Goal: Transaction & Acquisition: Purchase product/service

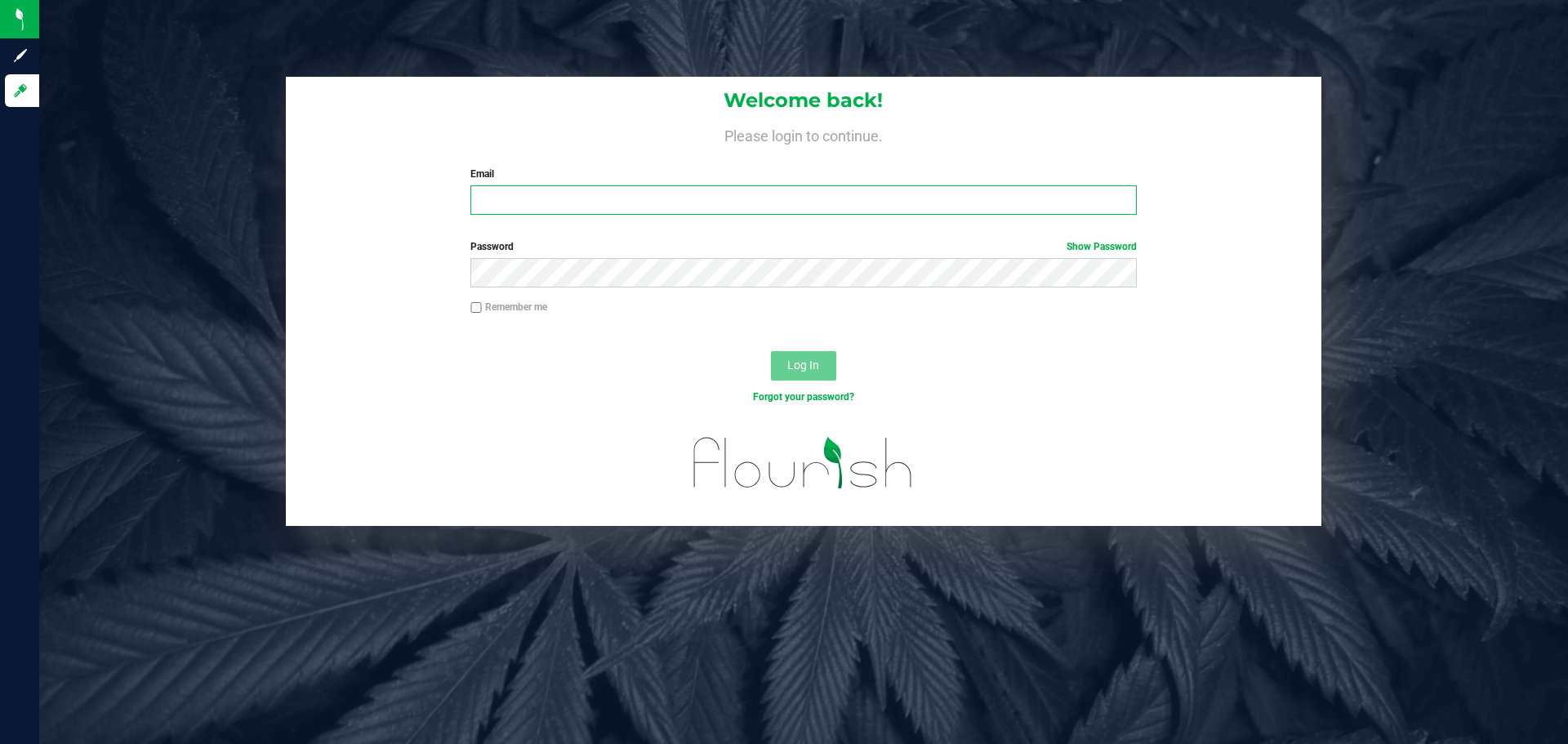
click at [727, 195] on input "Email" at bounding box center [803, 200] width 665 height 29
type input "[EMAIL_ADDRESS][DOMAIN_NAME]"
click at [771, 351] on button "Log In" at bounding box center [804, 366] width 65 height 29
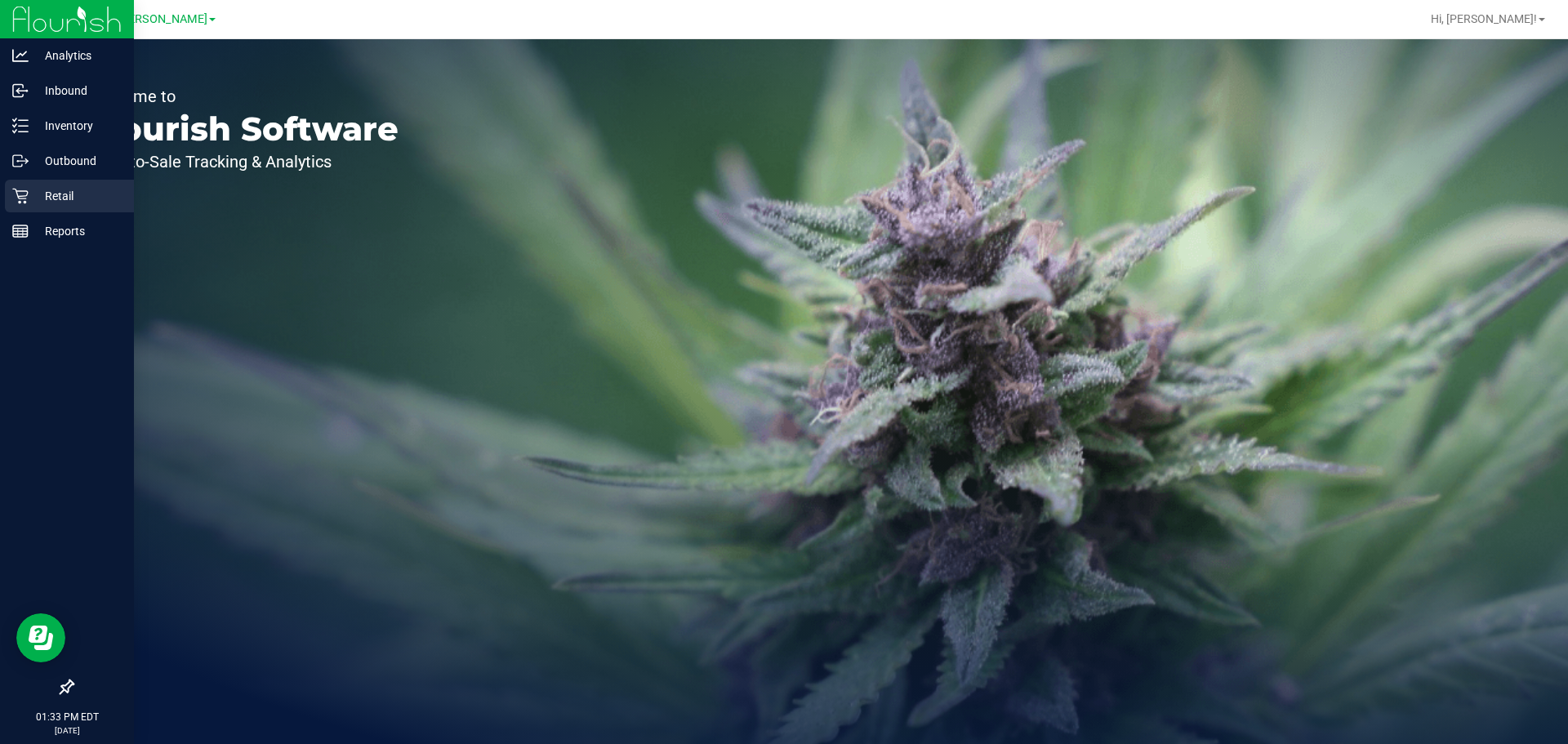
click at [26, 192] on icon at bounding box center [20, 195] width 16 height 16
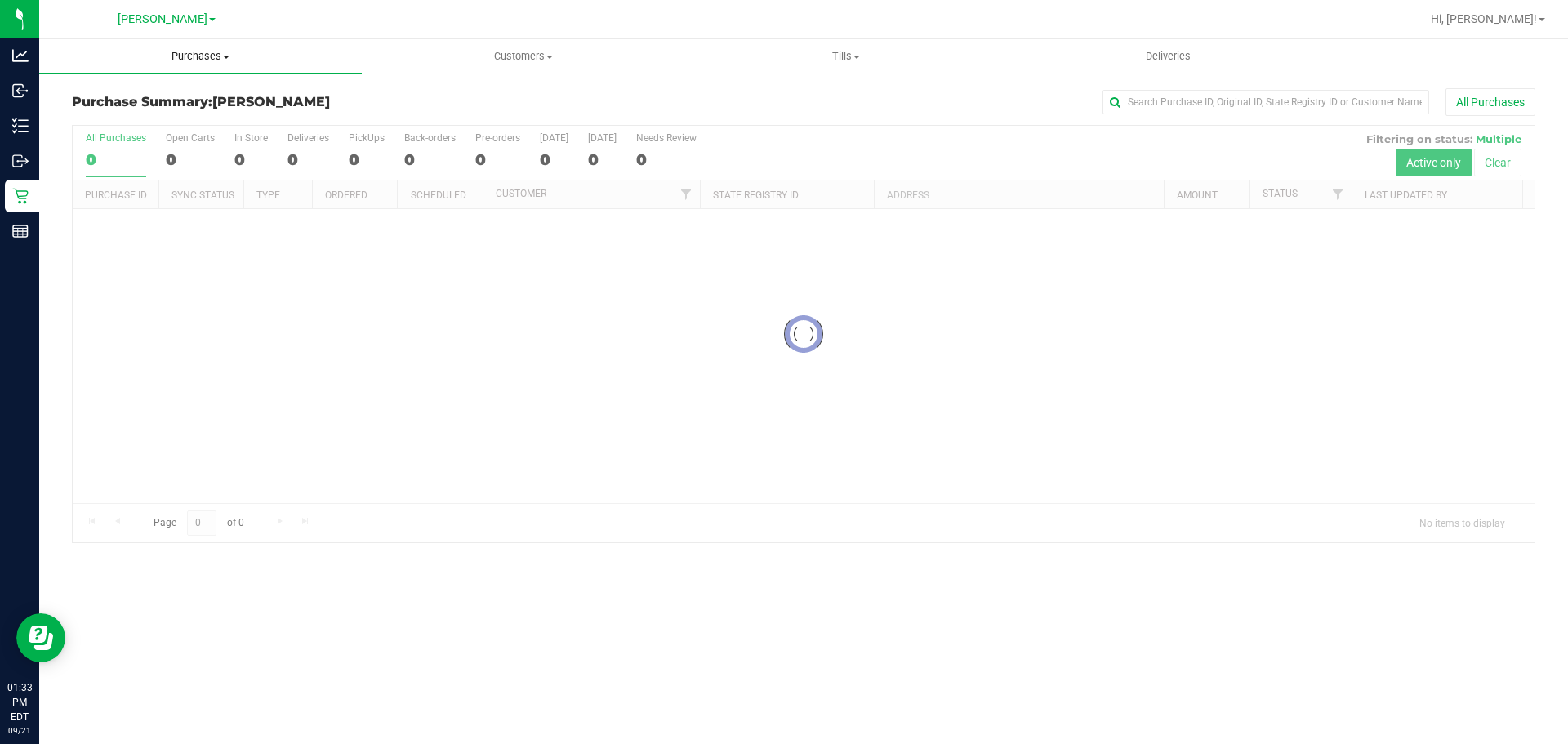
click at [206, 58] on span "Purchases" at bounding box center [201, 56] width 323 height 15
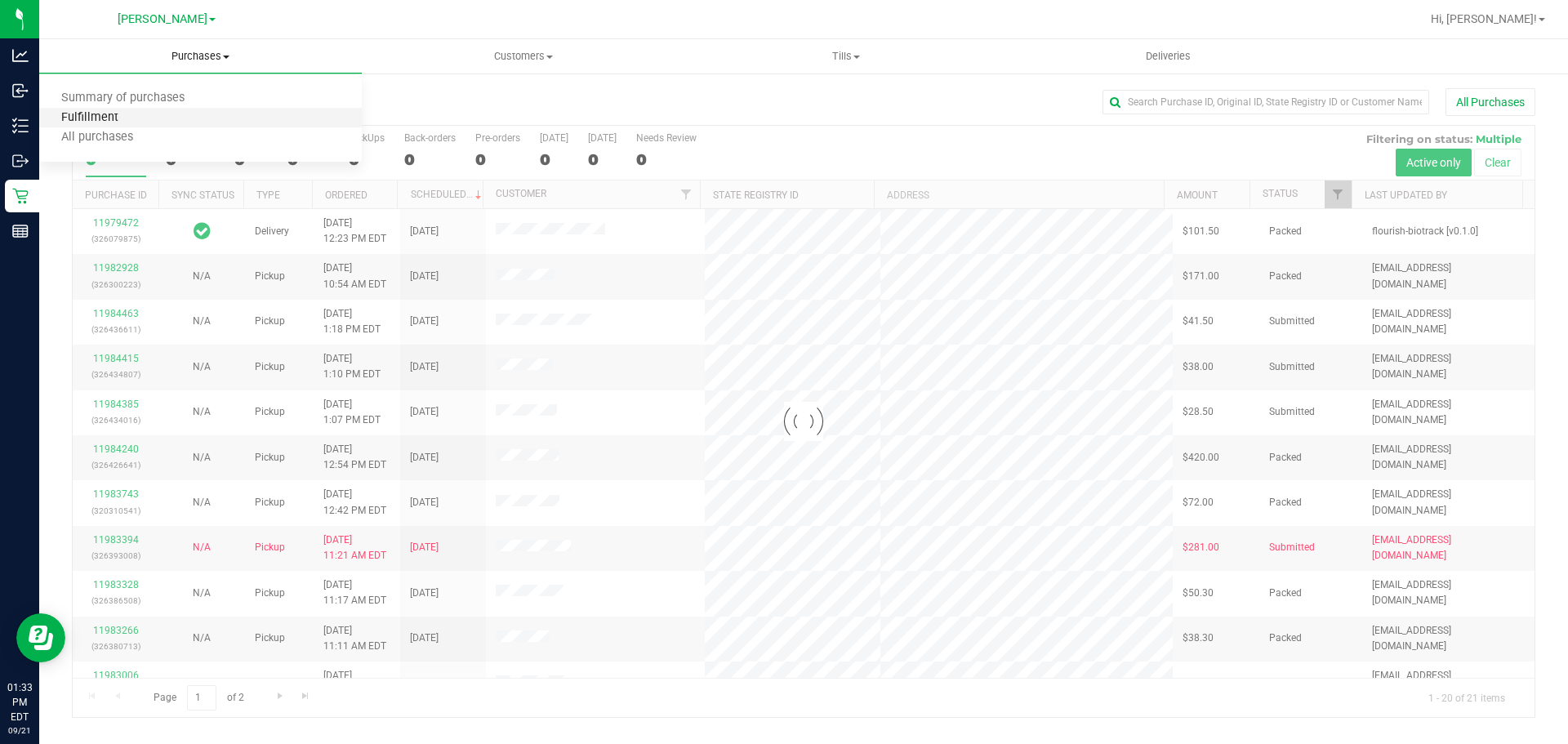
click at [122, 125] on span "Fulfillment" at bounding box center [90, 117] width 102 height 14
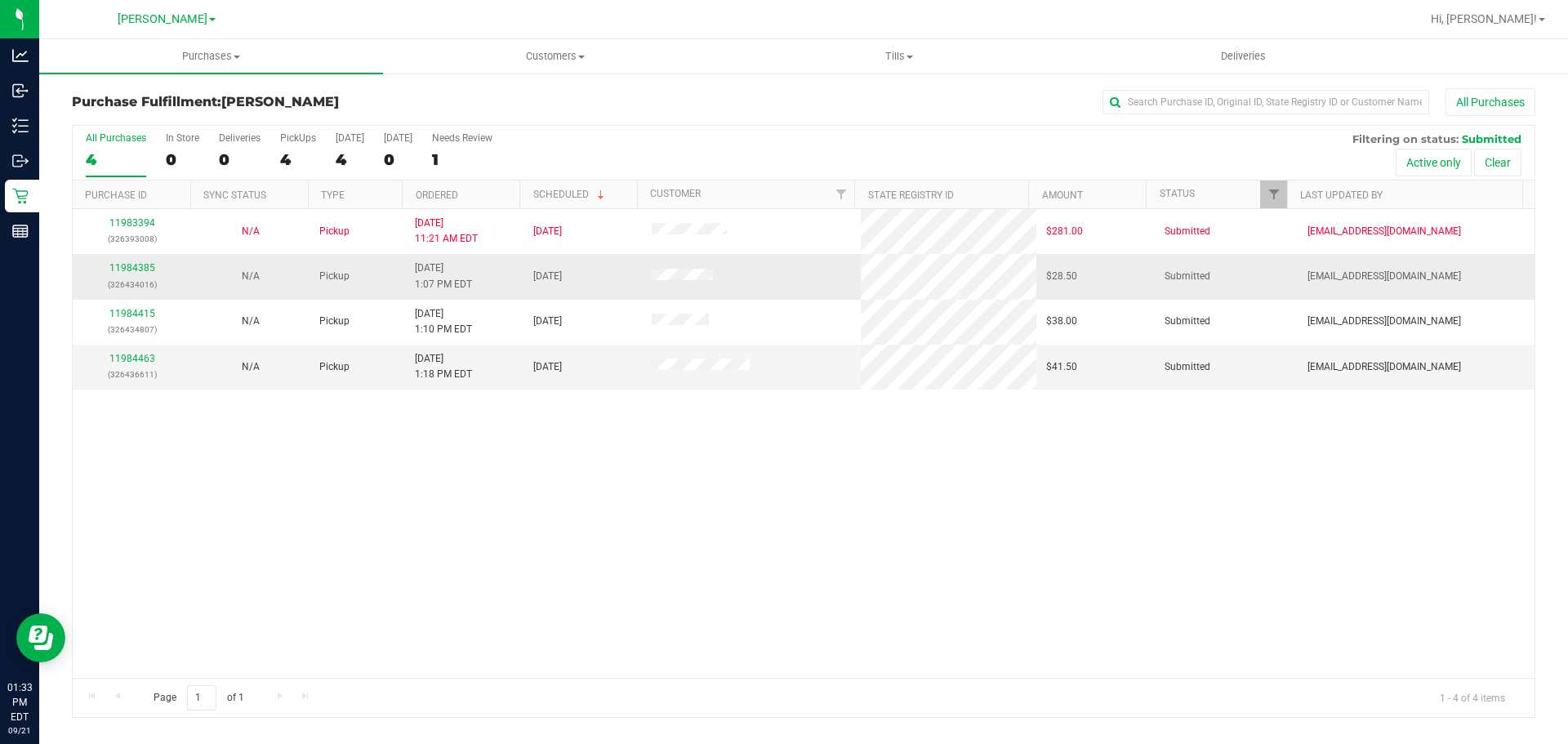
click at [134, 260] on td "11984385 (326434016)" at bounding box center [132, 277] width 118 height 45
click at [133, 271] on link "11984385" at bounding box center [132, 268] width 46 height 12
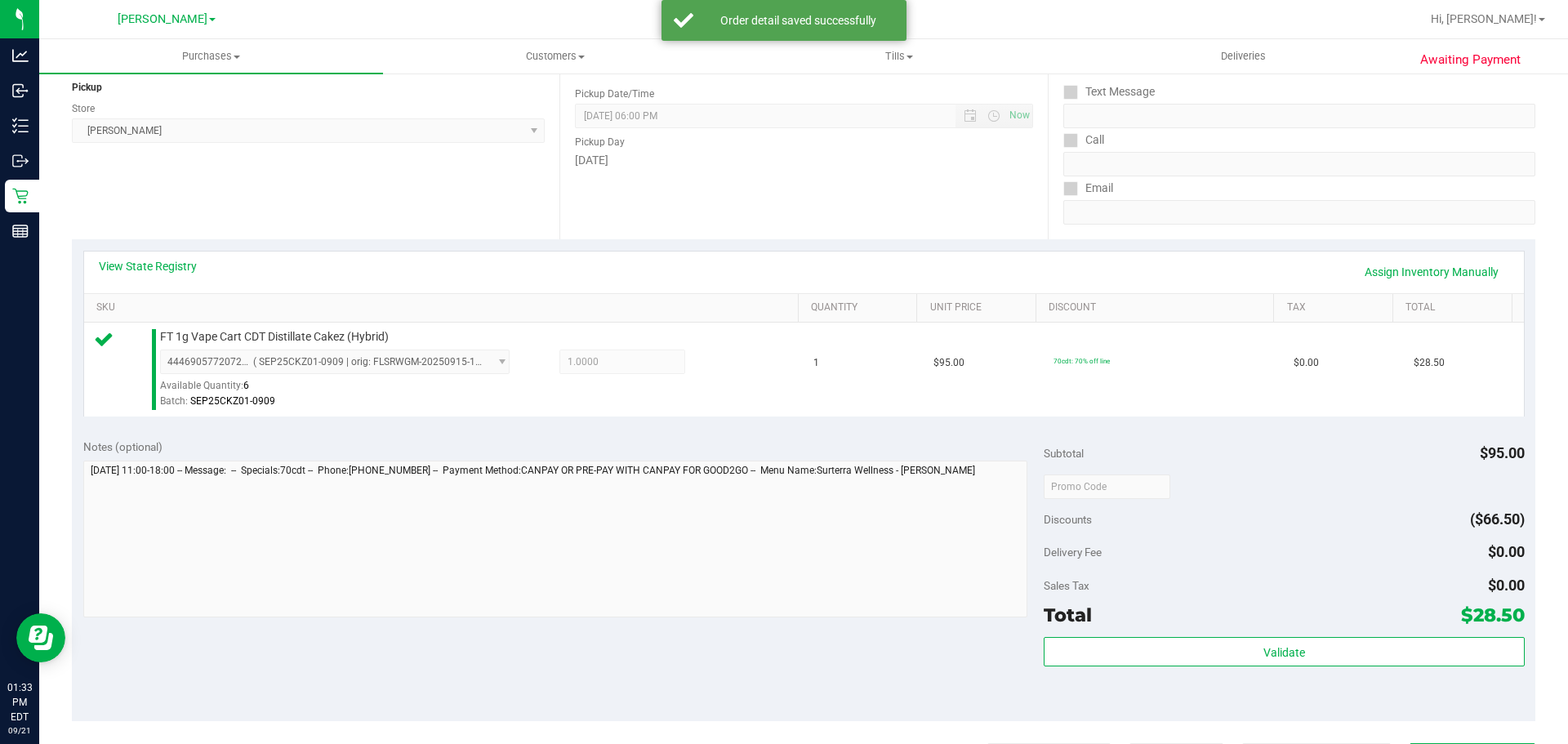
scroll to position [307, 0]
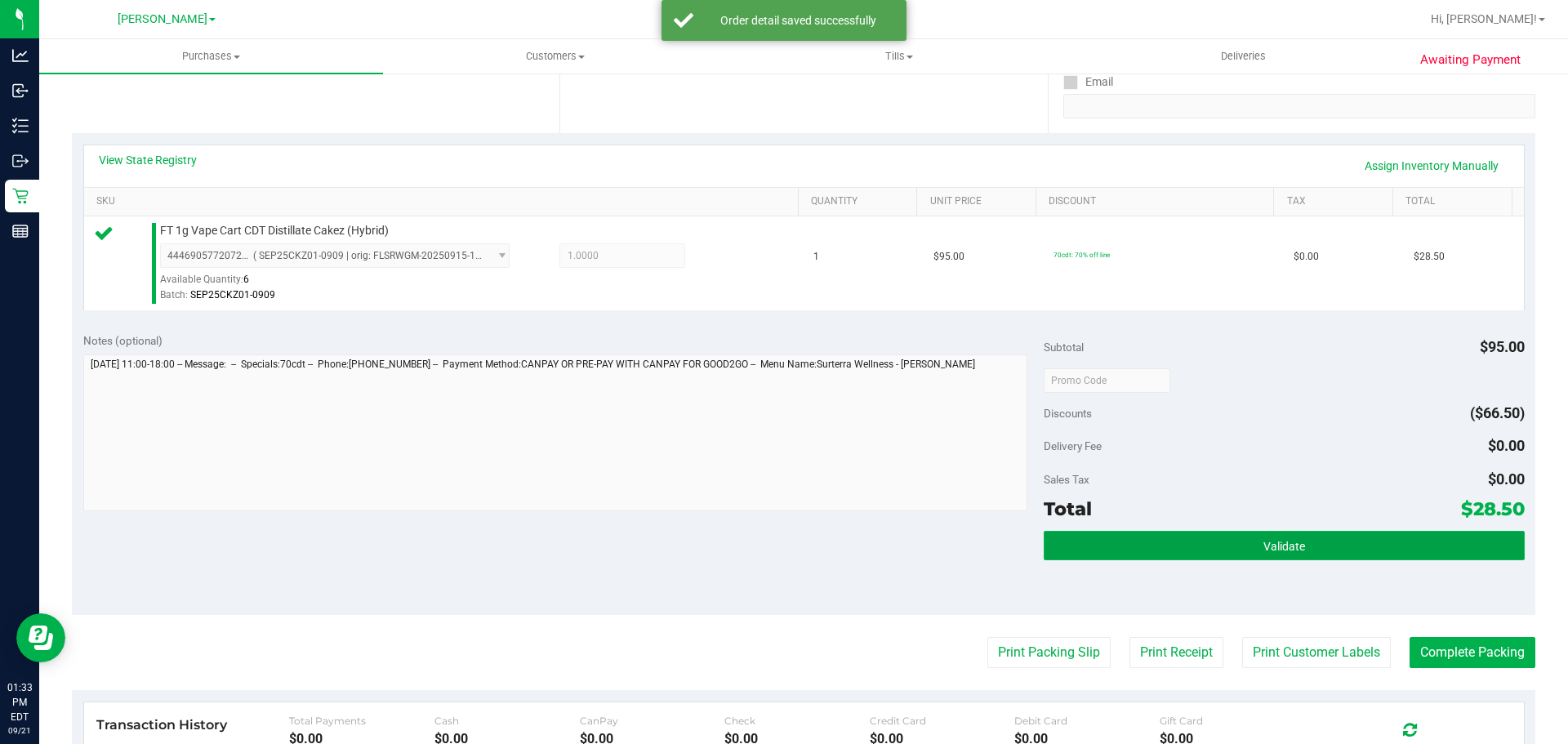
click at [1367, 555] on button "Validate" at bounding box center [1284, 545] width 480 height 29
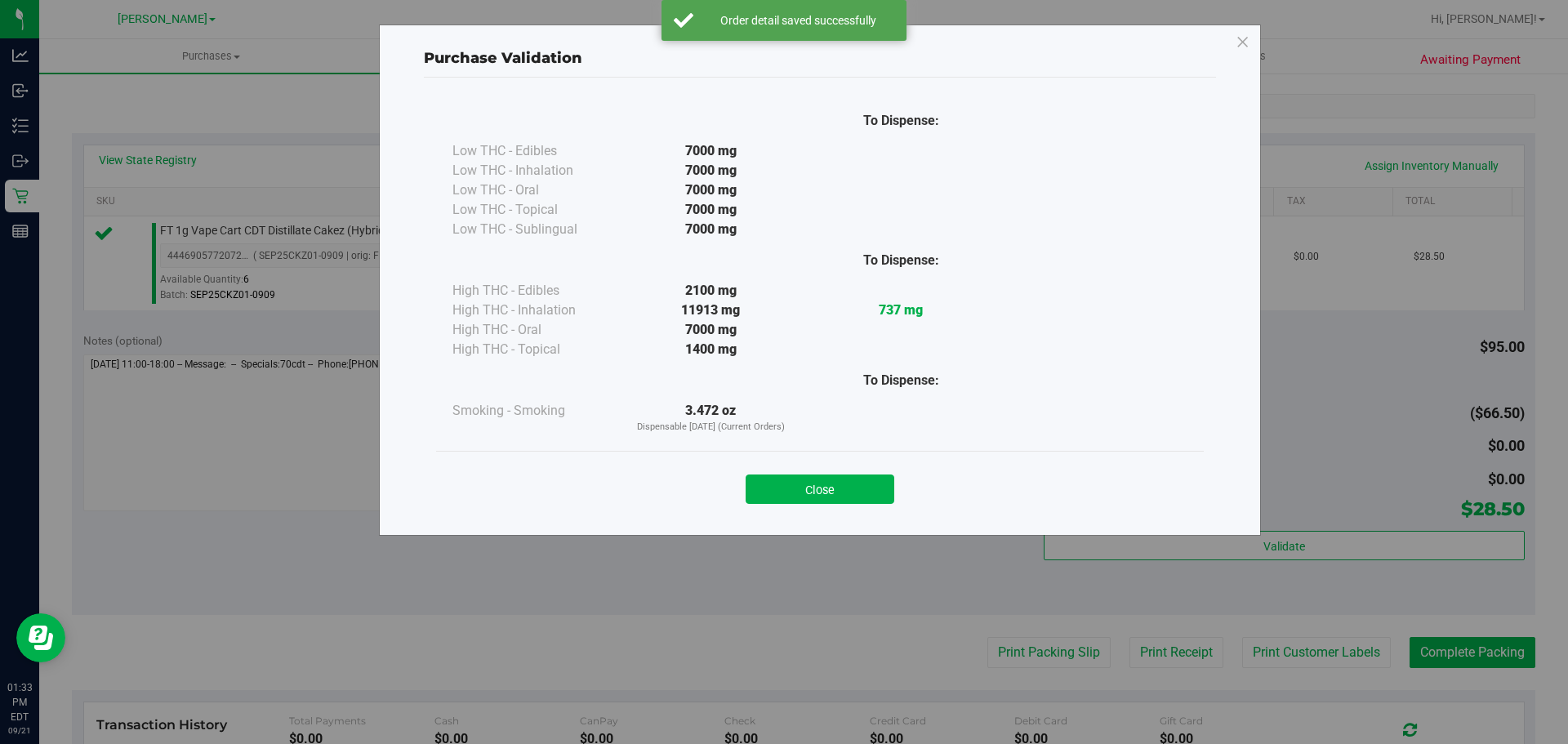
drag, startPoint x: 815, startPoint y: 523, endPoint x: 826, endPoint y: 504, distance: 22.0
click at [816, 526] on div "Purchase Validation To Dispense: Low THC - Edibles 7000 mg" at bounding box center [820, 279] width 882 height 511
click at [828, 500] on button "Close" at bounding box center [820, 489] width 148 height 29
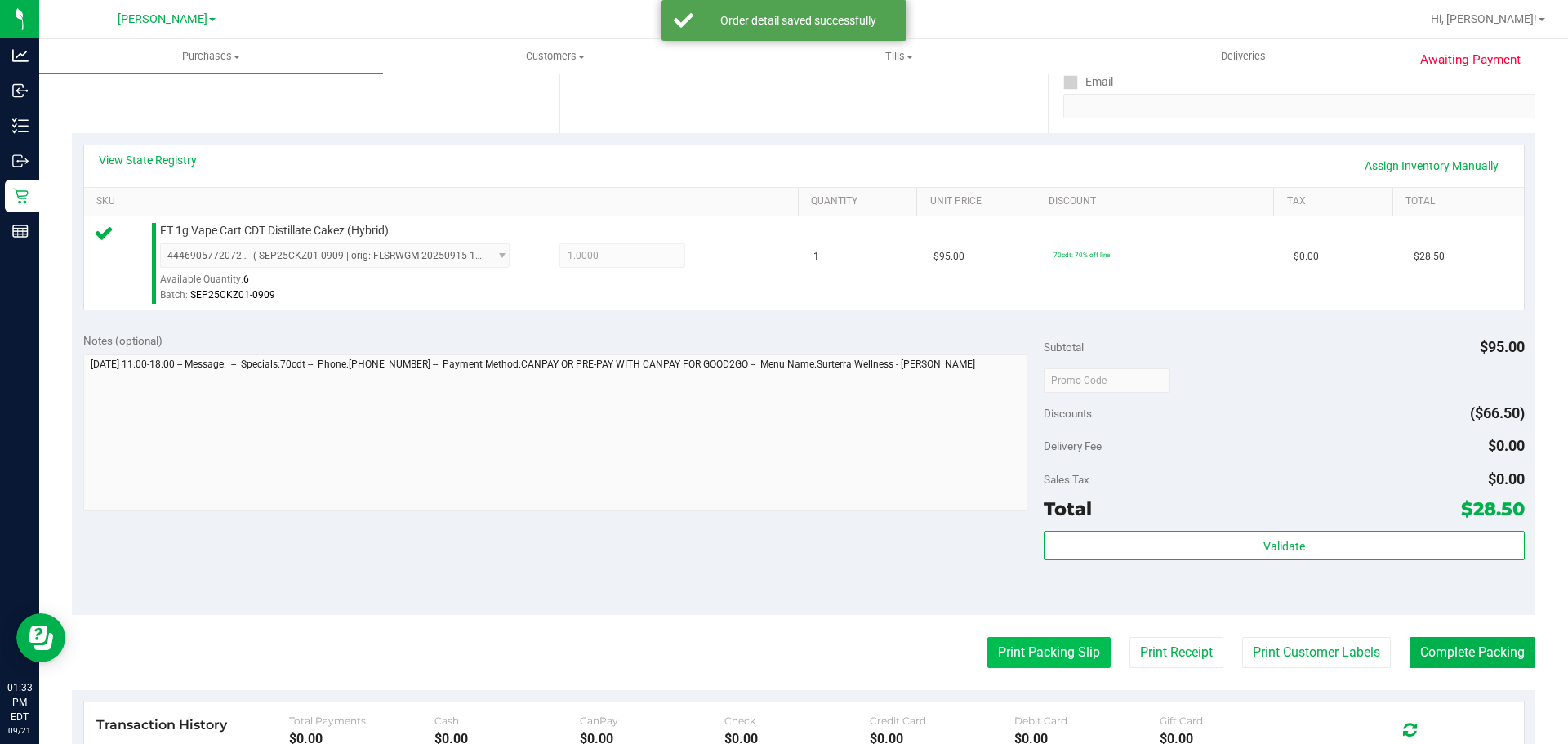
click at [1009, 656] on button "Print Packing Slip" at bounding box center [1049, 652] width 123 height 31
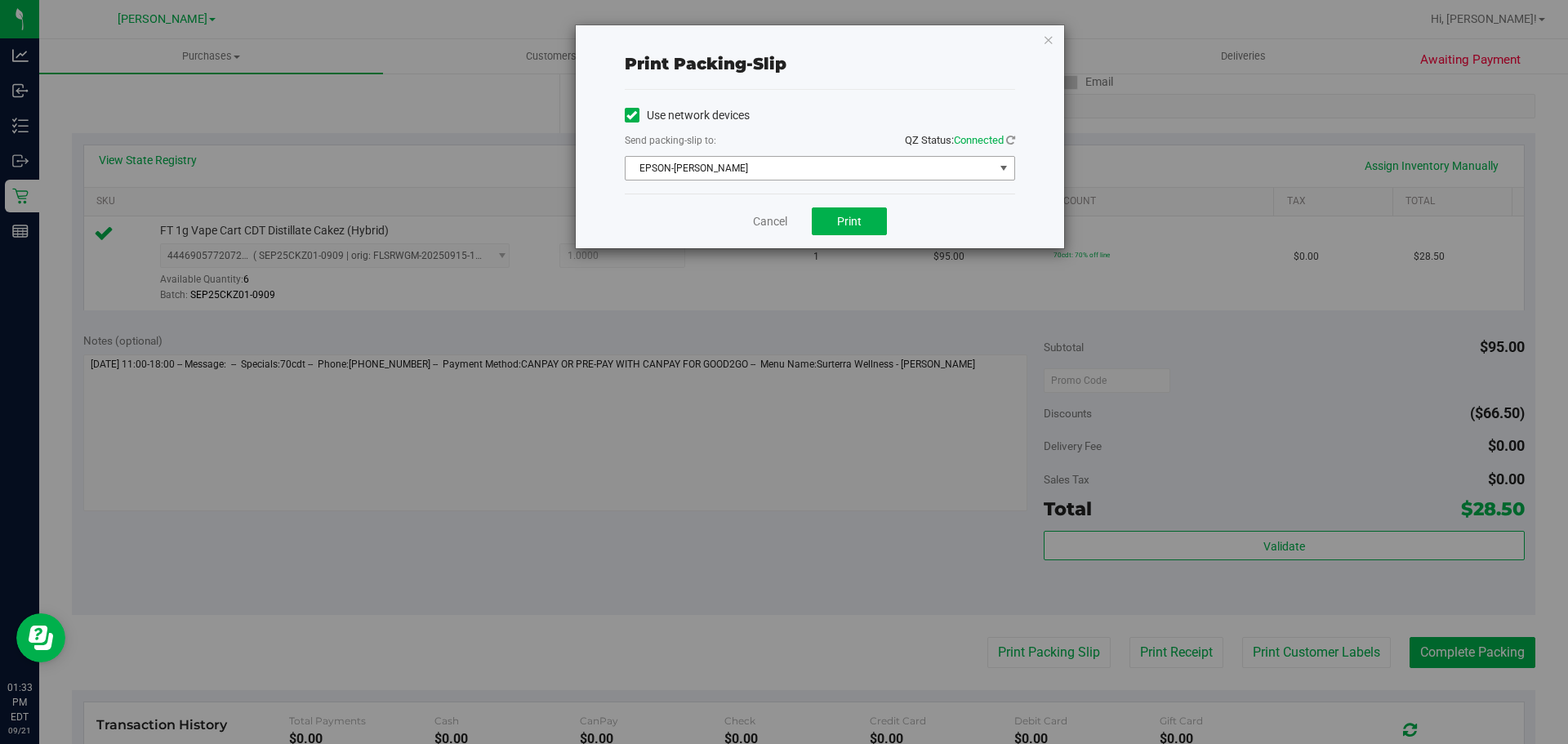
click at [845, 165] on span "EPSON-[PERSON_NAME]" at bounding box center [810, 168] width 368 height 23
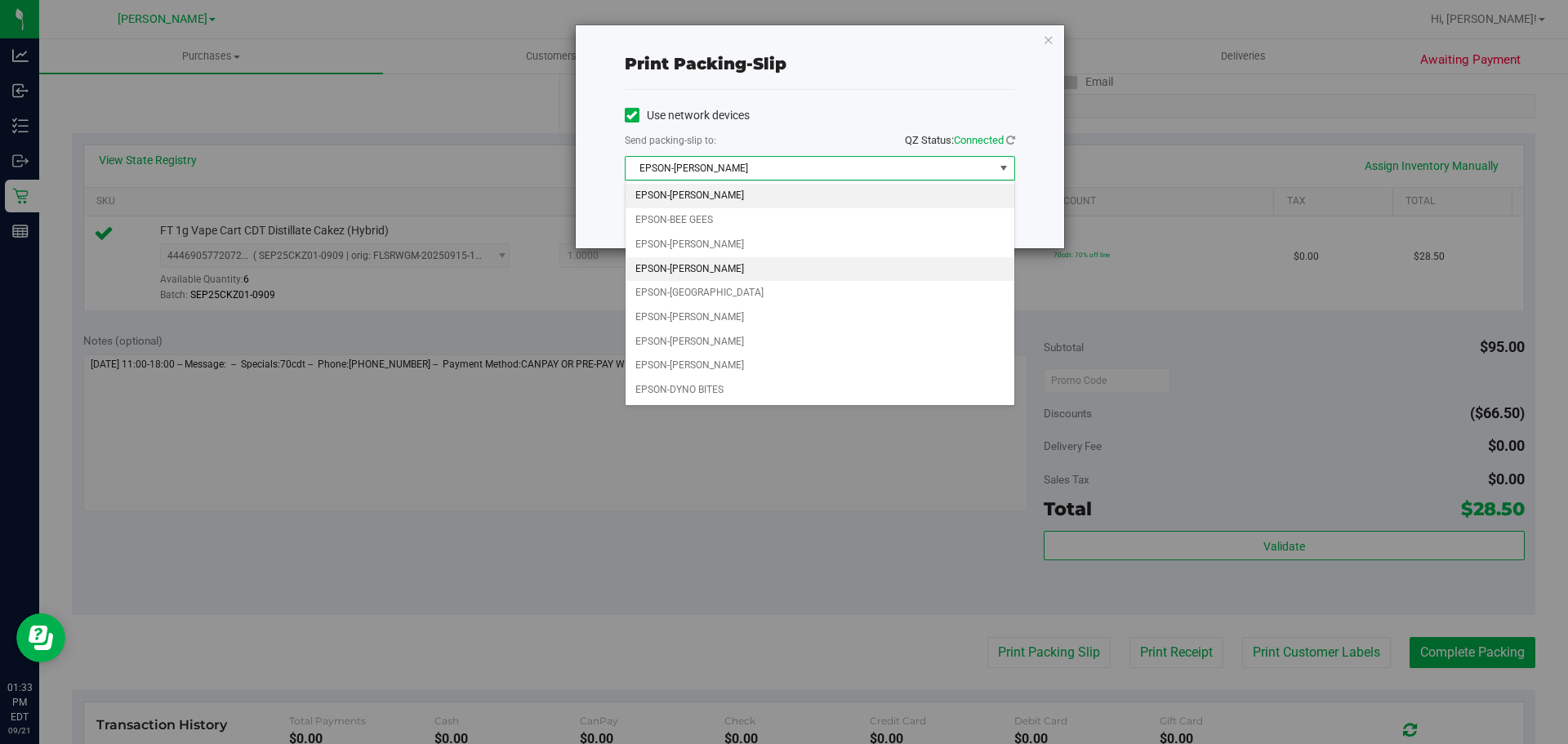
click at [781, 266] on li "EPSON-[PERSON_NAME]" at bounding box center [820, 269] width 388 height 24
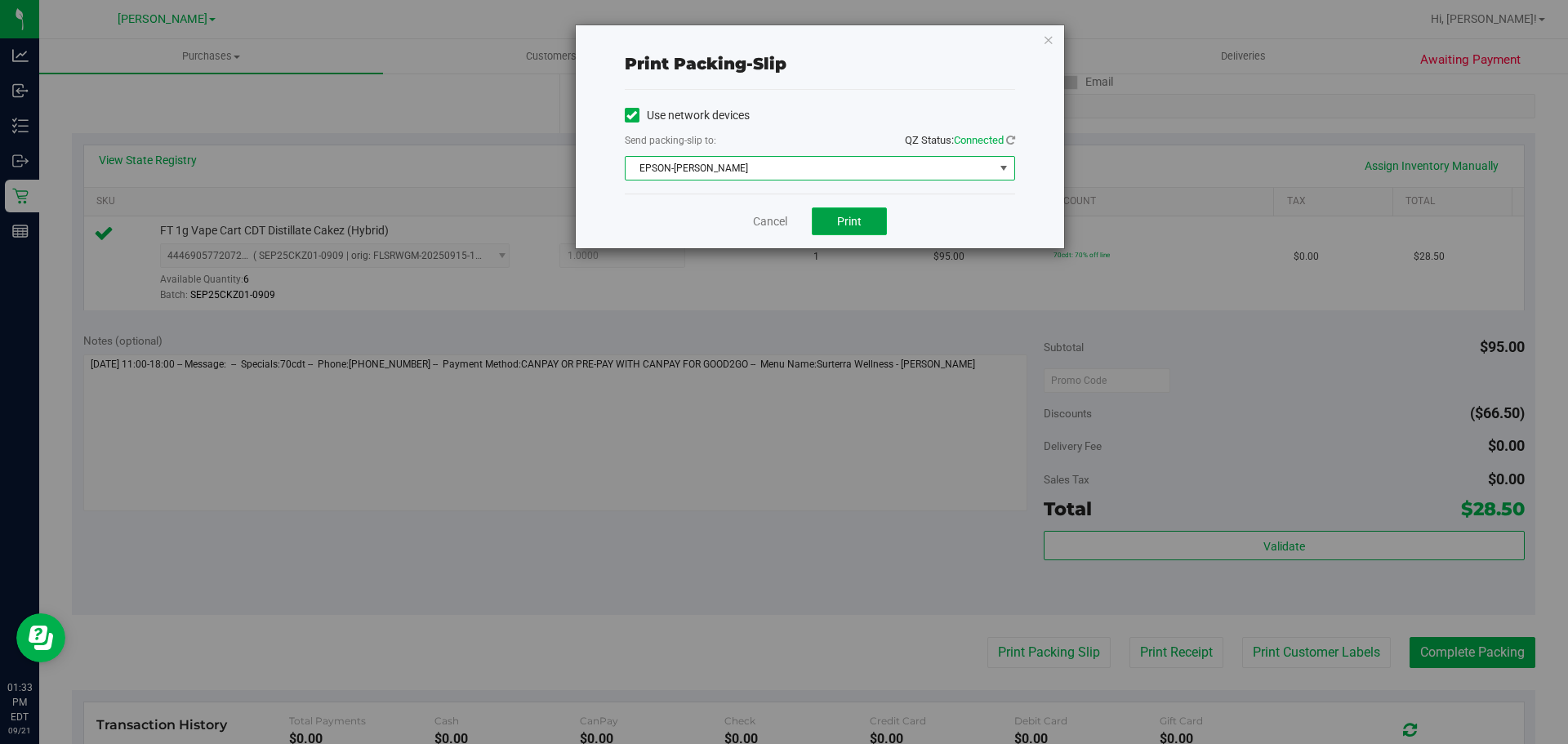
click at [842, 211] on button "Print" at bounding box center [850, 221] width 76 height 28
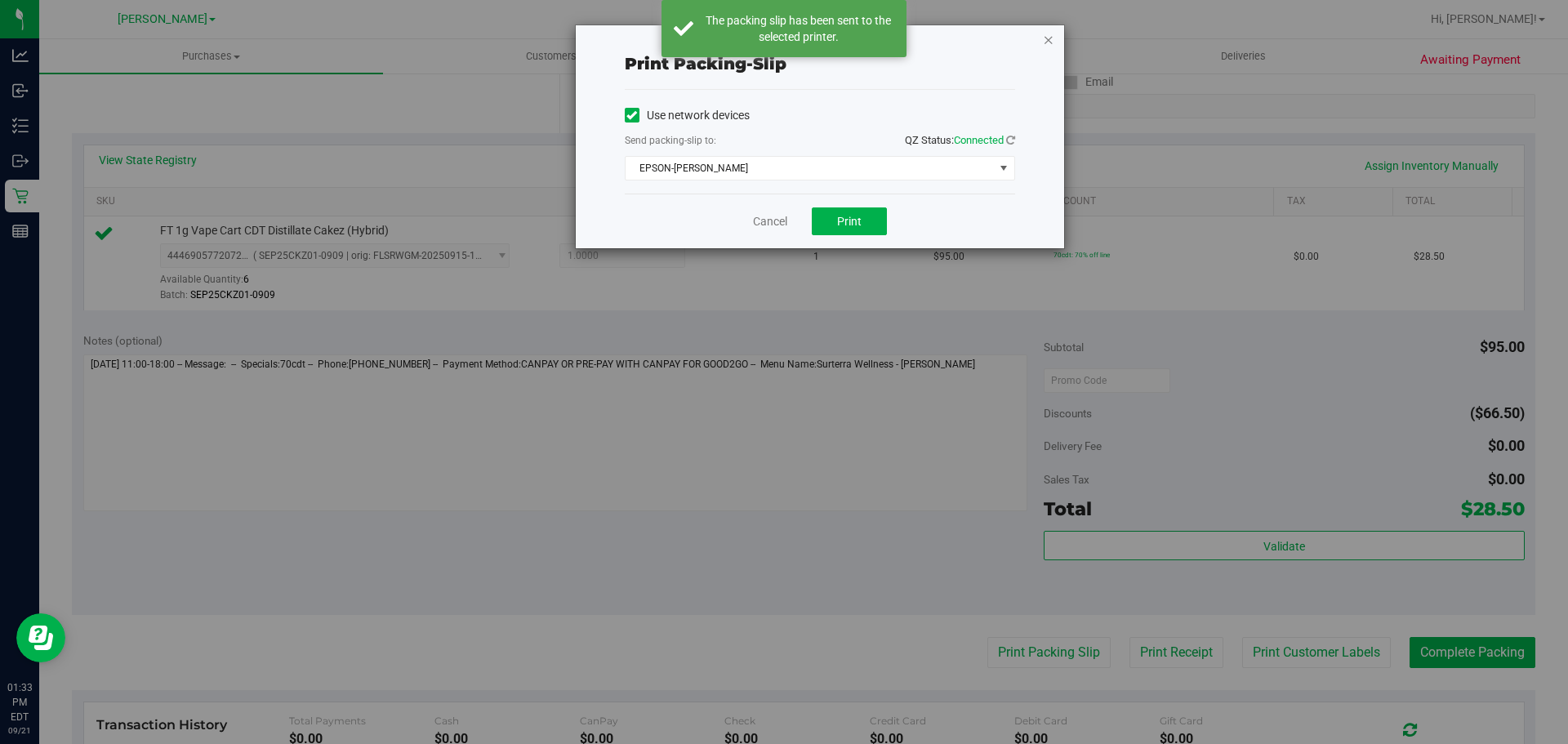
click at [1050, 48] on icon "button" at bounding box center [1049, 39] width 12 height 19
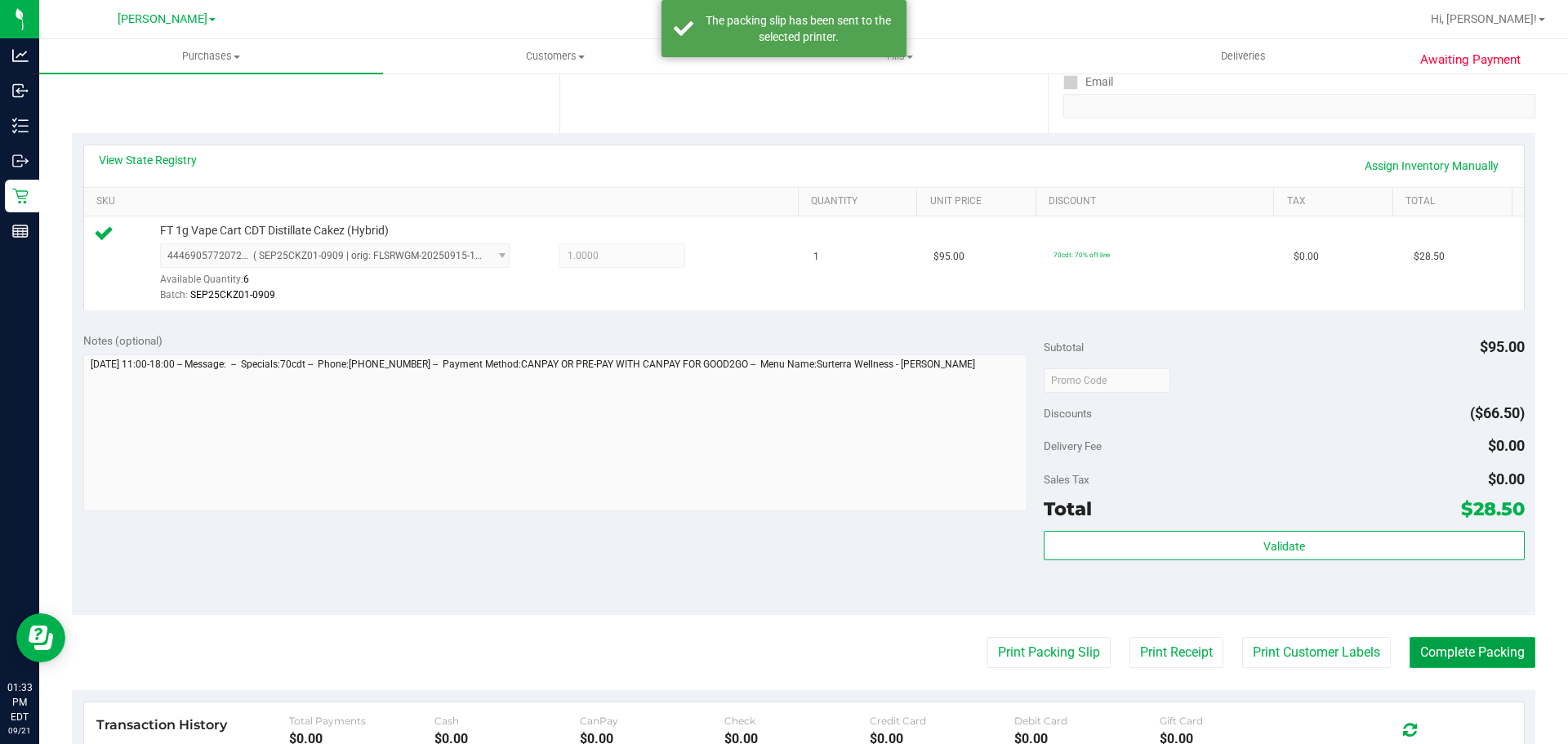
click at [1439, 641] on button "Complete Packing" at bounding box center [1472, 652] width 126 height 31
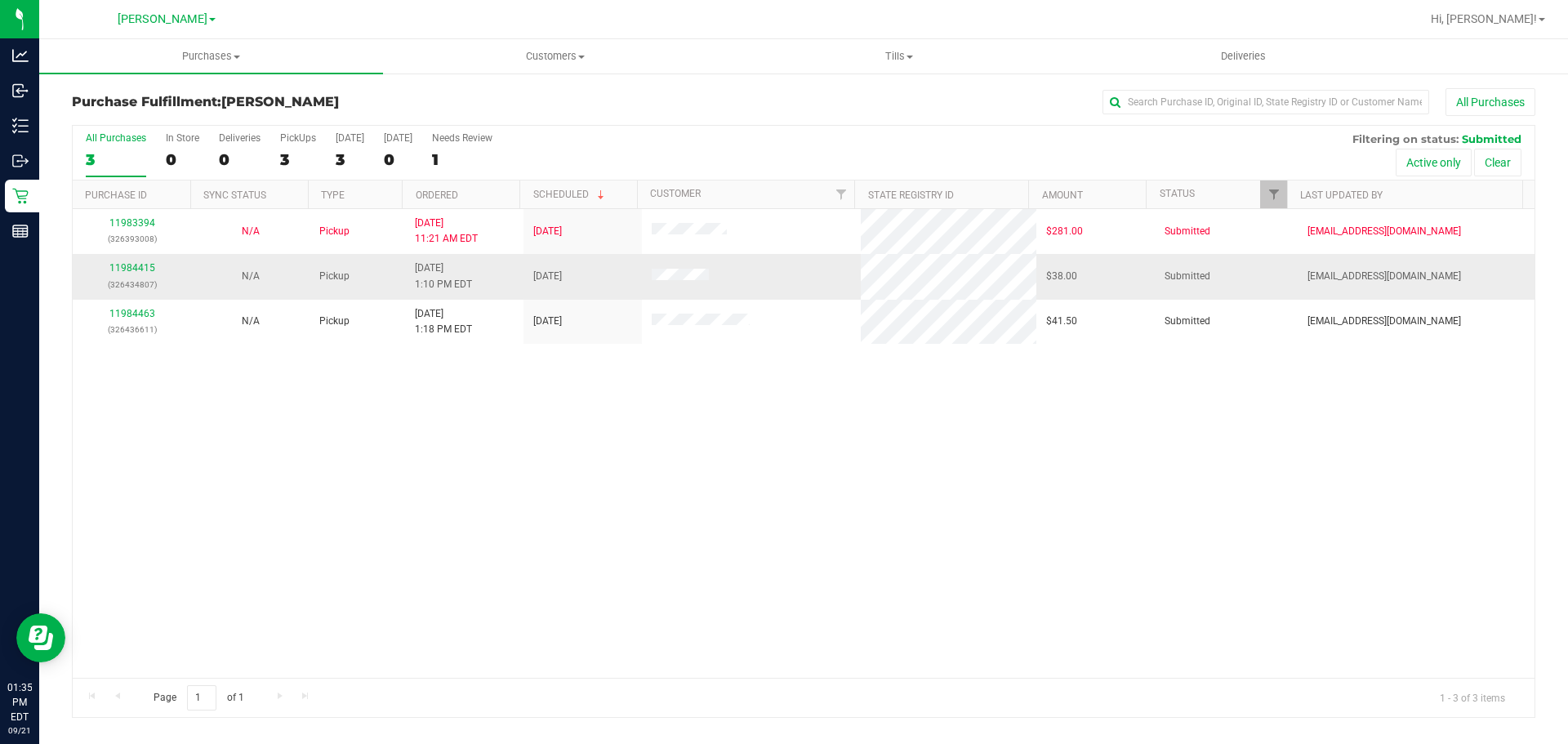
click at [137, 273] on div "11984415 (326434807)" at bounding box center [132, 276] width 99 height 31
click at [137, 268] on link "11984415" at bounding box center [132, 268] width 46 height 12
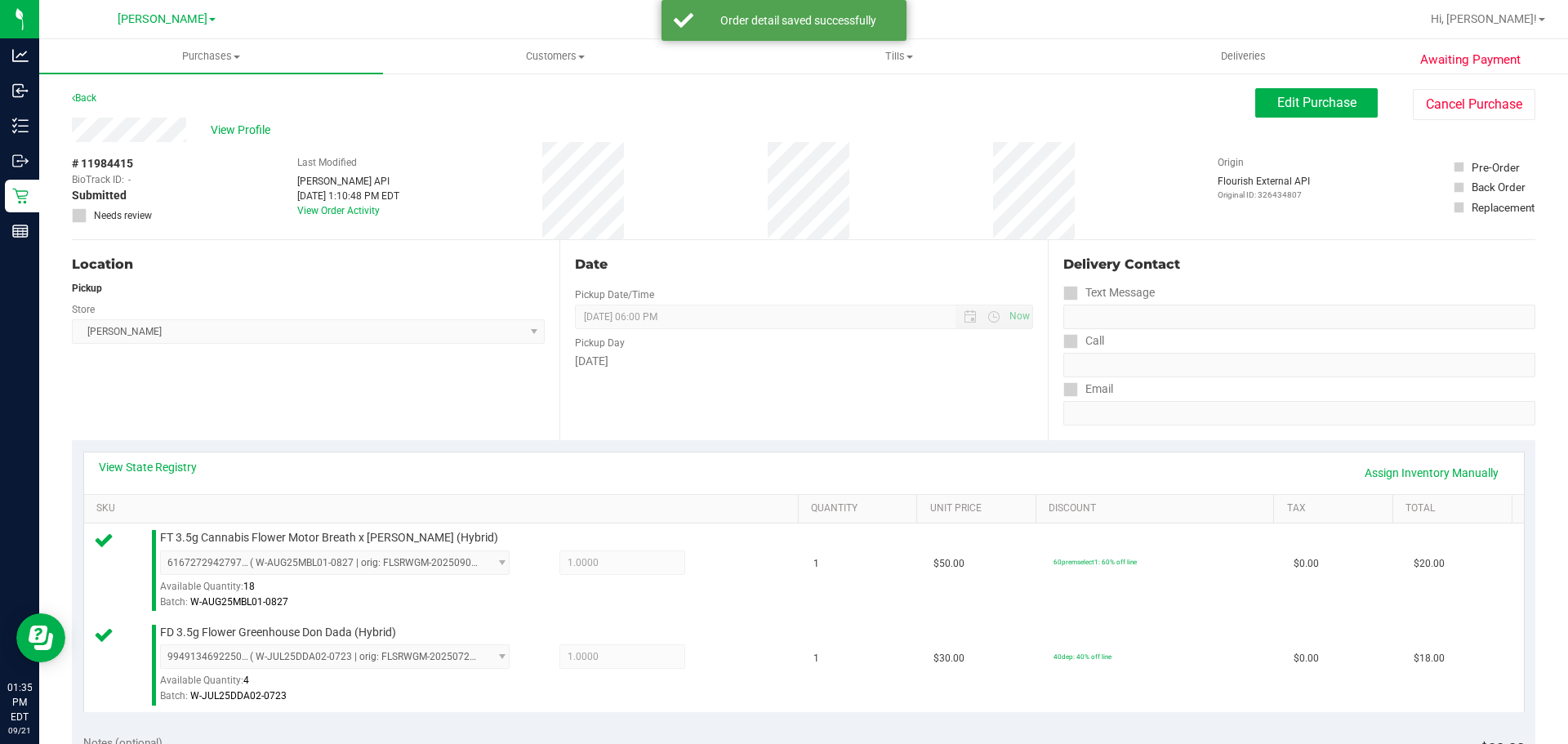
scroll to position [459, 0]
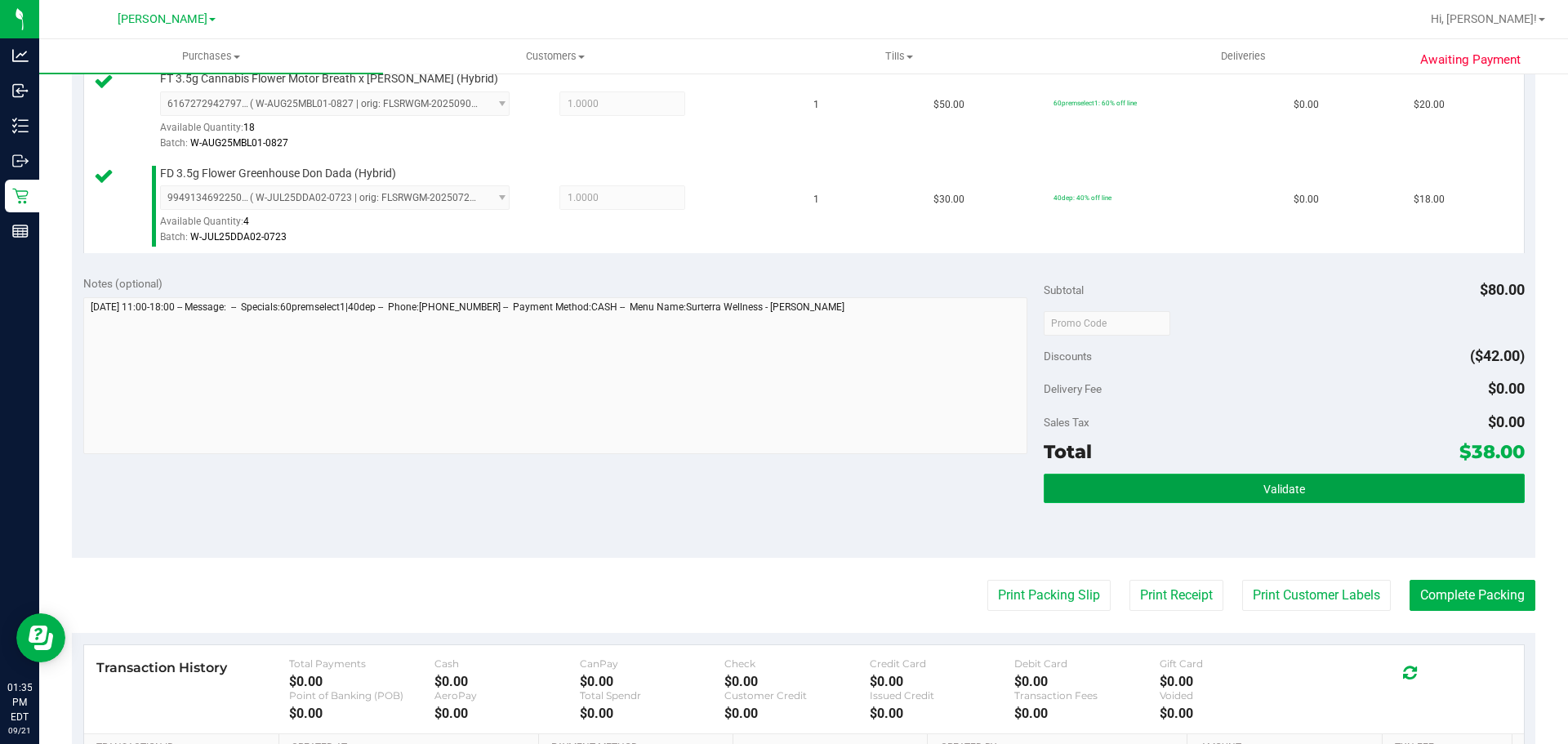
click at [1248, 497] on button "Validate" at bounding box center [1284, 488] width 480 height 29
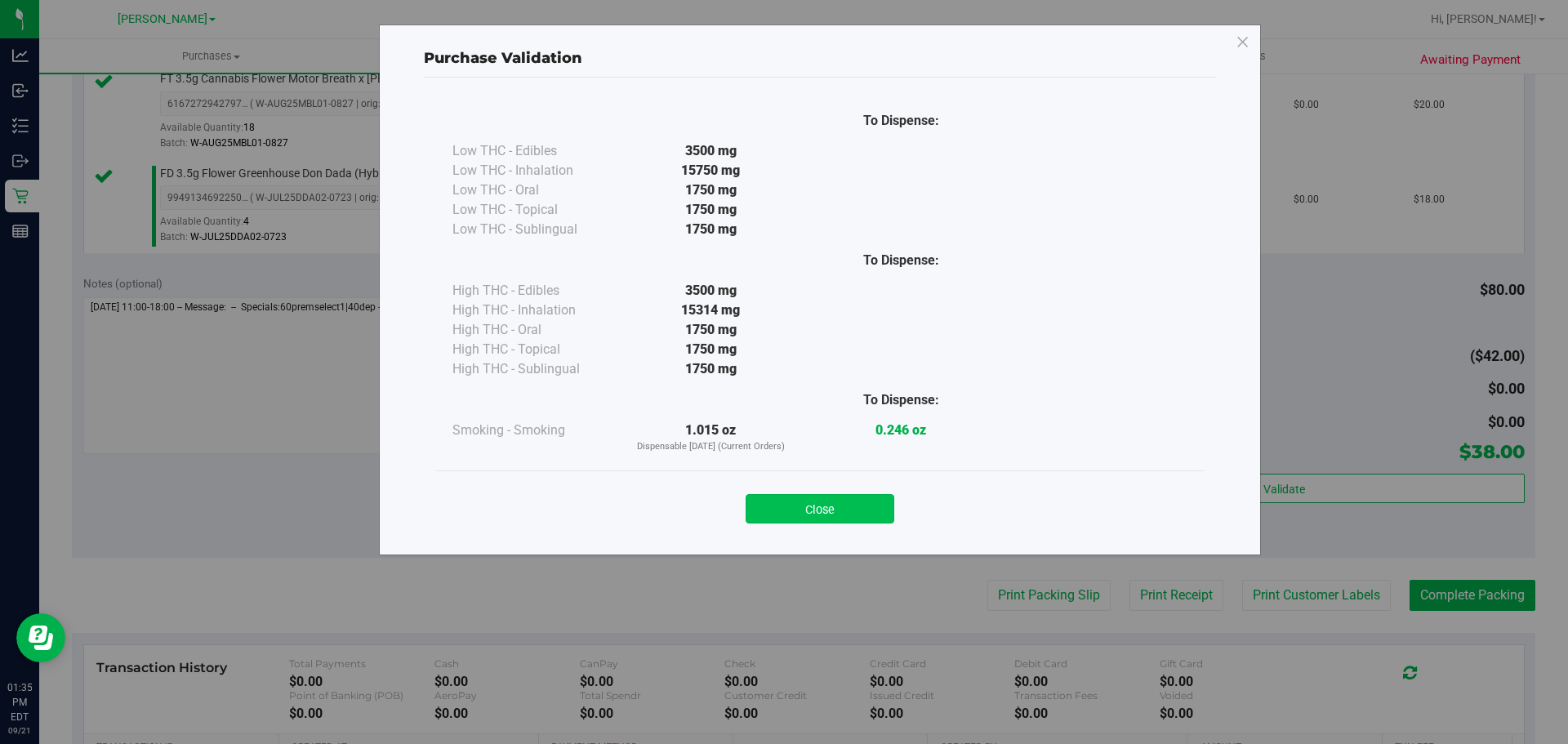
click at [807, 501] on button "Close" at bounding box center [820, 508] width 148 height 29
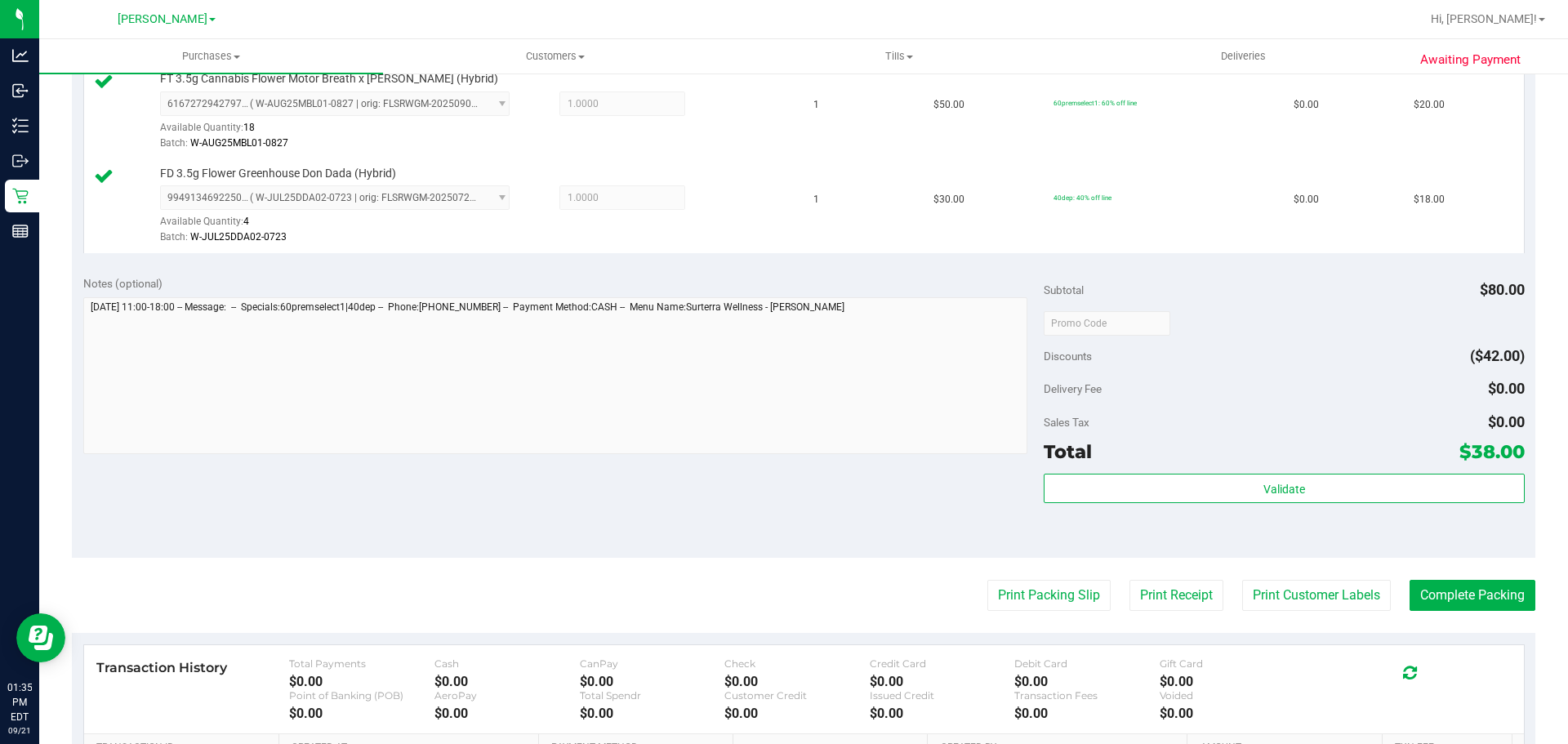
click at [1048, 612] on purchase-details "Back Edit Purchase Cancel Purchase View Profile # 11984415 BioTrack ID: - Submi…" at bounding box center [804, 284] width 1463 height 1309
drag, startPoint x: 1048, startPoint y: 607, endPoint x: 889, endPoint y: 512, distance: 185.2
click at [847, 499] on div "Notes (optional) Subtotal $80.00 Discounts ($42.00) Delivery Fee $0.00 Sales Ta…" at bounding box center [804, 410] width 1463 height 294
click at [1013, 606] on button "Print Packing Slip" at bounding box center [1049, 595] width 123 height 31
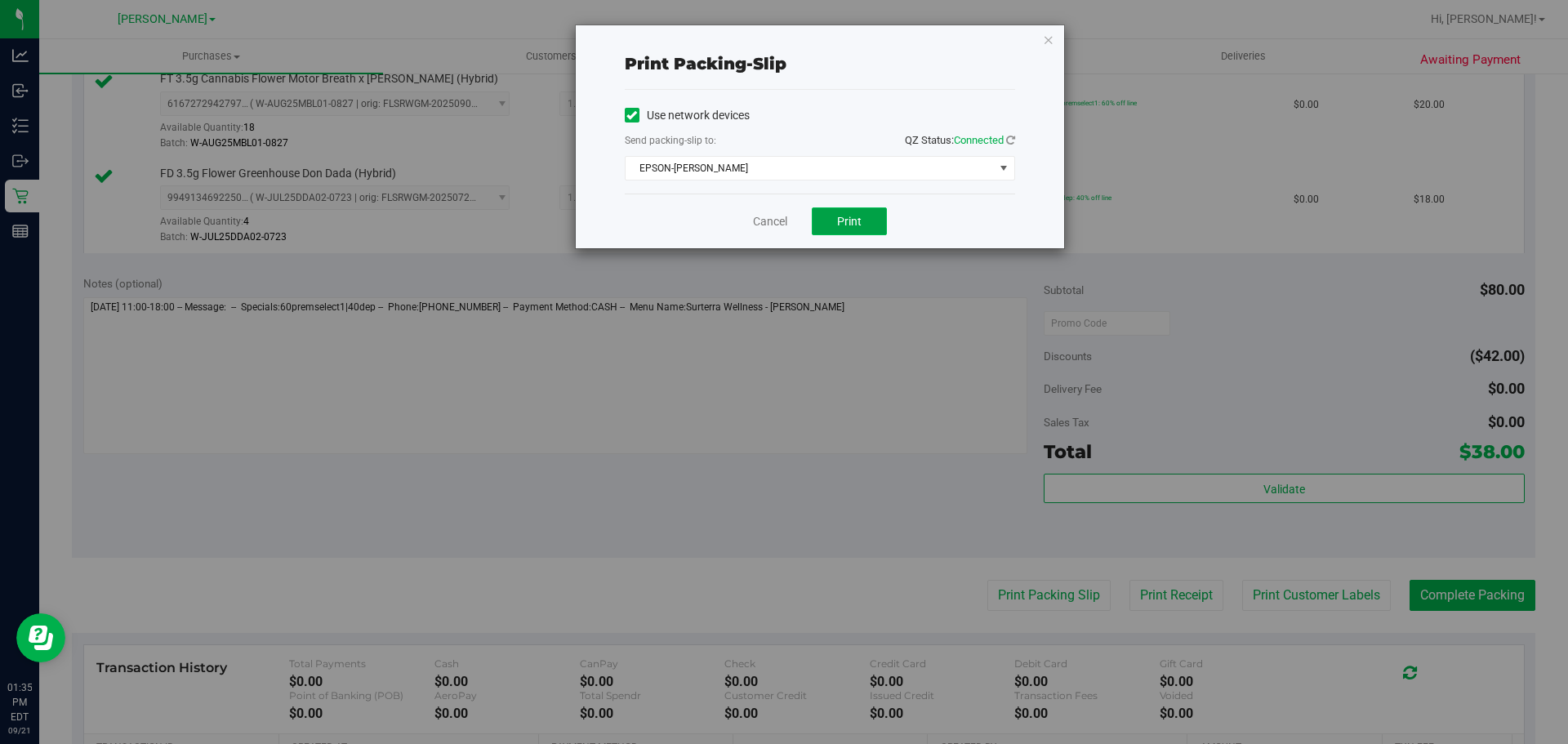
click at [830, 217] on button "Print" at bounding box center [850, 221] width 76 height 28
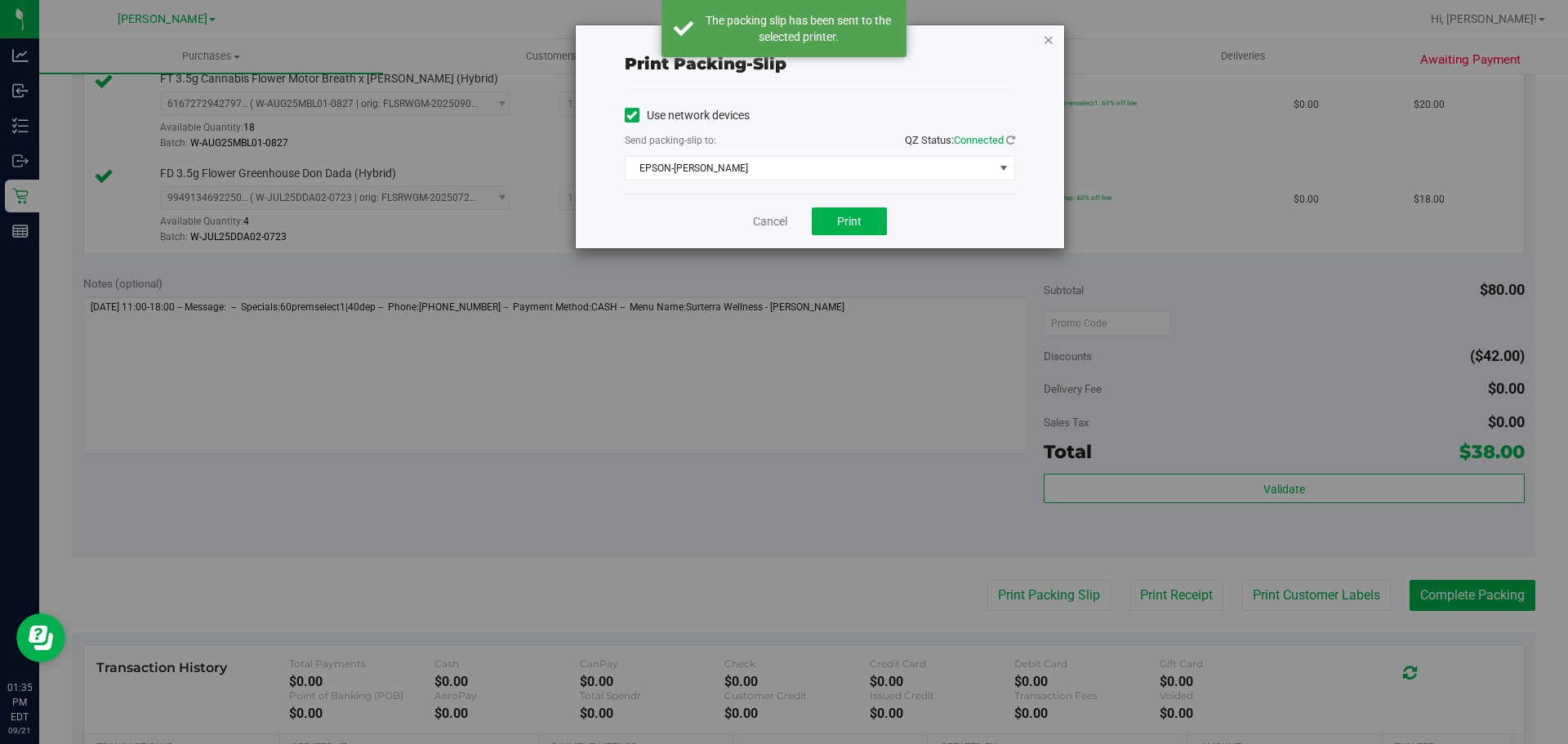
click at [1049, 37] on icon "button" at bounding box center [1049, 39] width 12 height 19
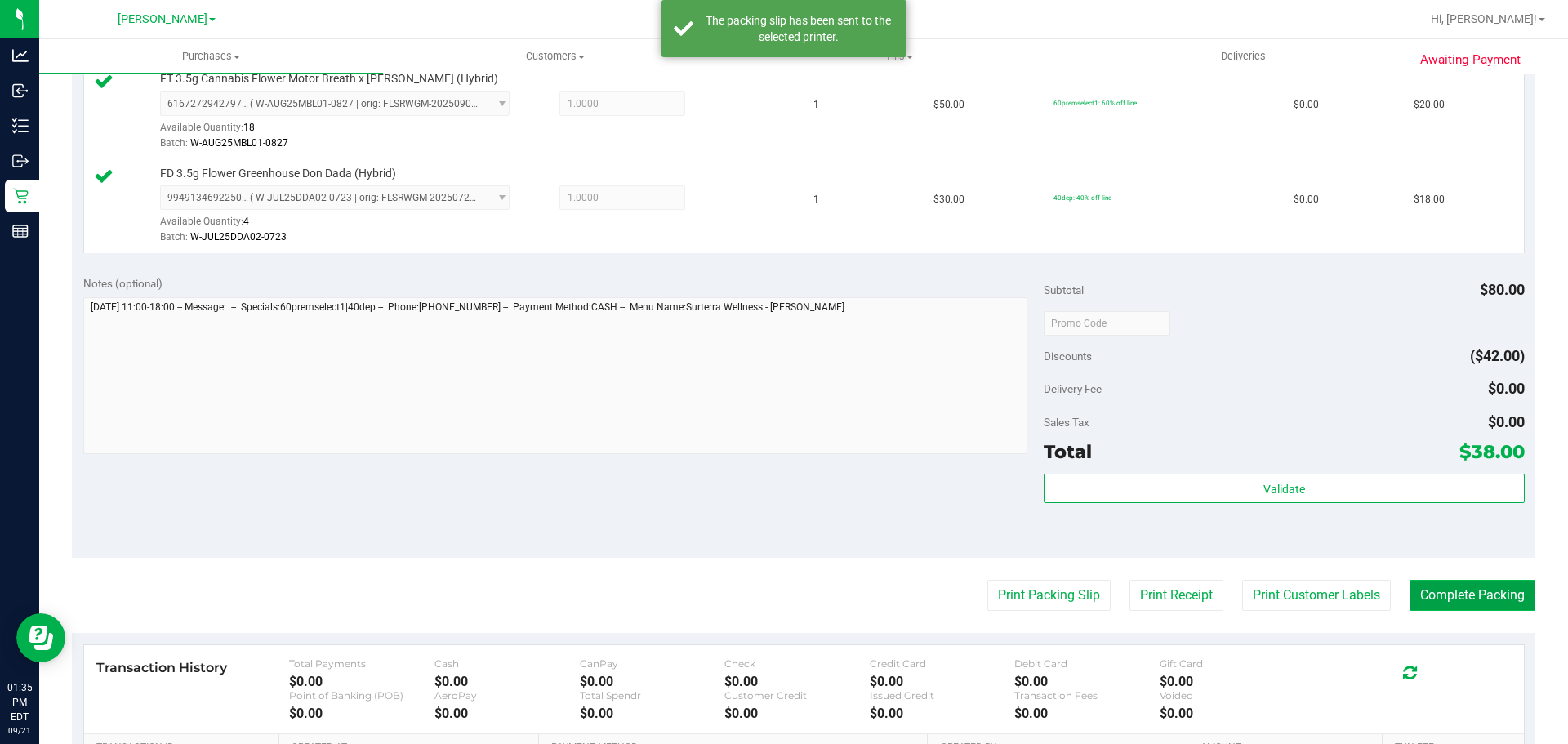
click at [1461, 598] on button "Complete Packing" at bounding box center [1472, 595] width 126 height 31
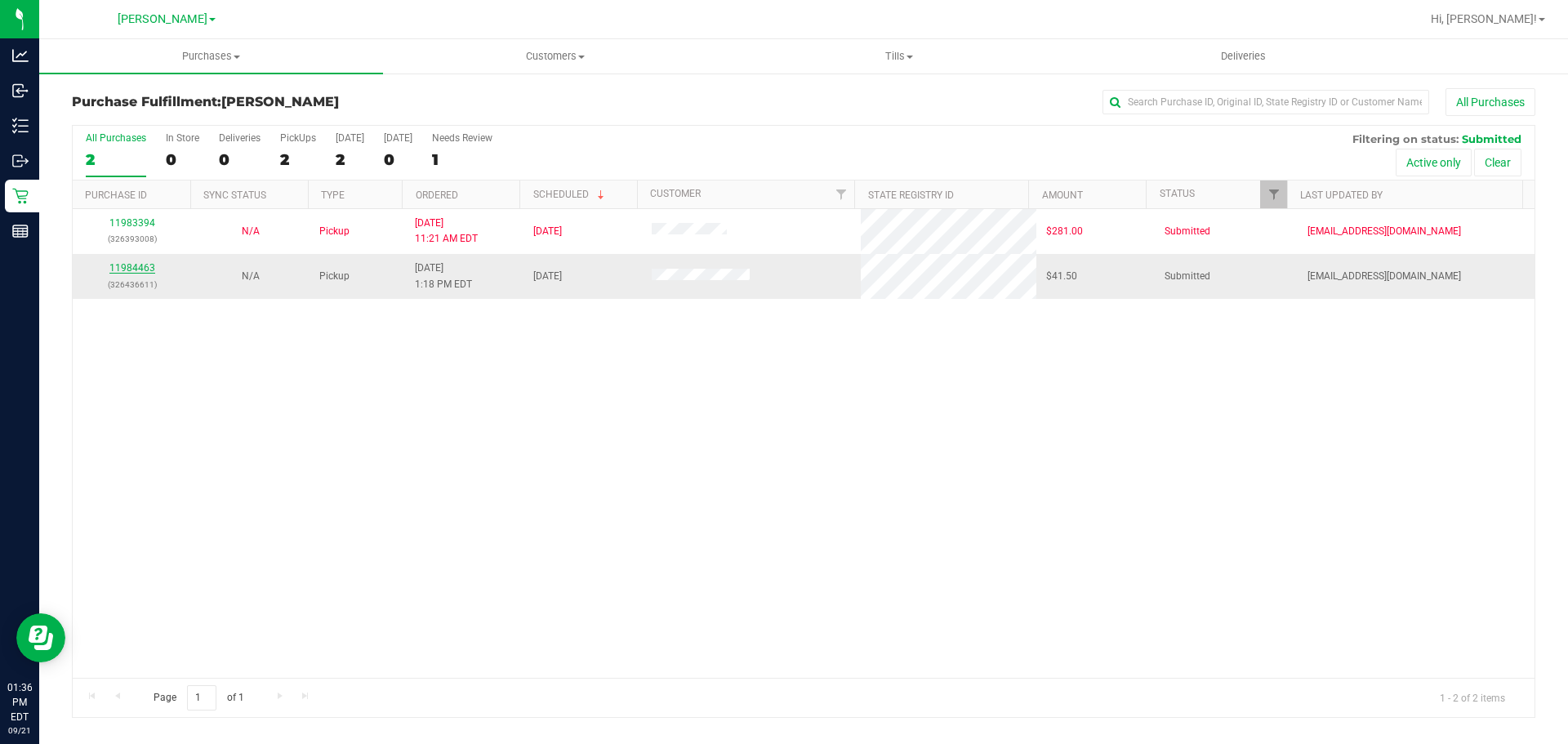
click at [130, 268] on link "11984463" at bounding box center [132, 268] width 46 height 12
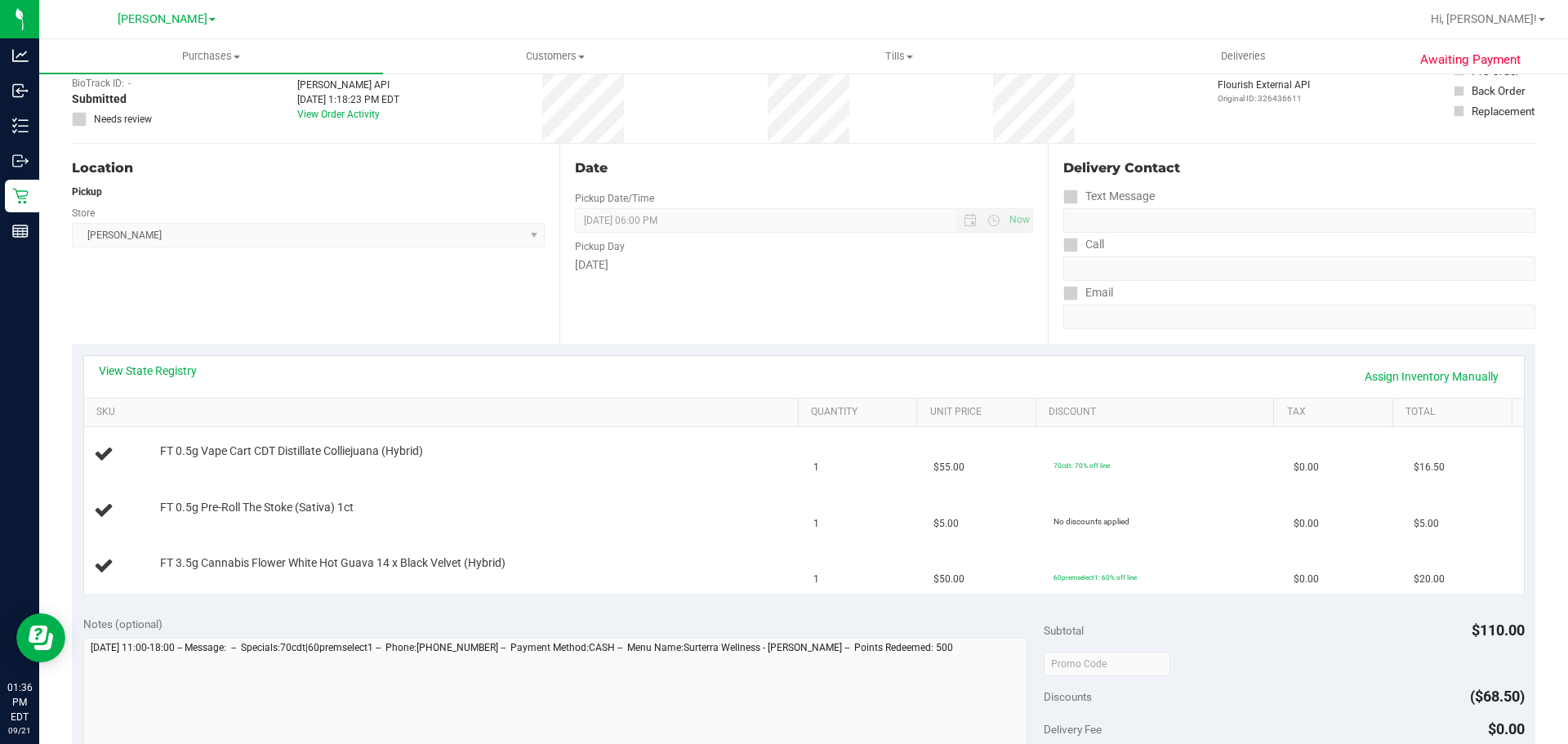
scroll to position [133, 0]
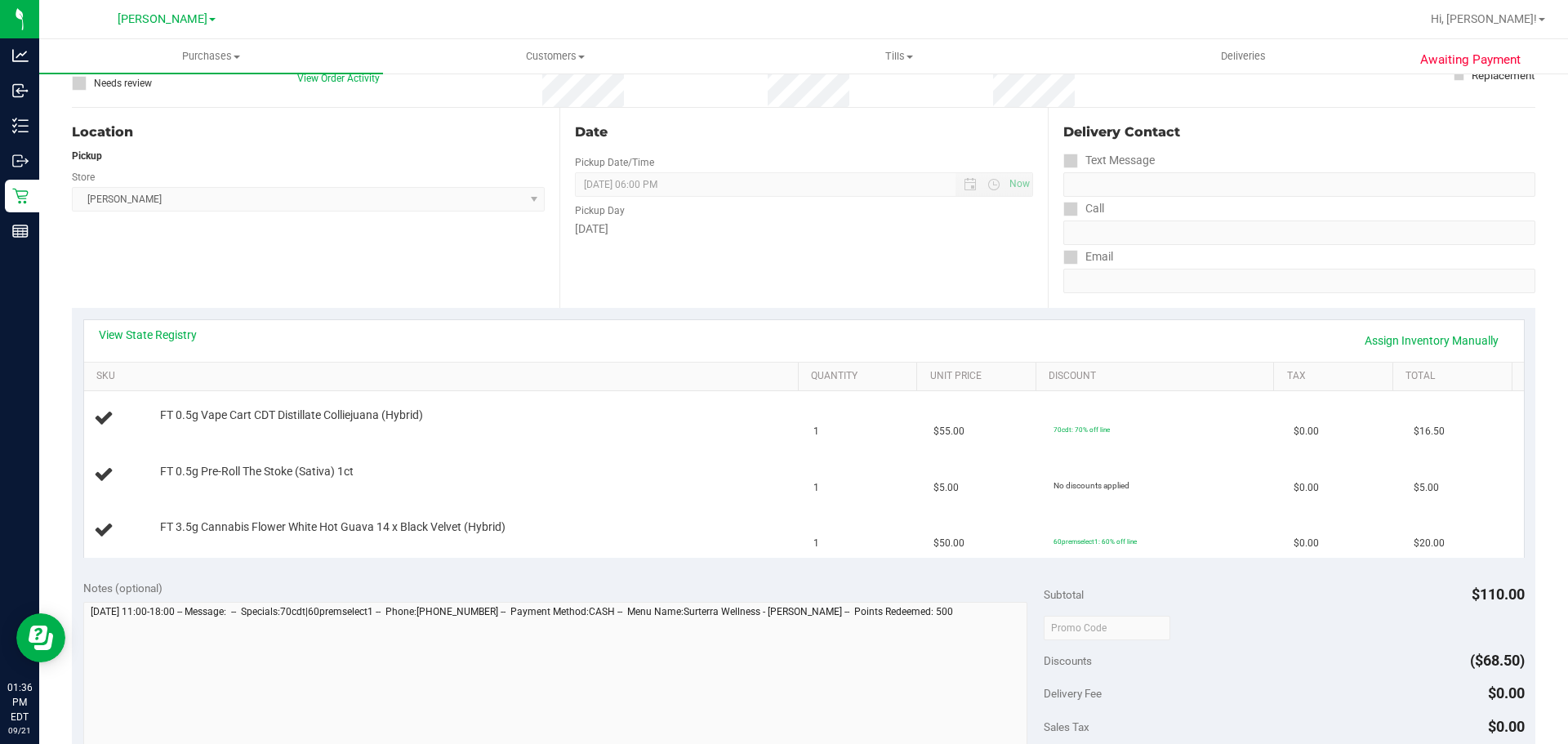
click at [564, 388] on th "SKU" at bounding box center [440, 377] width 714 height 29
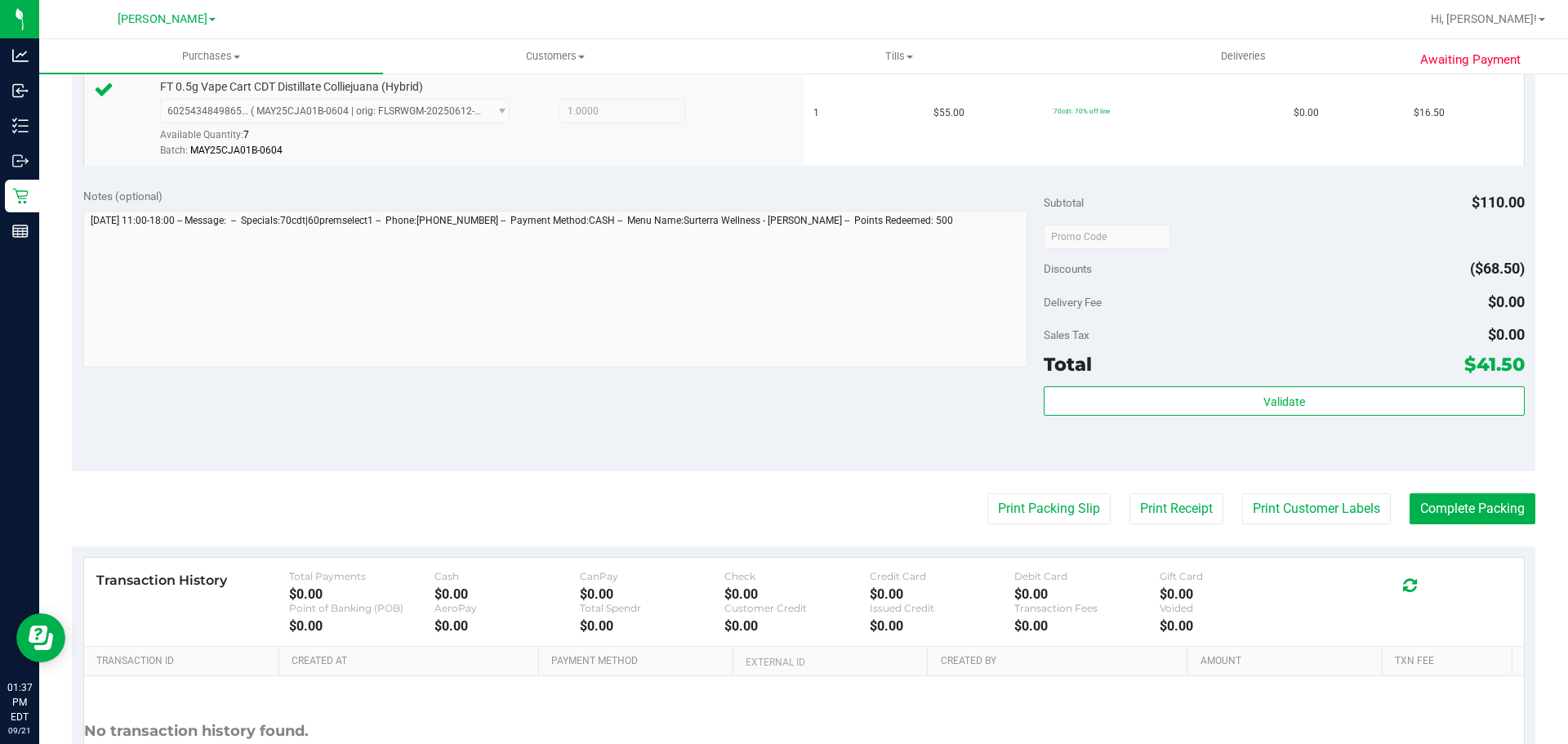
scroll to position [718, 0]
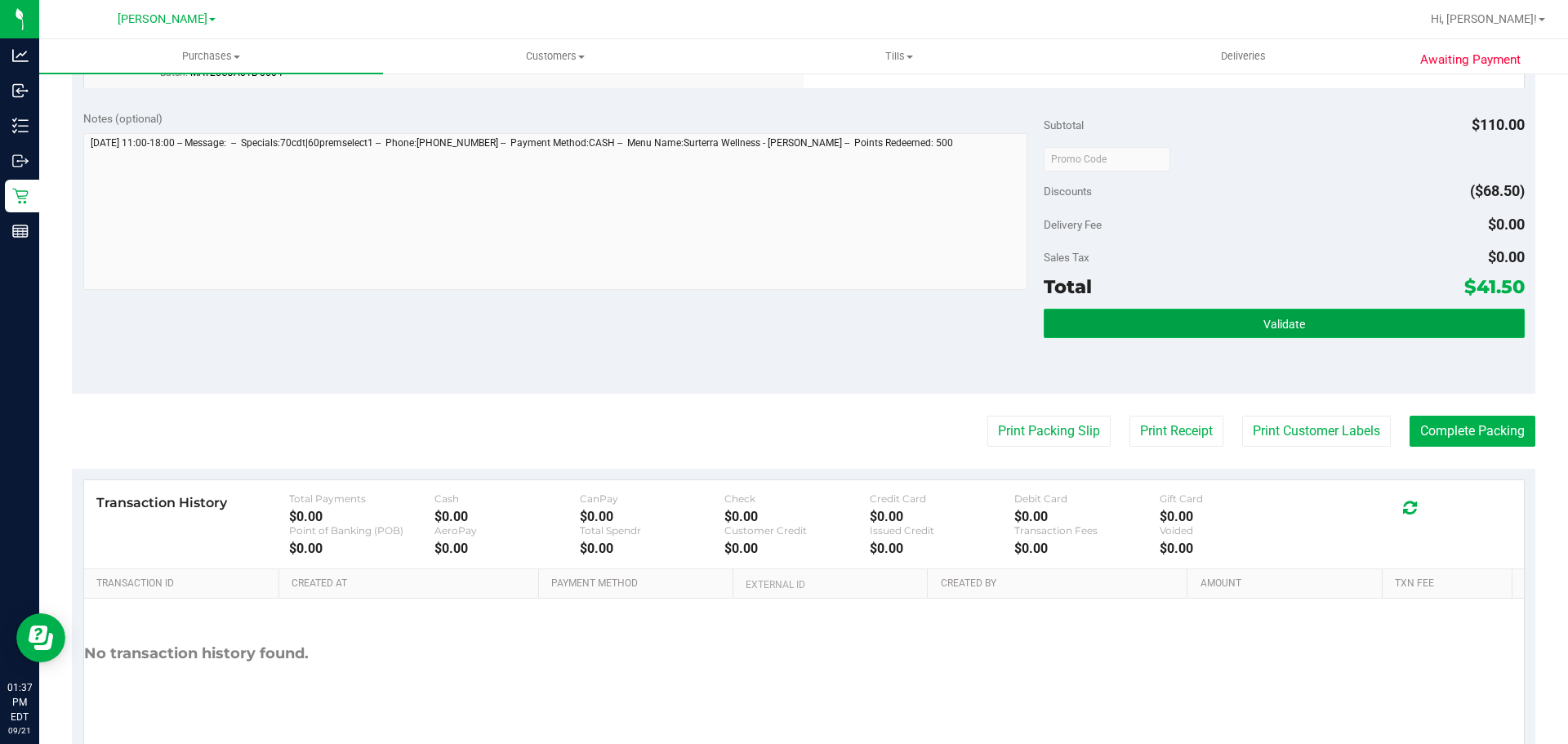
click at [1320, 310] on button "Validate" at bounding box center [1284, 323] width 480 height 29
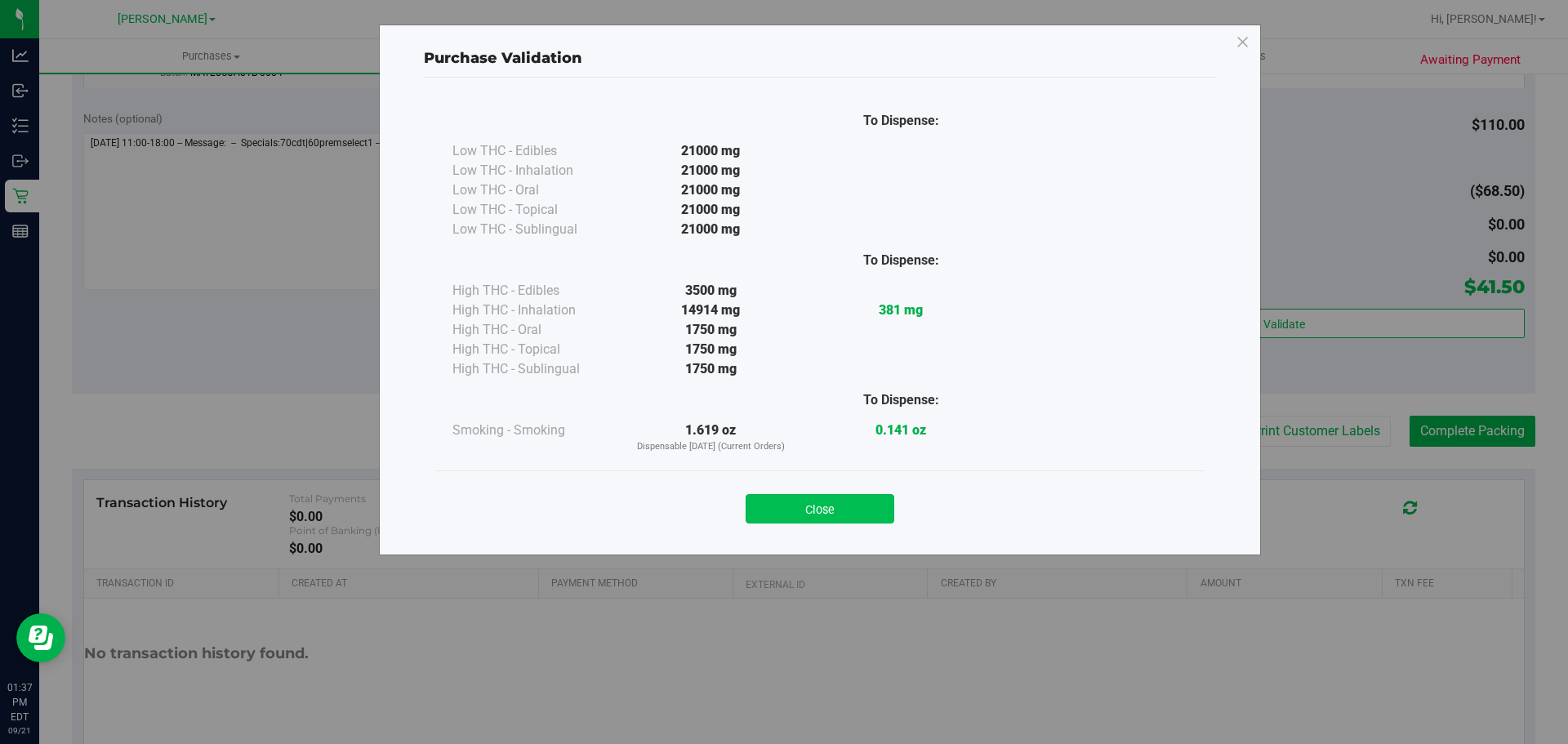
click at [781, 506] on button "Close" at bounding box center [820, 508] width 148 height 29
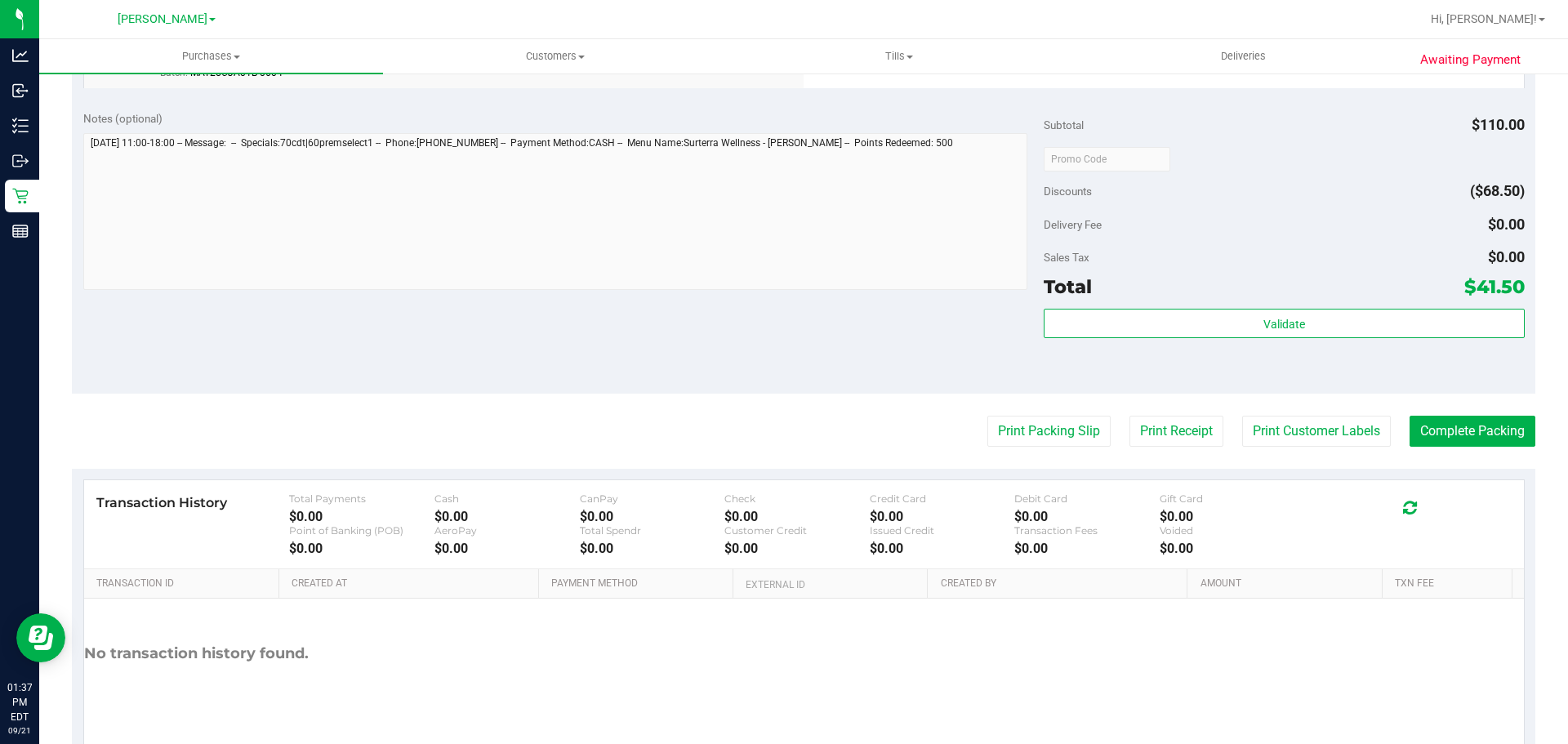
click at [1002, 447] on purchase-details "Back Edit Purchase Cancel Purchase View Profile # 11984463 BioTrack ID: - Submi…" at bounding box center [804, 71] width 1463 height 1403
click at [1029, 418] on button "Print Packing Slip" at bounding box center [1049, 430] width 123 height 31
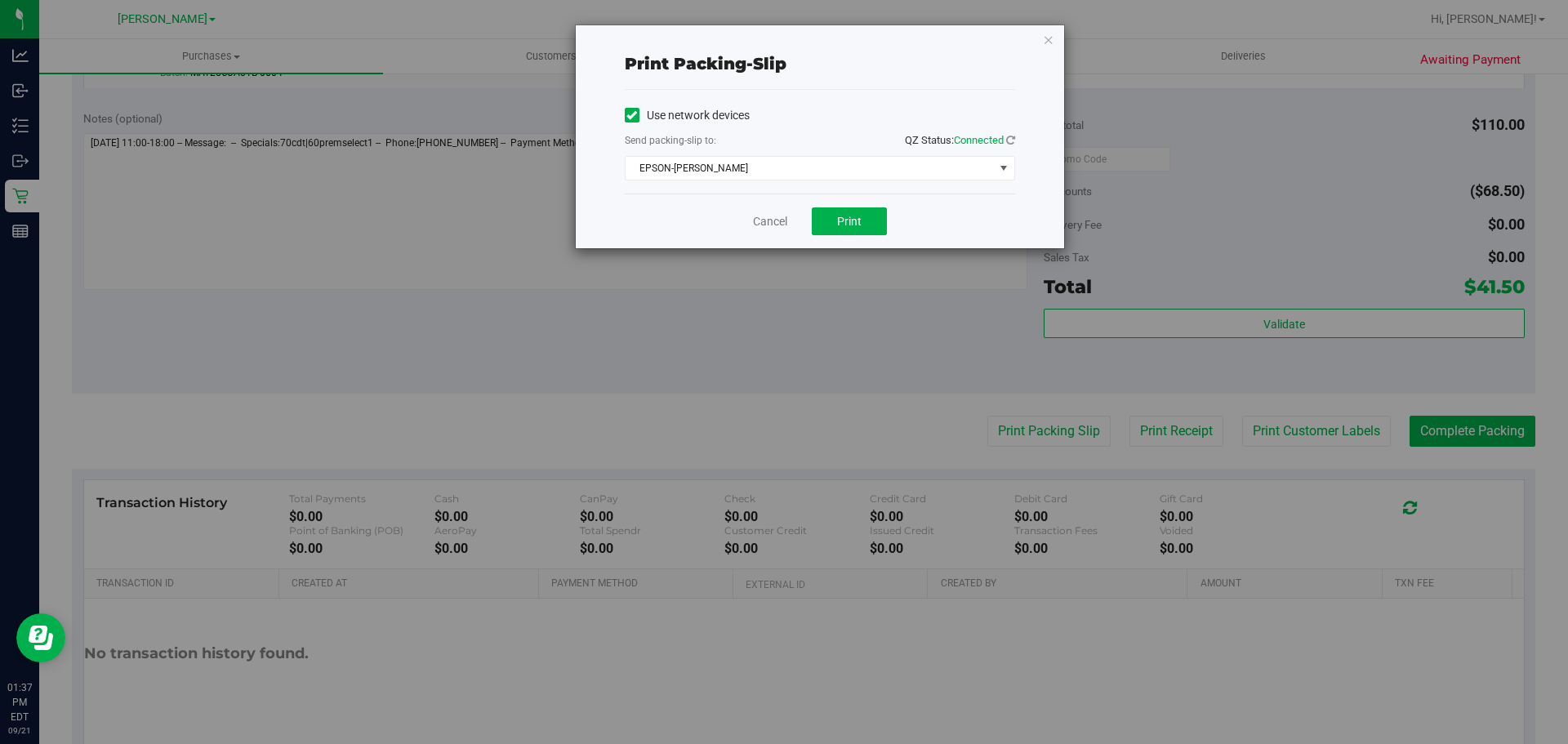
click at [856, 194] on div "Cancel Print" at bounding box center [820, 221] width 390 height 55
click at [856, 213] on button "Print" at bounding box center [850, 221] width 76 height 28
click at [1050, 38] on icon "button" at bounding box center [1049, 39] width 12 height 19
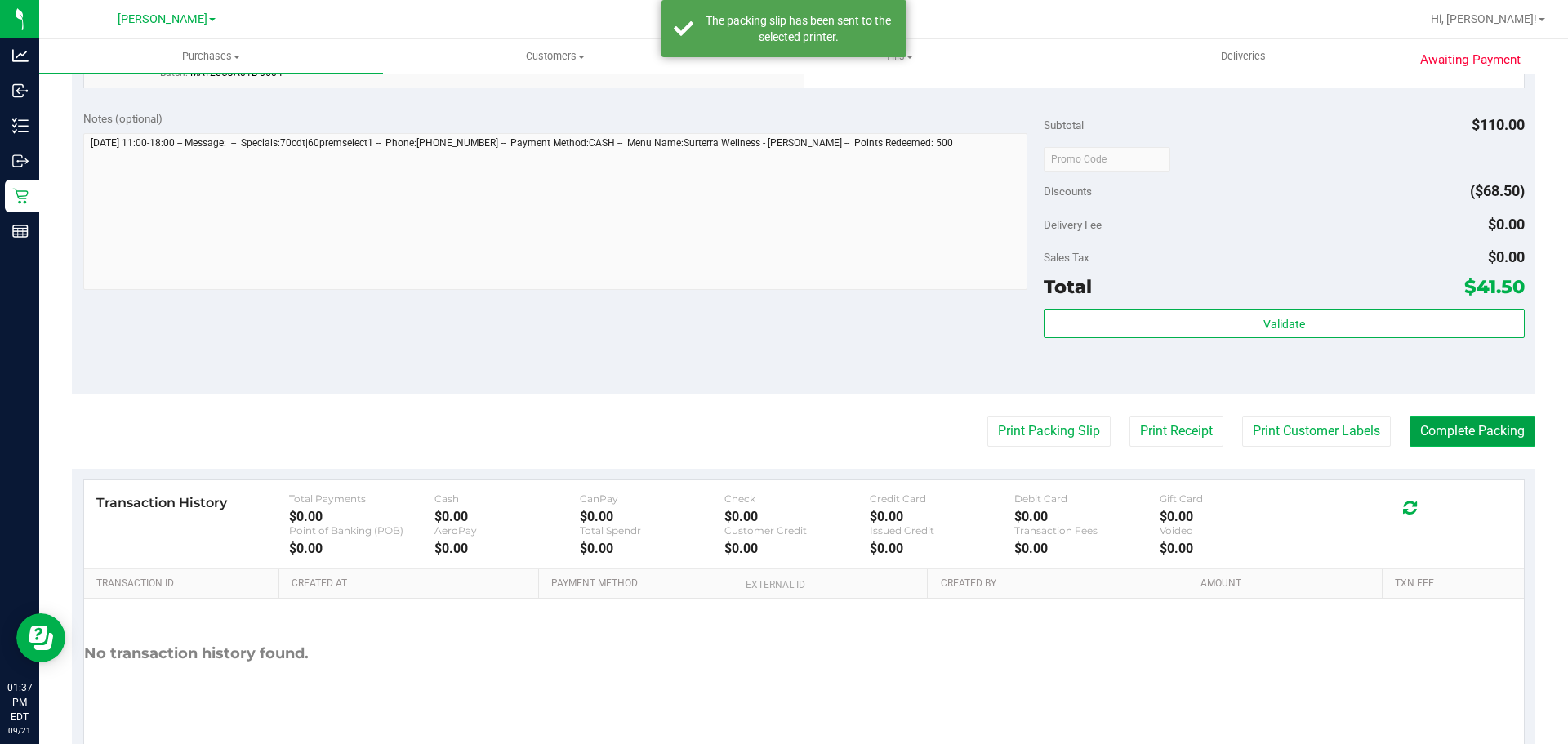
click at [1466, 445] on button "Complete Packing" at bounding box center [1472, 430] width 126 height 31
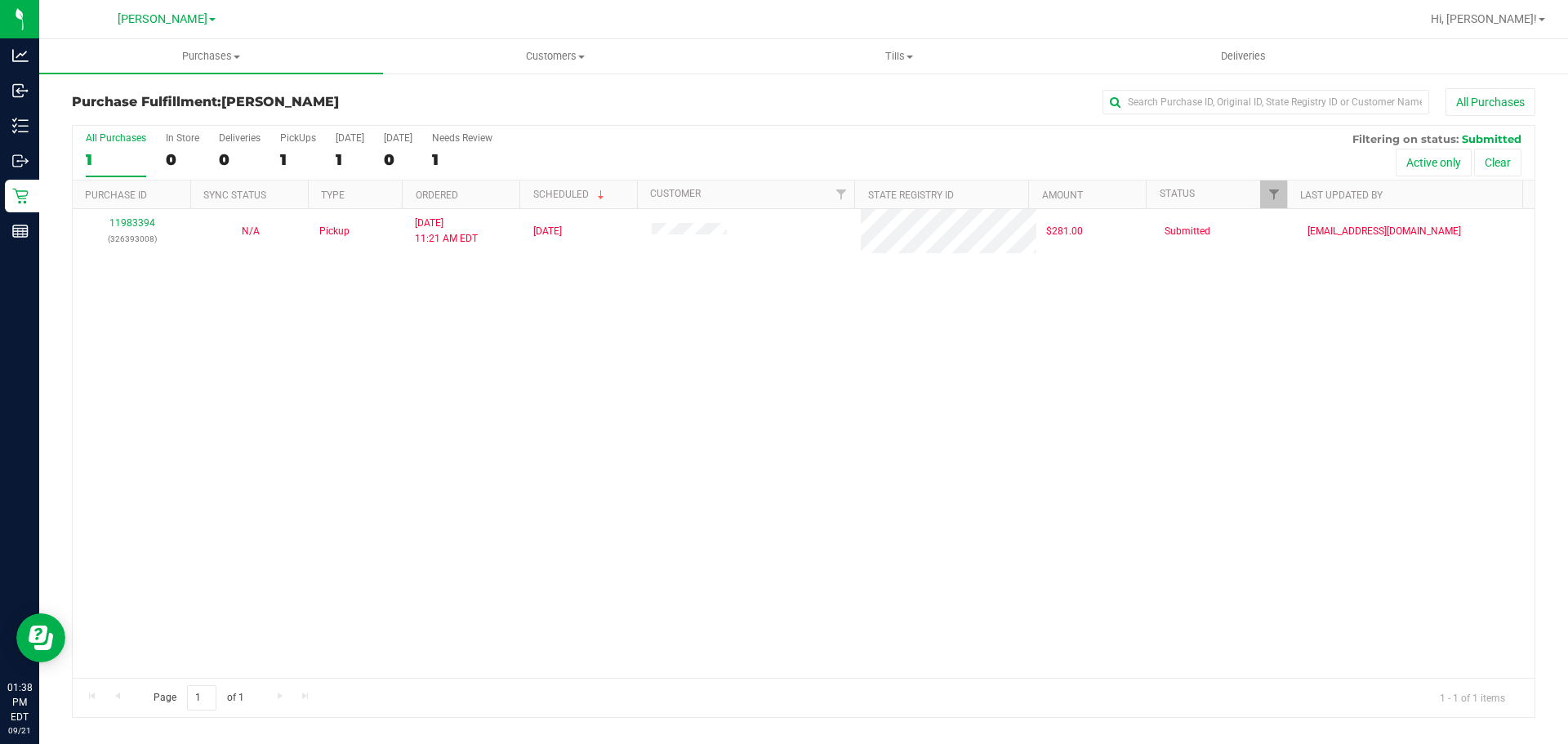
click at [569, 414] on div "11983394 (326393008) N/A Pickup [DATE] 11:21 AM EDT 9/21/2025 $281.00 Submitted…" at bounding box center [804, 443] width 1461 height 469
click at [482, 107] on h3 "Purchase Fulfillment: [PERSON_NAME]" at bounding box center [315, 102] width 487 height 15
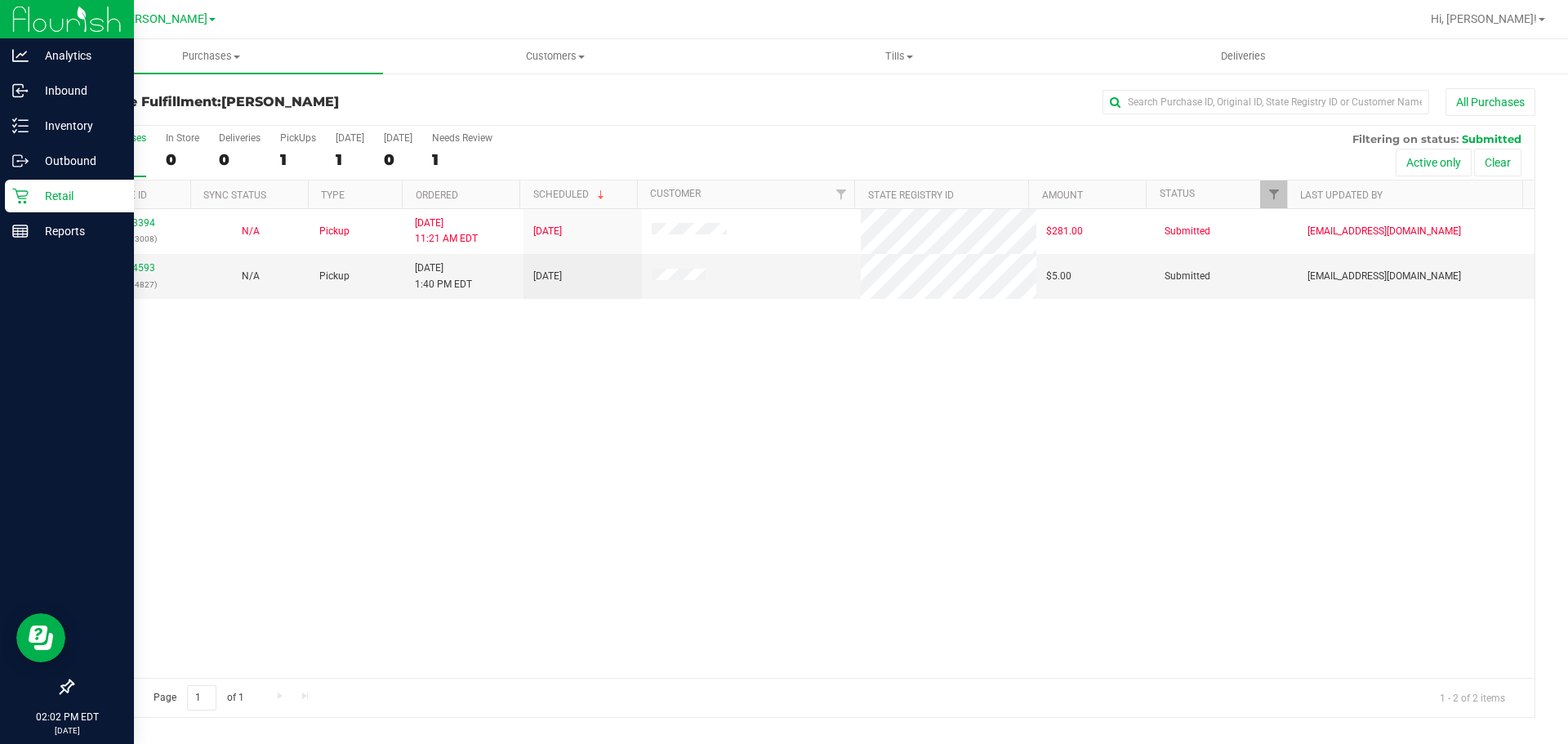
click at [28, 188] on icon at bounding box center [20, 195] width 16 height 16
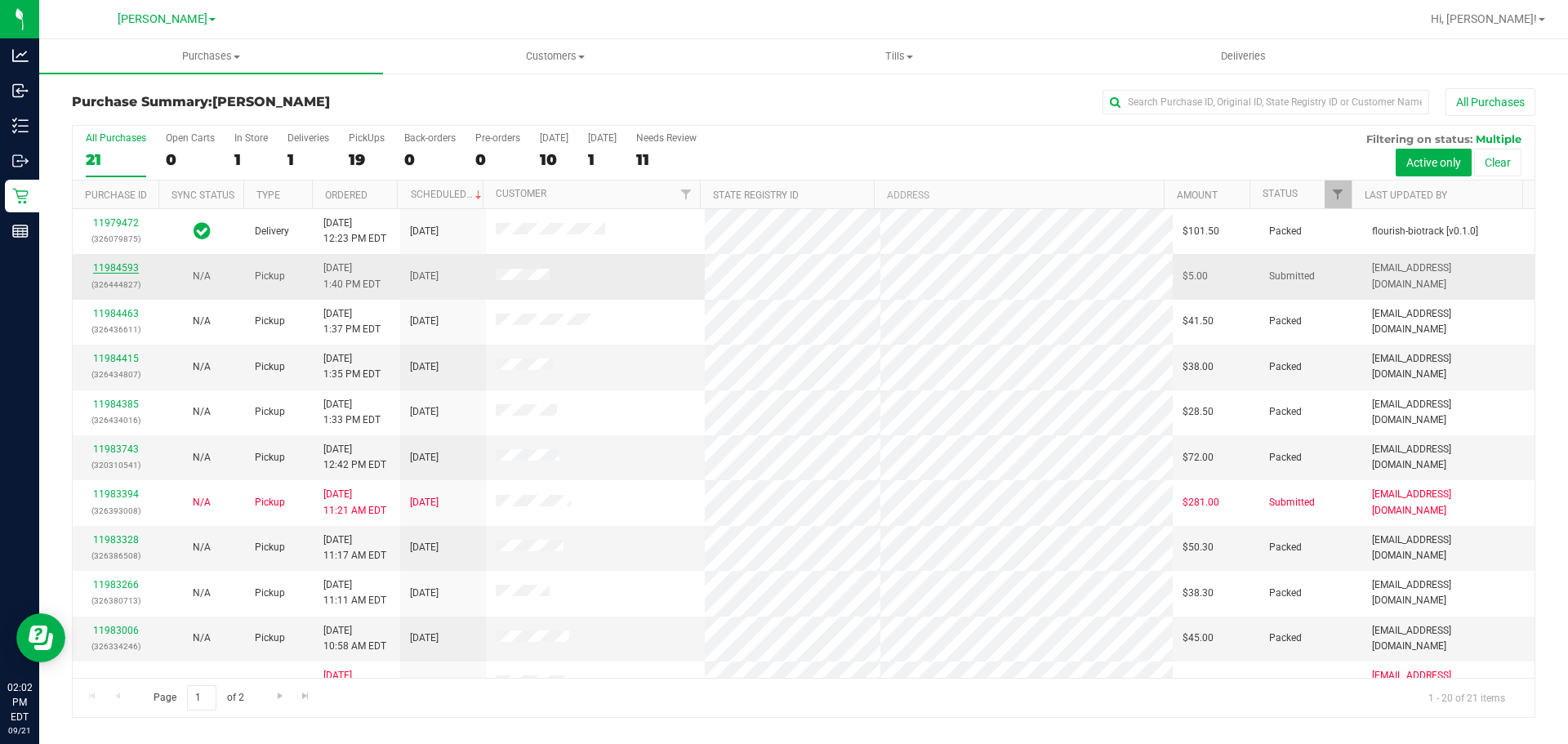
click at [110, 267] on link "11984593" at bounding box center [116, 268] width 46 height 12
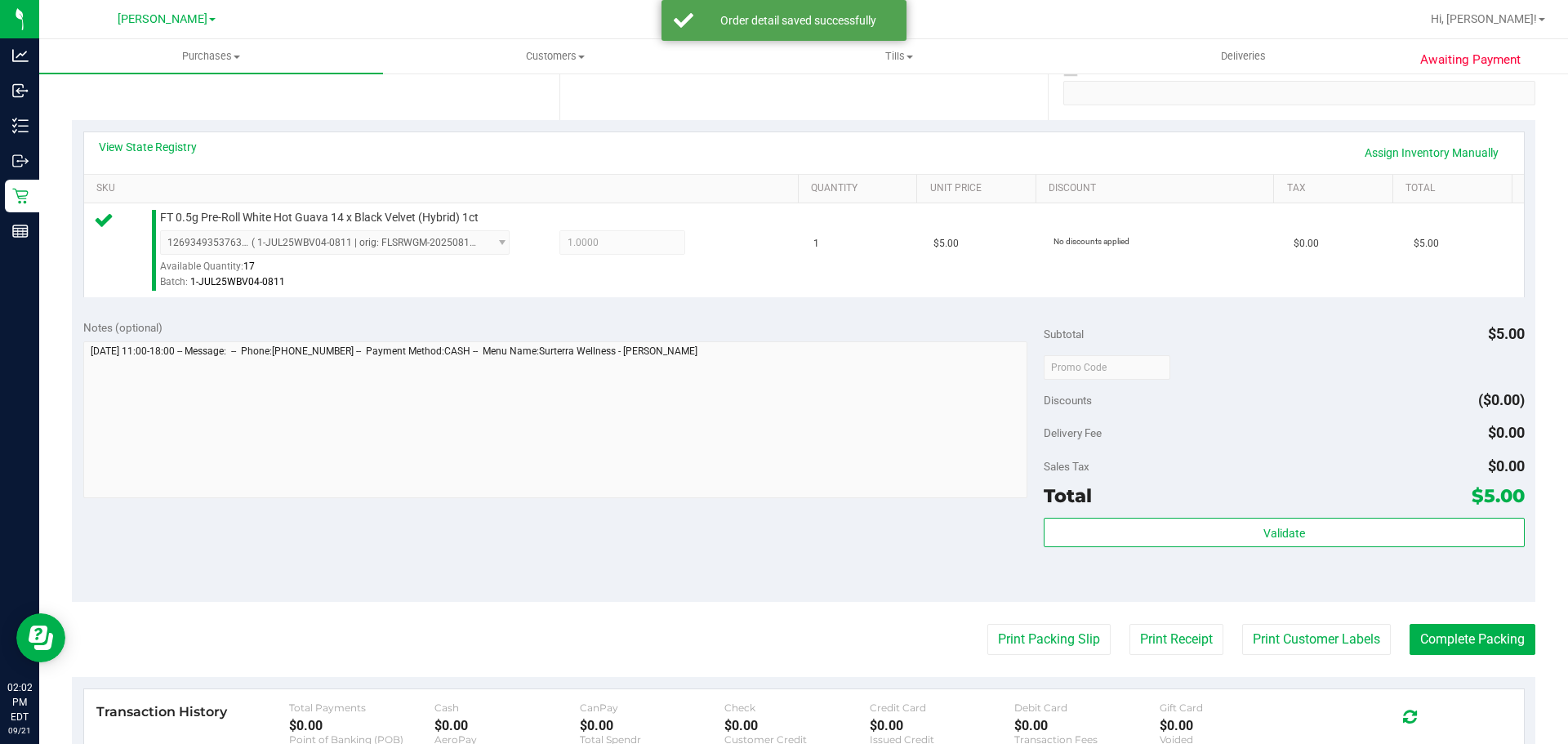
scroll to position [403, 0]
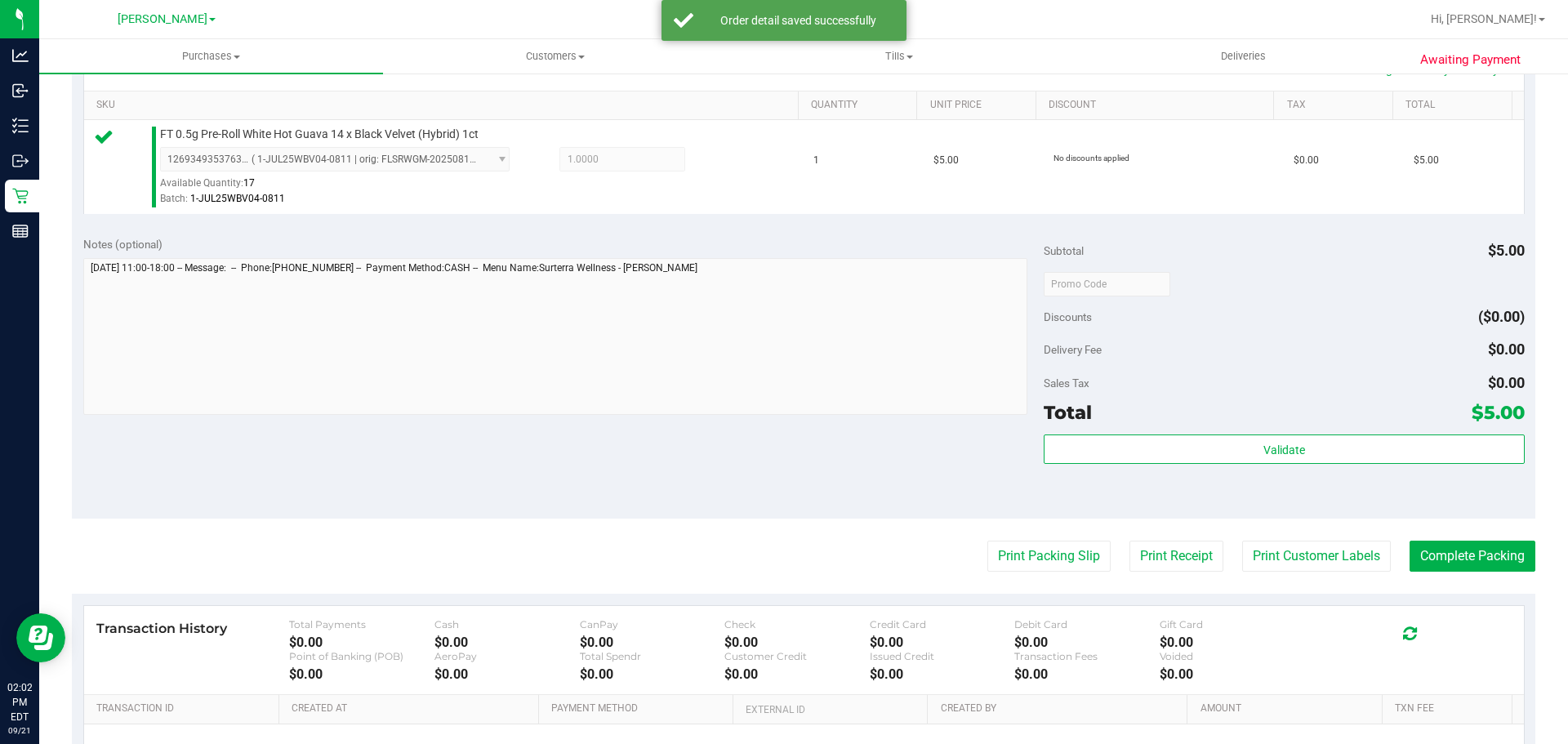
click at [1300, 399] on div "Total $5.00" at bounding box center [1284, 412] width 480 height 29
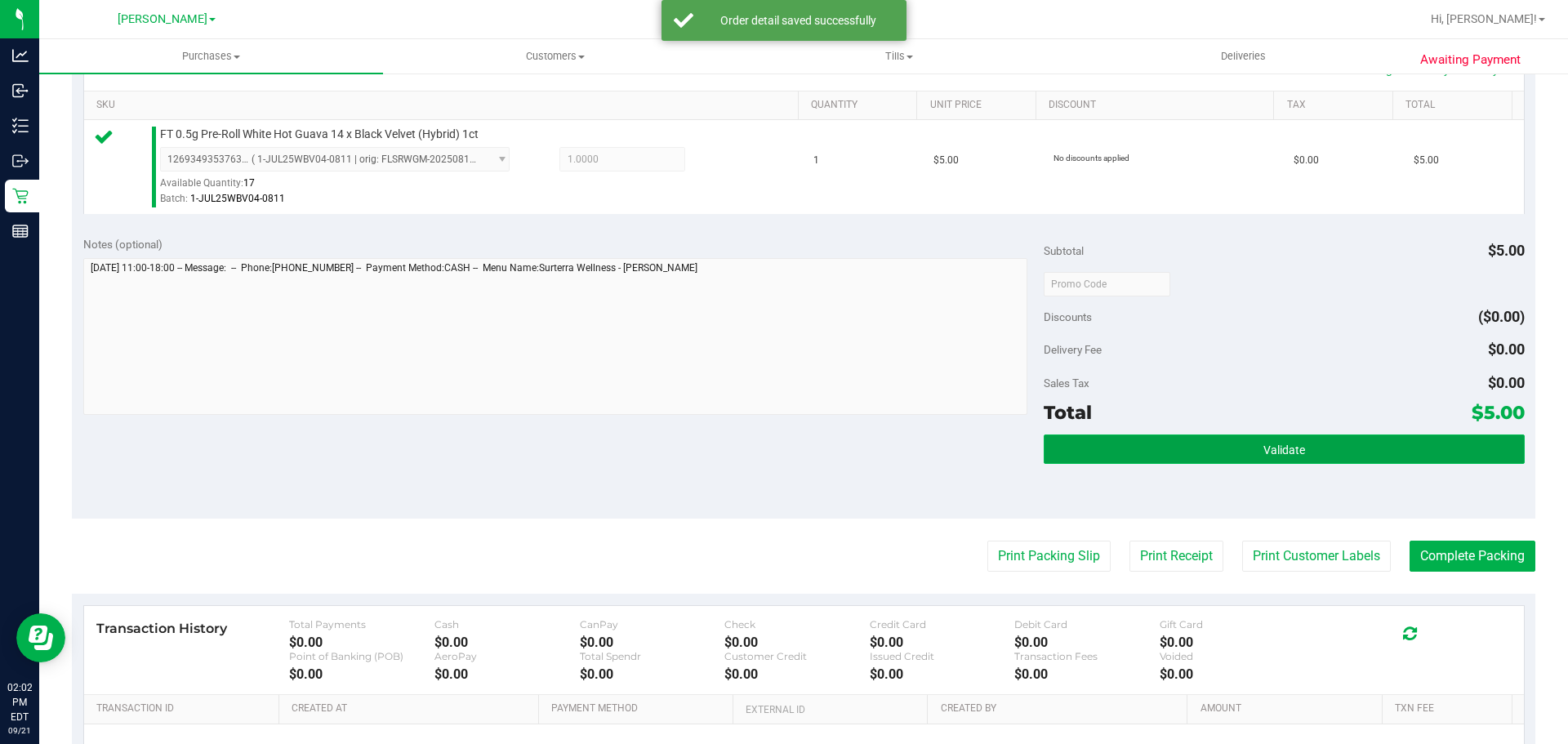
click at [1304, 457] on button "Validate" at bounding box center [1284, 449] width 480 height 29
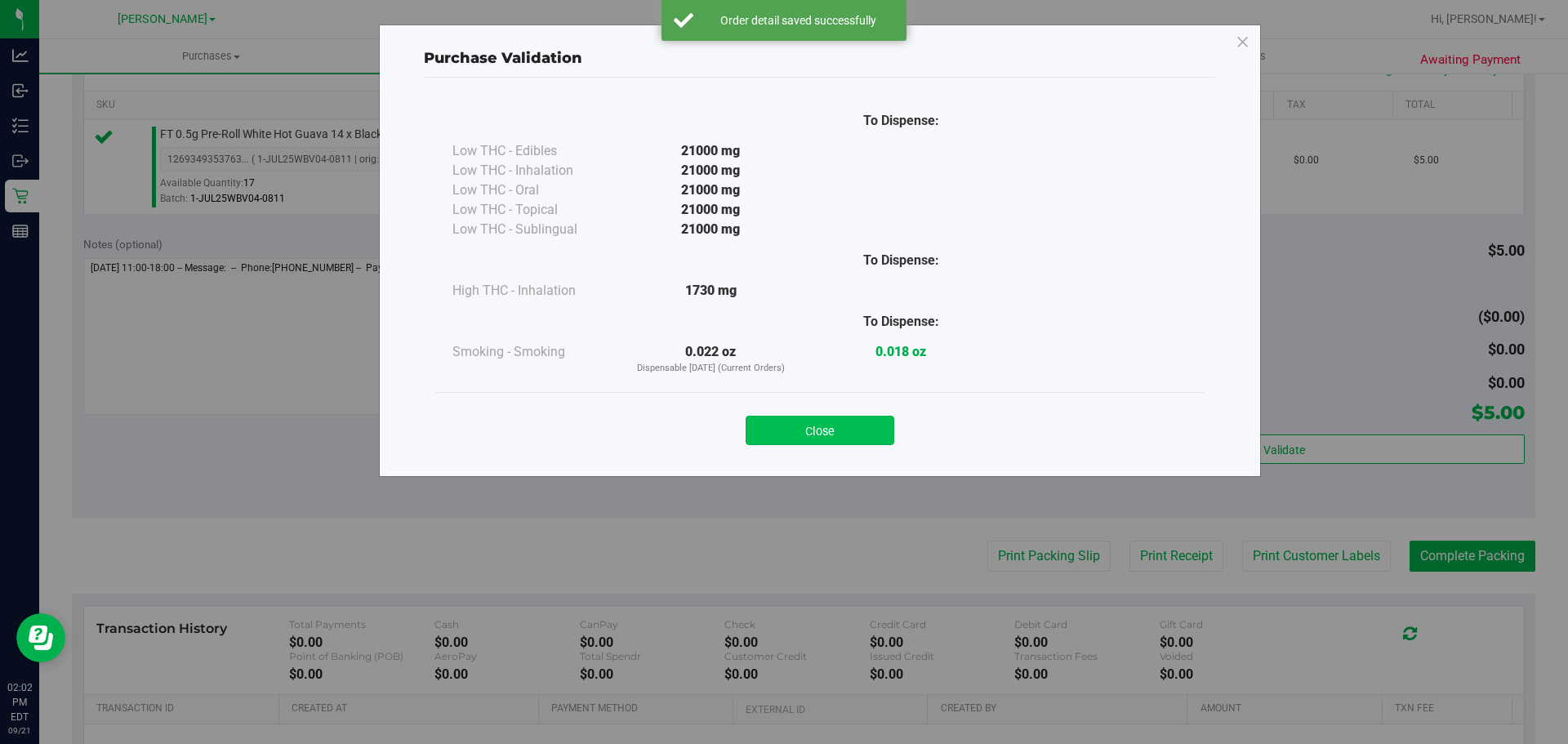
click at [893, 434] on button "Close" at bounding box center [820, 429] width 148 height 29
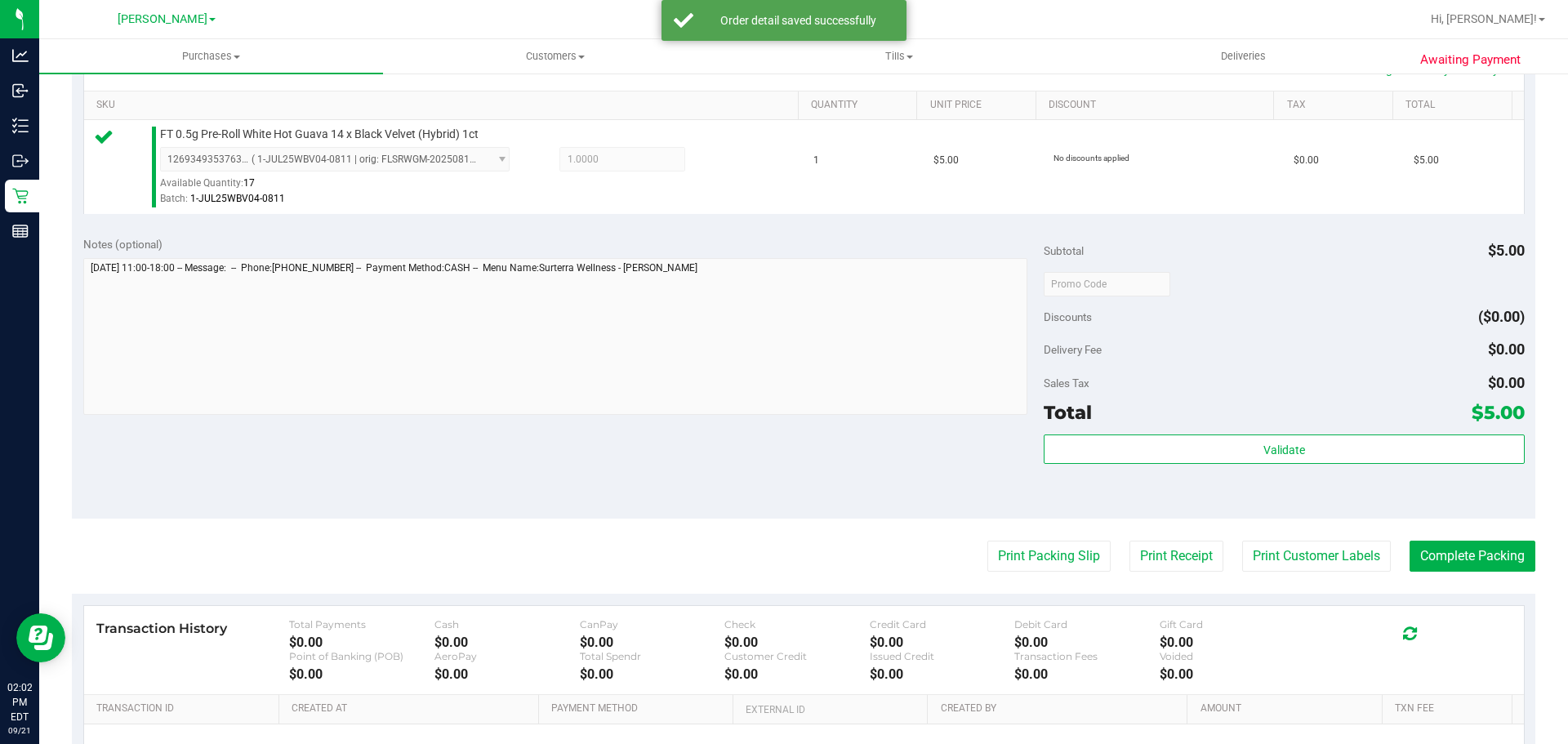
drag, startPoint x: 1074, startPoint y: 590, endPoint x: 1044, endPoint y: 572, distance: 35.0
click at [1068, 590] on purchase-details "Back Edit Purchase Cancel Purchase View Profile # 11984593 BioTrack ID: - Submi…" at bounding box center [804, 292] width 1463 height 1215
click at [1043, 572] on purchase-details "Back Edit Purchase Cancel Purchase View Profile # 11984593 BioTrack ID: - Submi…" at bounding box center [804, 292] width 1463 height 1215
click at [1018, 534] on purchase-details "Back Edit Purchase Cancel Purchase View Profile # 11984593 BioTrack ID: - Submi…" at bounding box center [804, 292] width 1463 height 1215
click at [1029, 544] on button "Print Packing Slip" at bounding box center [1049, 555] width 123 height 31
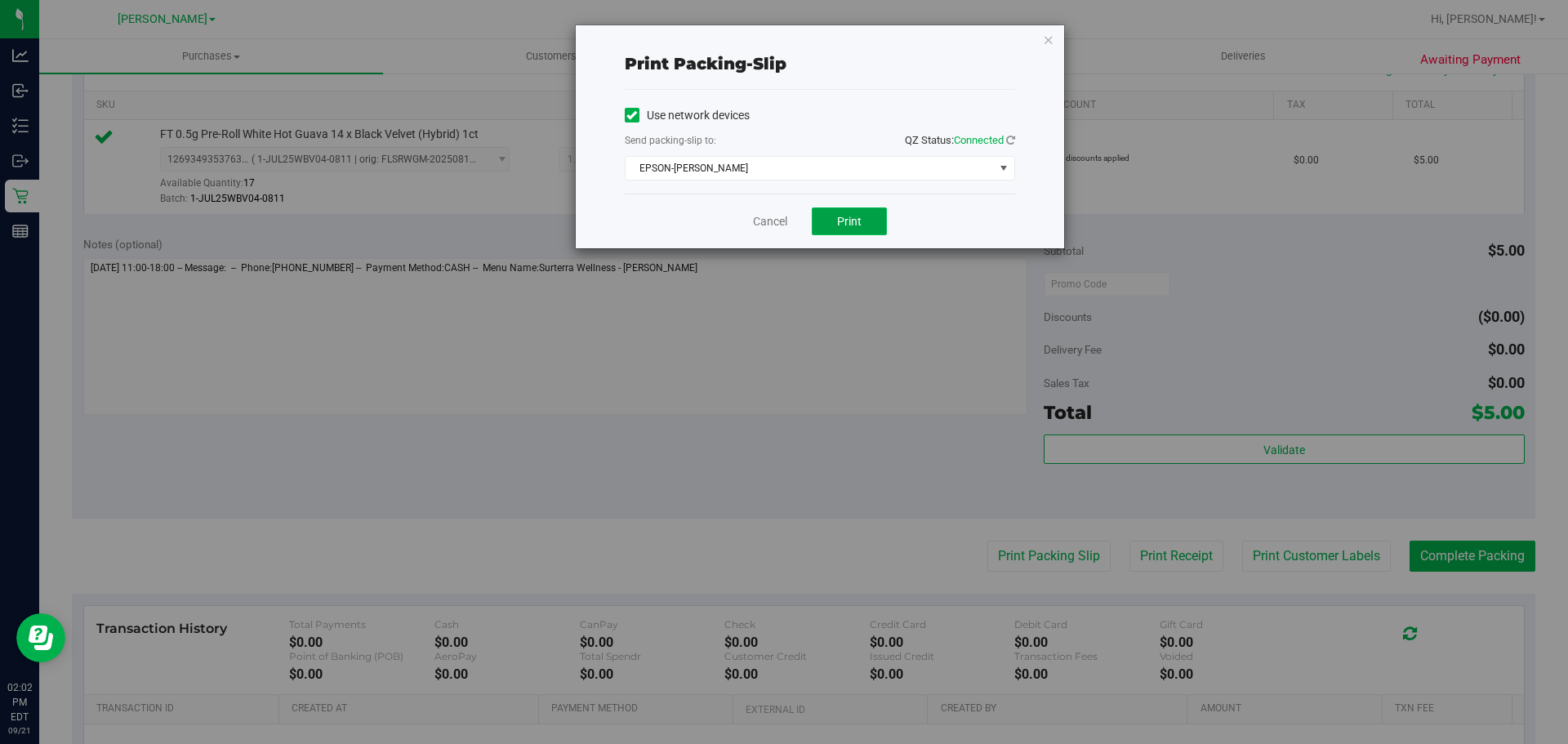
click at [866, 211] on button "Print" at bounding box center [850, 221] width 76 height 28
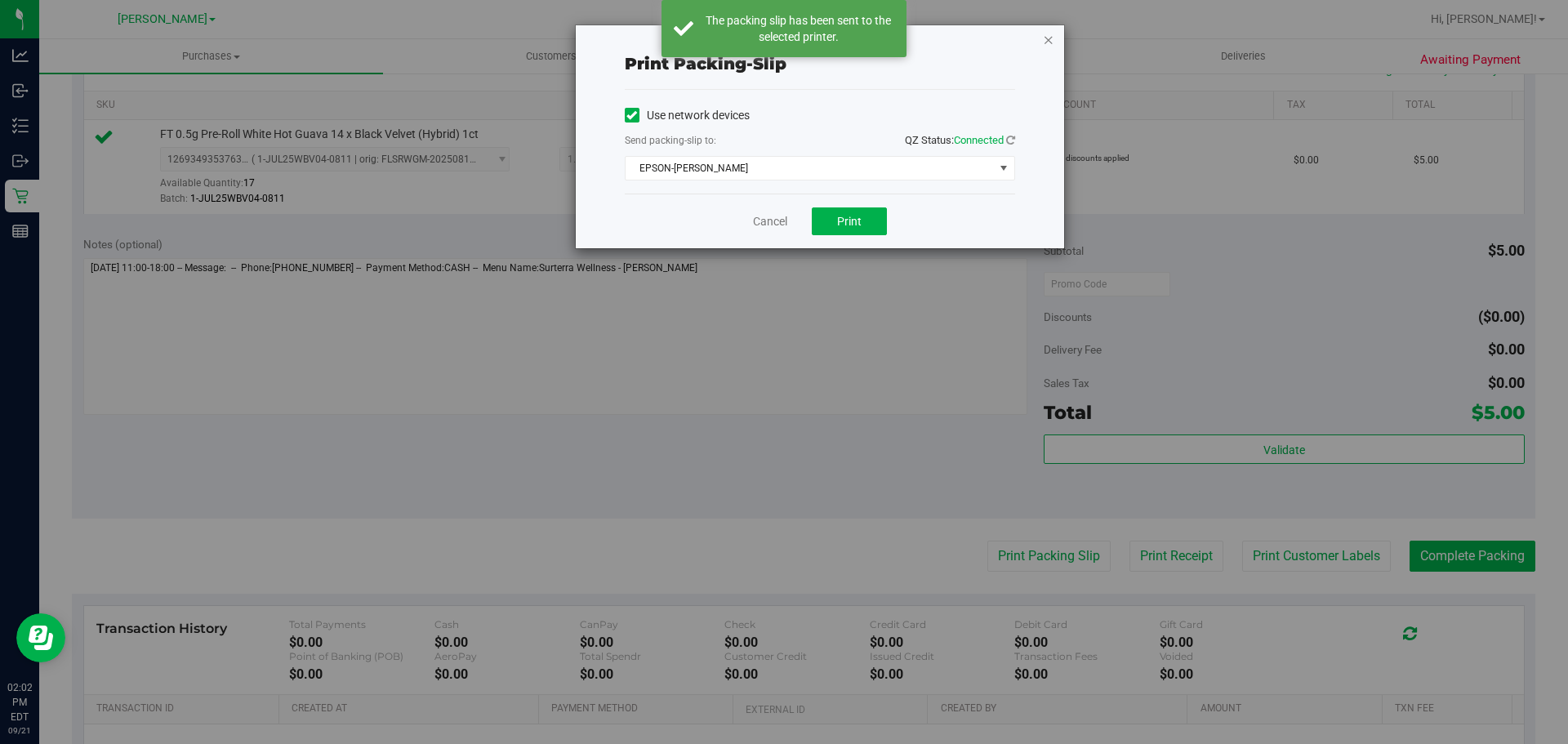
click at [1049, 40] on icon "button" at bounding box center [1049, 39] width 12 height 19
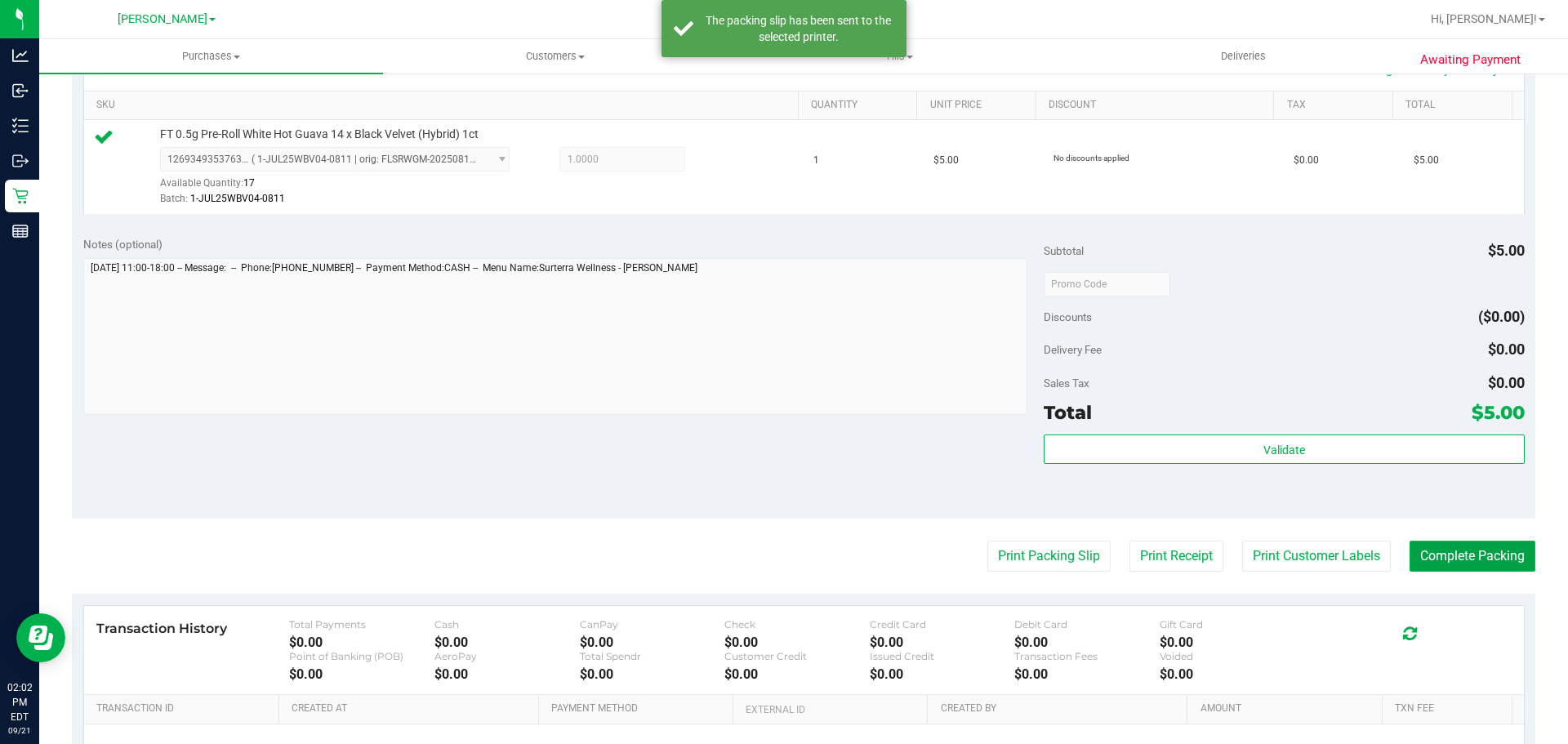
click at [1459, 558] on button "Complete Packing" at bounding box center [1472, 555] width 126 height 31
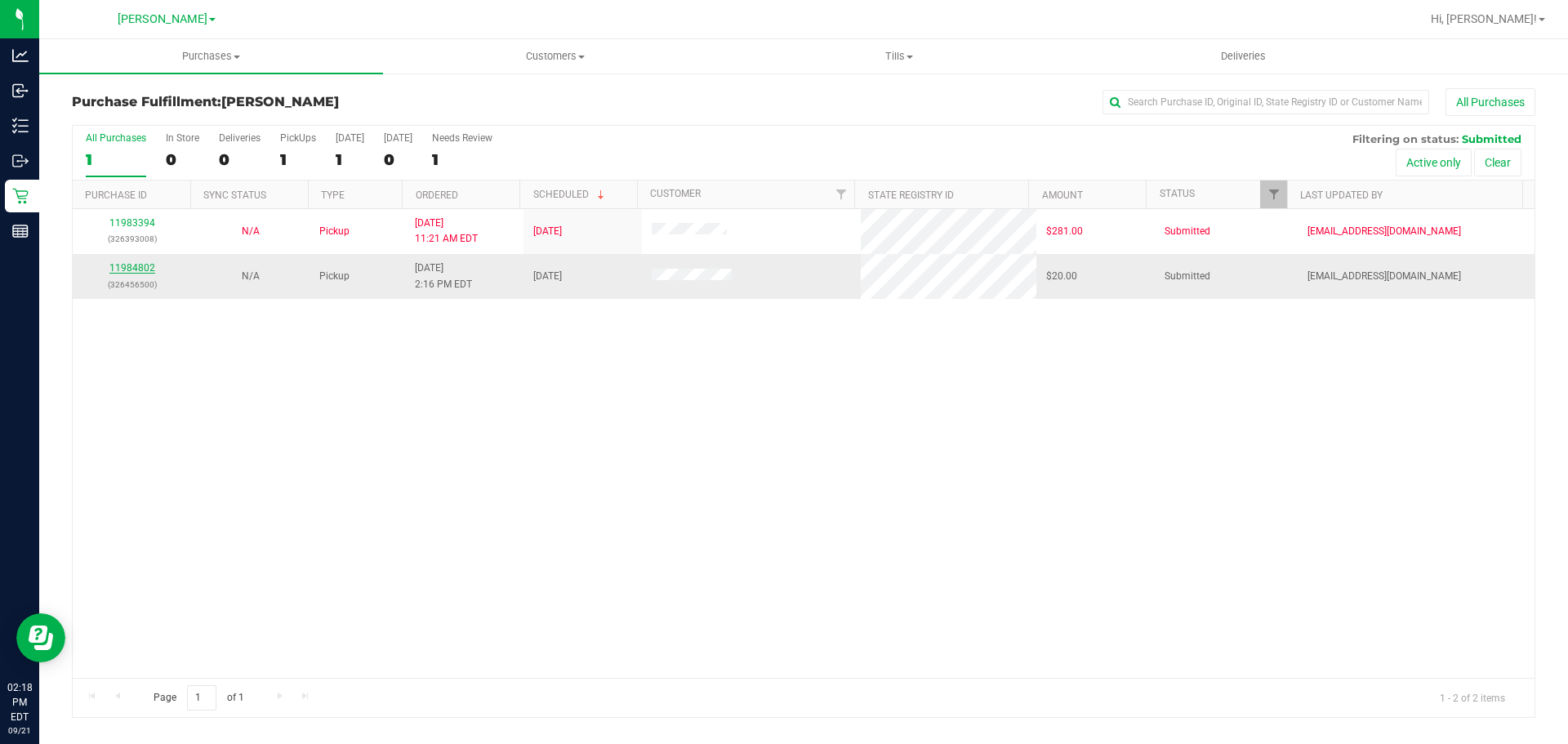
click at [122, 273] on link "11984802" at bounding box center [132, 268] width 46 height 12
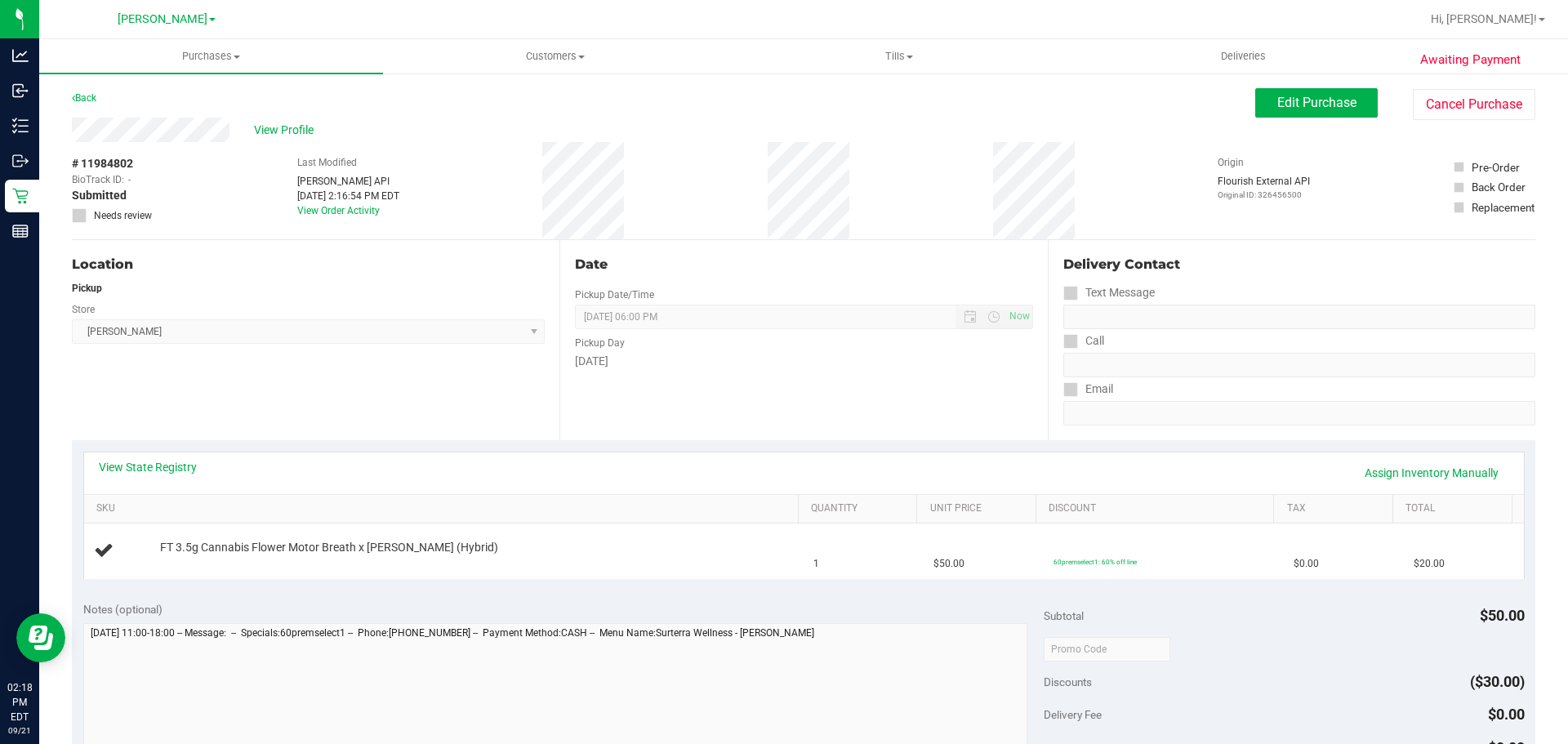
click at [475, 415] on div "Location Pickup Store [PERSON_NAME] Select Store [PERSON_NAME][GEOGRAPHIC_DATA]…" at bounding box center [315, 340] width 487 height 200
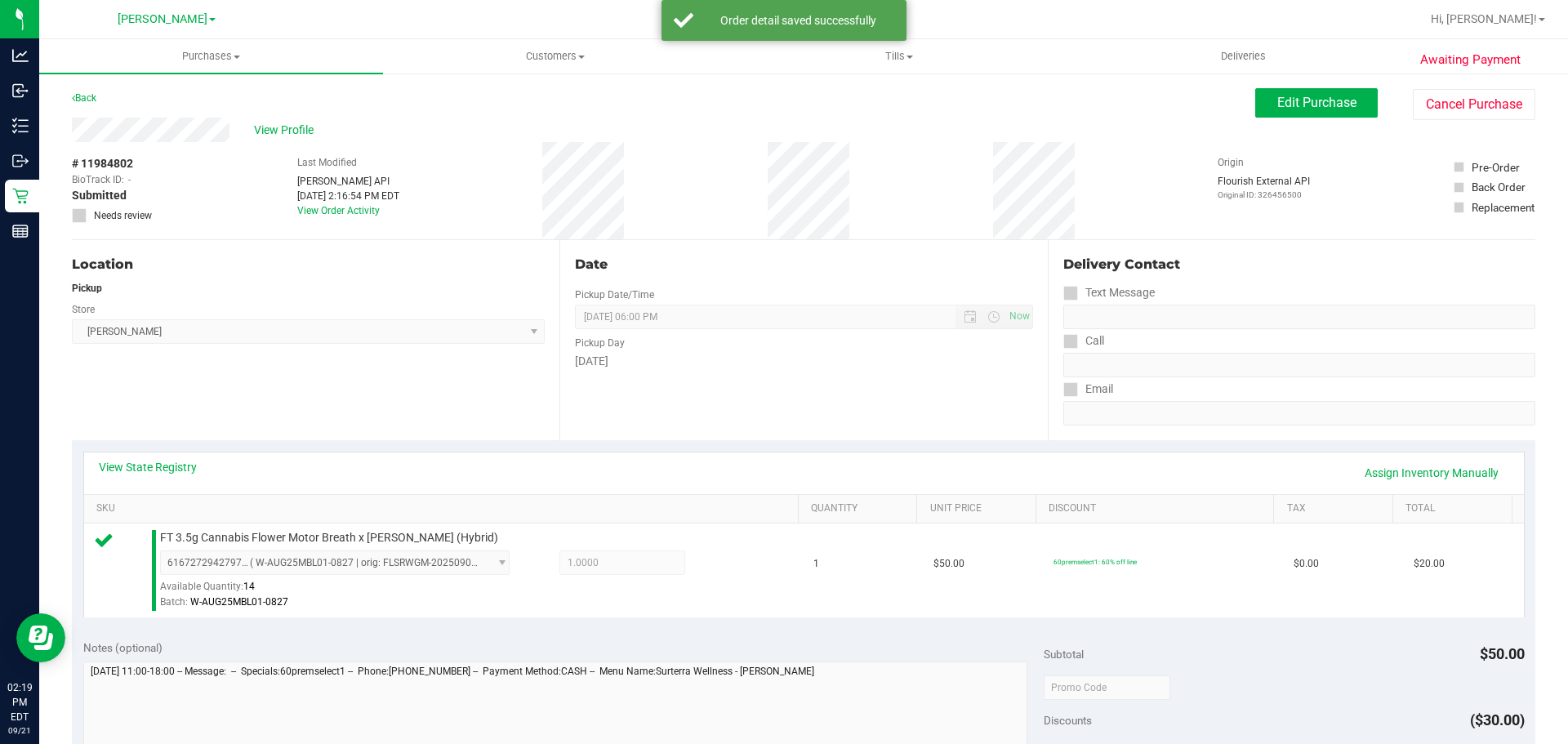
scroll to position [284, 0]
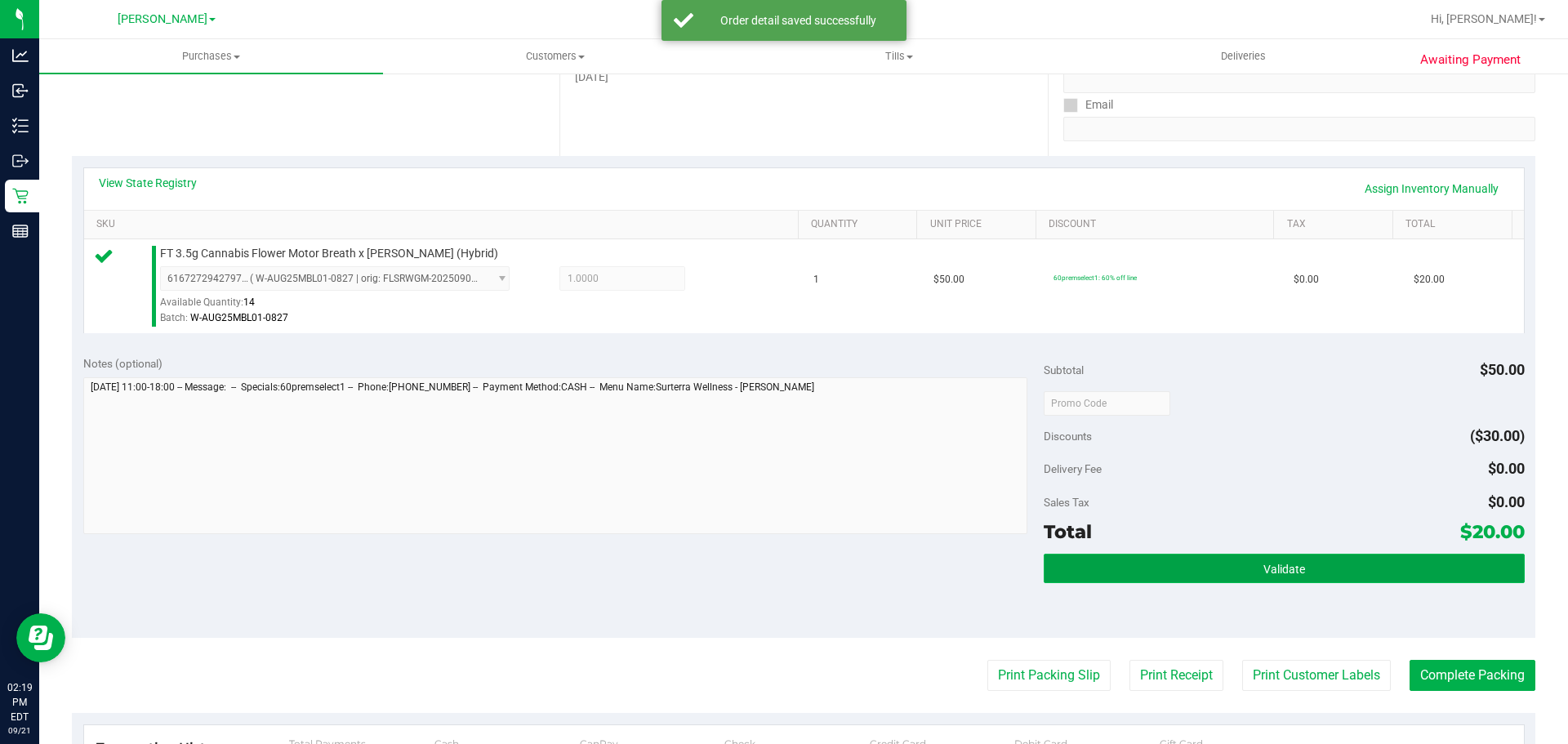
click at [1358, 569] on button "Validate" at bounding box center [1284, 568] width 480 height 29
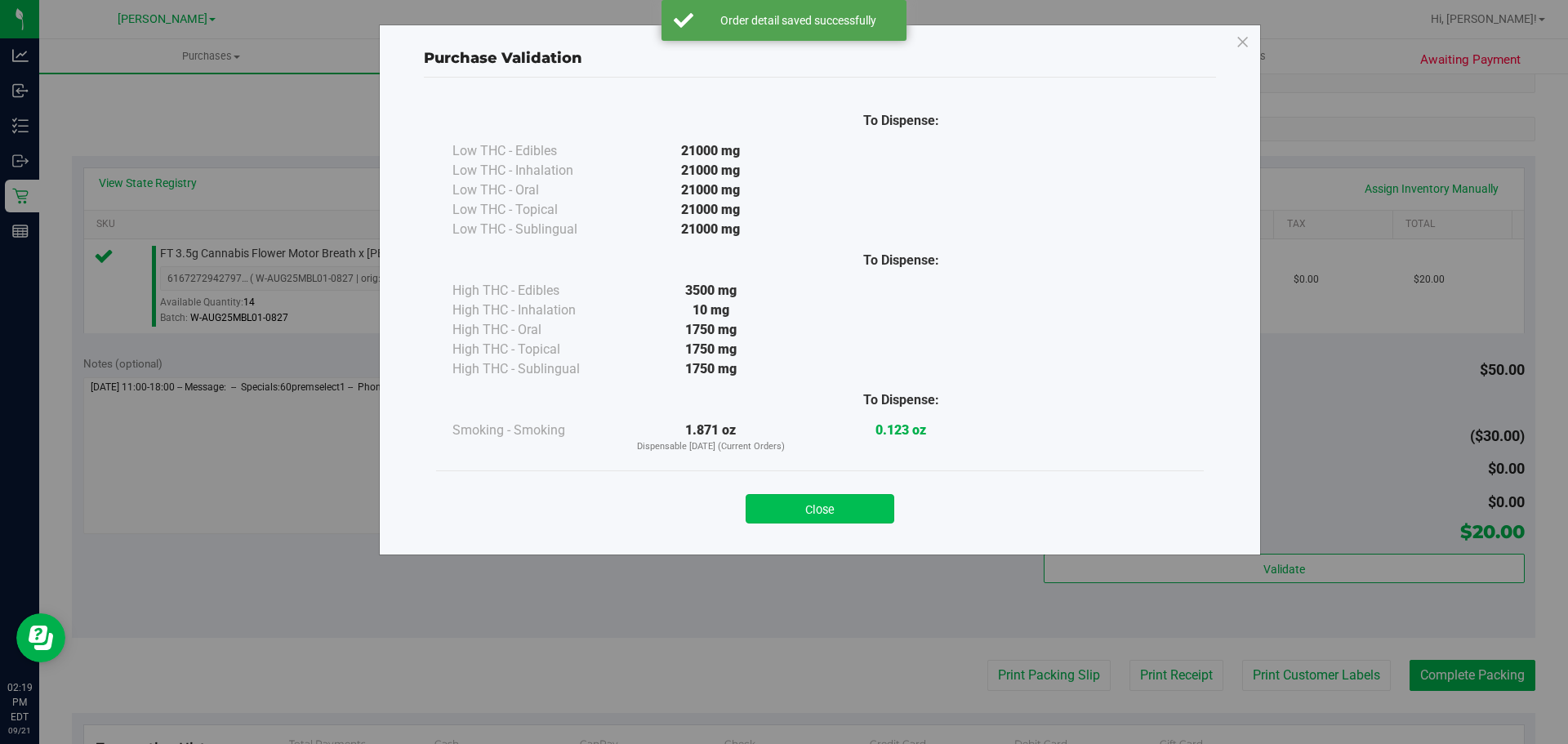
click at [851, 519] on button "Close" at bounding box center [820, 508] width 148 height 29
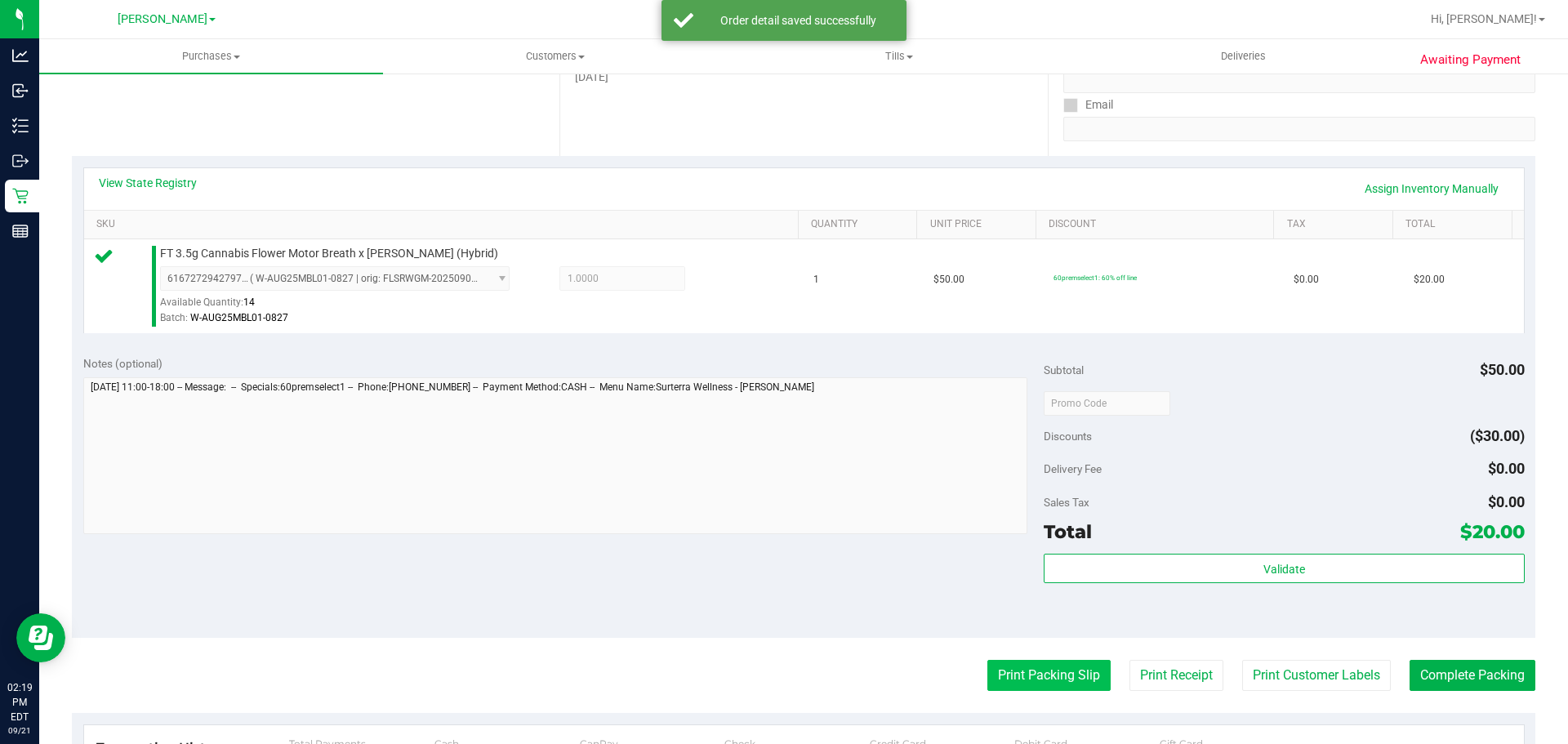
click at [1004, 672] on button "Print Packing Slip" at bounding box center [1049, 675] width 123 height 31
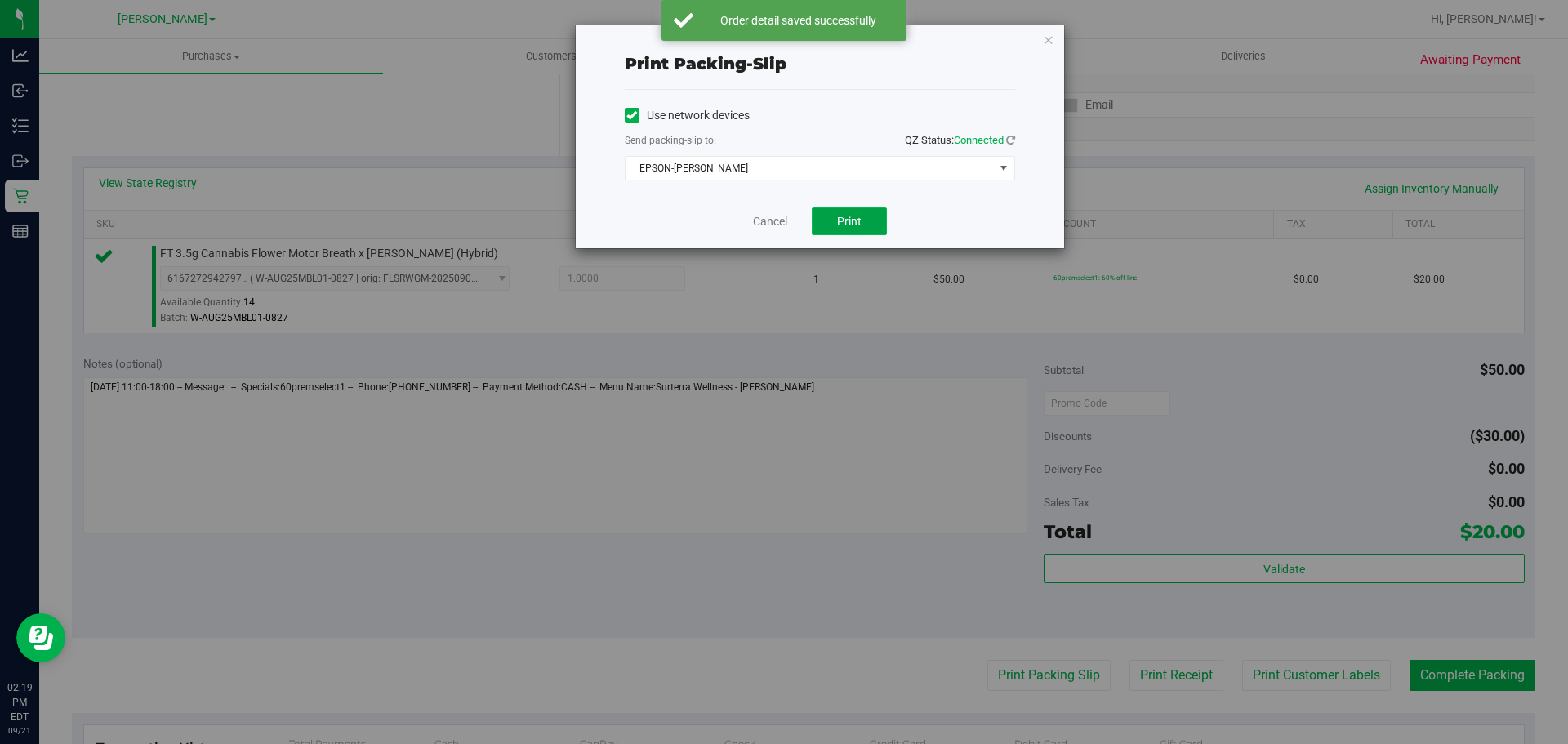
click at [856, 211] on button "Print" at bounding box center [850, 221] width 76 height 28
click at [1047, 38] on icon "button" at bounding box center [1049, 39] width 12 height 19
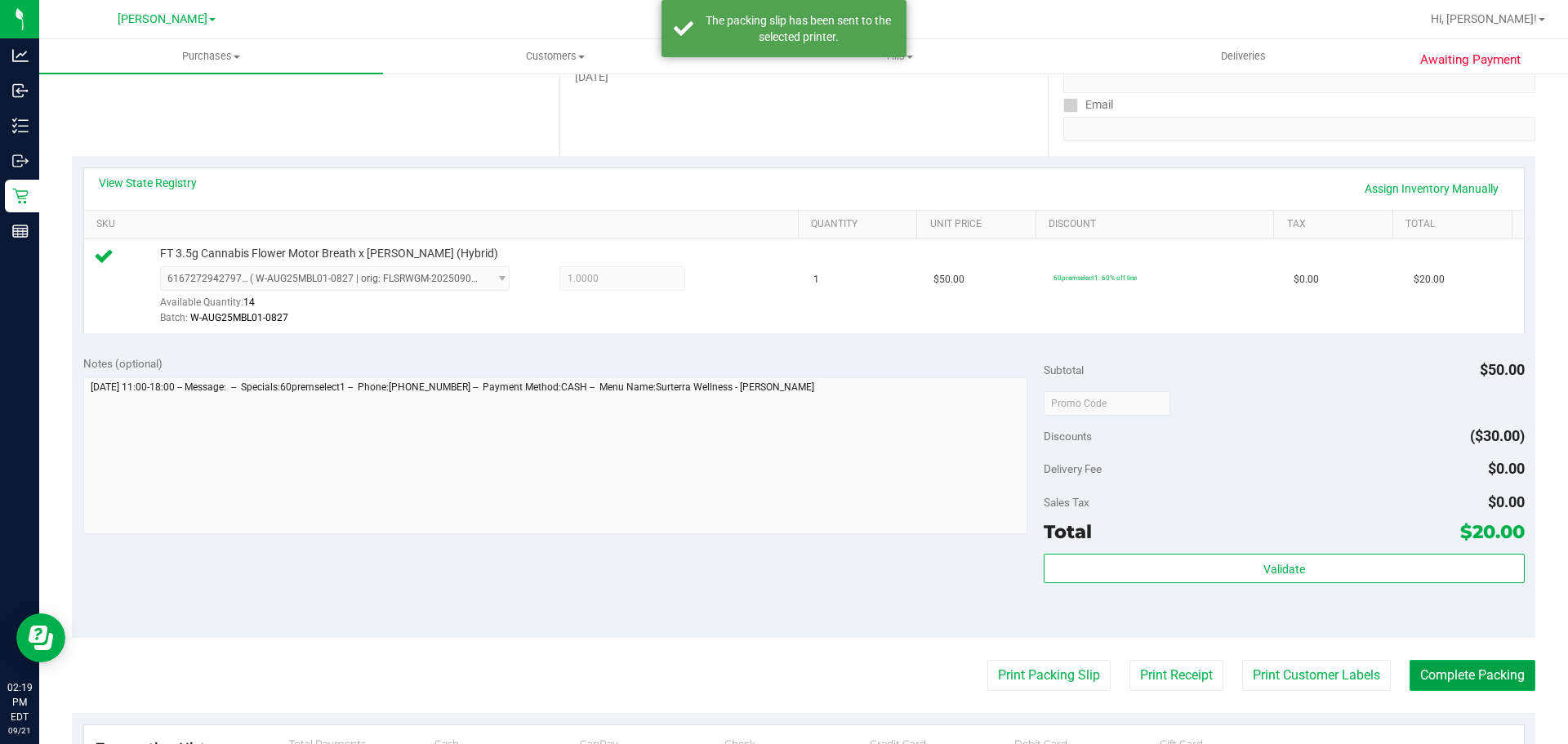
click at [1448, 674] on button "Complete Packing" at bounding box center [1472, 675] width 126 height 31
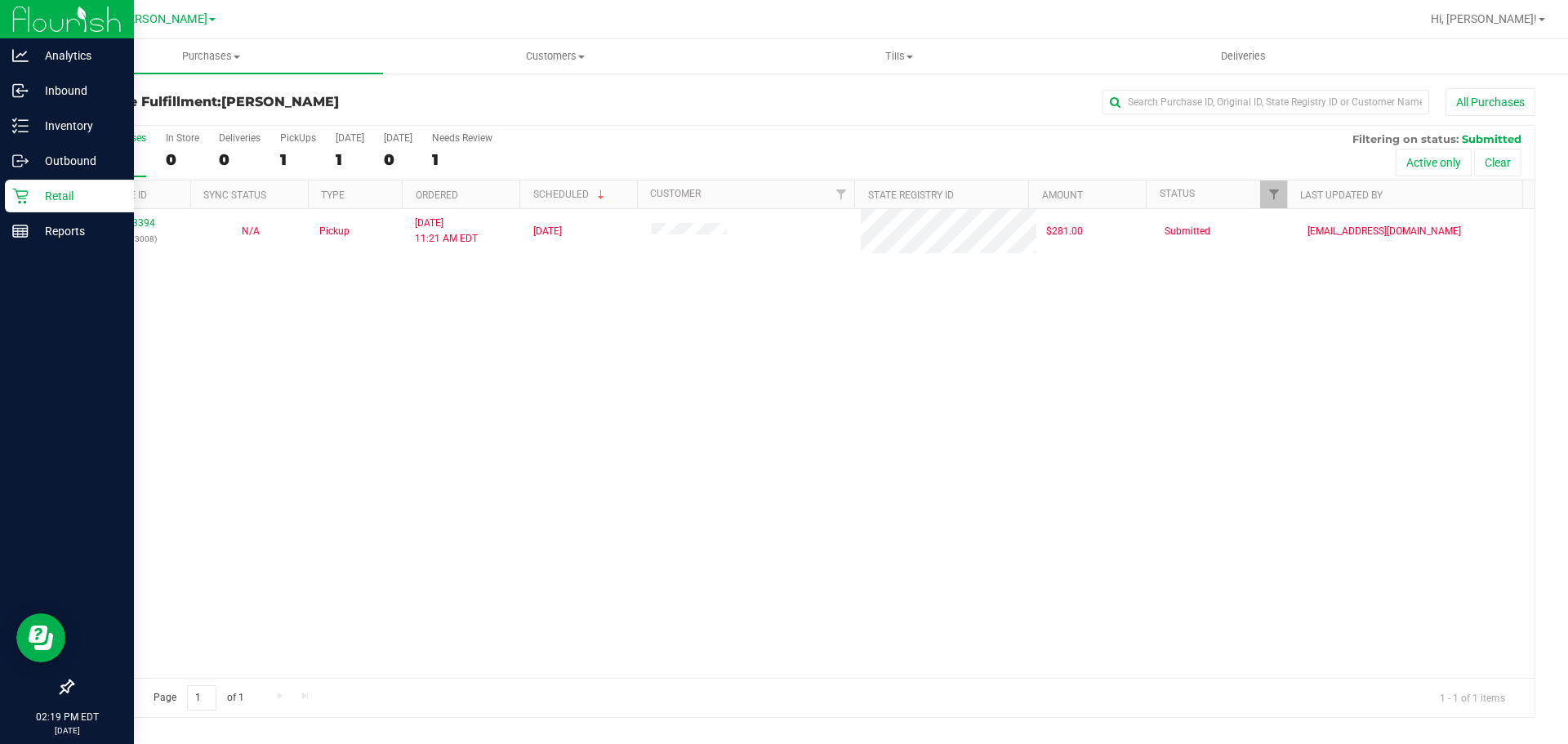
click at [71, 190] on p "Retail" at bounding box center [77, 195] width 98 height 19
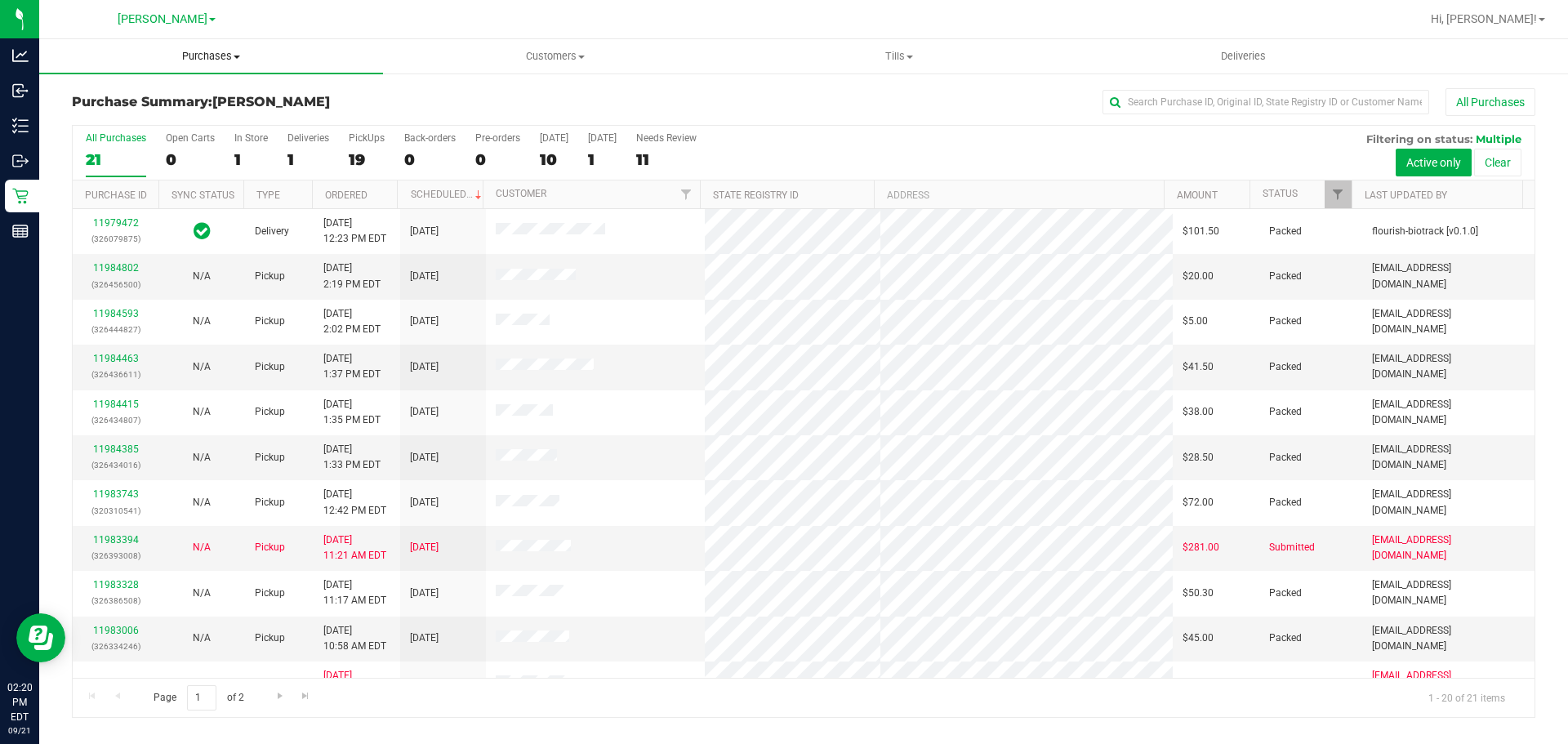
click at [197, 46] on uib-tab-heading "Purchases Summary of purchases Fulfillment All purchases" at bounding box center [211, 56] width 344 height 34
click at [138, 123] on li "Fulfillment" at bounding box center [211, 117] width 344 height 19
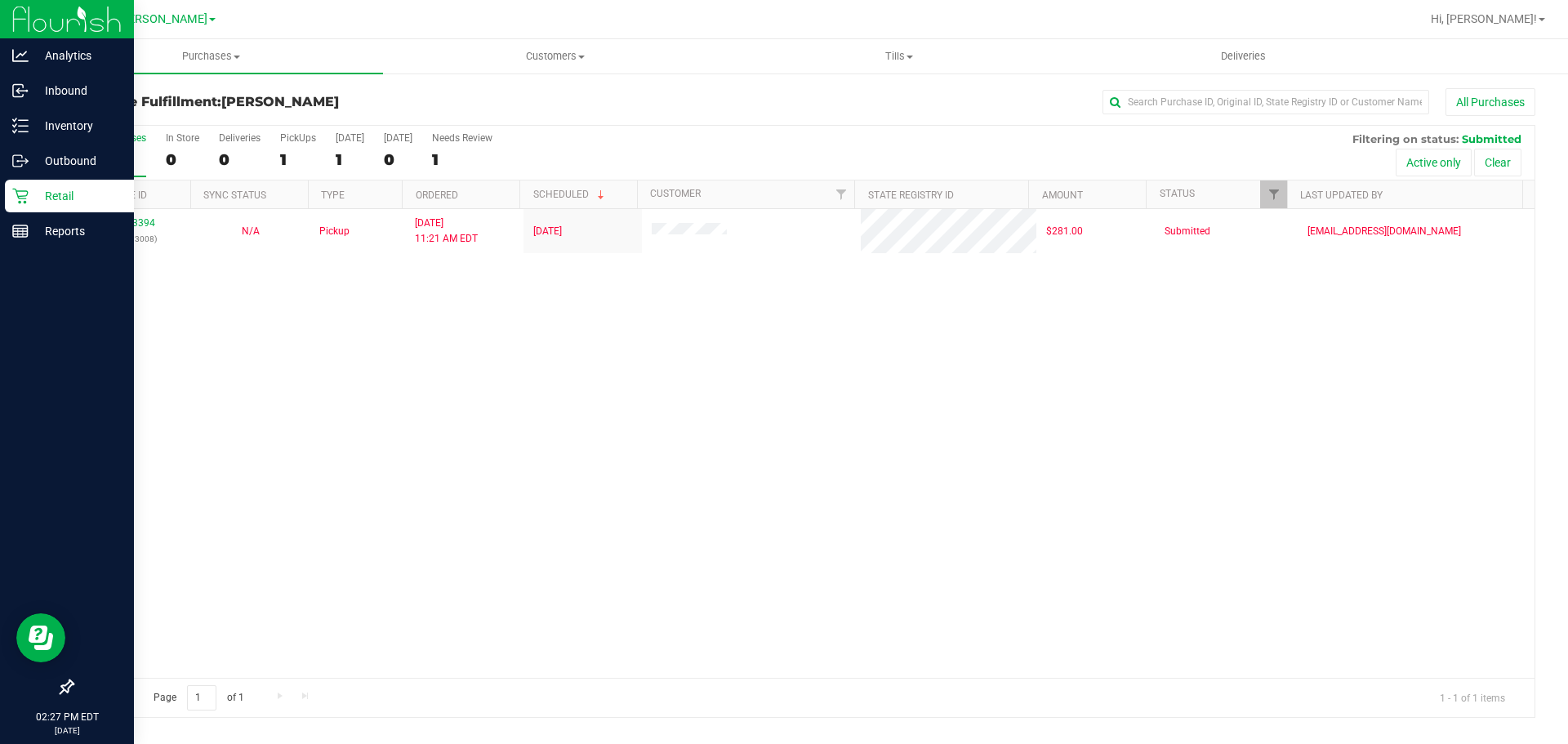
click at [44, 200] on p "Retail" at bounding box center [77, 195] width 98 height 19
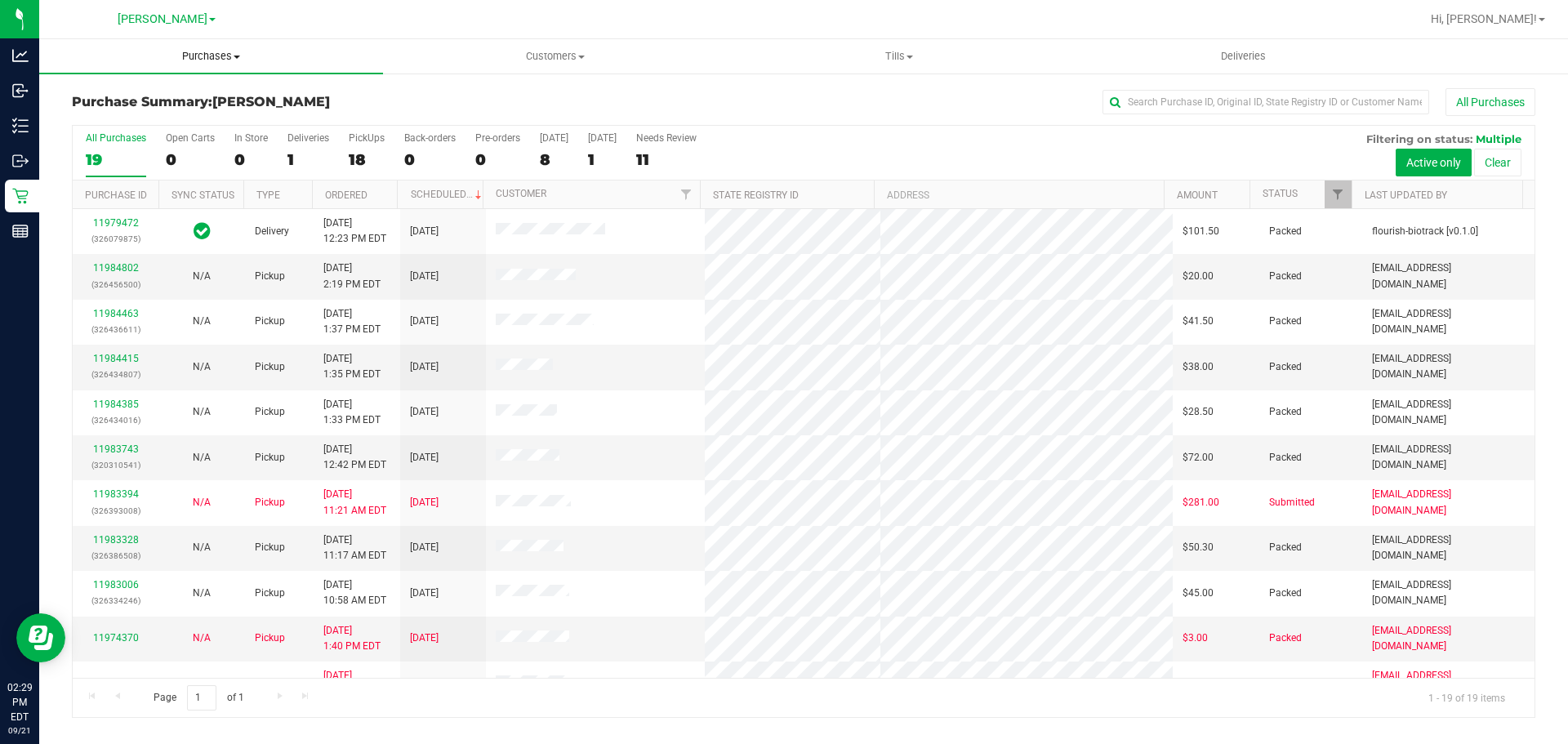
click at [208, 58] on span "Purchases" at bounding box center [211, 56] width 344 height 15
click at [146, 112] on li "Fulfillment" at bounding box center [211, 117] width 344 height 19
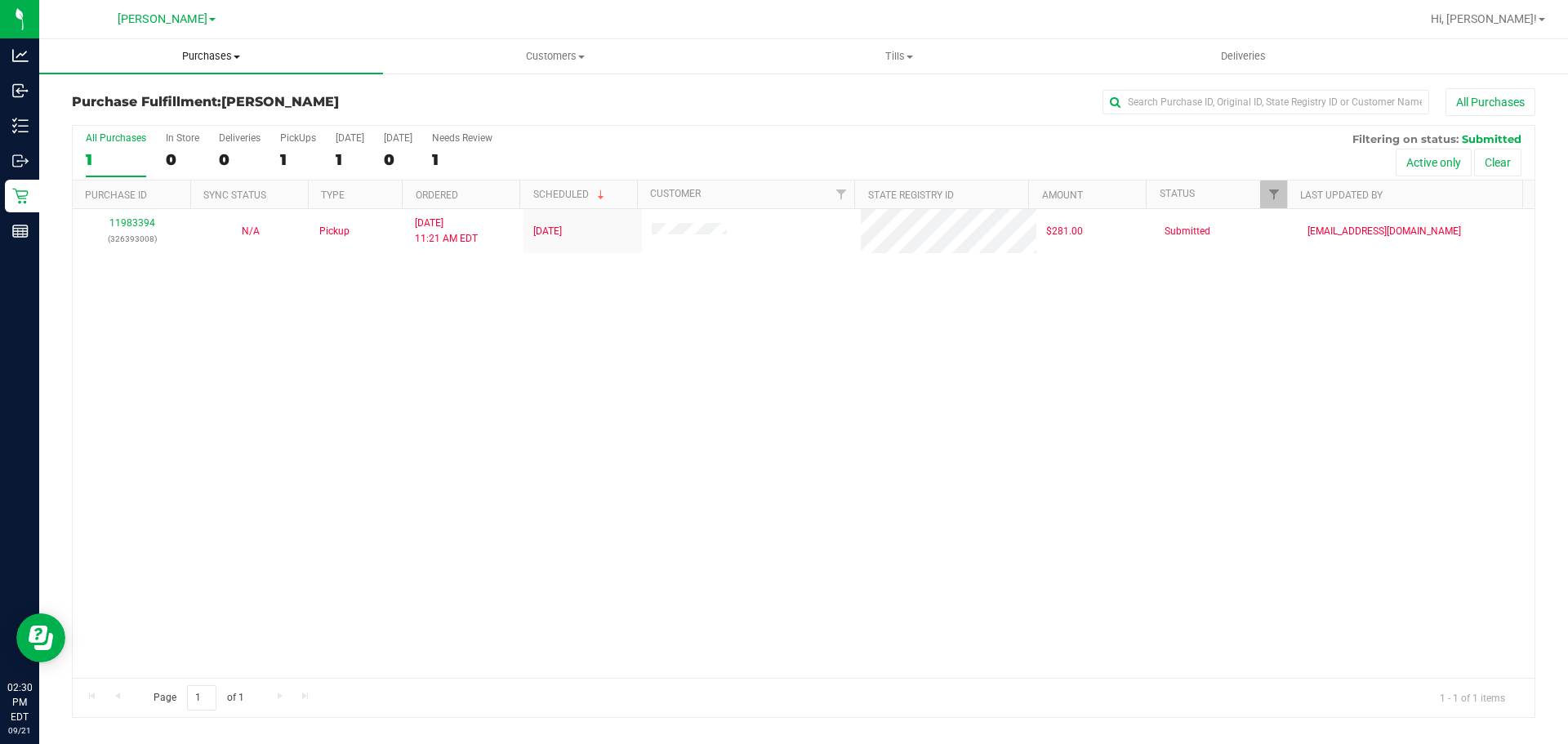
click at [203, 58] on span "Purchases" at bounding box center [211, 56] width 344 height 15
click at [149, 134] on span "All purchases" at bounding box center [97, 138] width 116 height 14
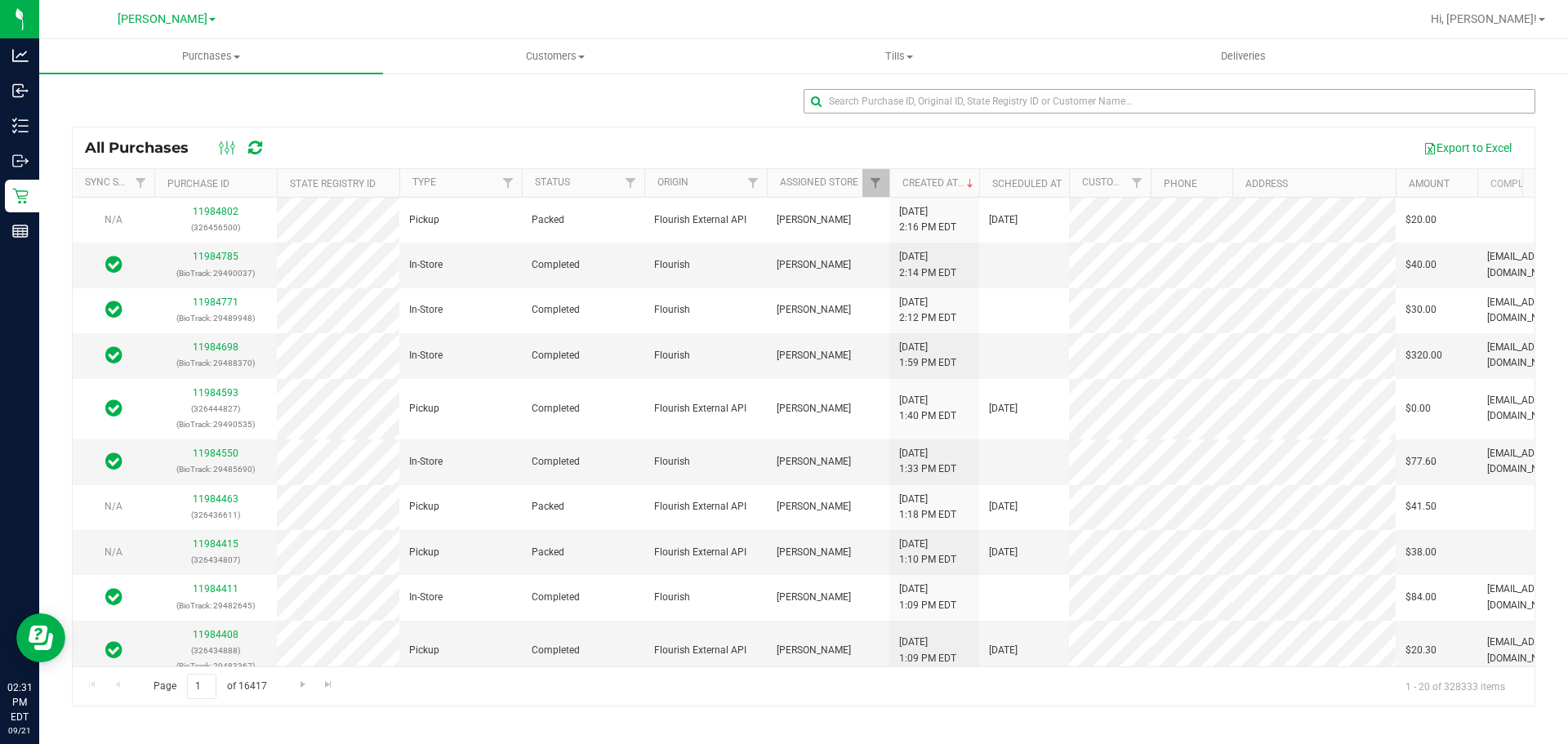
drag, startPoint x: 892, startPoint y: 79, endPoint x: 895, endPoint y: 91, distance: 12.4
click at [892, 79] on div "All Purchases Export to Excel Sync Status Purchase ID State Registry ID Type St…" at bounding box center [804, 398] width 1529 height 651
click at [895, 91] on input "text" at bounding box center [1169, 101] width 732 height 24
paste input "11984463"
type input "11984463"
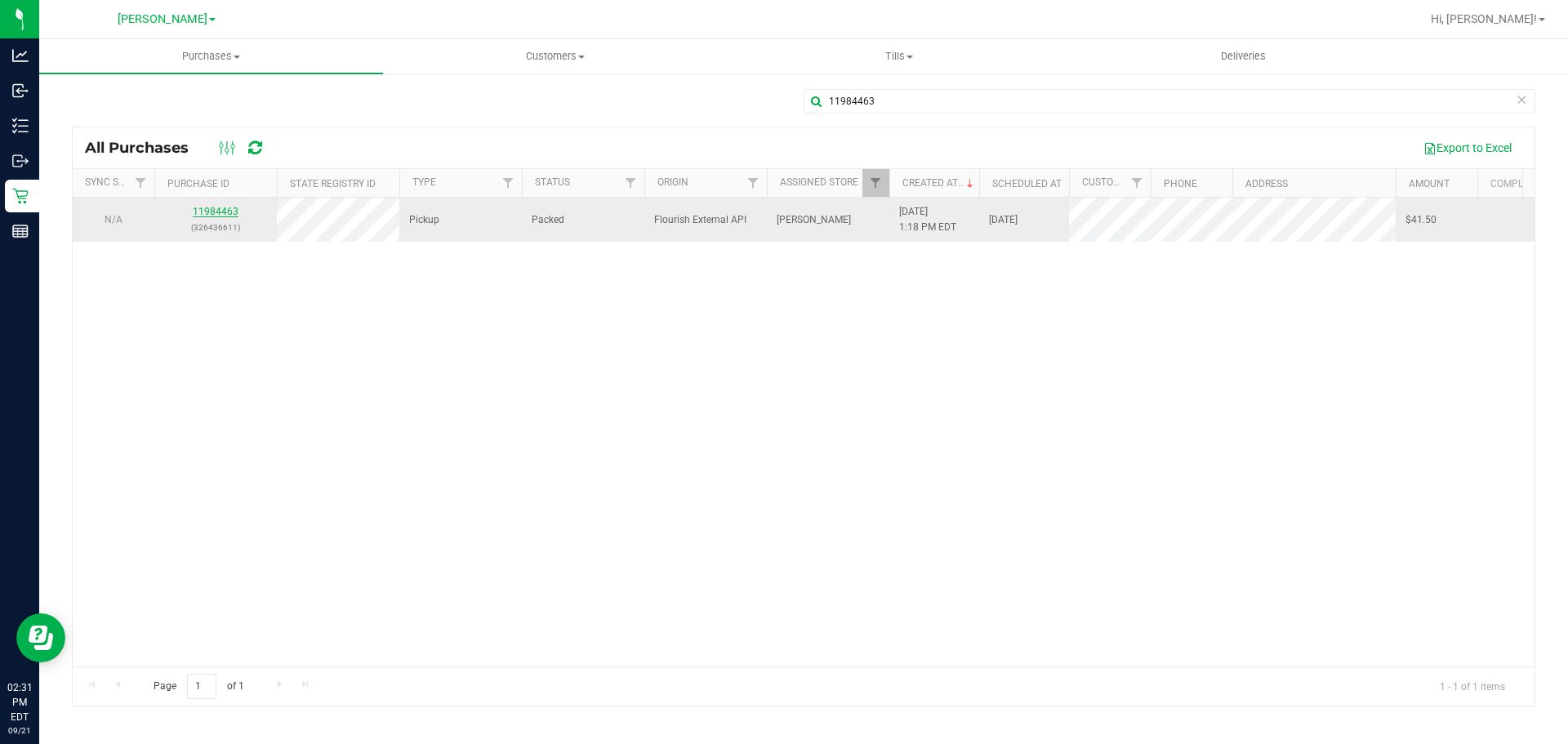
click at [218, 206] on link "11984463" at bounding box center [216, 211] width 46 height 12
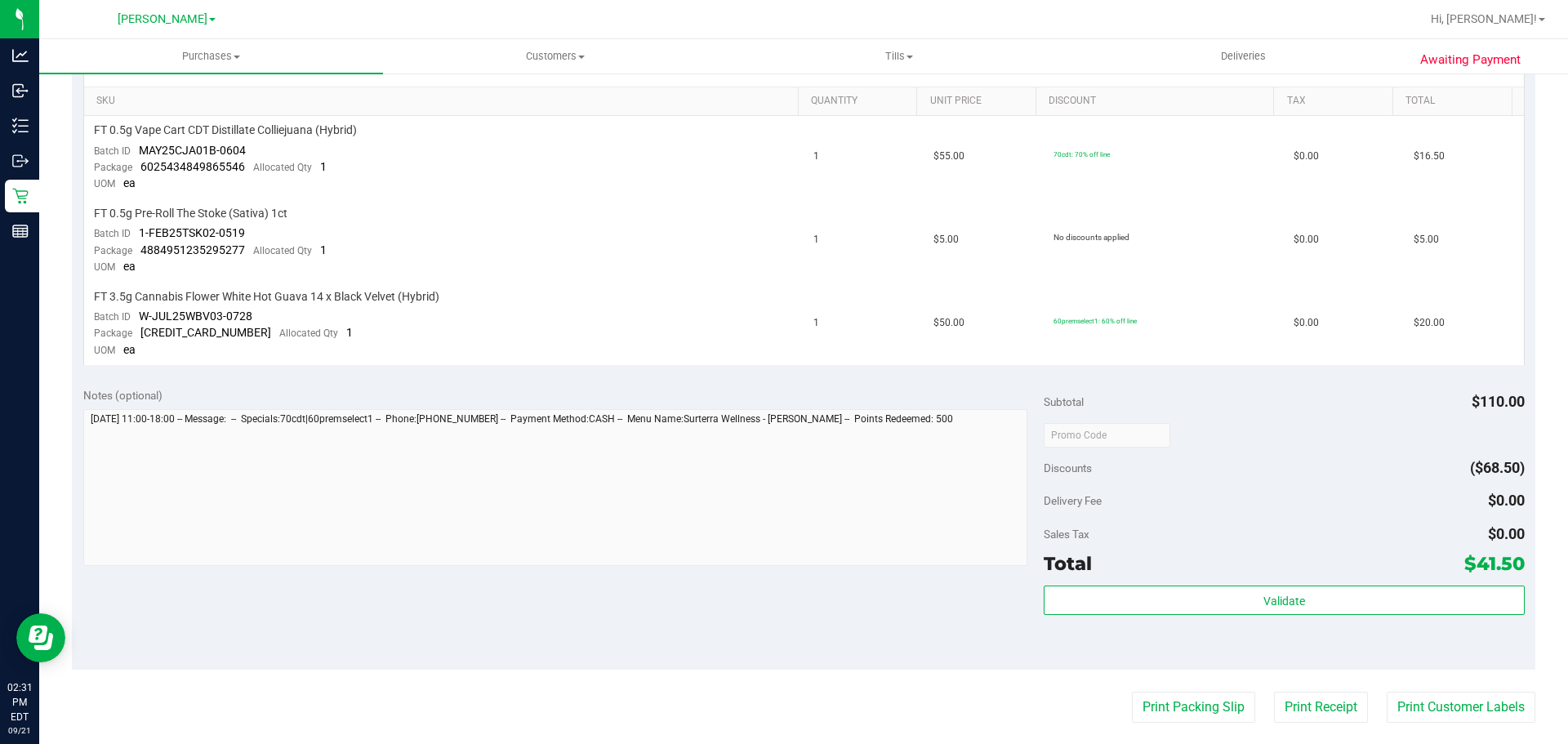
scroll to position [377, 0]
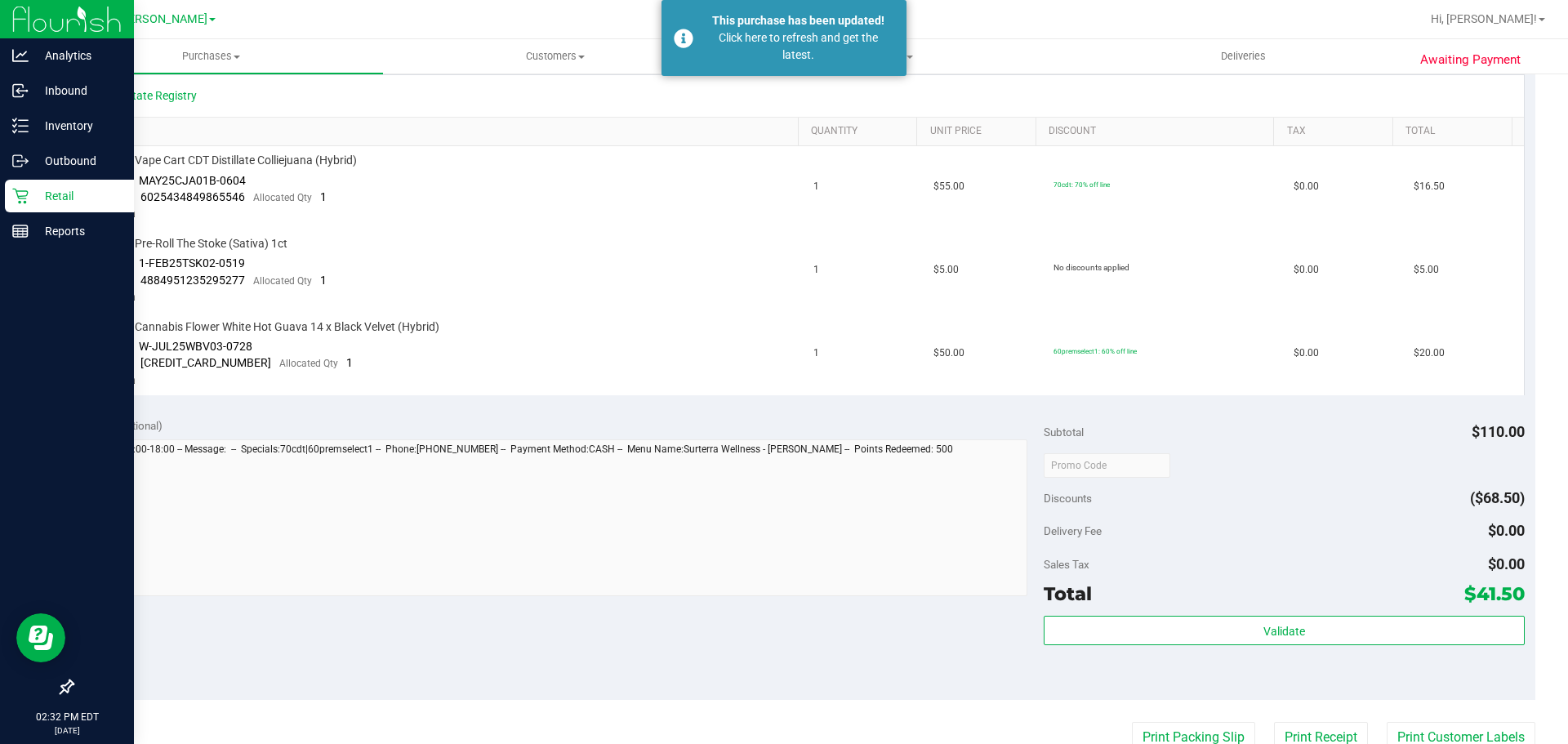
click at [65, 202] on p "Retail" at bounding box center [77, 195] width 98 height 19
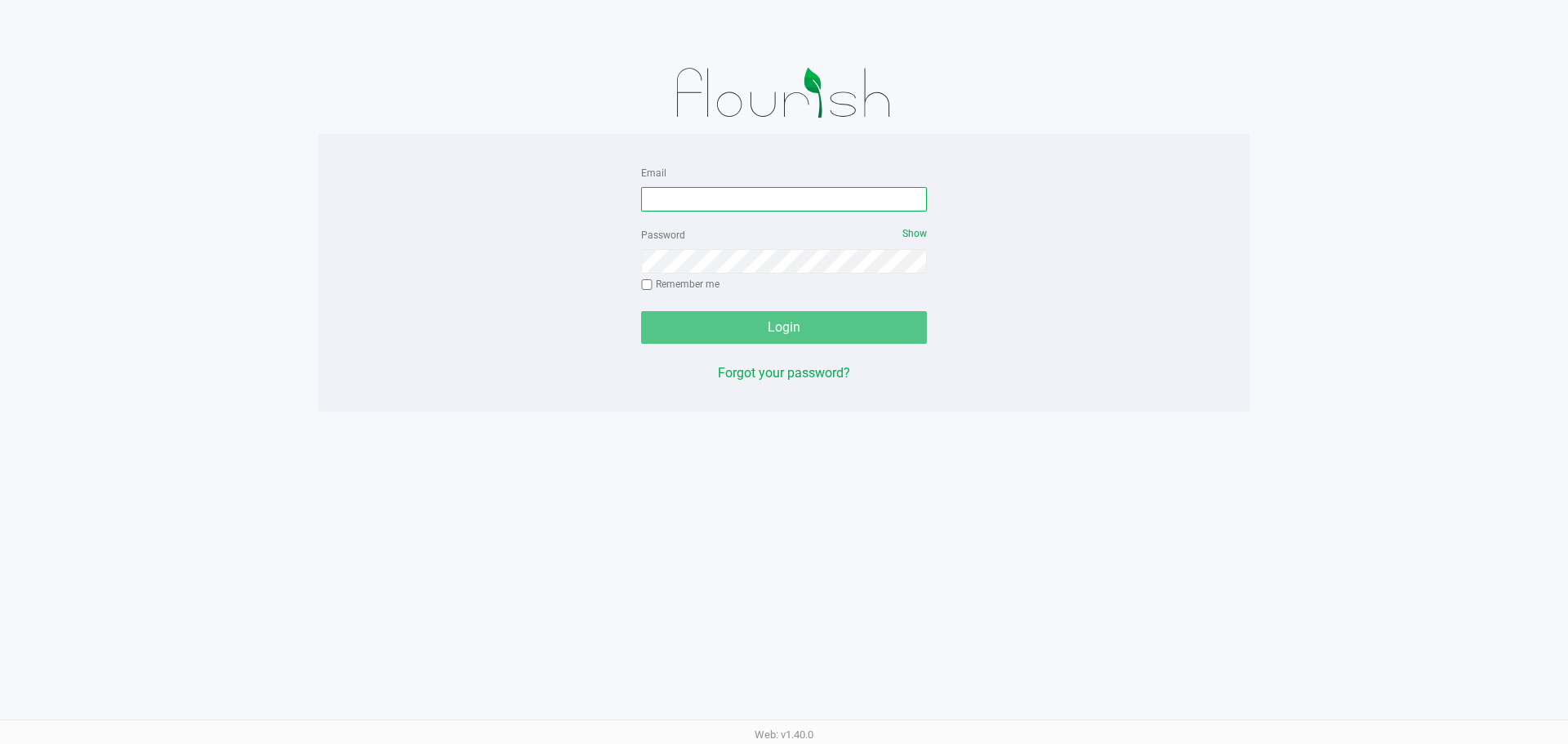
click at [698, 196] on input "Email" at bounding box center [784, 199] width 286 height 24
type input "[EMAIL_ADDRESS][DOMAIN_NAME]"
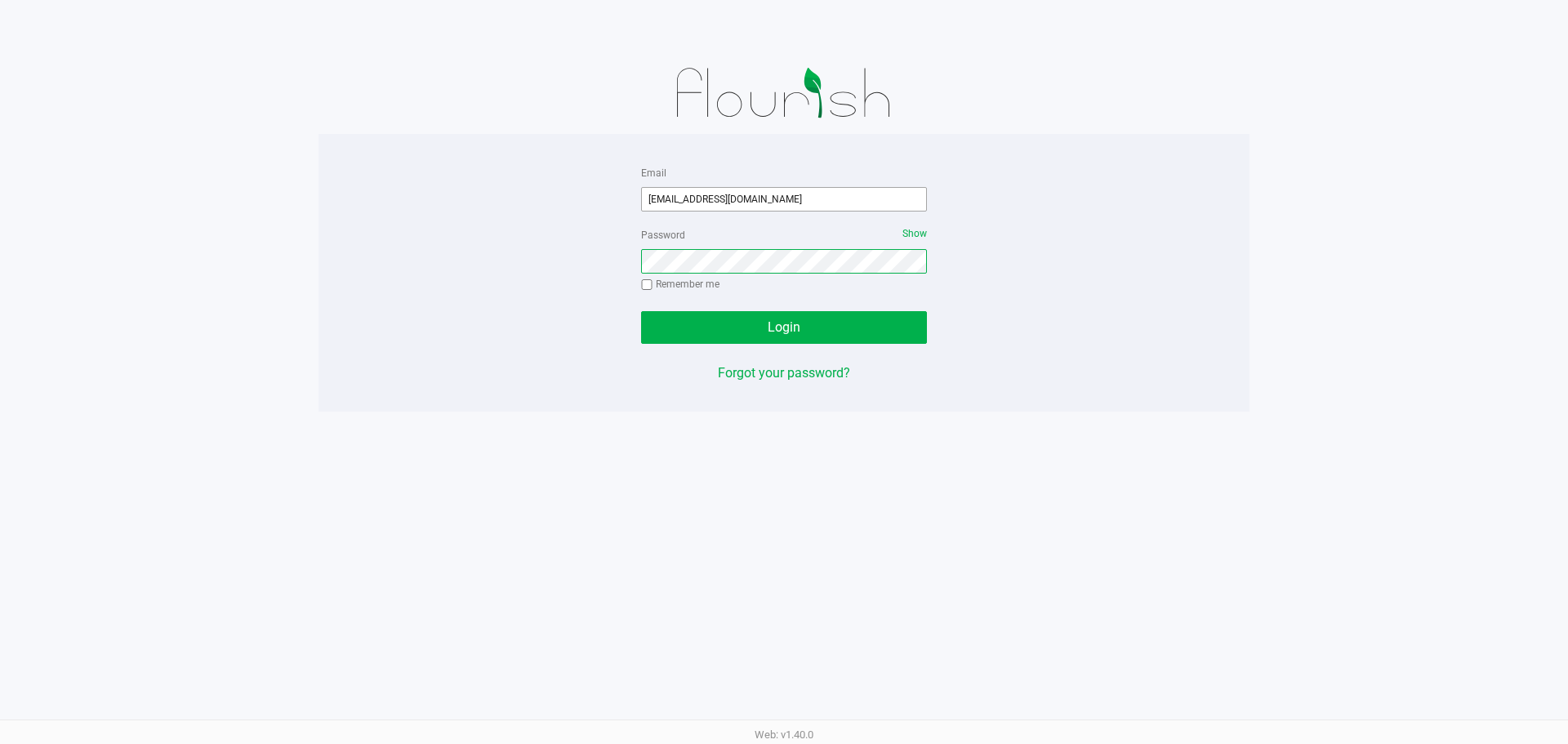
click at [641, 311] on button "Login" at bounding box center [784, 327] width 286 height 33
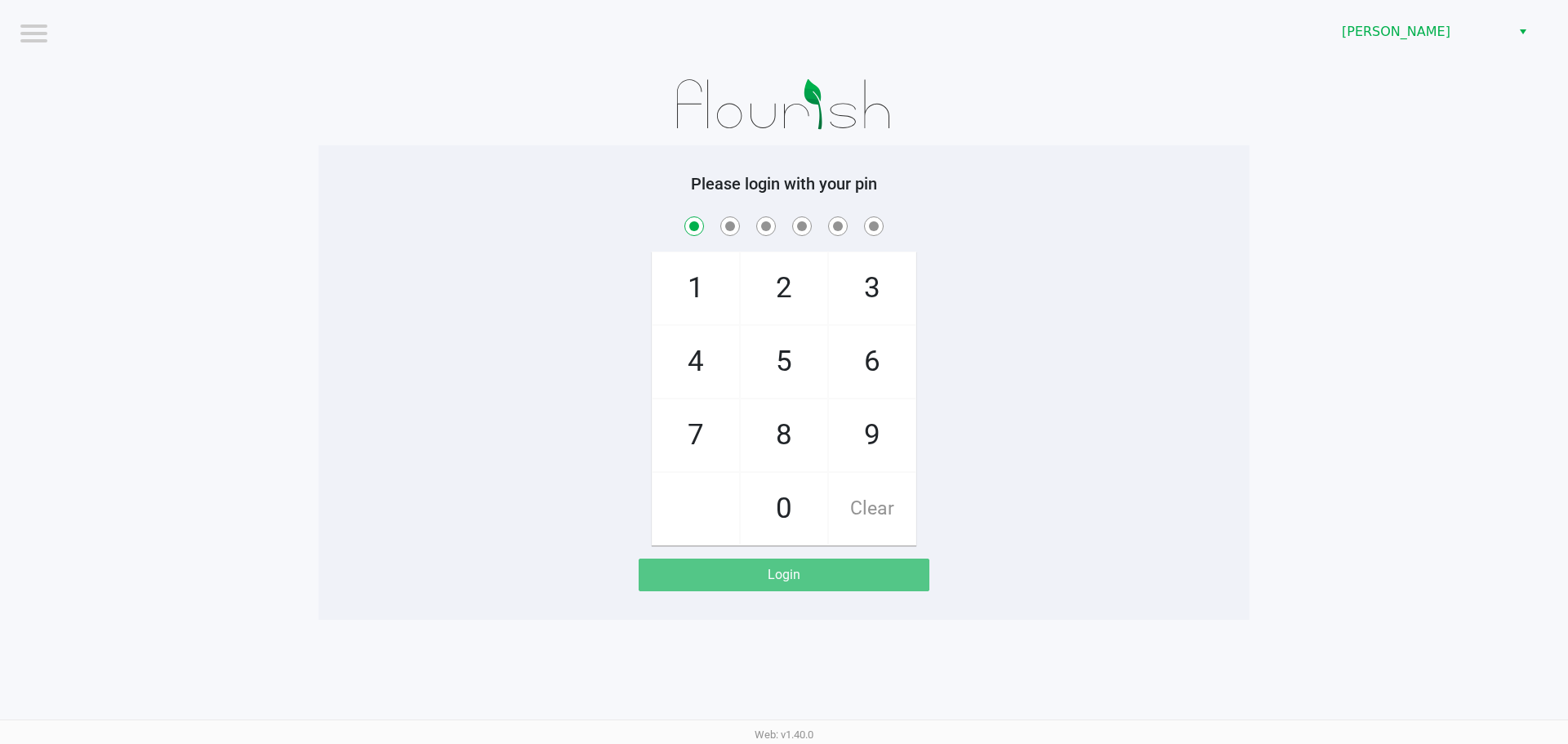
checkbox input "true"
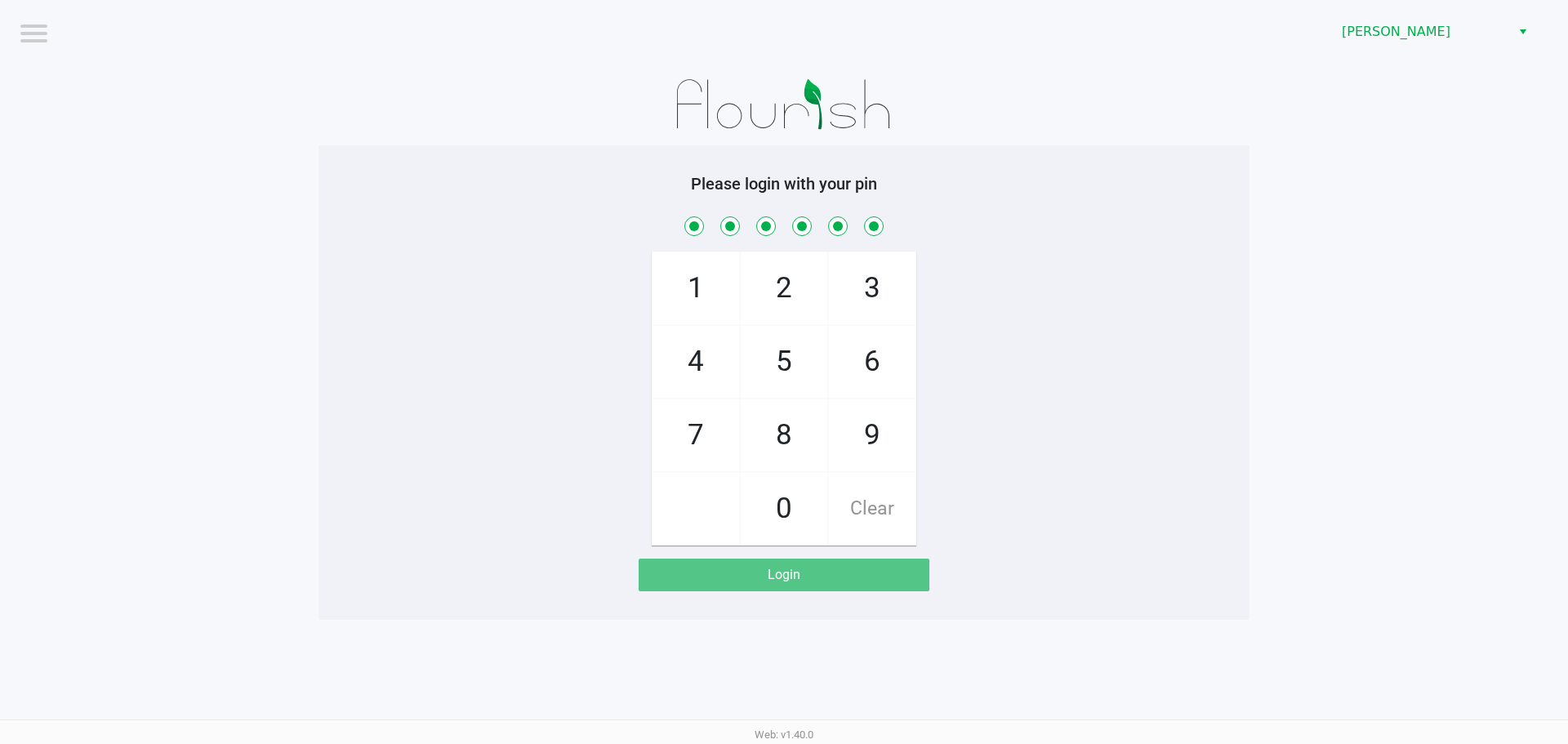
checkbox input "true"
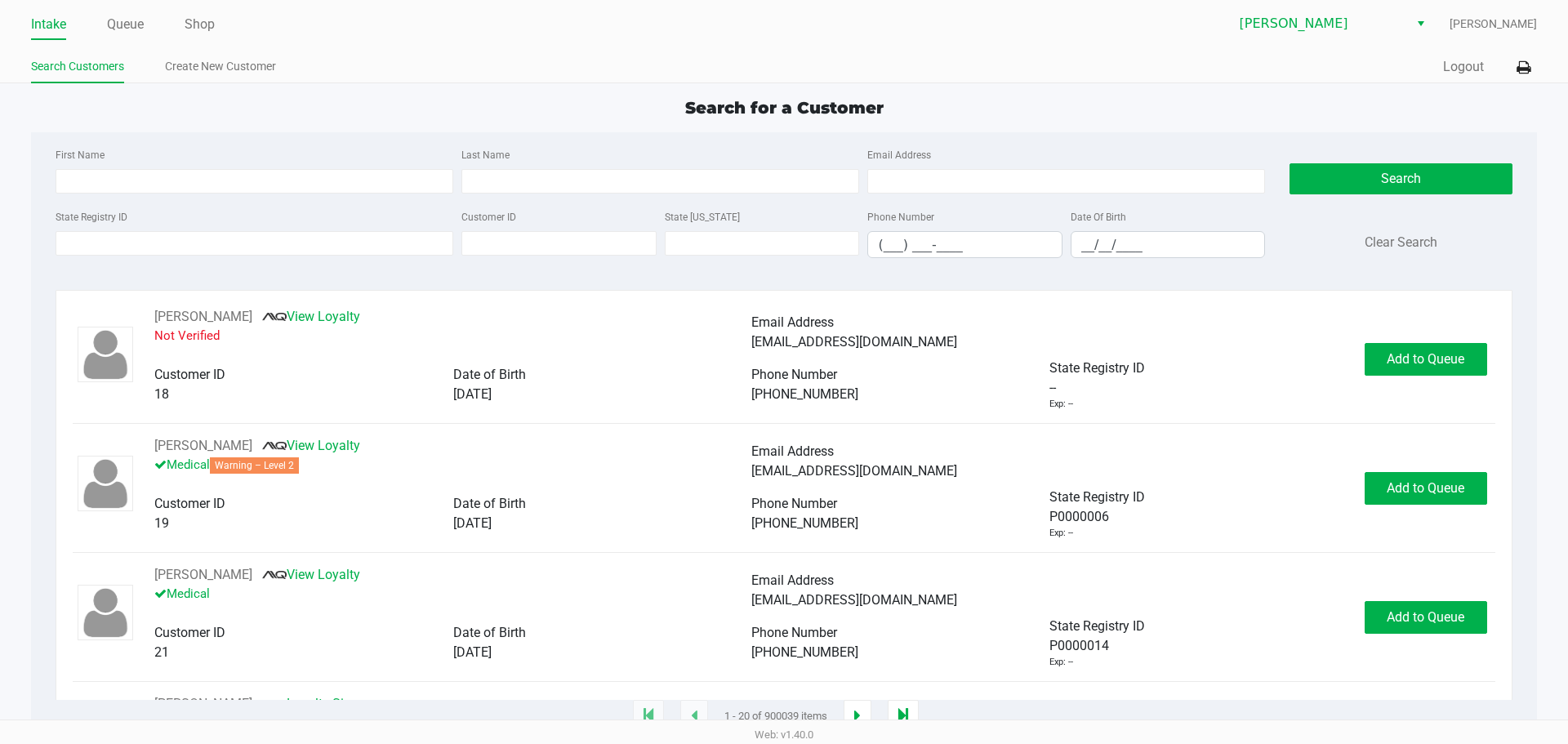
click at [429, 71] on ul "Search Customers Create New Customer" at bounding box center [408, 68] width 753 height 28
click at [133, 28] on link "Queue" at bounding box center [126, 24] width 37 height 23
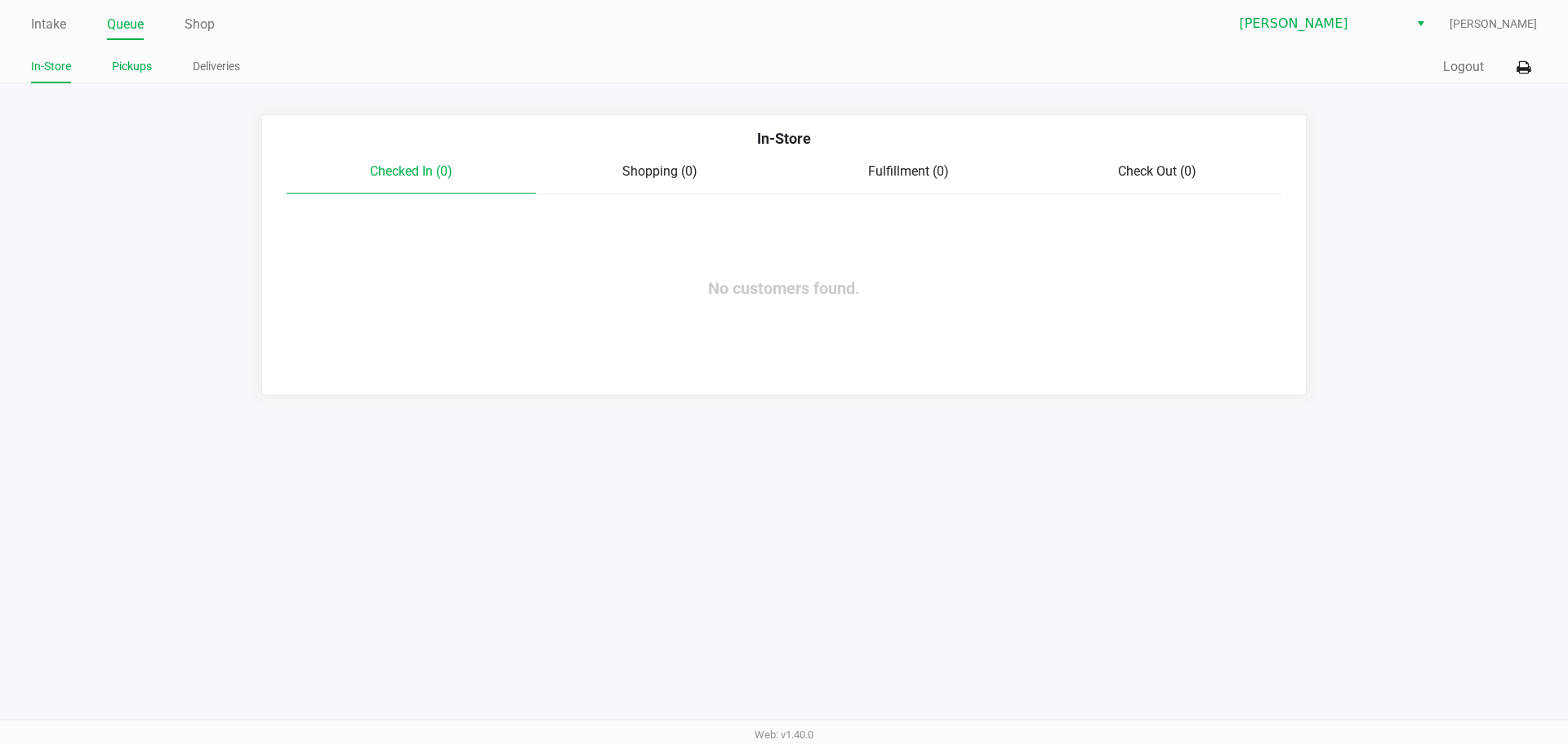
click at [128, 59] on link "Pickups" at bounding box center [132, 66] width 40 height 20
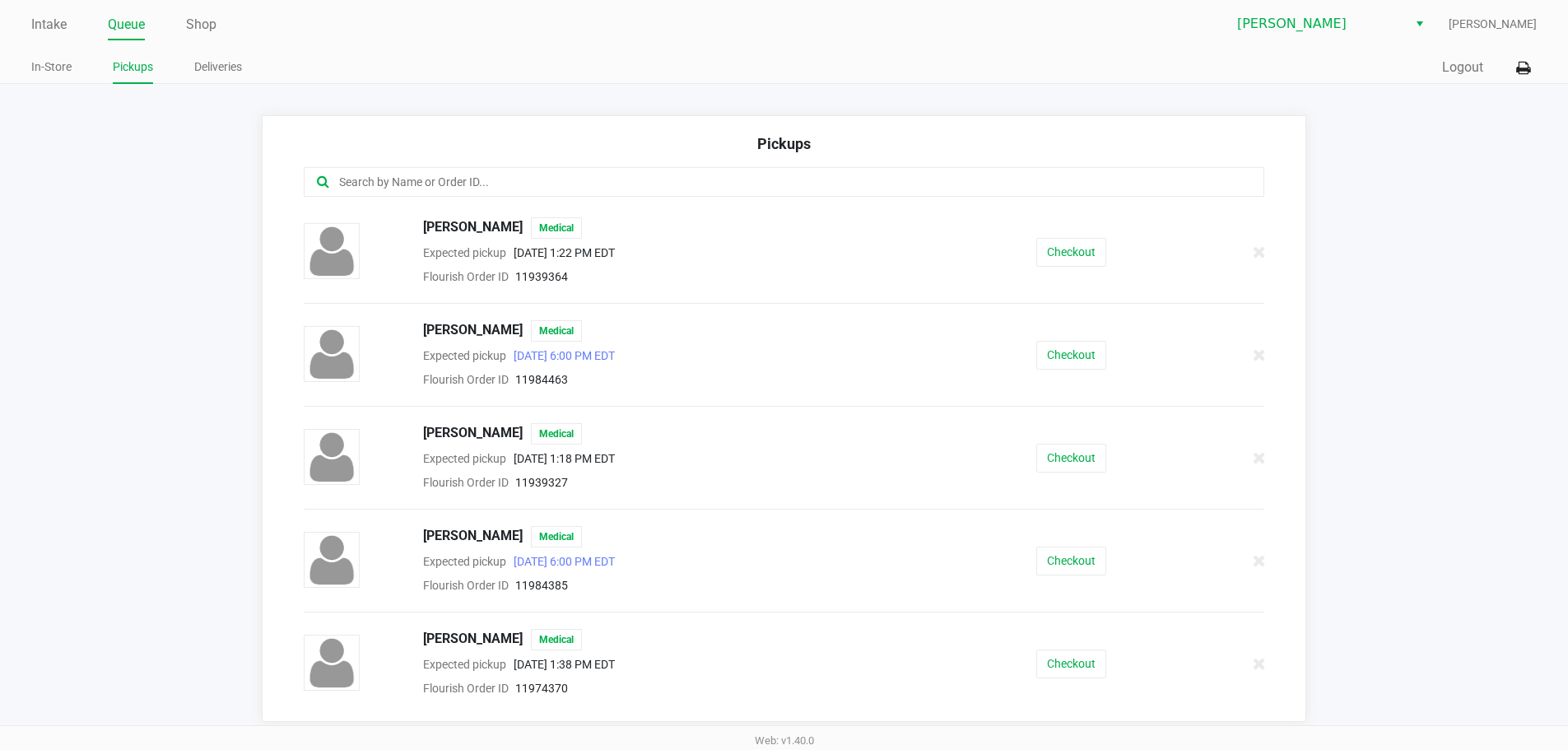
click at [576, 129] on div "Pickups BRYAN BART Medical Expected pickup Sep 12, 2025 1:22 PM EDT Flourish Or…" at bounding box center [785, 418] width 1045 height 606
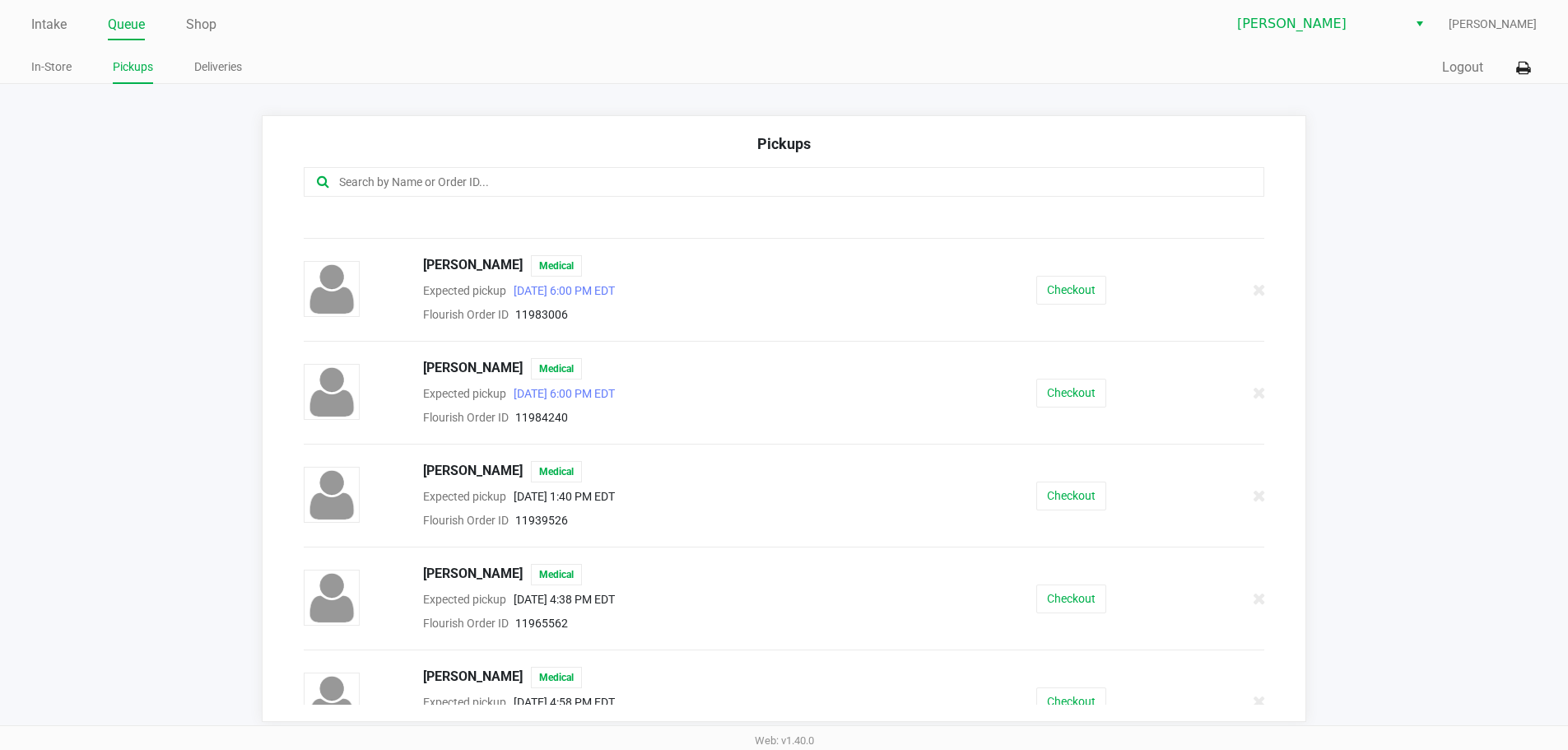
scroll to position [683, 0]
click at [1056, 391] on button "Checkout" at bounding box center [1072, 392] width 70 height 29
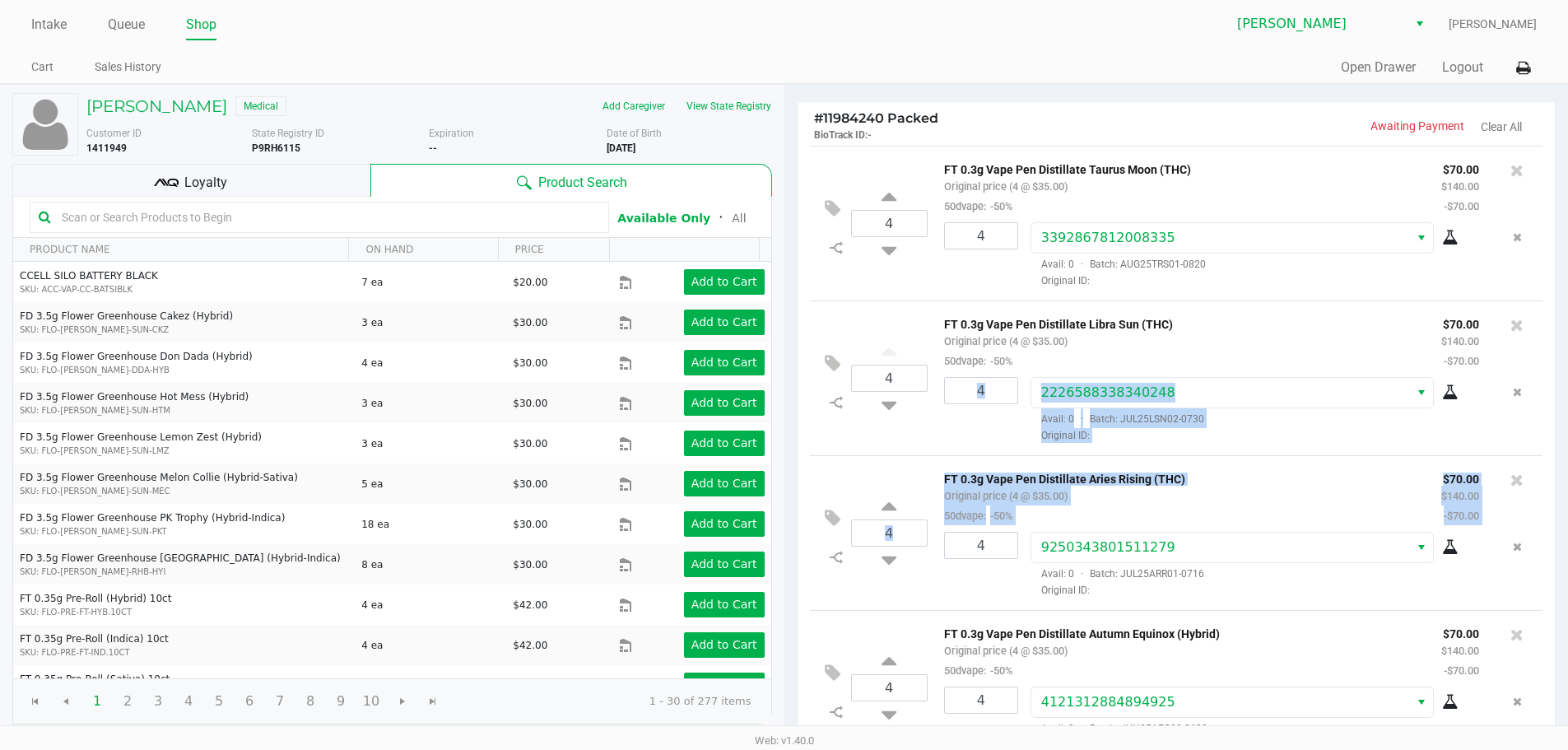
drag, startPoint x: 1560, startPoint y: 357, endPoint x: 1580, endPoint y: 462, distance: 106.9
click at [1568, 462] on html "Intake Queue Shop Brandon WC Andrew Coyle Cart Sales History Quick Sale Open Dr…" at bounding box center [784, 375] width 1568 height 750
click at [1533, 422] on div "4 FT 0.3g Vape Pen Distillate Taurus Moon (THC) Original price (4 @ $35.00) 50d…" at bounding box center [1176, 441] width 759 height 591
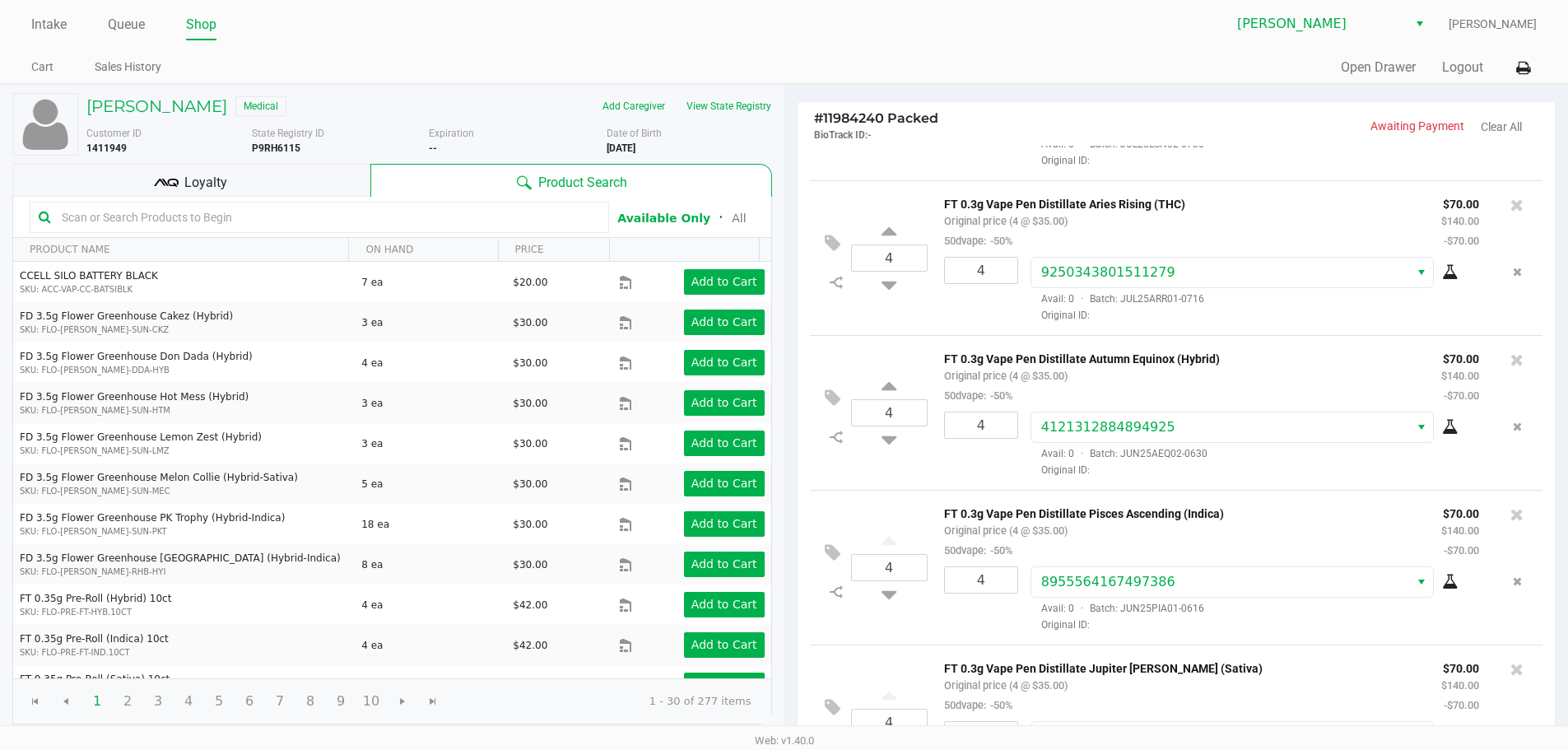
scroll to position [342, 0]
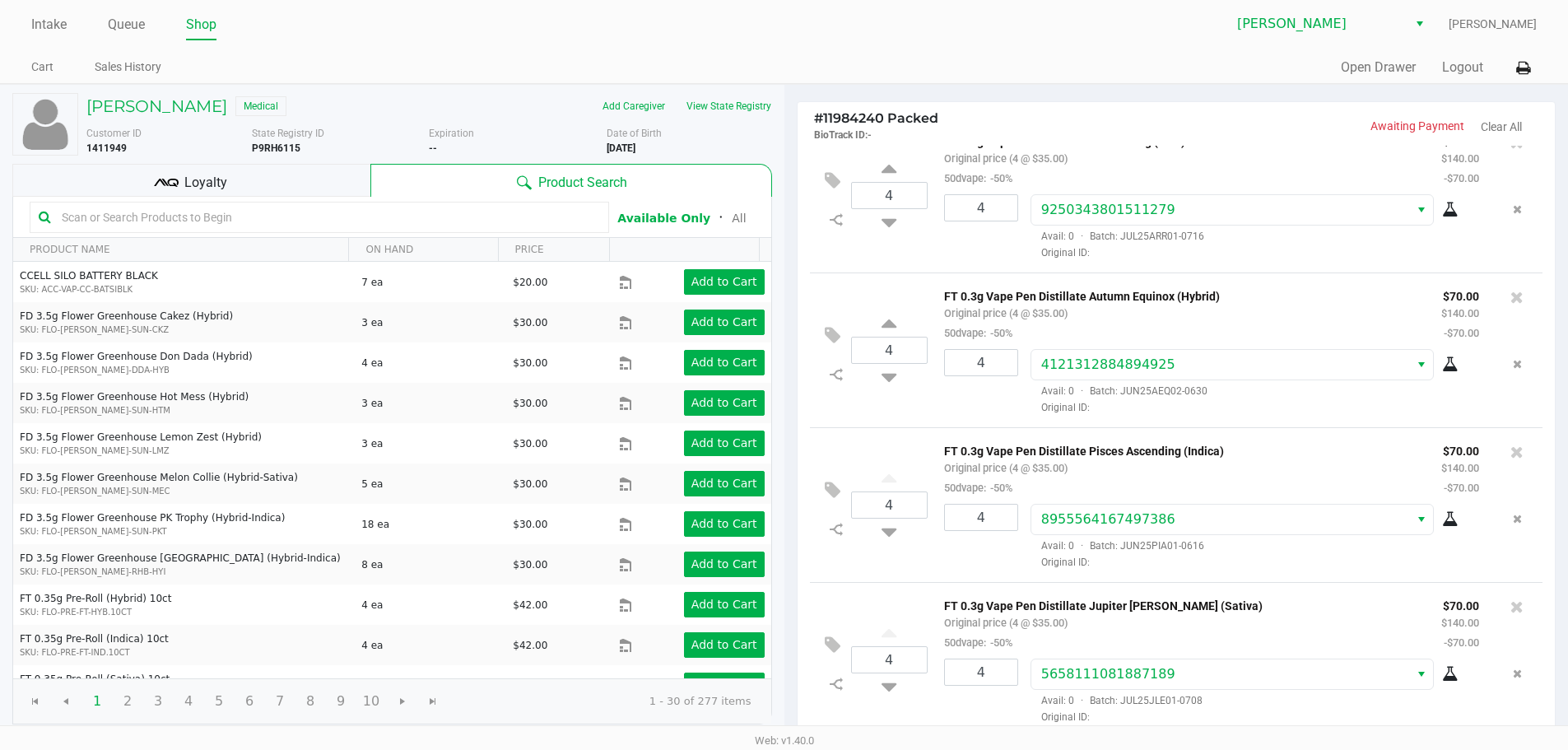
click at [172, 179] on icon at bounding box center [174, 183] width 12 height 8
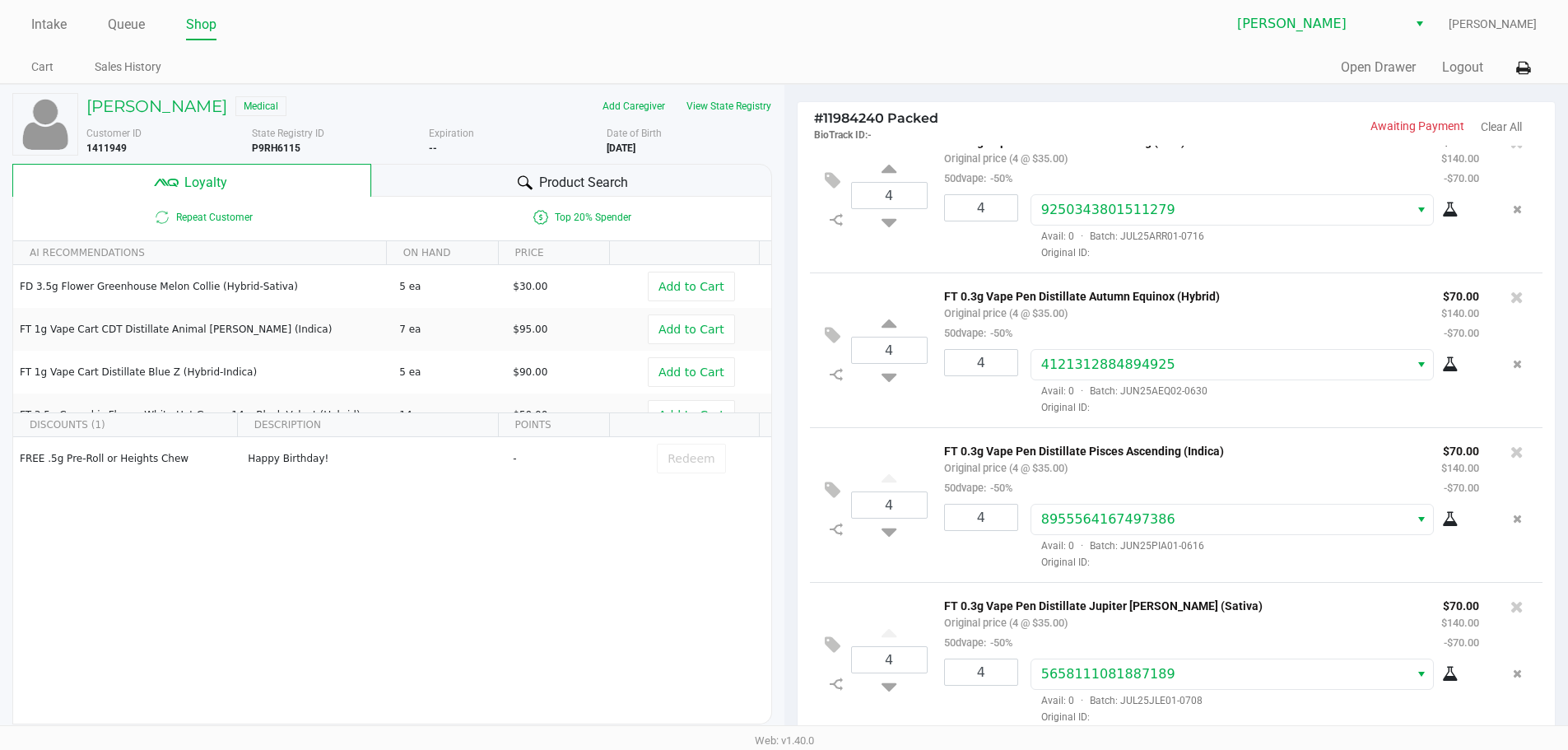
scroll to position [86, 0]
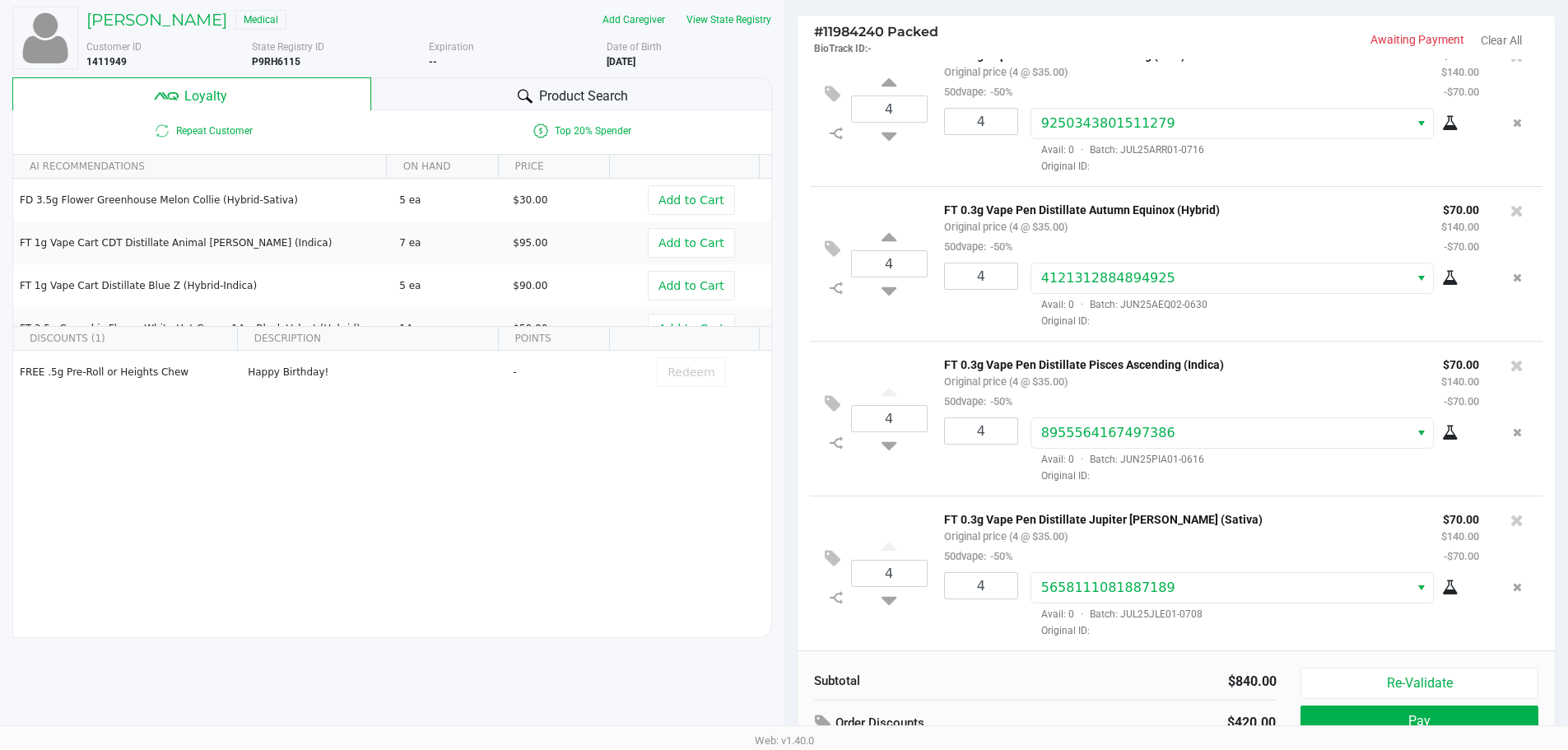
click at [589, 461] on div "FREE .5g Pre-Roll or Heights Chew Happy Birthday! - Redeem" at bounding box center [392, 474] width 759 height 248
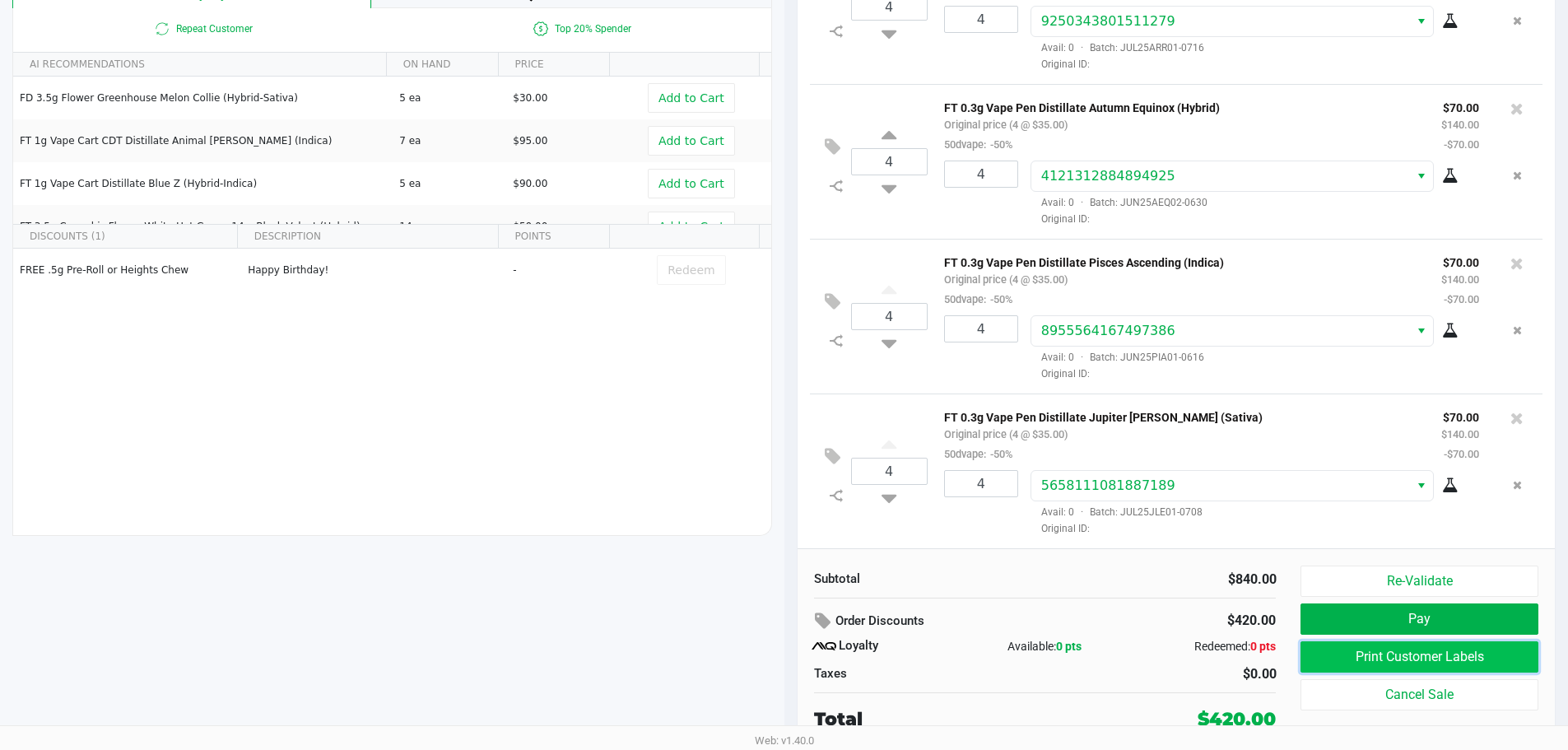
click at [1443, 647] on button "Print Customer Labels" at bounding box center [1419, 656] width 237 height 31
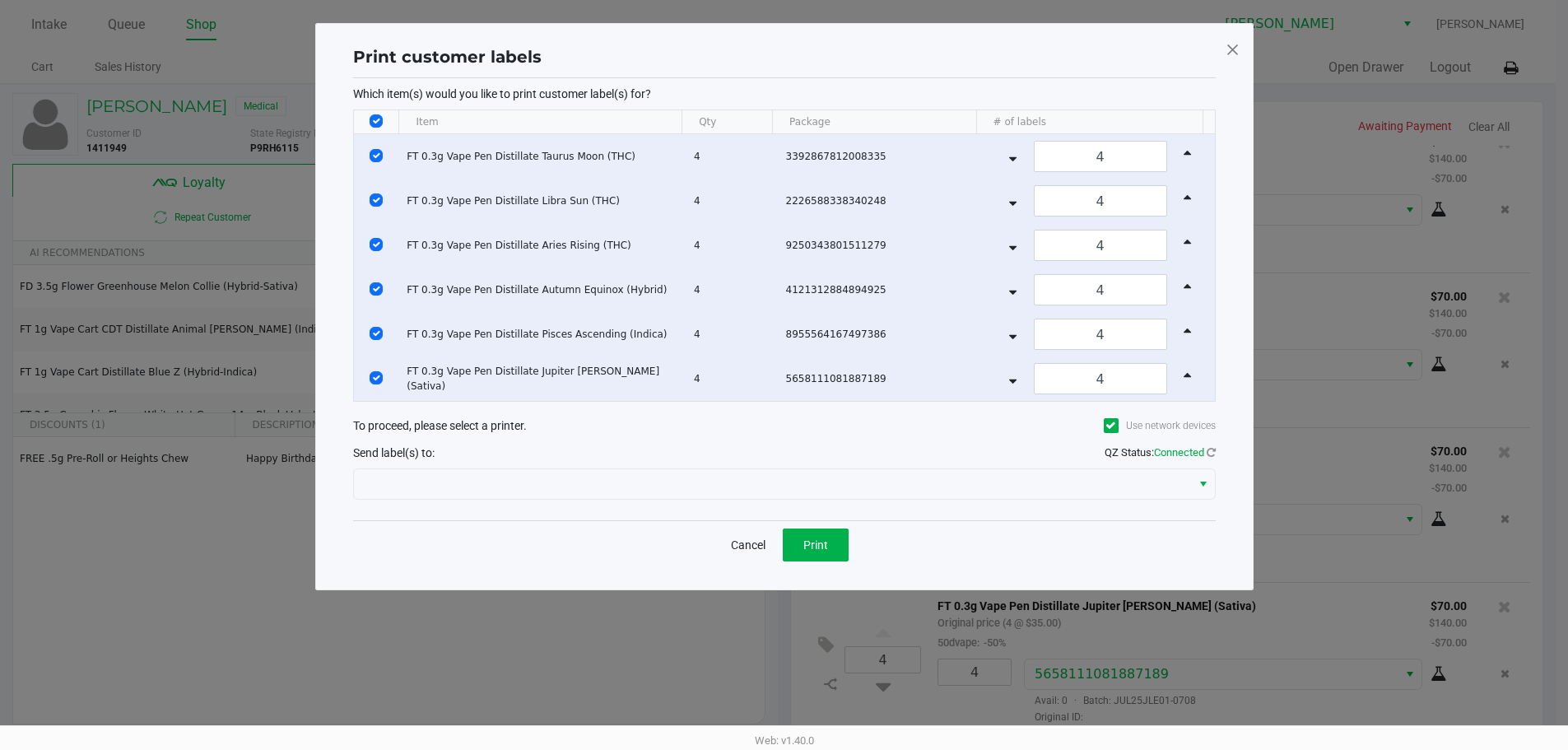
scroll to position [0, 0]
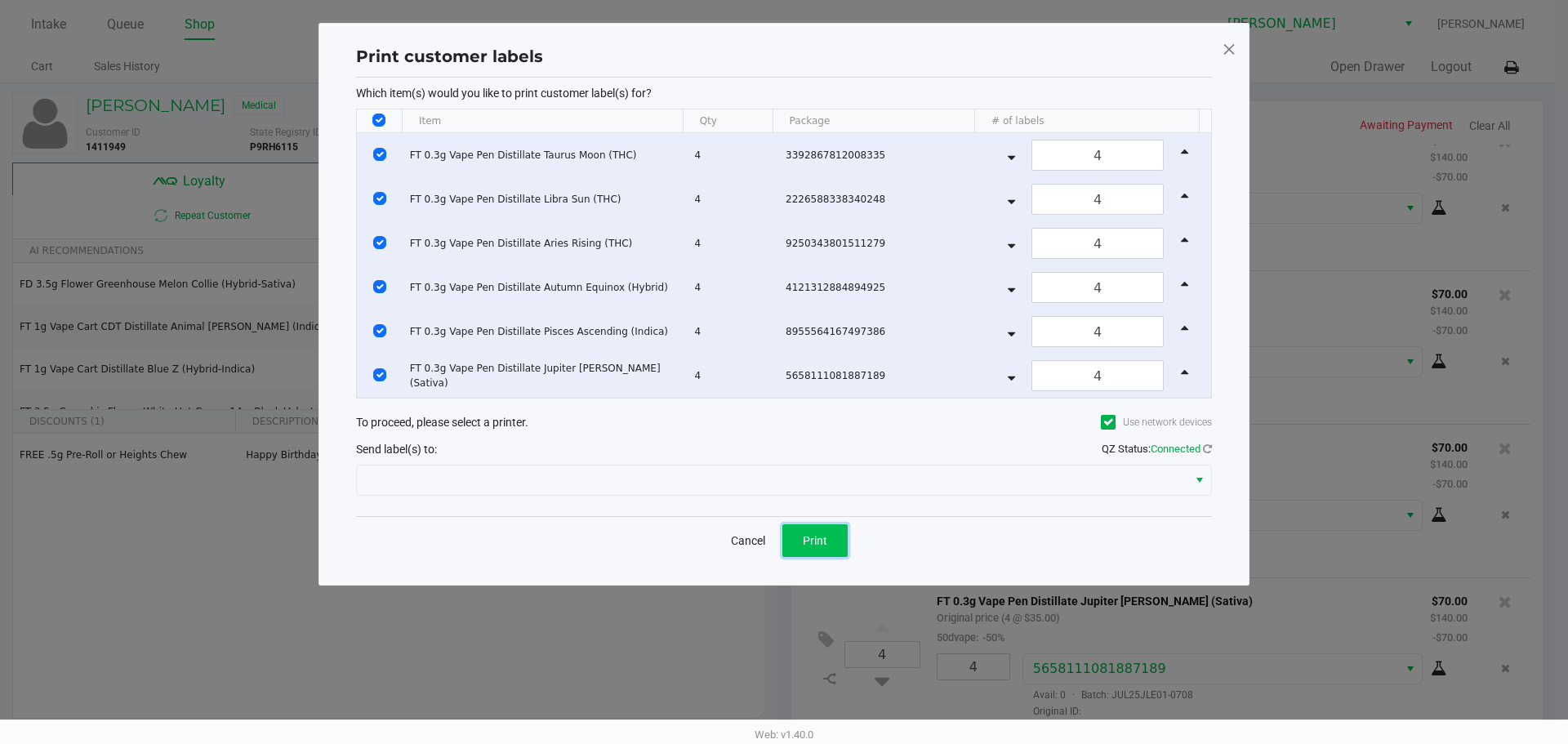
click at [804, 529] on button "Print" at bounding box center [815, 540] width 65 height 33
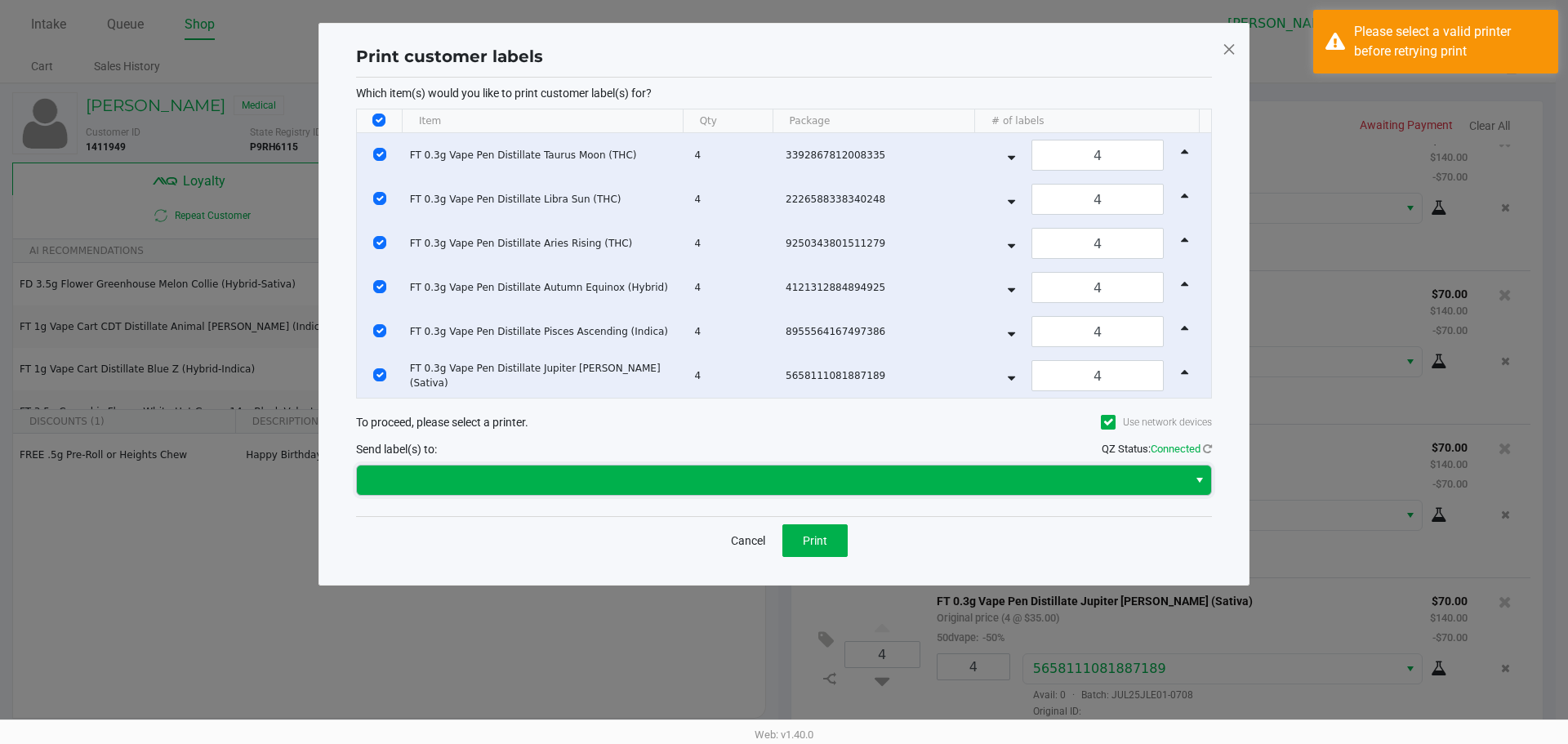
click at [784, 478] on span at bounding box center [772, 480] width 811 height 19
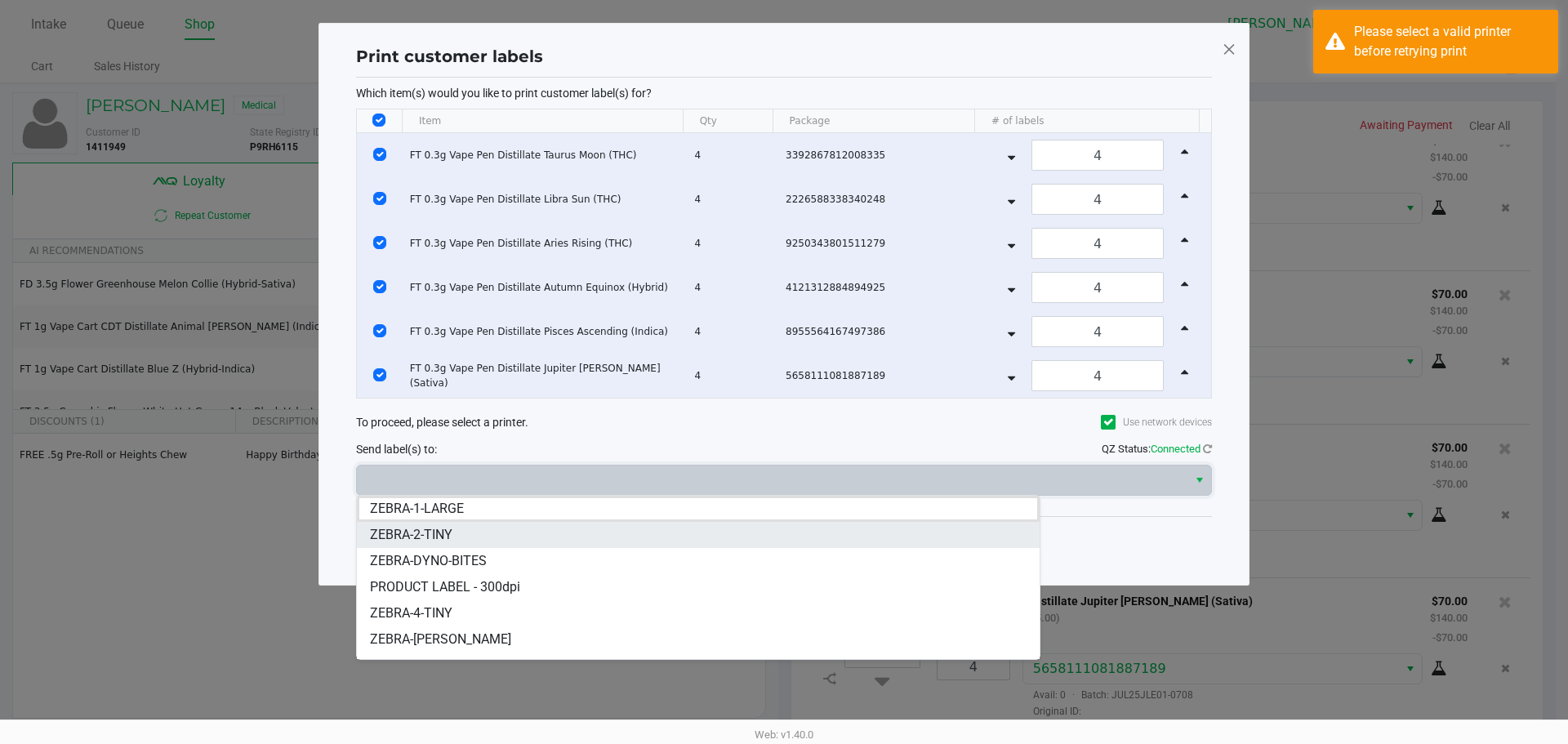
click at [758, 539] on li "ZEBRA-2-TINY" at bounding box center [698, 534] width 683 height 26
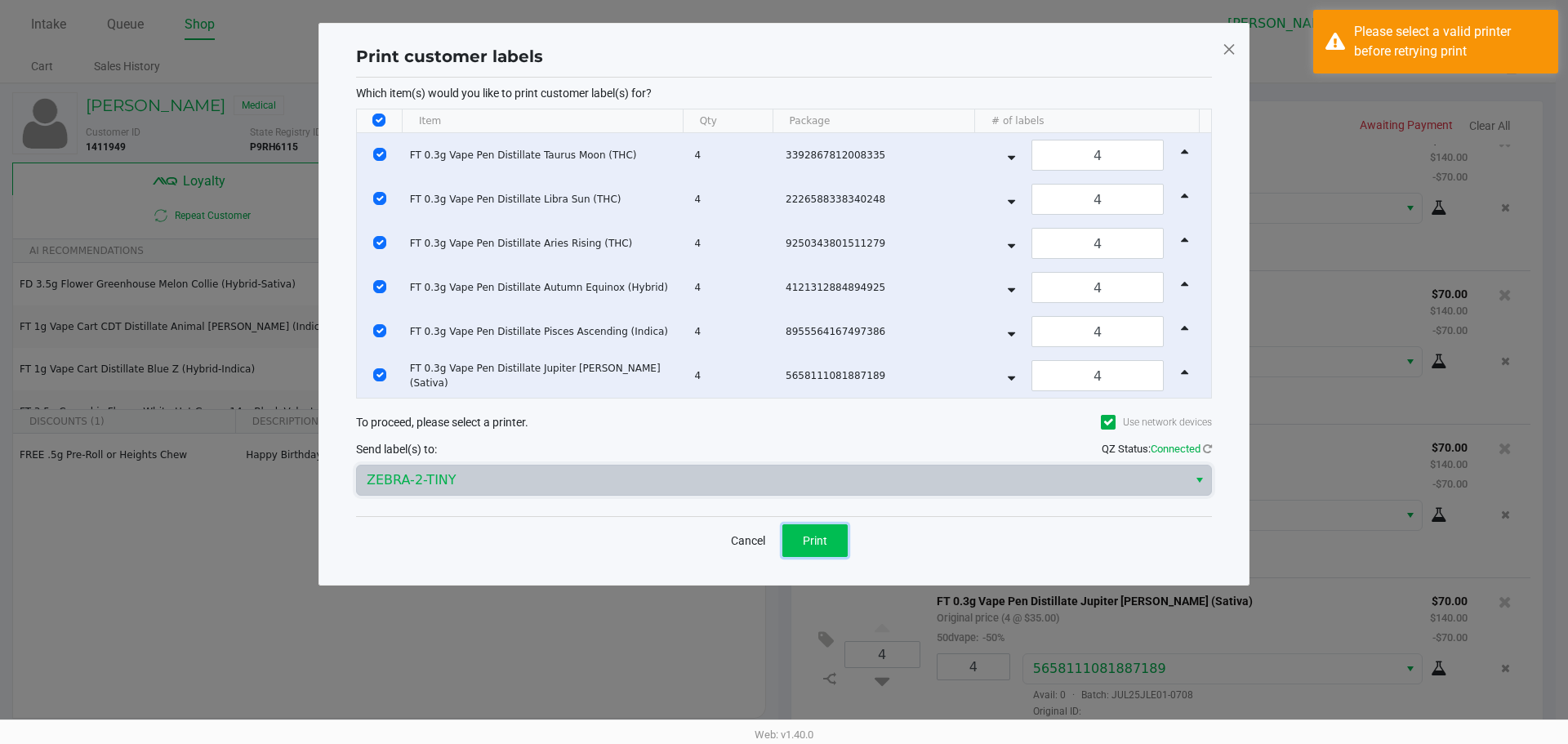
click at [803, 524] on button "Print" at bounding box center [815, 540] width 65 height 33
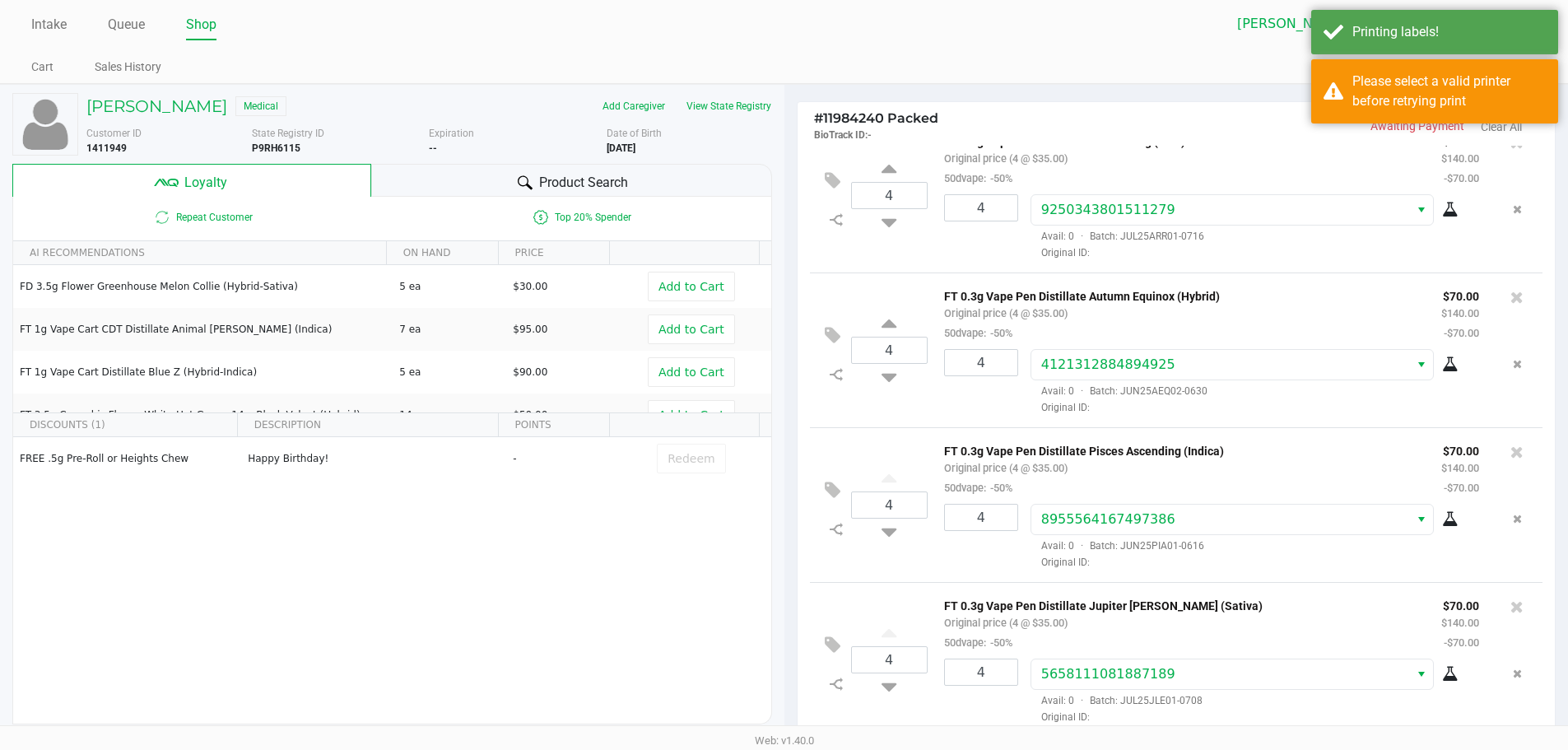
click at [735, 587] on div "FREE .5g Pre-Roll or Heights Chew Happy Birthday! - Redeem" at bounding box center [392, 561] width 759 height 248
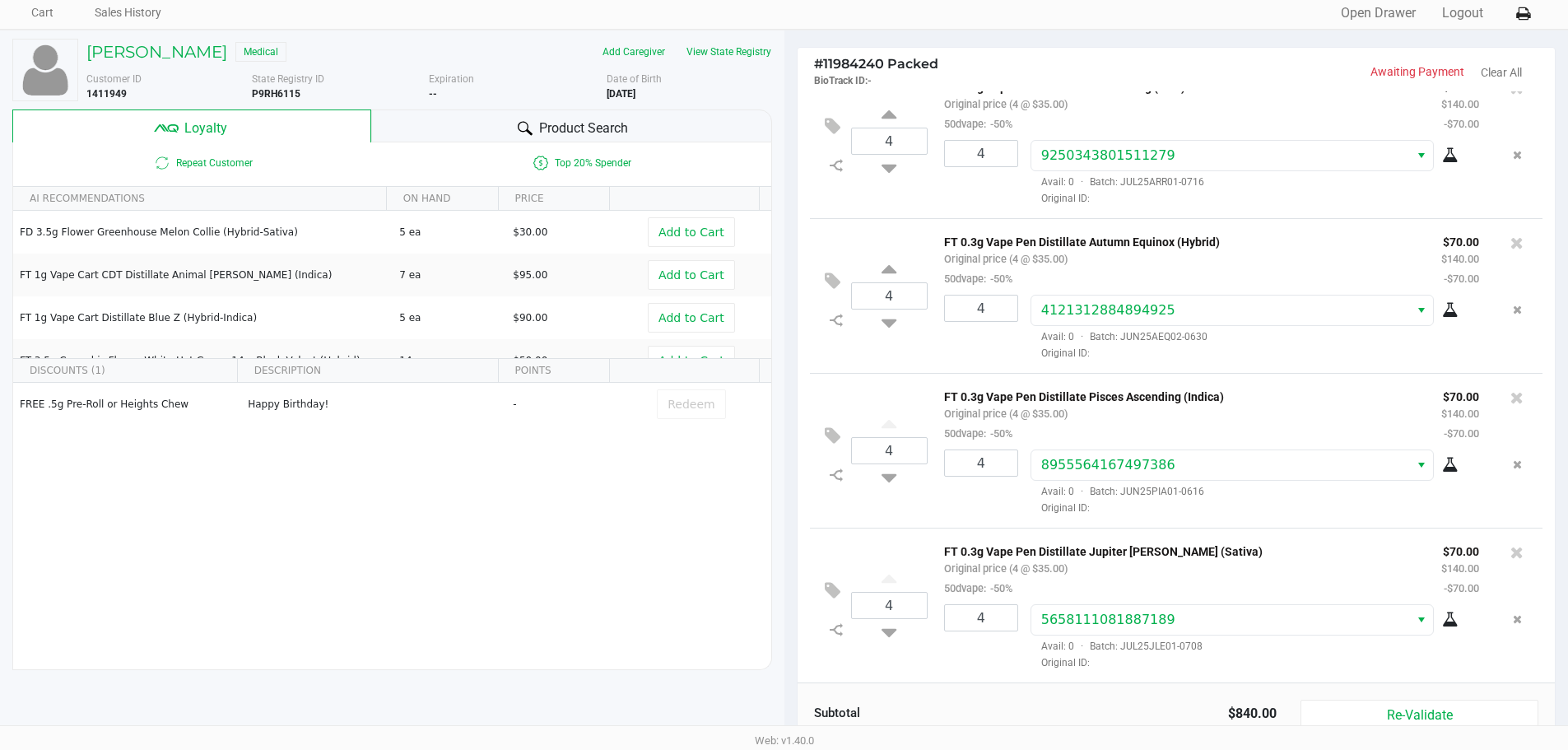
scroll to position [189, 0]
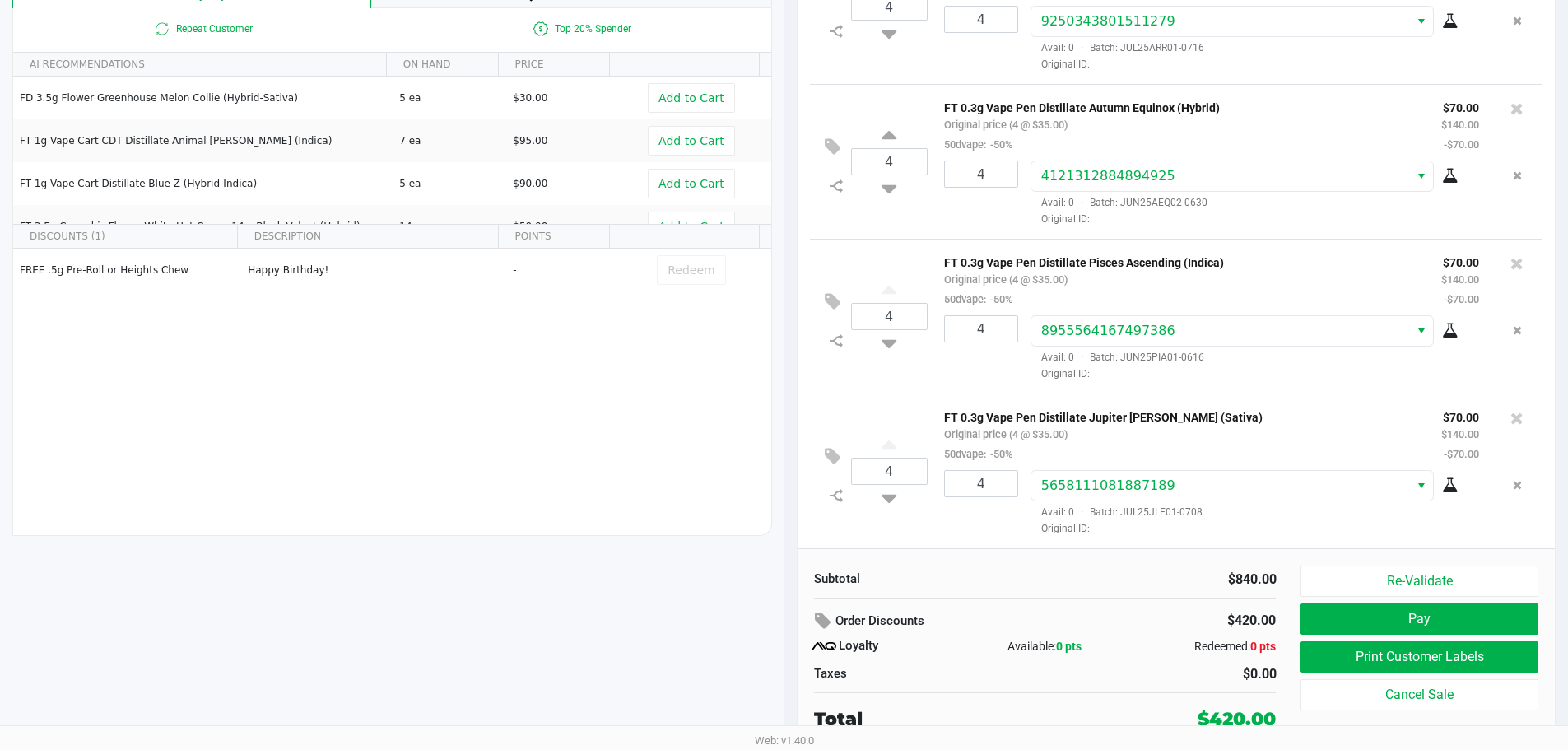
click at [535, 346] on div "FREE .5g Pre-Roll or Heights Chew Happy Birthday! - Redeem" at bounding box center [392, 372] width 759 height 248
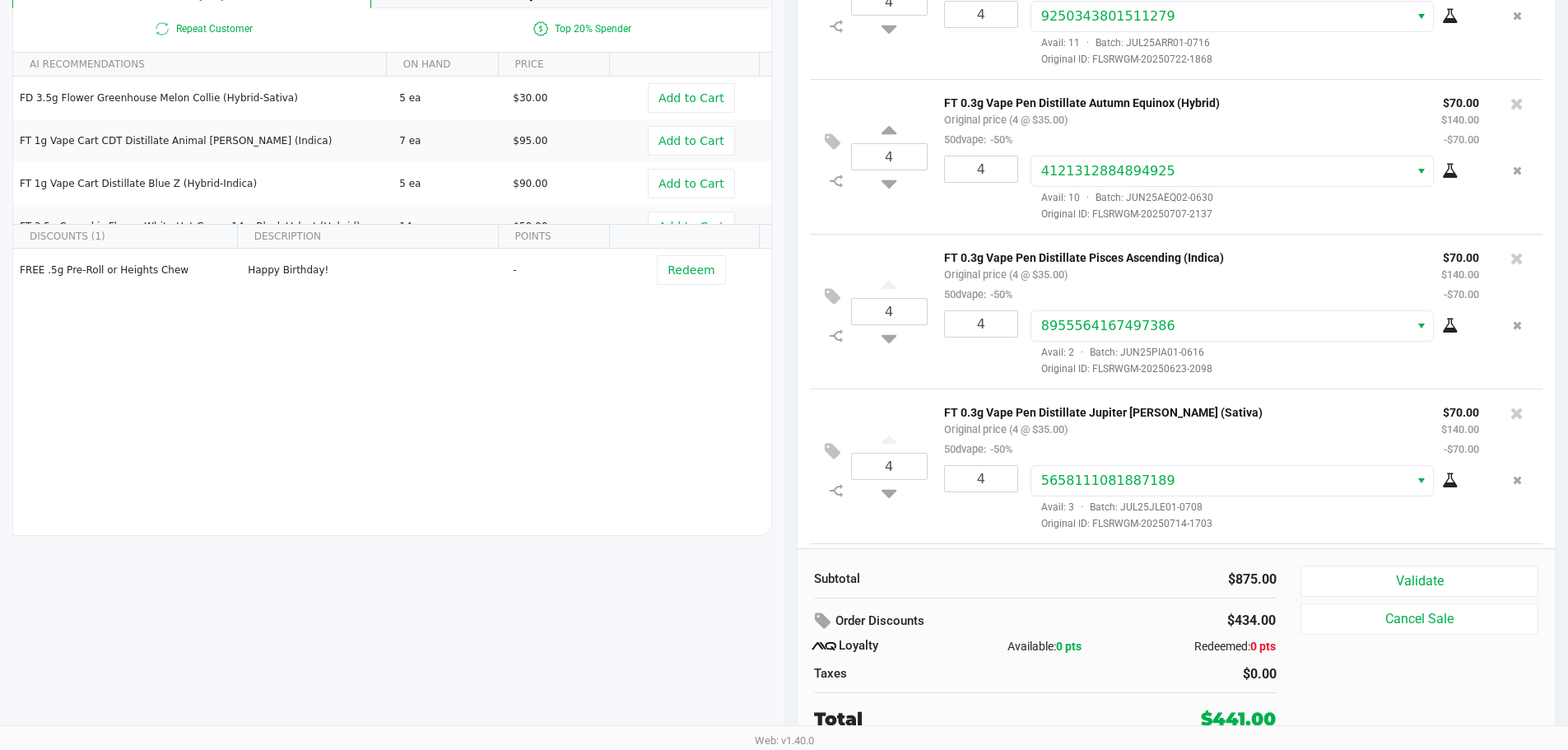
scroll to position [498, 0]
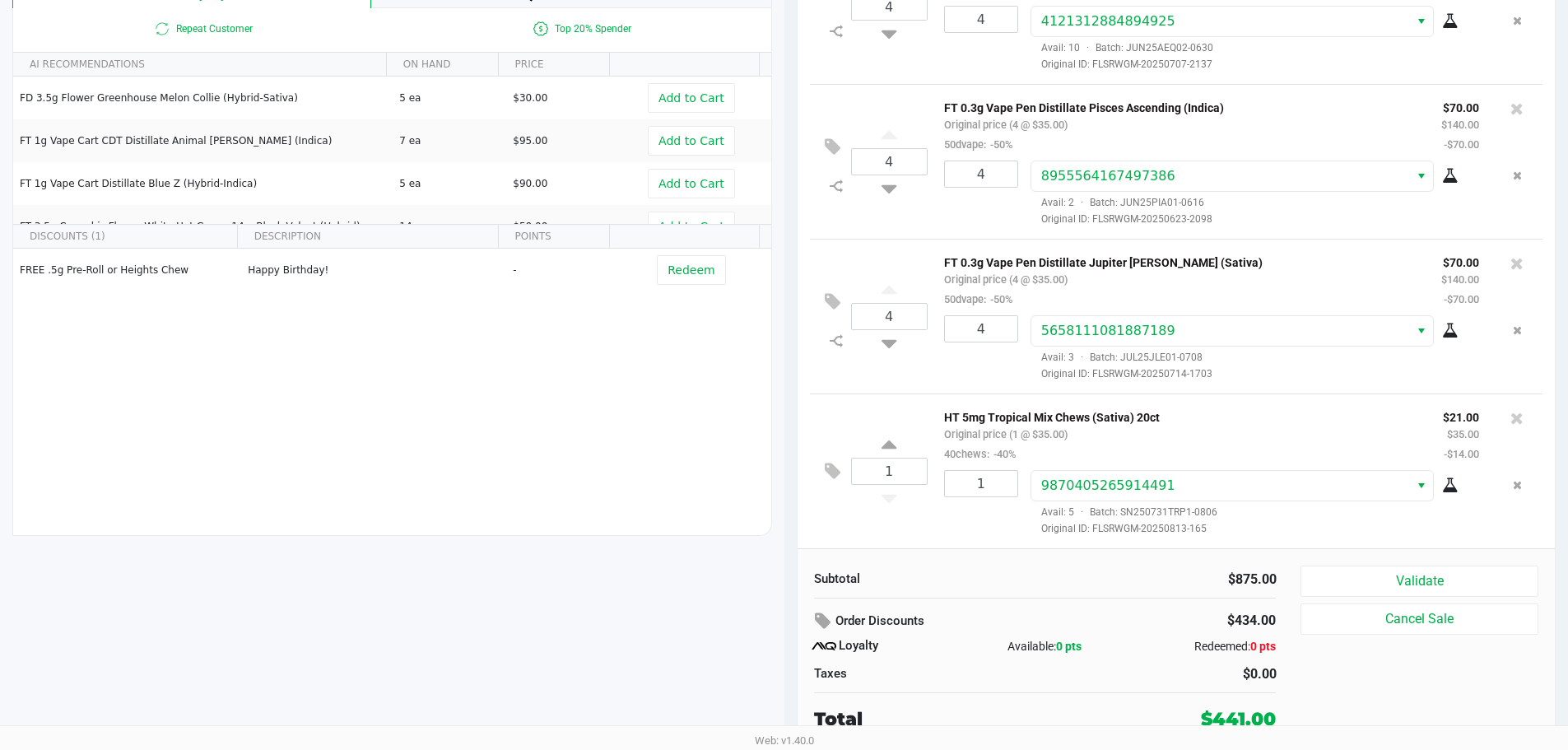
click at [1391, 601] on div "Validate Cancel Sale" at bounding box center [1425, 649] width 249 height 167
click at [1379, 574] on button "Validate" at bounding box center [1419, 581] width 237 height 31
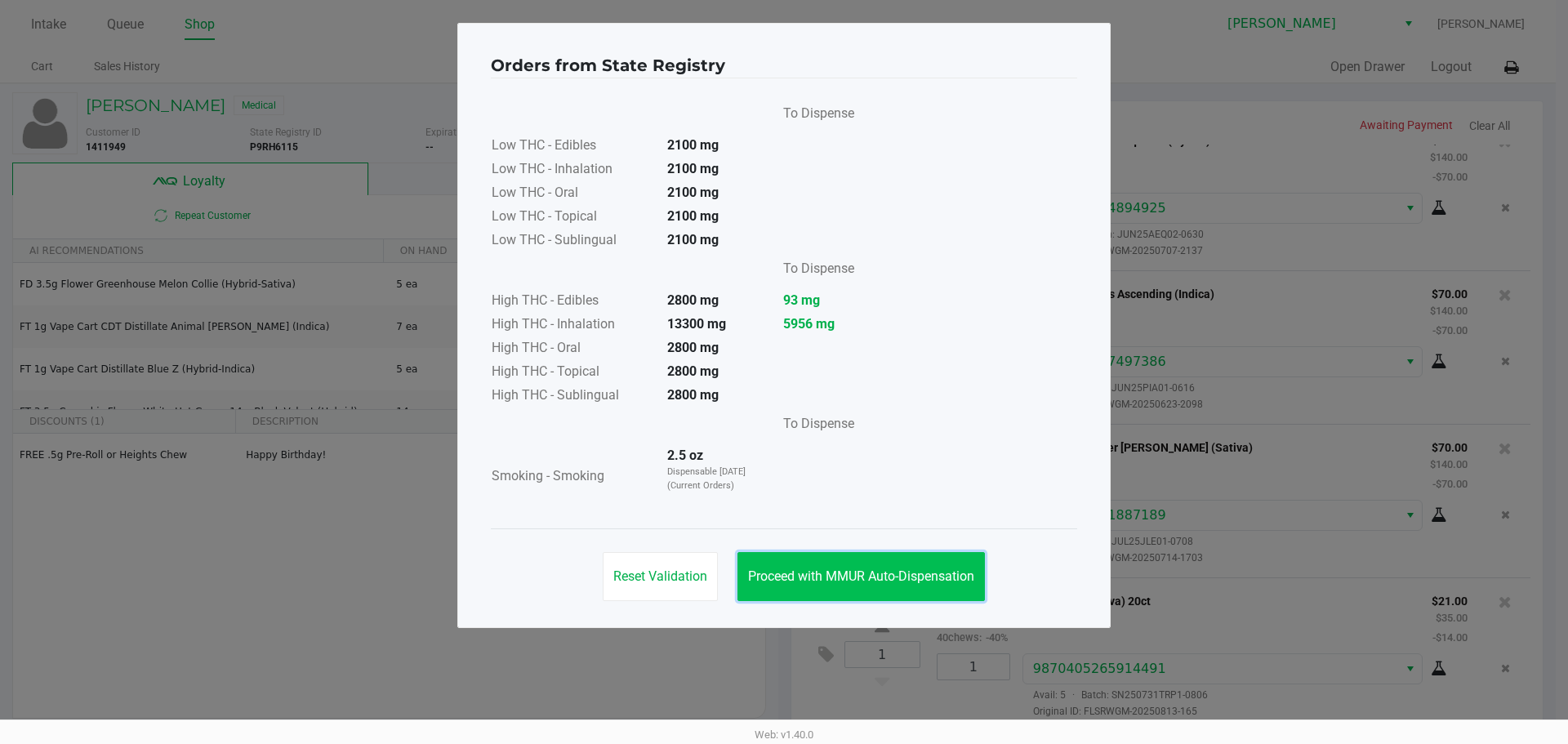
click at [849, 565] on button "Proceed with MMUR Auto-Dispensation" at bounding box center [861, 576] width 247 height 49
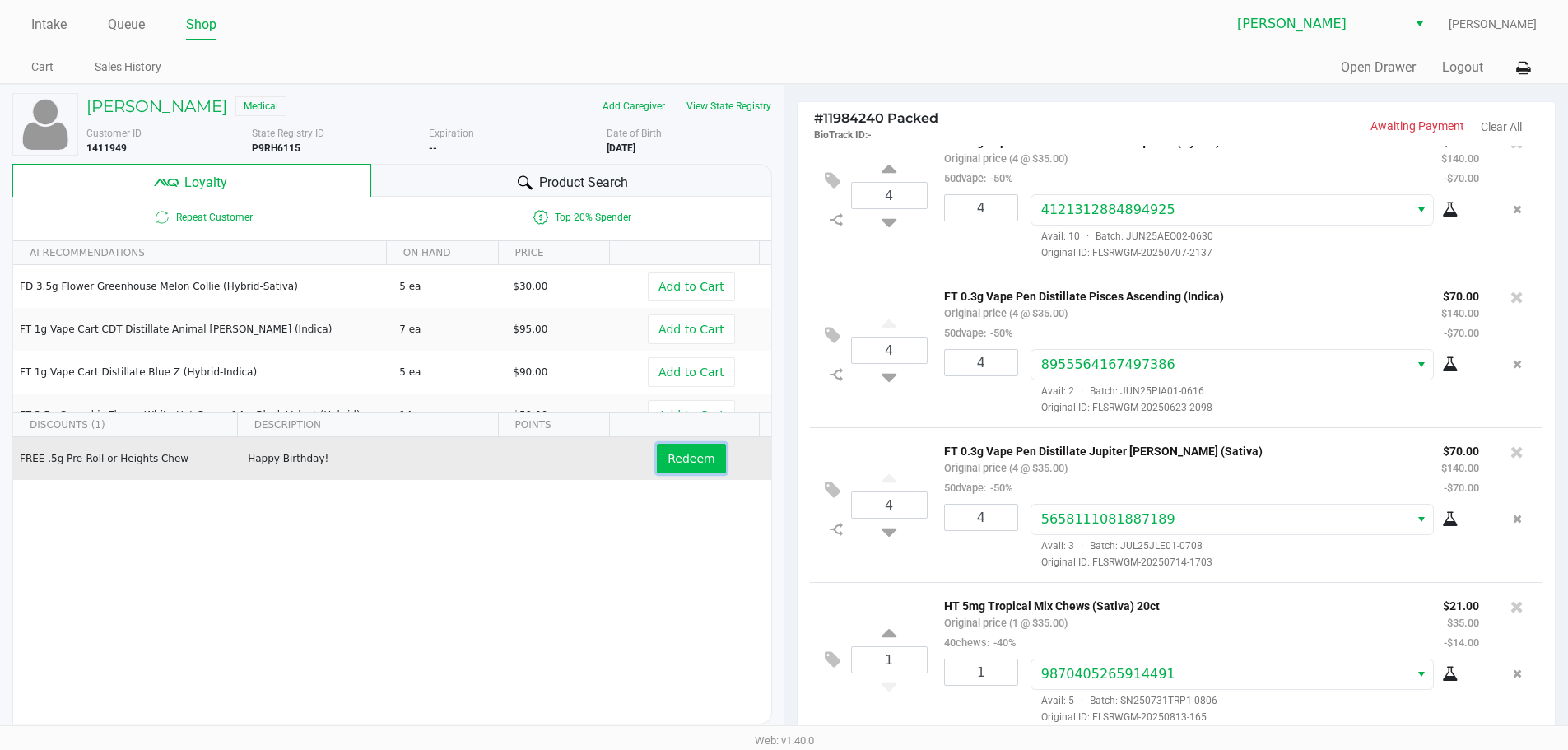
click at [693, 457] on span "Redeem" at bounding box center [690, 458] width 47 height 14
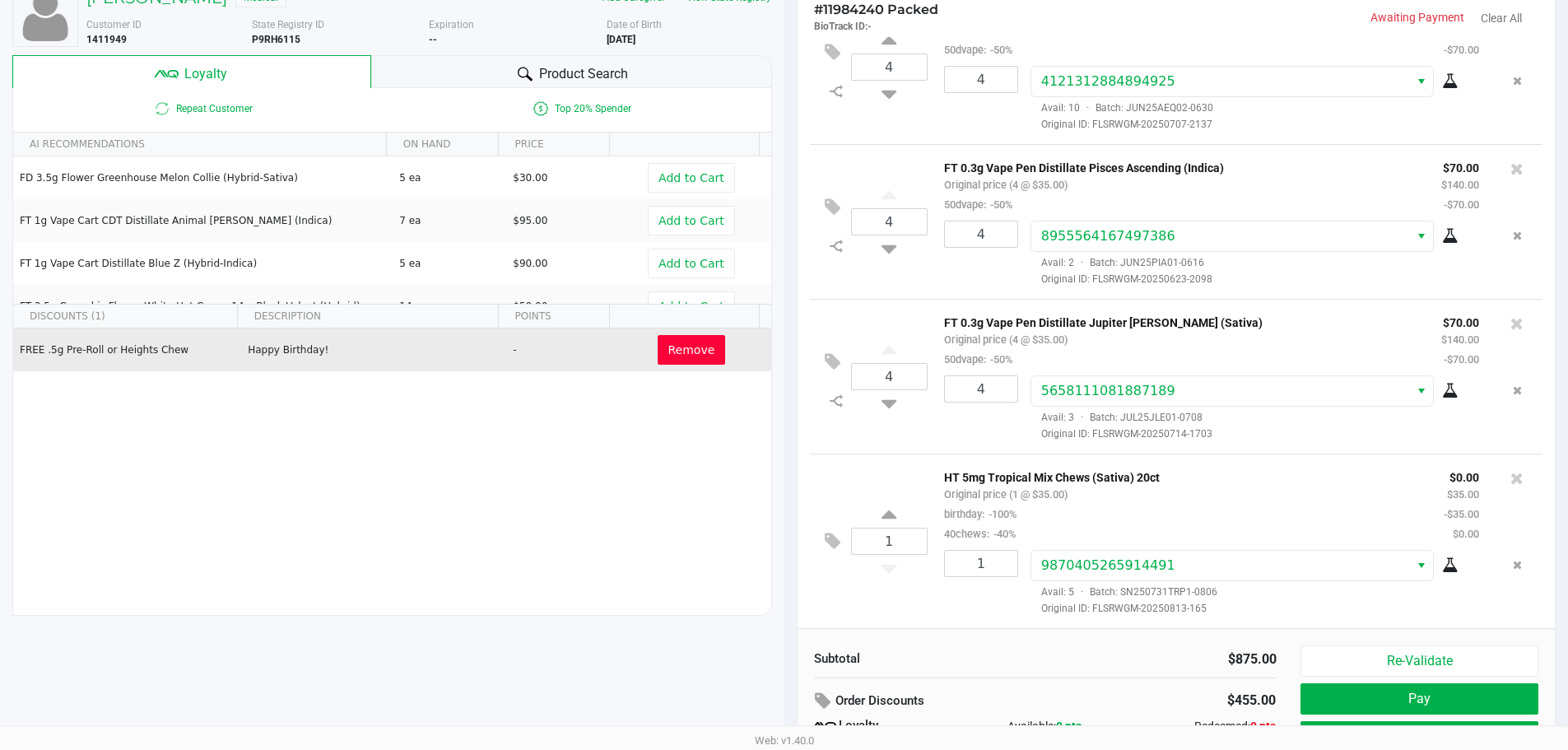
scroll to position [189, 0]
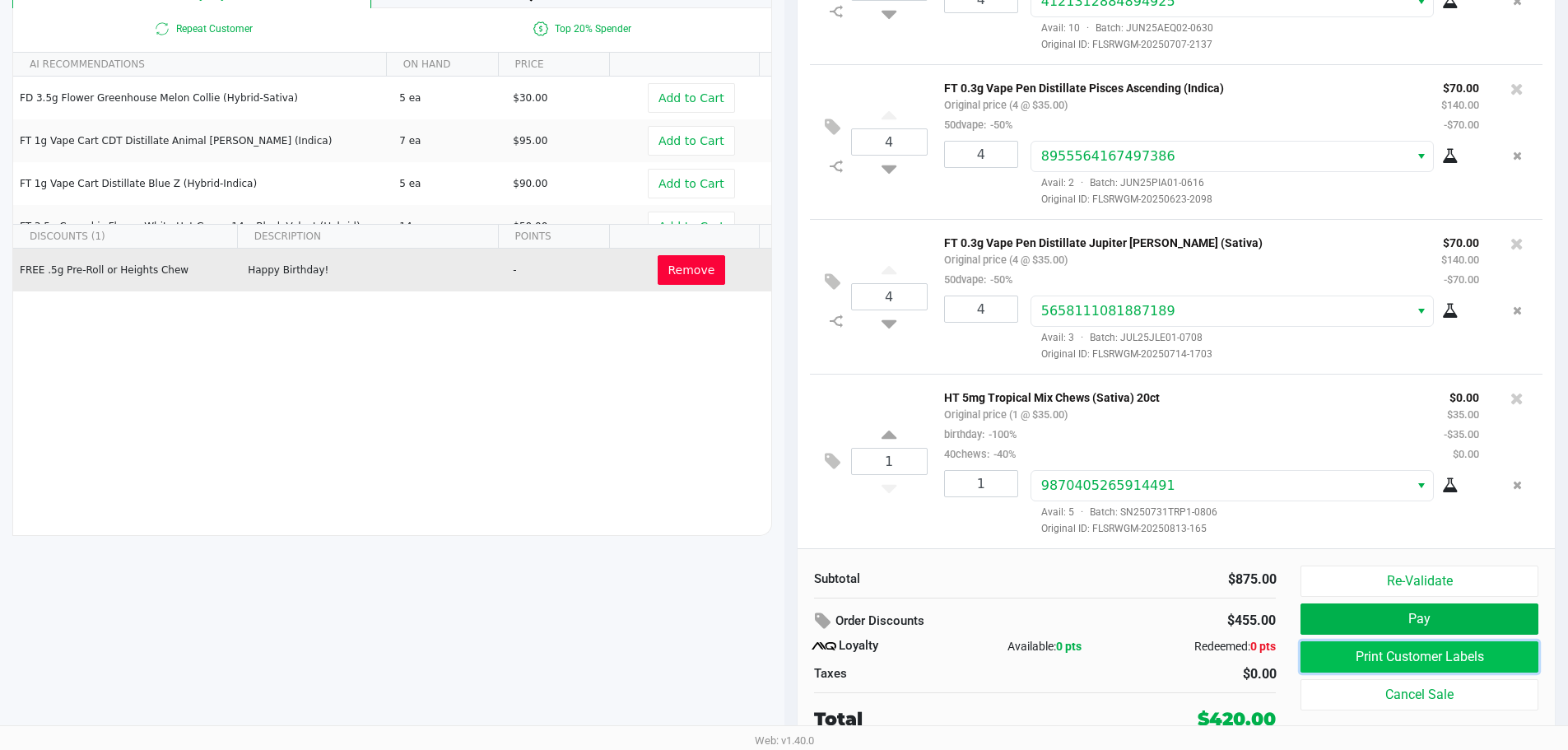
click at [1417, 665] on button "Print Customer Labels" at bounding box center [1419, 656] width 237 height 31
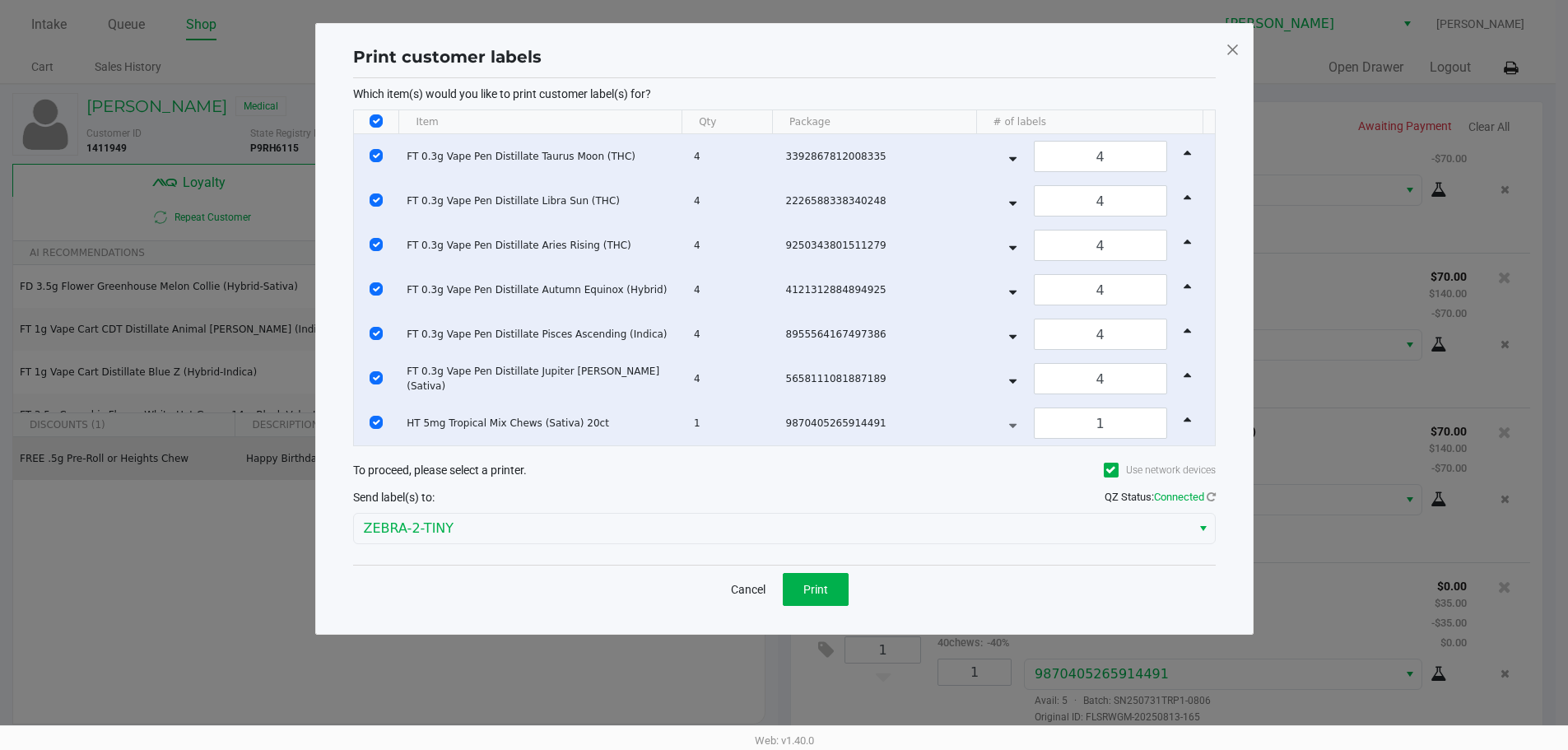
scroll to position [0, 0]
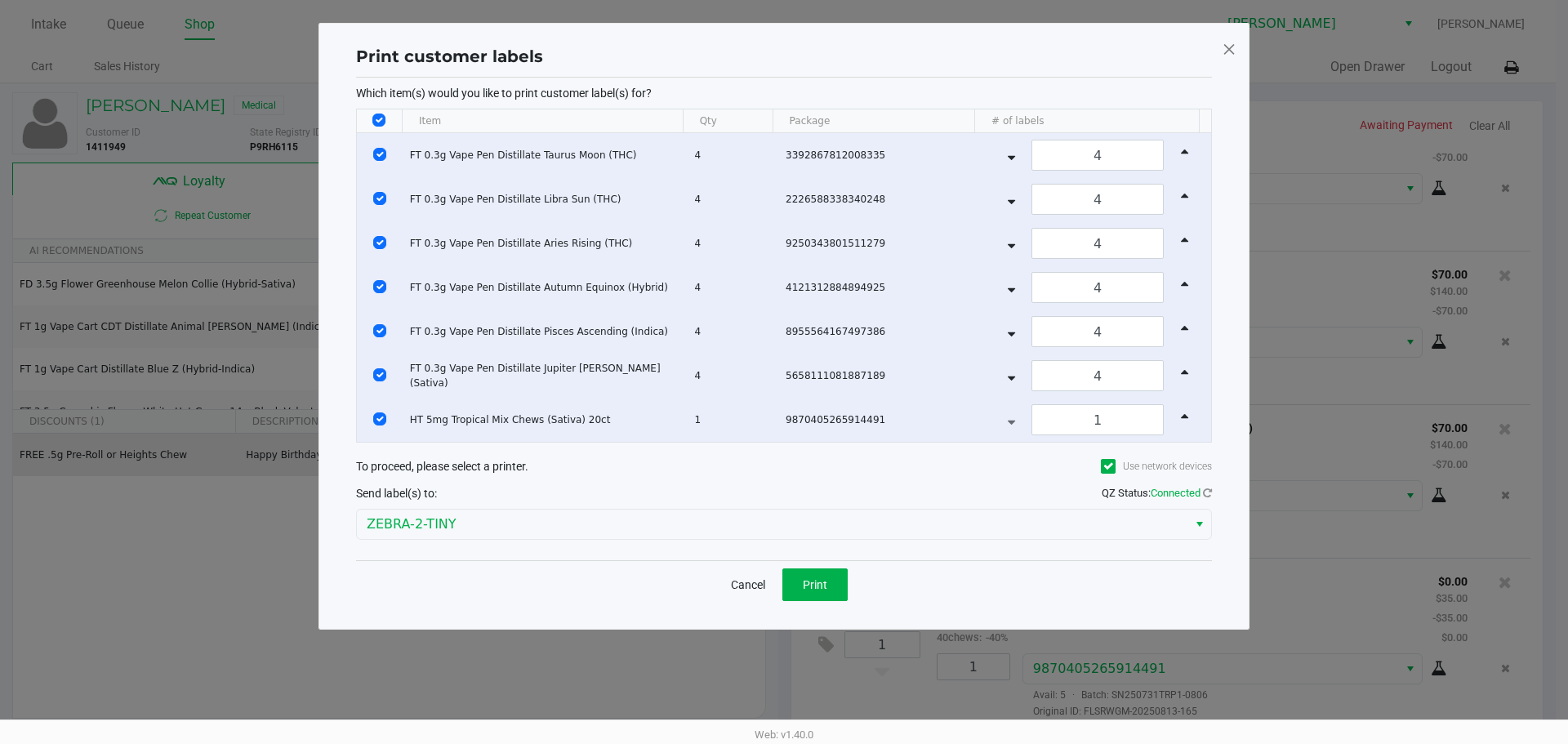
click at [378, 122] on input "Select All Rows" at bounding box center [379, 120] width 13 height 13
checkbox input "false"
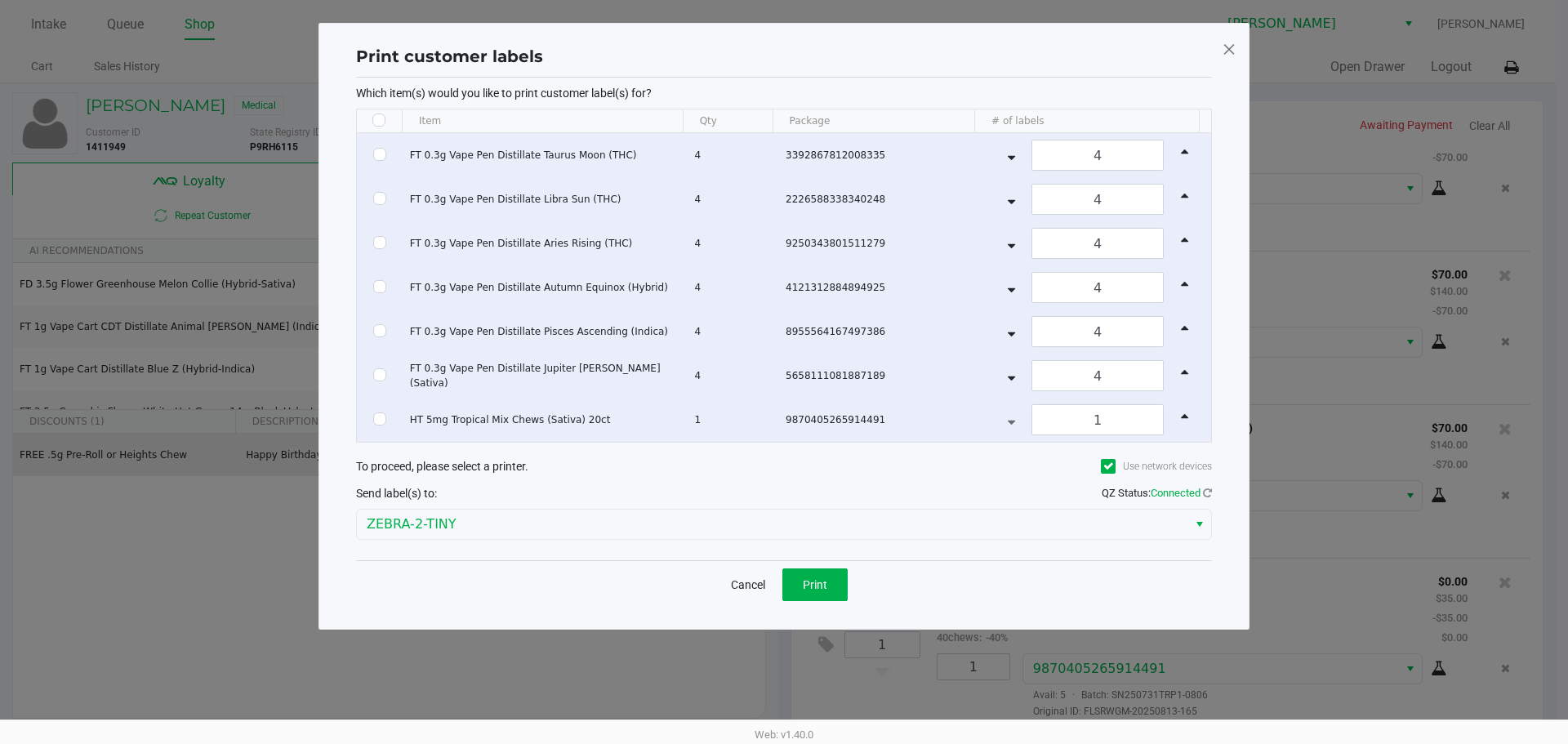
checkbox input "false"
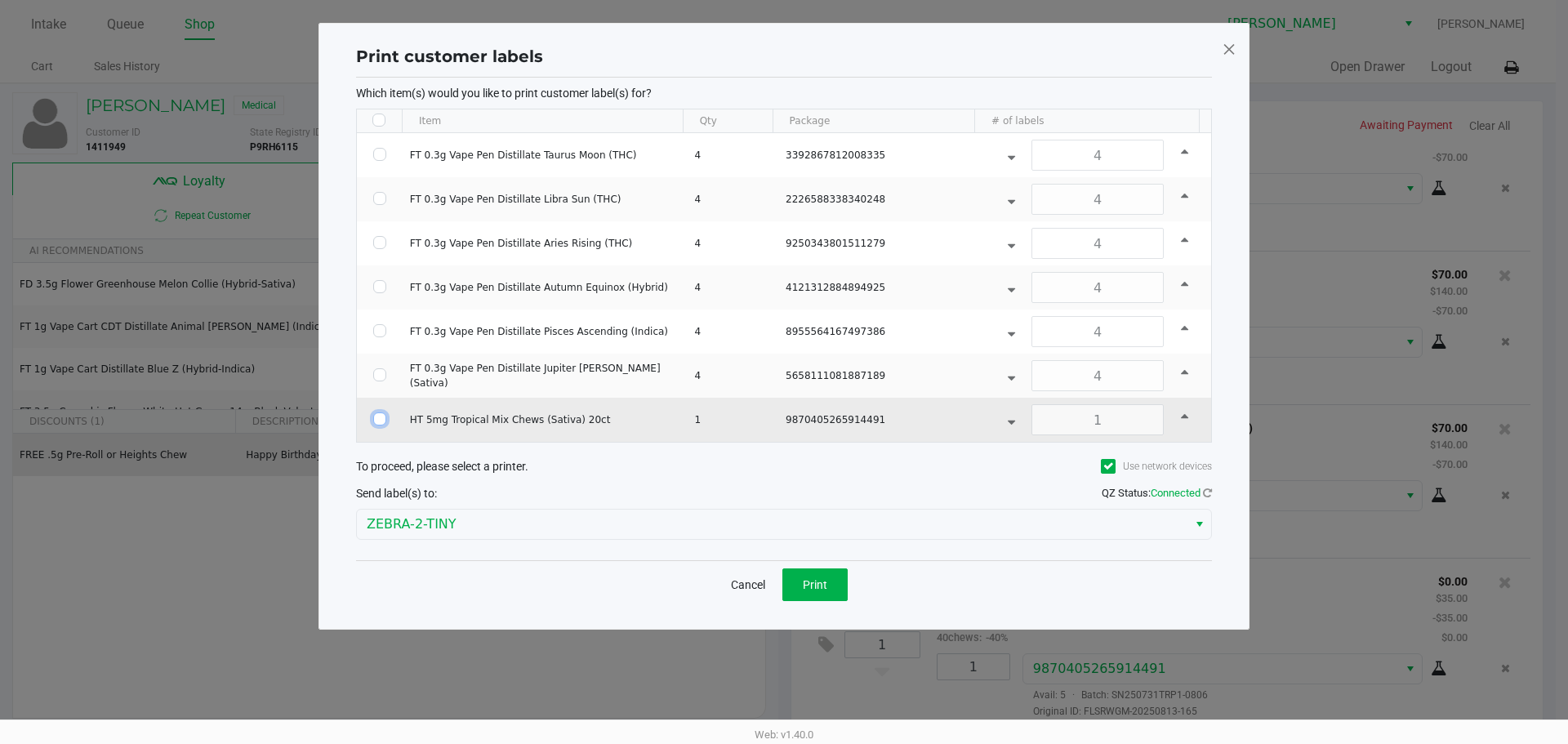
click at [377, 420] on input "Select Row" at bounding box center [380, 419] width 13 height 13
checkbox input "true"
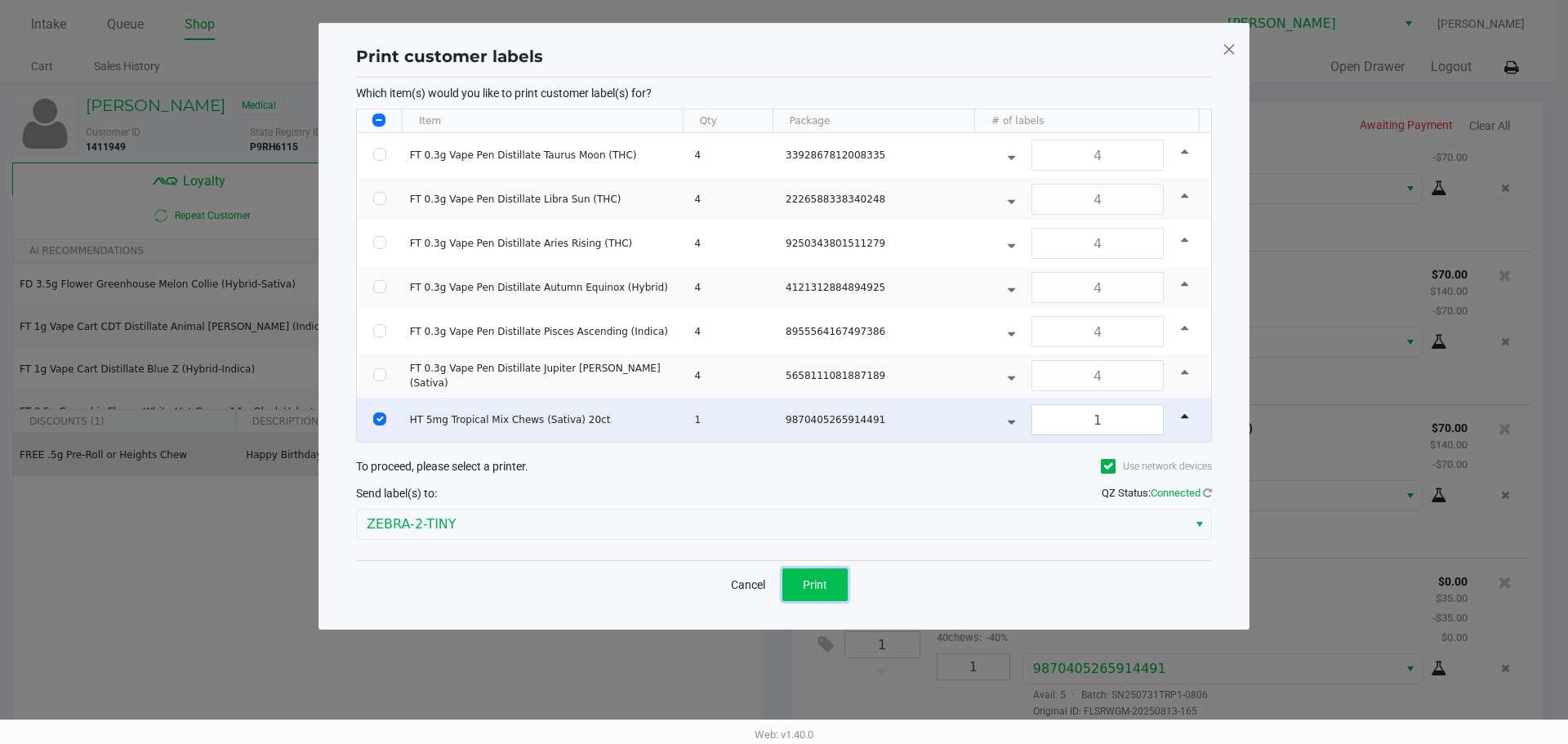
click at [820, 571] on button "Print" at bounding box center [815, 585] width 65 height 33
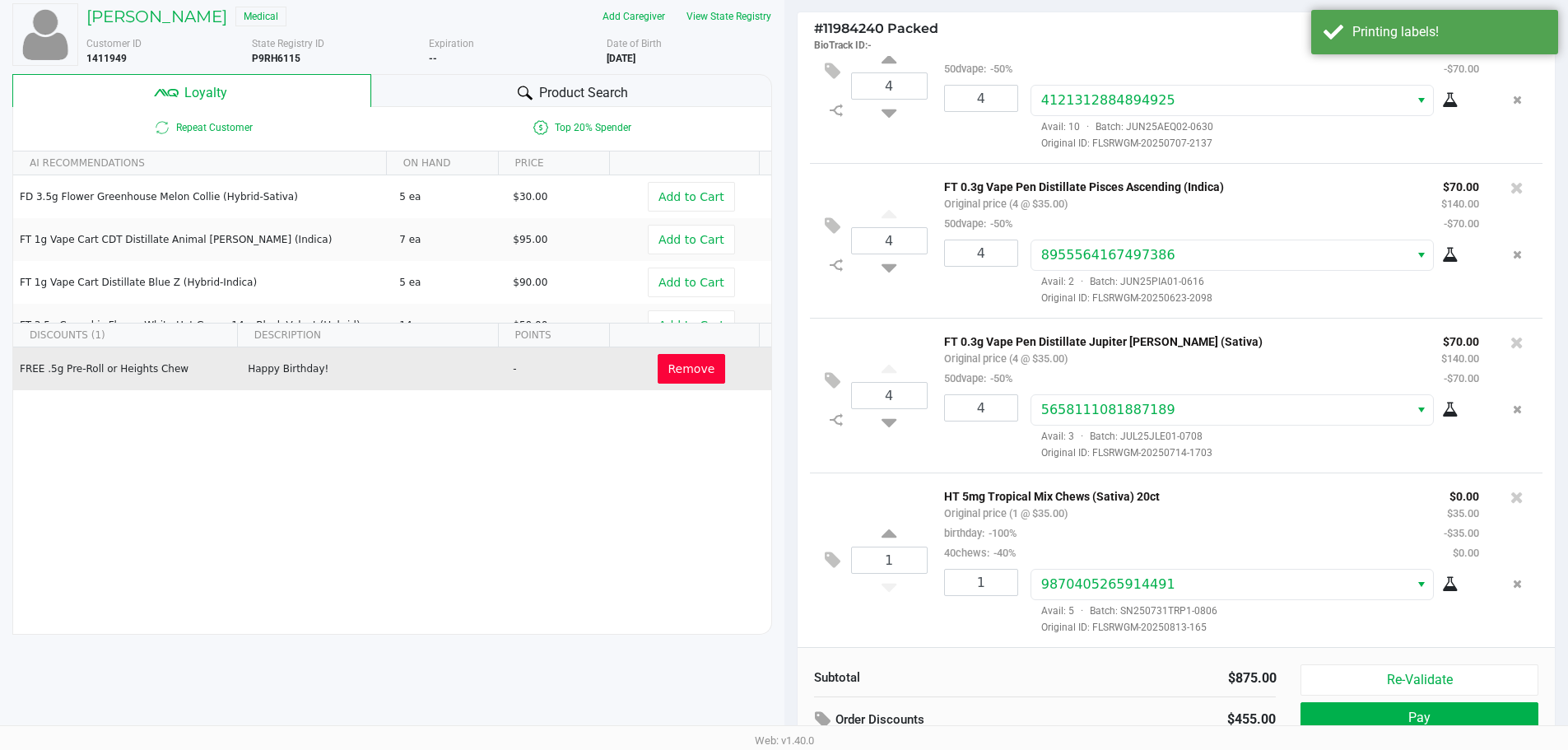
scroll to position [189, 0]
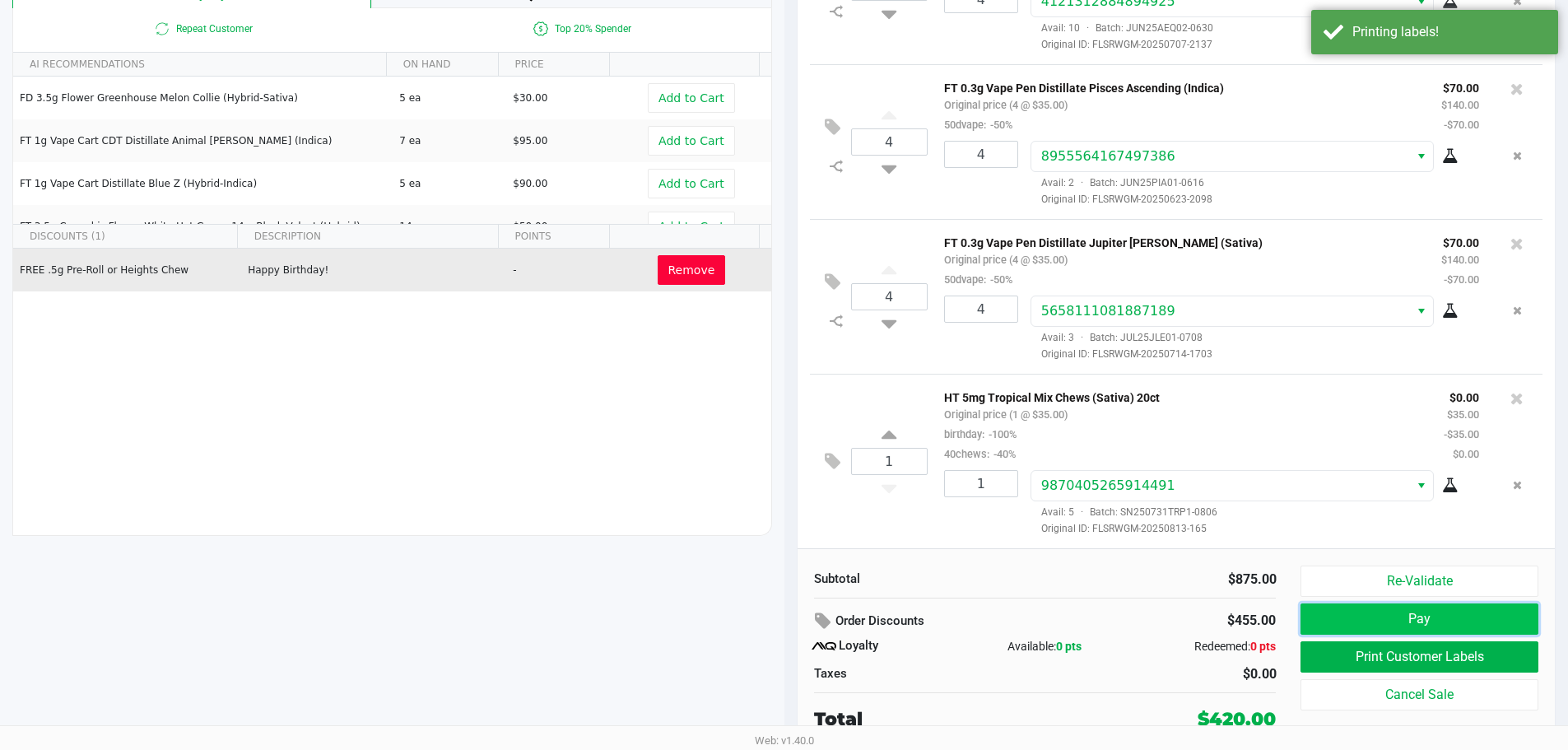
click at [1446, 611] on button "Pay" at bounding box center [1419, 619] width 237 height 31
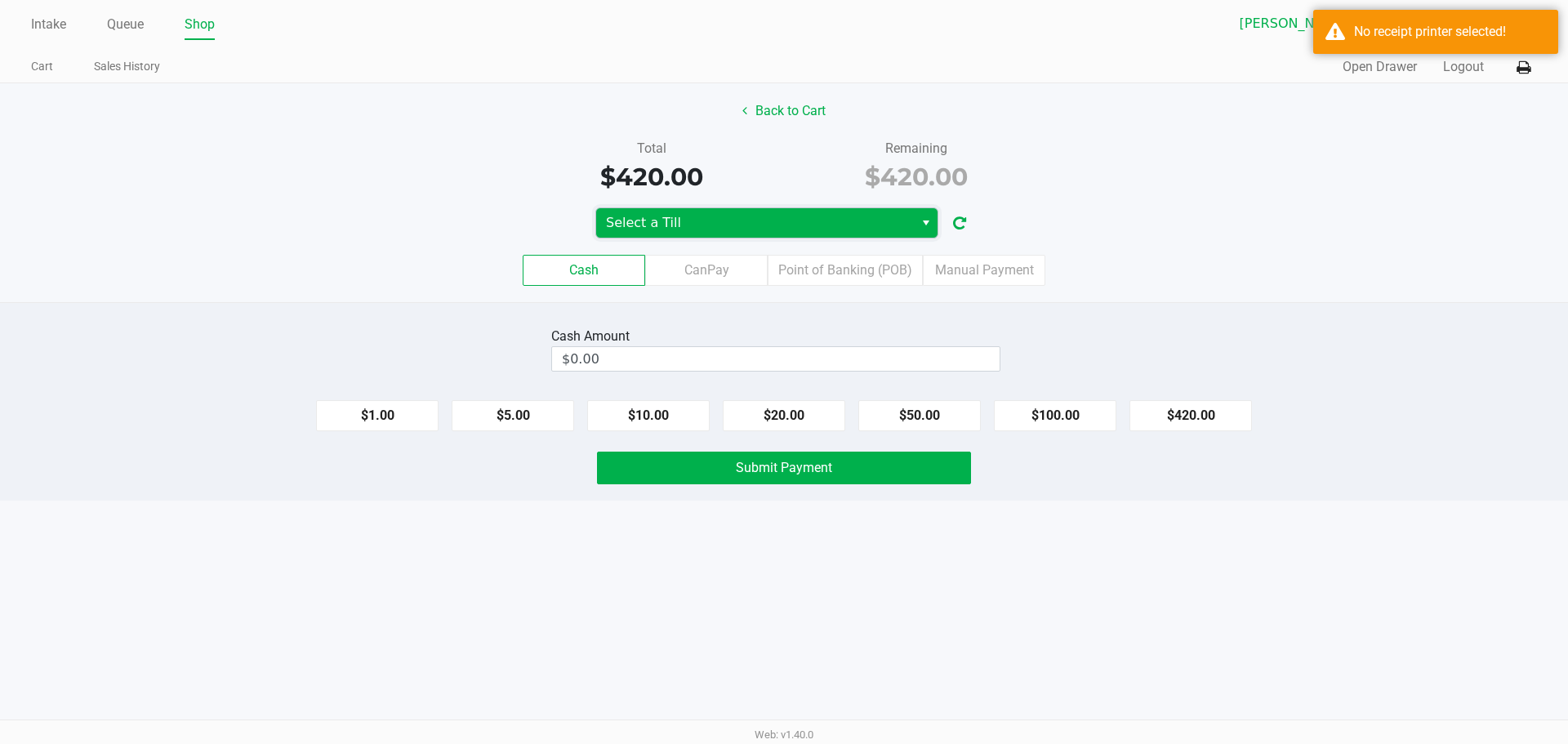
click at [842, 221] on span "Select a Till" at bounding box center [754, 222] width 298 height 19
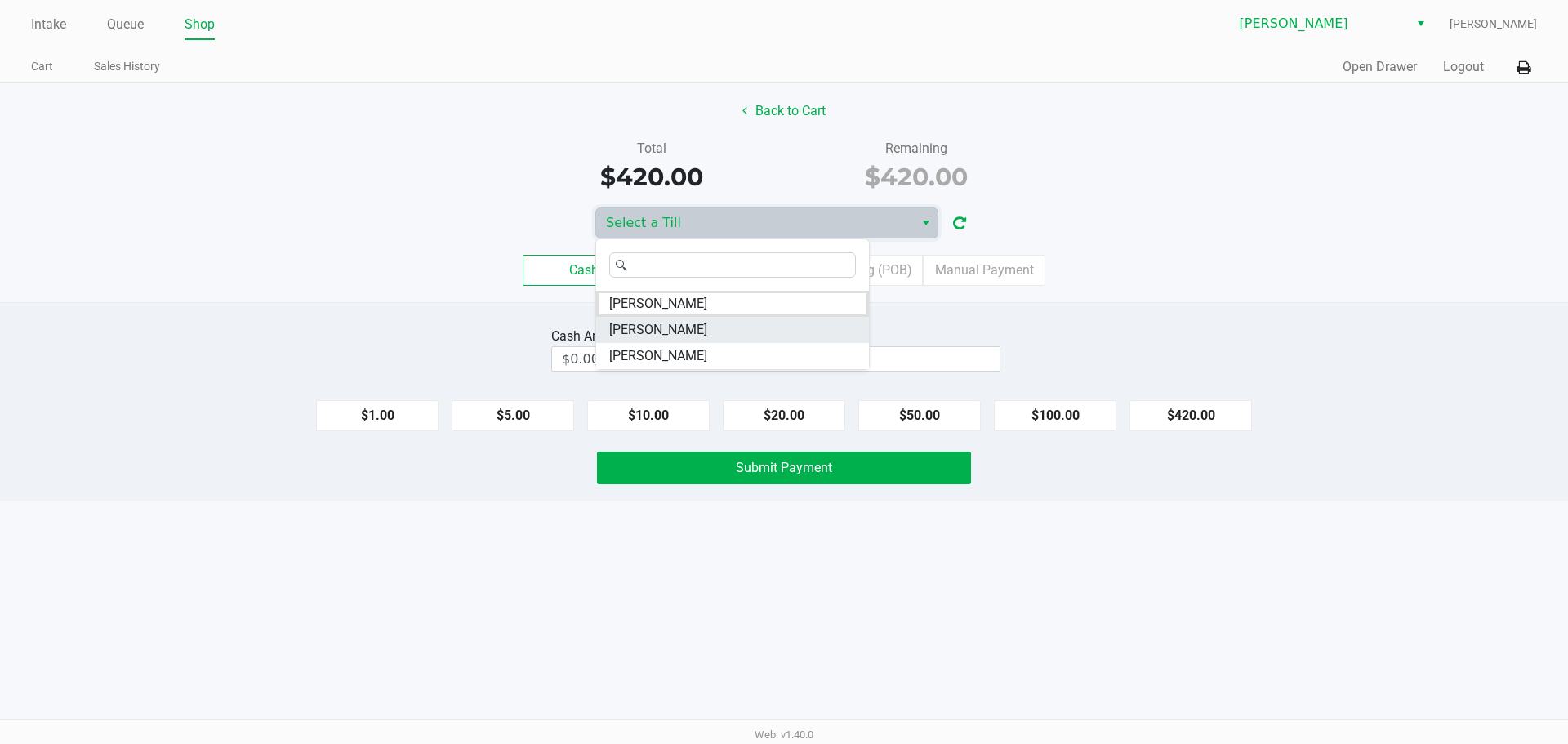
click at [707, 327] on span "CHARLIE-SIMPSON" at bounding box center [658, 330] width 98 height 19
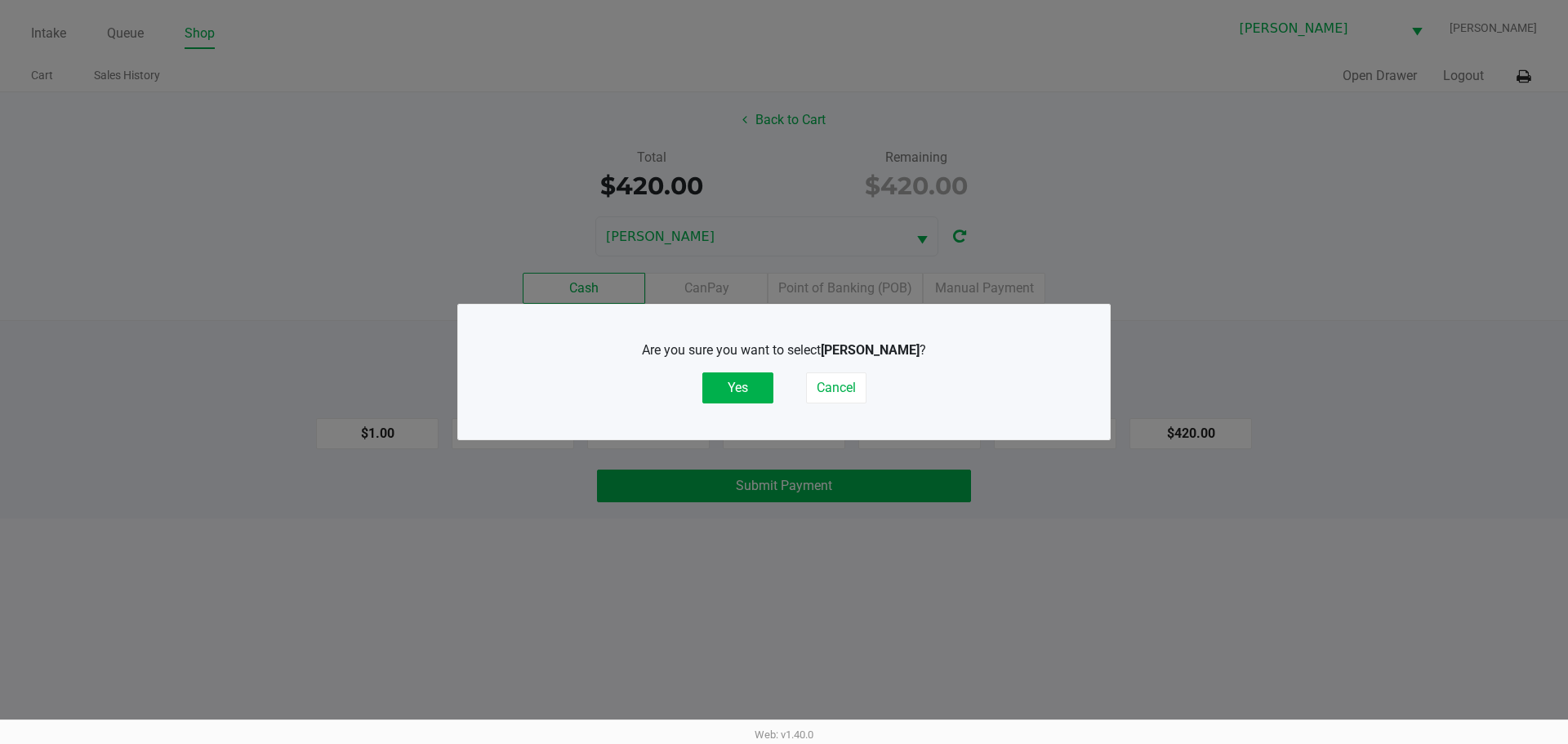
click at [743, 400] on button "Yes" at bounding box center [737, 388] width 71 height 31
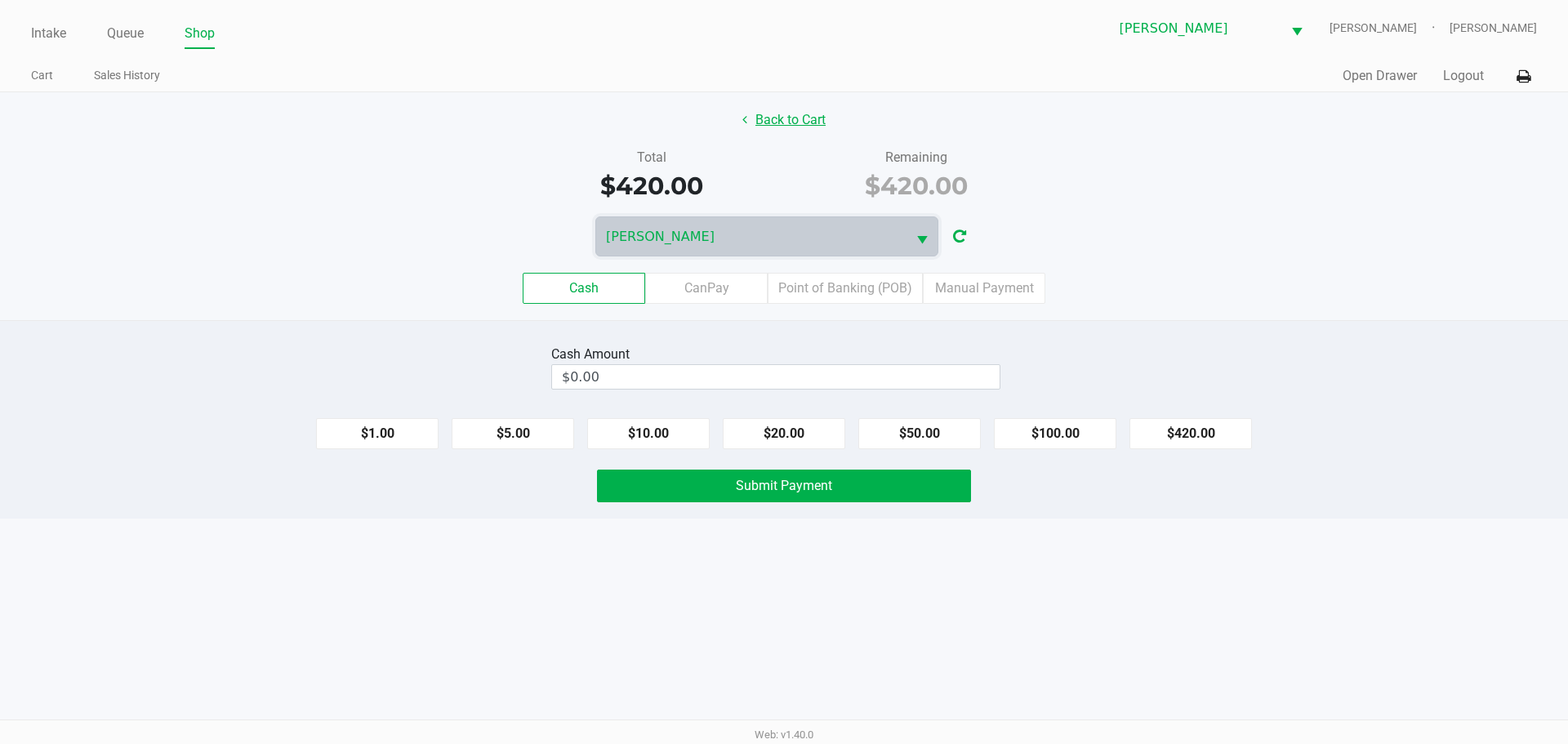
click at [781, 116] on button "Back to Cart" at bounding box center [784, 120] width 105 height 31
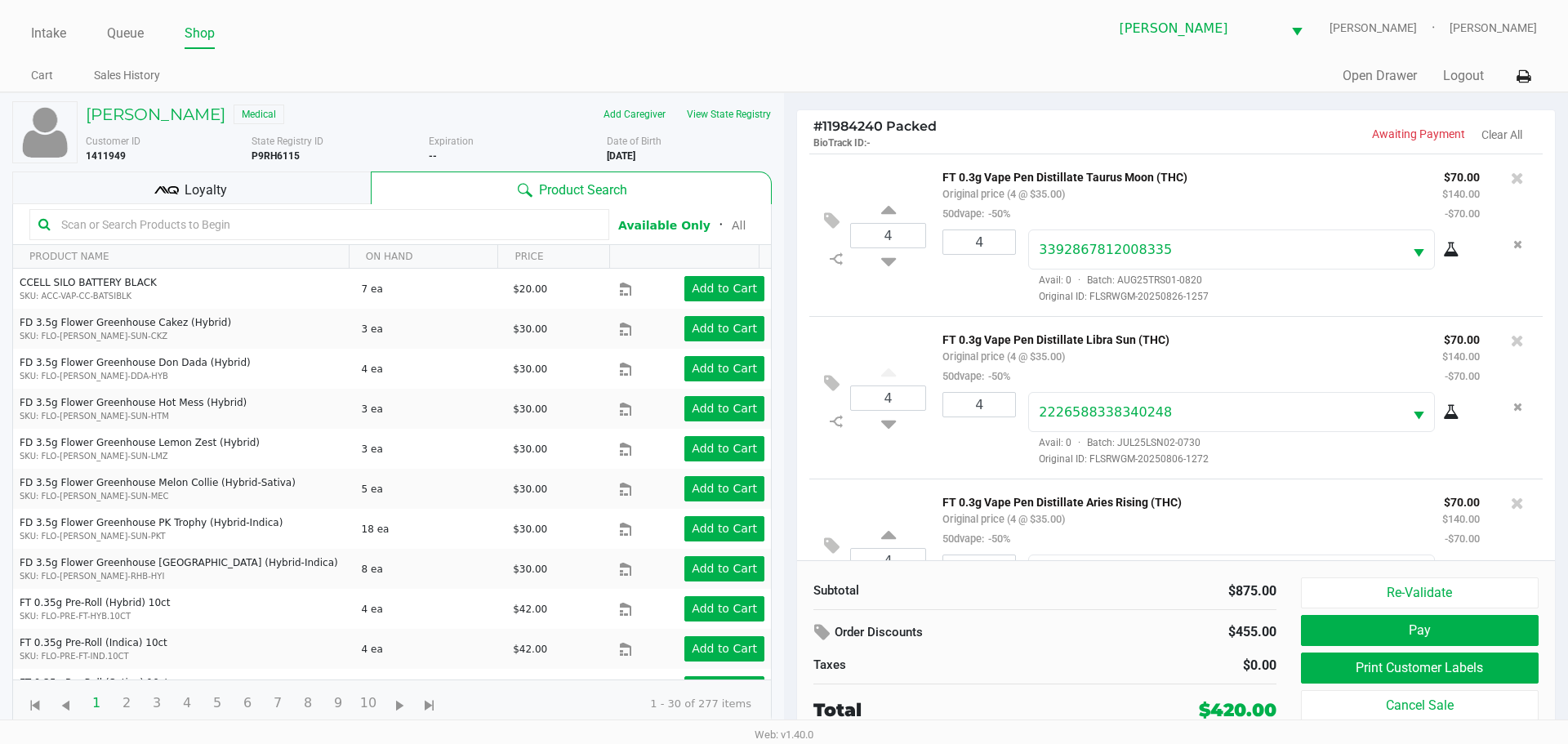
click at [243, 199] on div "Loyalty" at bounding box center [191, 187] width 358 height 33
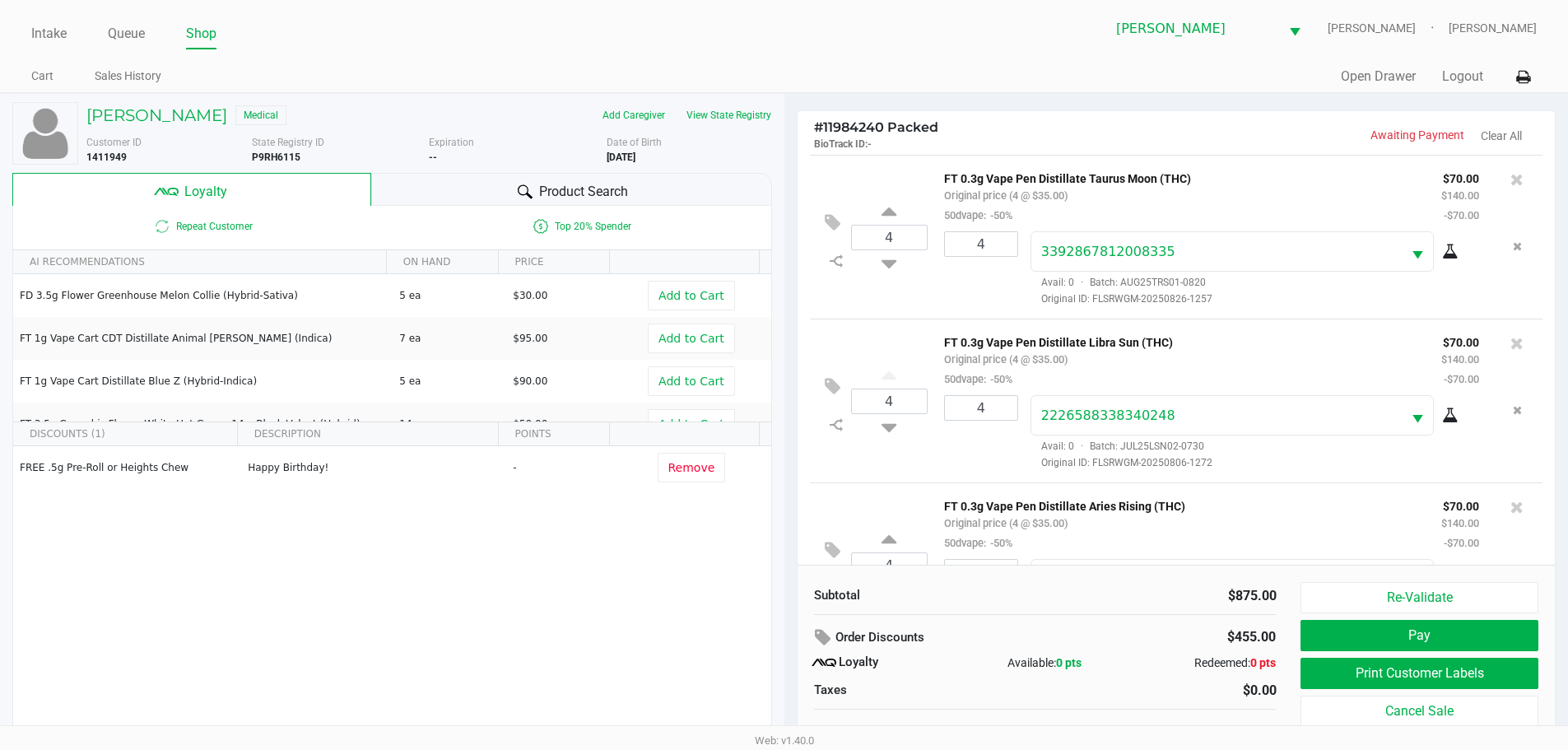
scroll to position [16, 0]
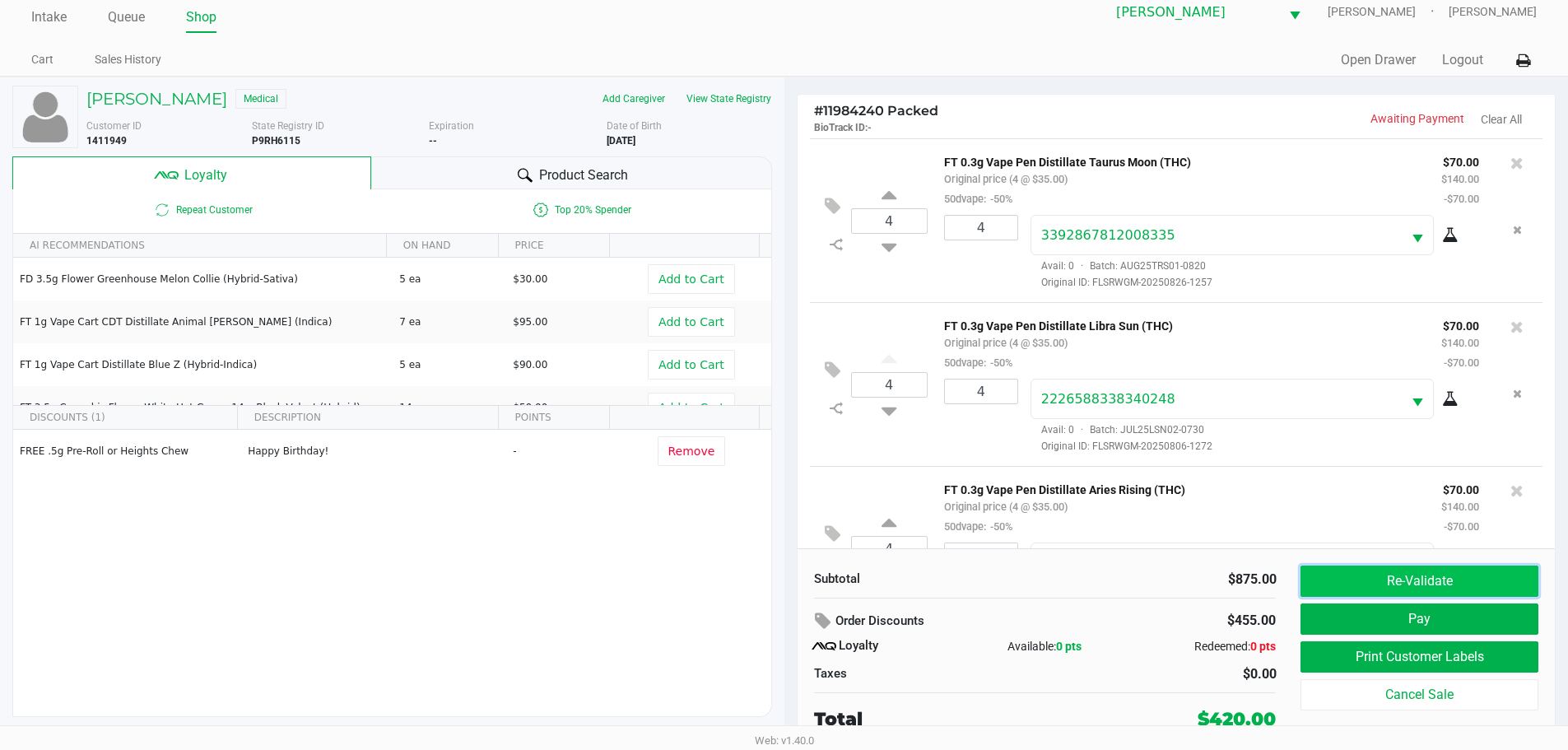
click at [1412, 569] on button "Re-Validate" at bounding box center [1419, 581] width 237 height 31
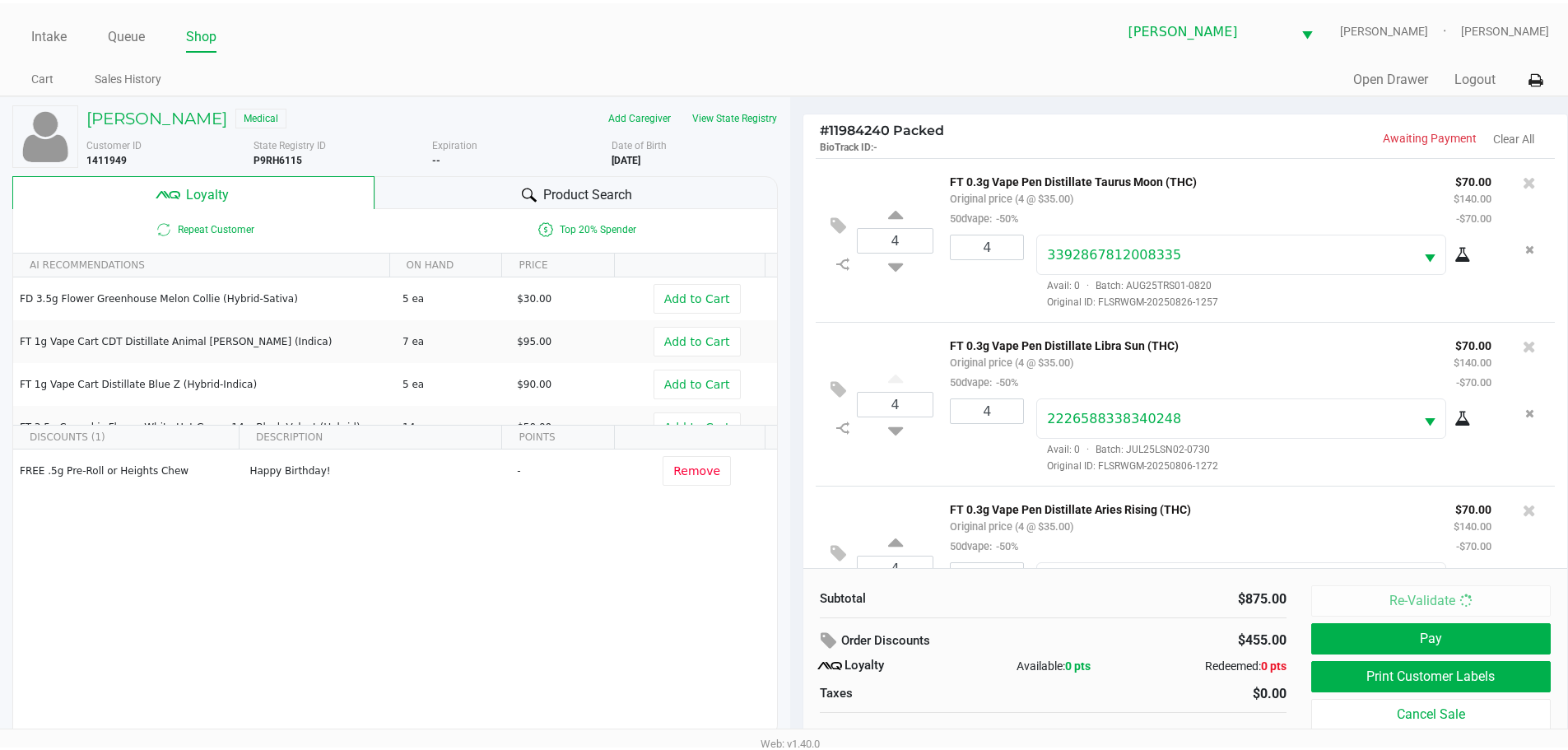
scroll to position [762, 0]
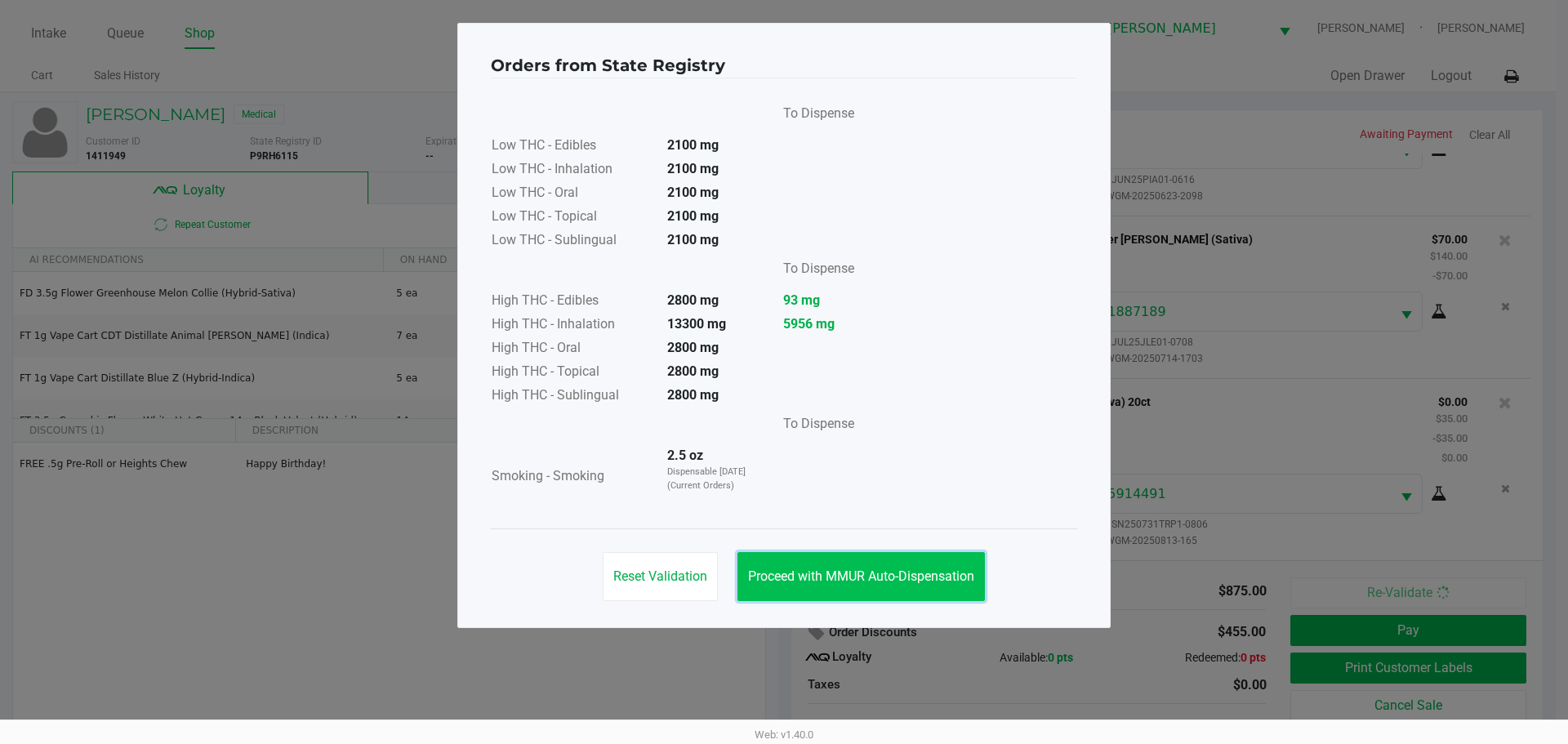
click at [894, 576] on span "Proceed with MMUR Auto-Dispensation" at bounding box center [862, 576] width 227 height 15
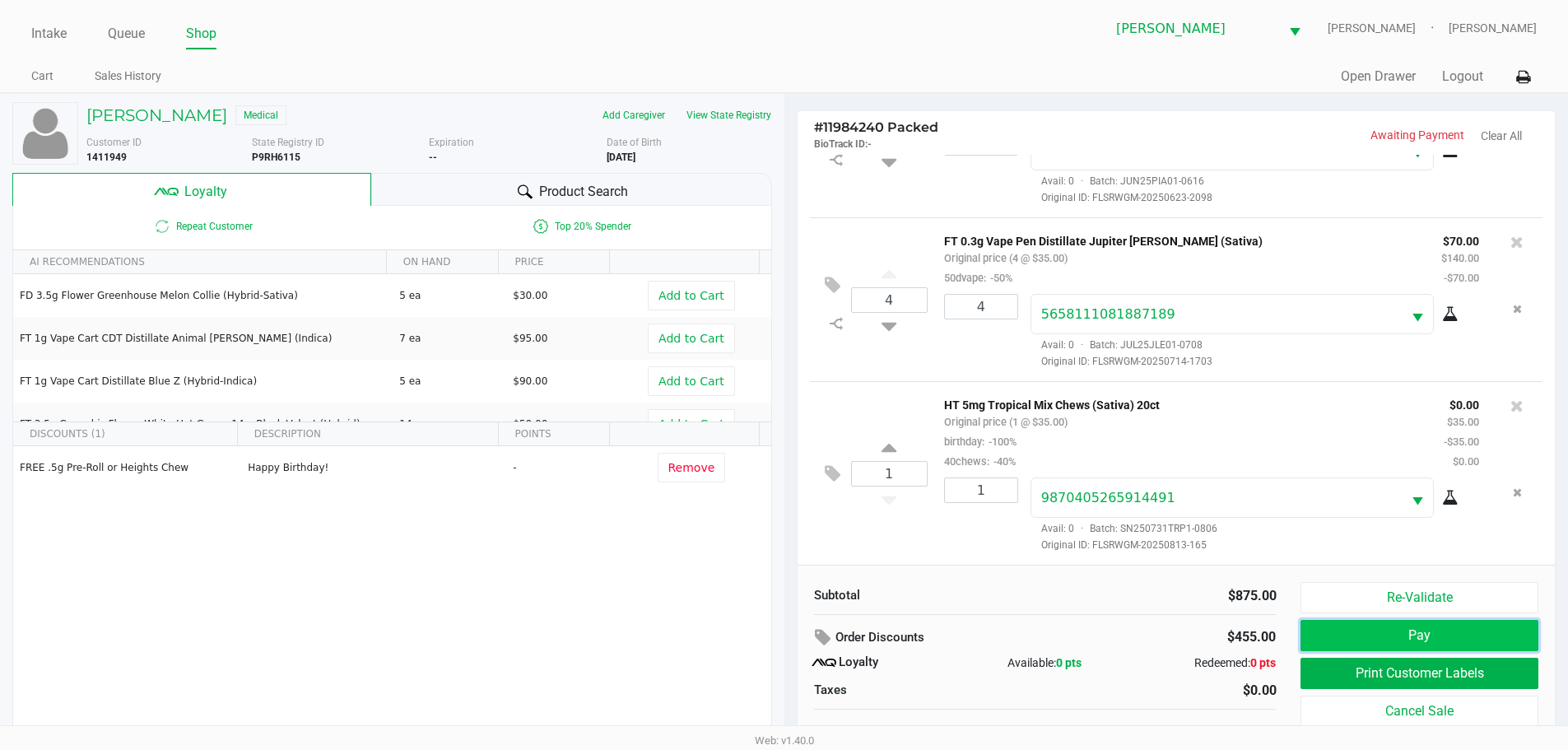
click at [1474, 633] on button "Pay" at bounding box center [1419, 635] width 237 height 31
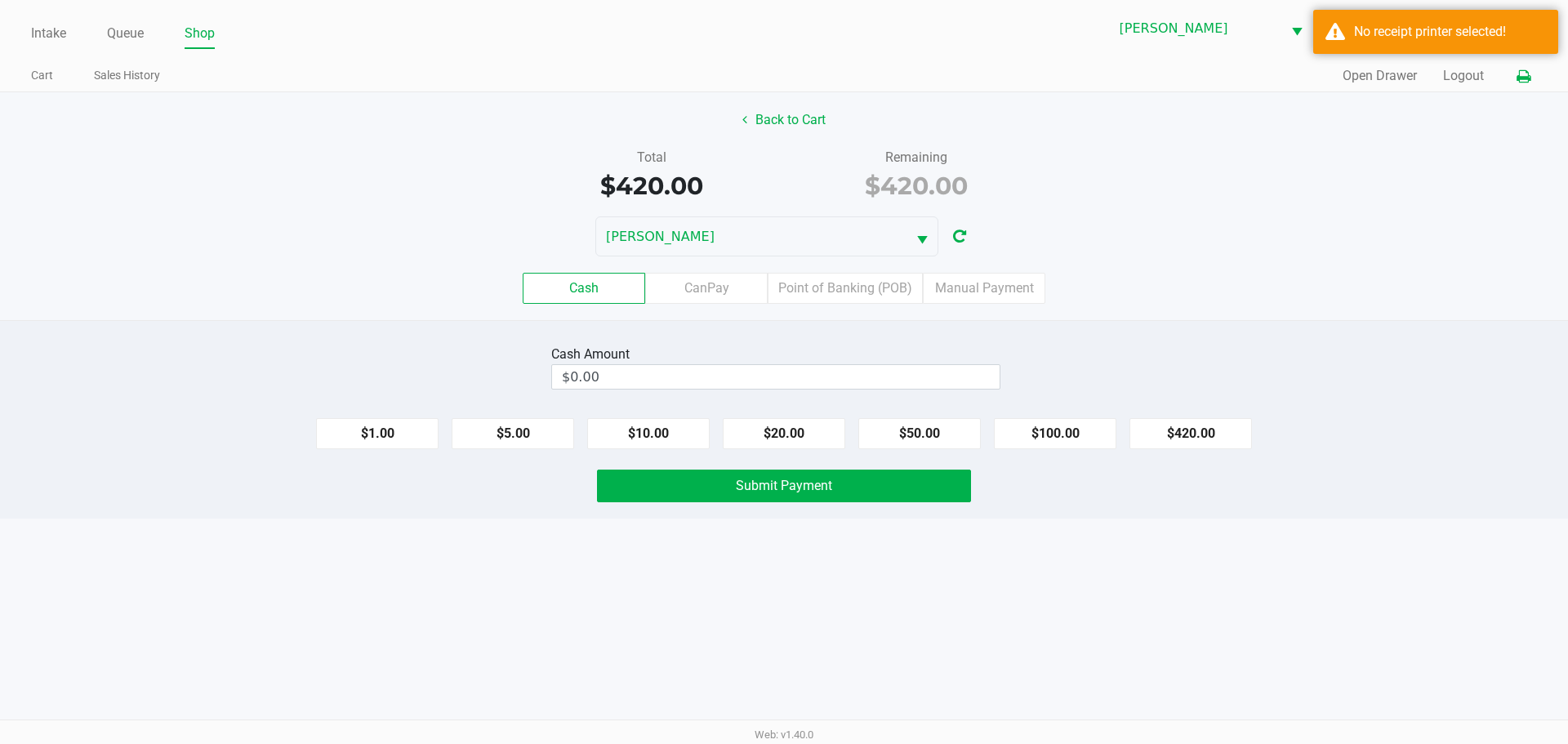
click at [1526, 82] on icon at bounding box center [1524, 77] width 14 height 12
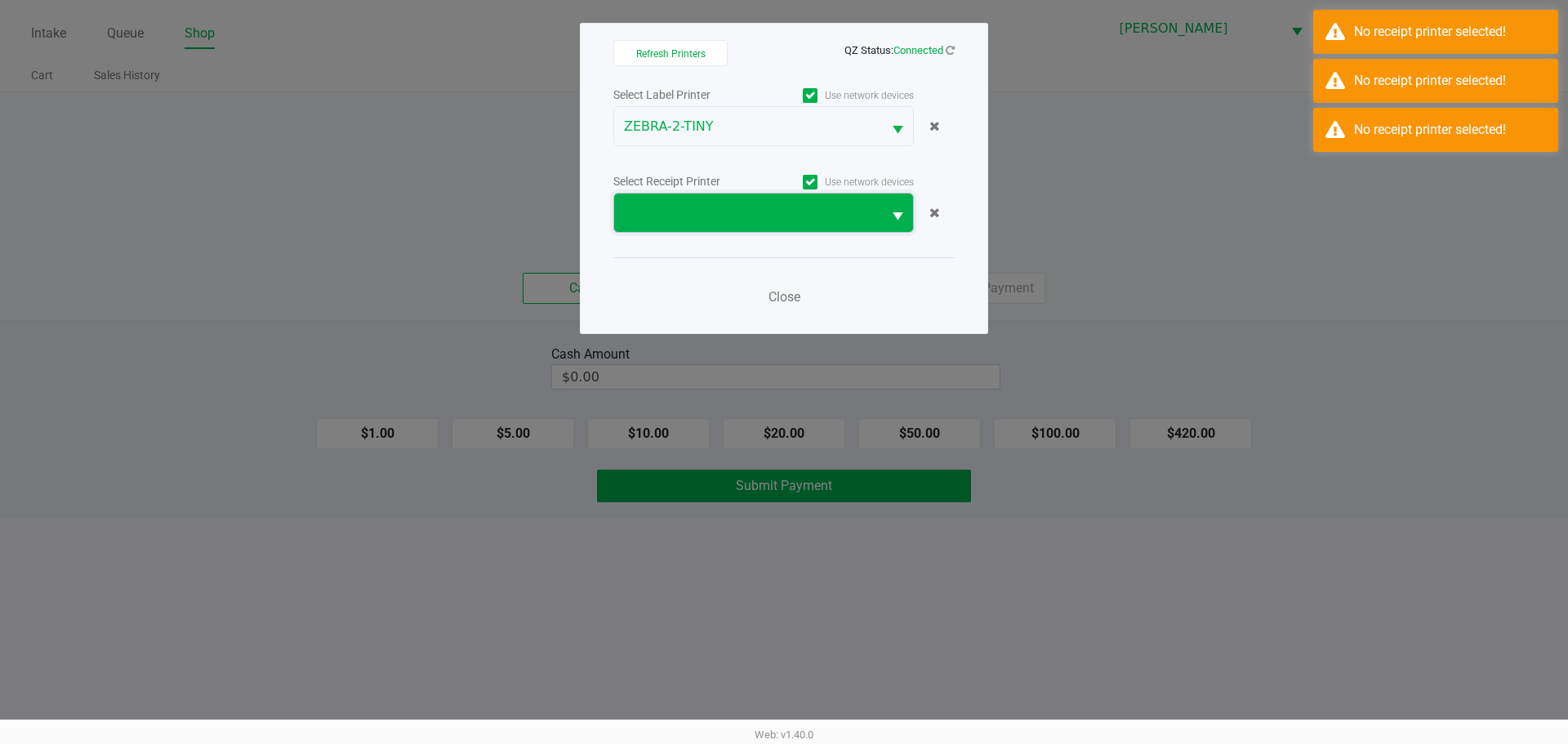
click at [730, 216] on span at bounding box center [748, 212] width 248 height 19
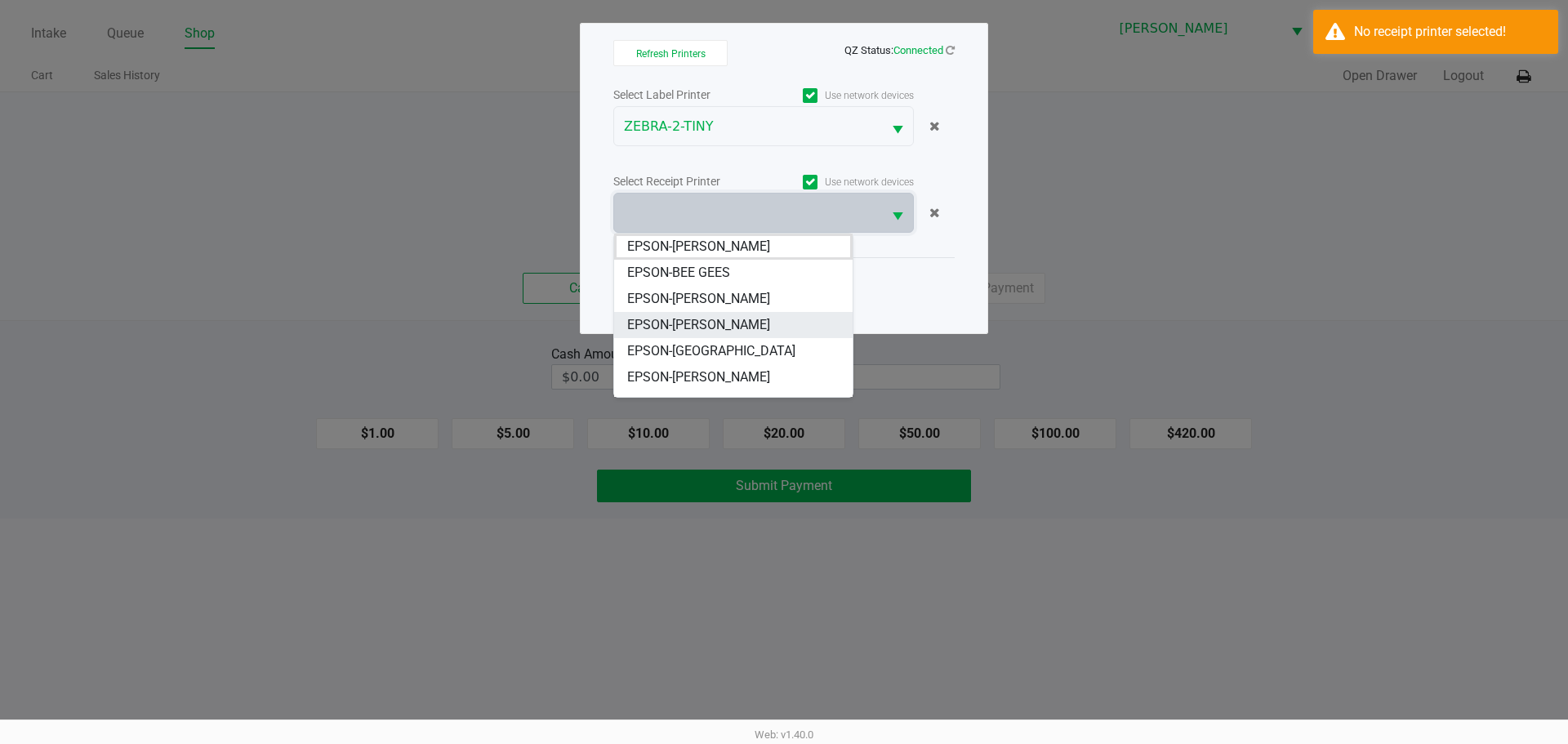
click at [729, 329] on span "EPSON-[PERSON_NAME]" at bounding box center [699, 325] width 143 height 19
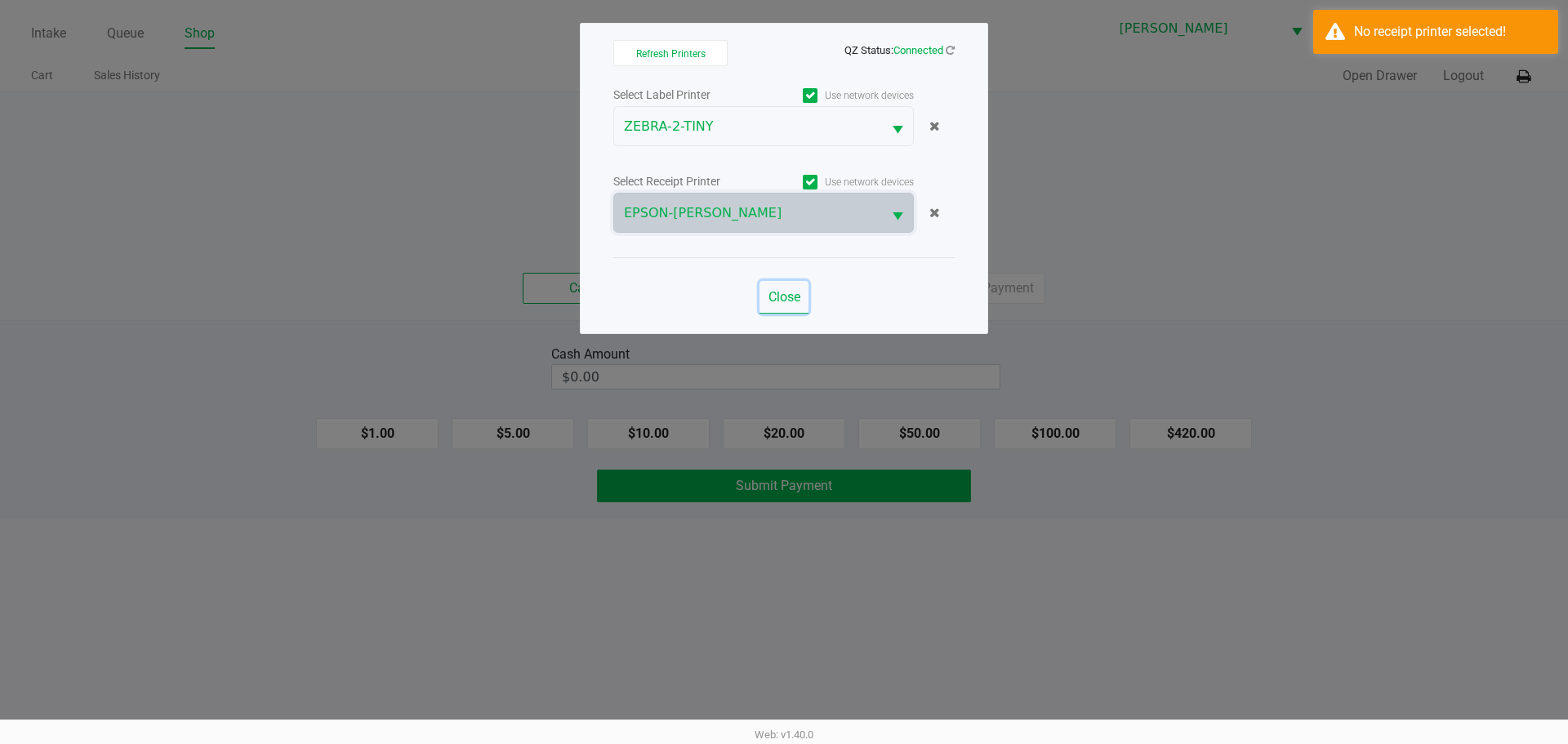
click at [769, 284] on button "Close" at bounding box center [784, 297] width 49 height 33
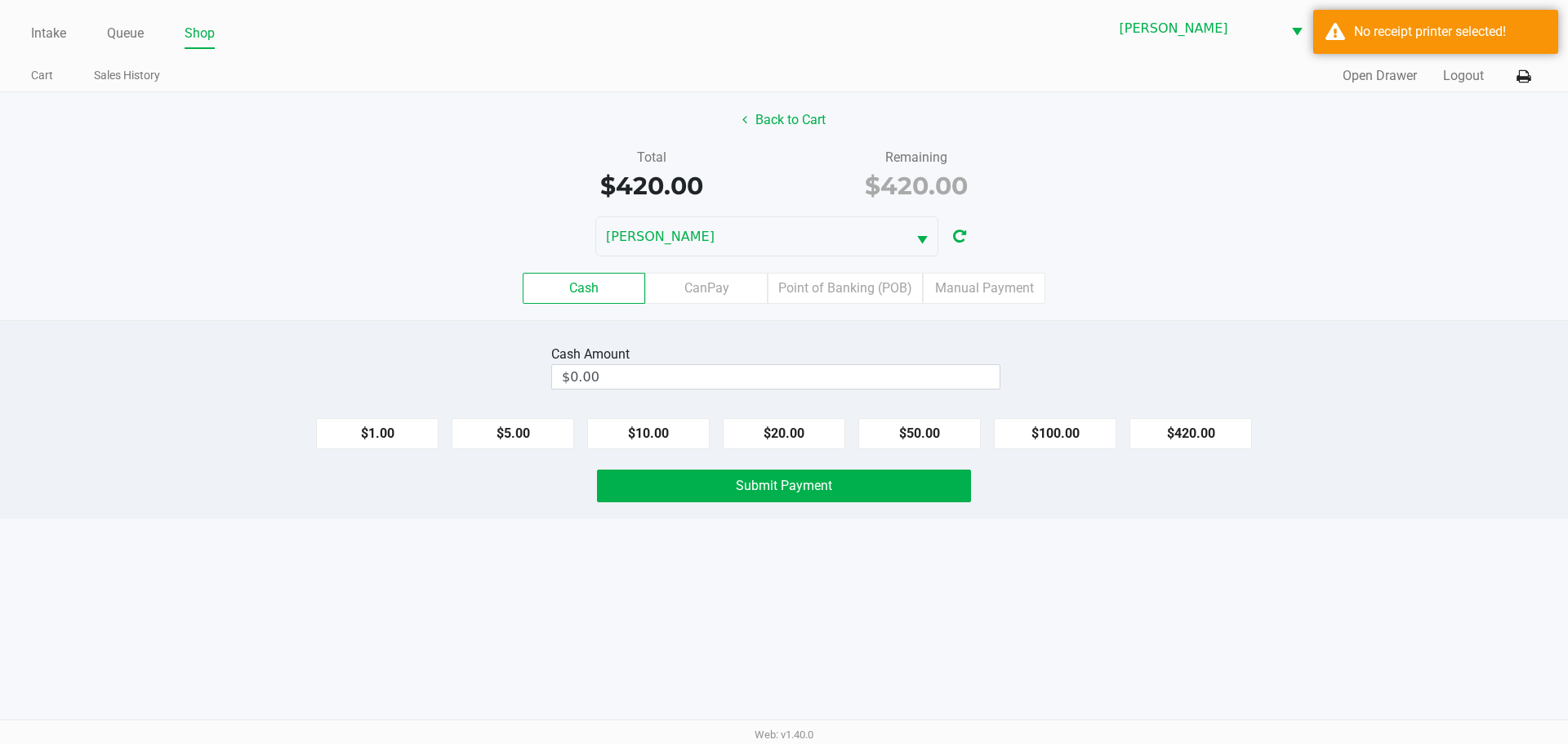
click at [1128, 202] on div "Total $420.00 Remaining $420.00" at bounding box center [784, 175] width 1592 height 56
click at [842, 299] on label "Point of Banking (POB)" at bounding box center [845, 288] width 155 height 31
click at [0, 0] on 7 "Point of Banking (POB)" at bounding box center [0, 0] width 0 height 0
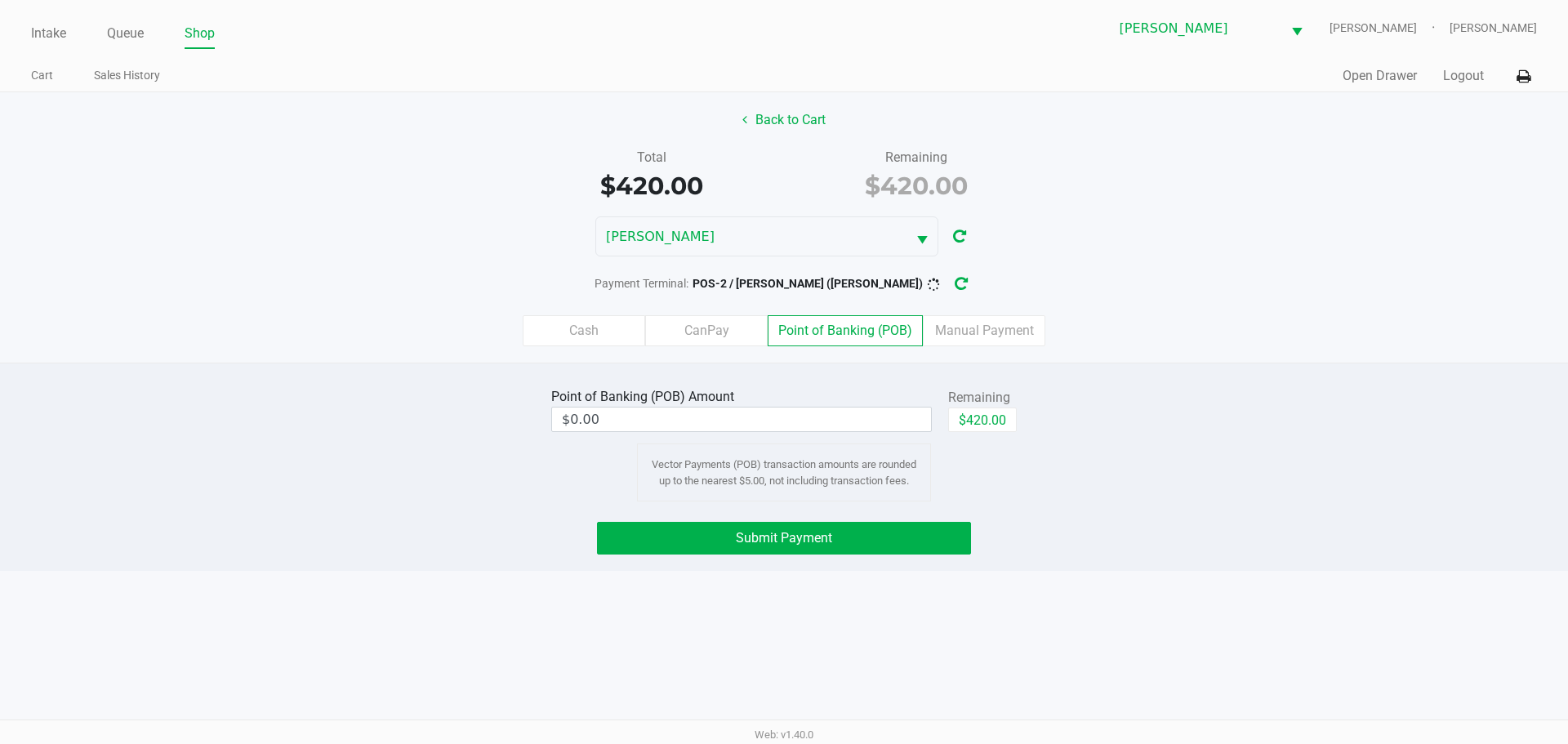
click at [964, 416] on button "$420.00" at bounding box center [982, 419] width 69 height 24
type input "$420.00"
click at [1139, 478] on div "Point of Banking (POB) Amount $420.00 Remaining $420.00 Clear Vector Payments (…" at bounding box center [784, 443] width 1592 height 117
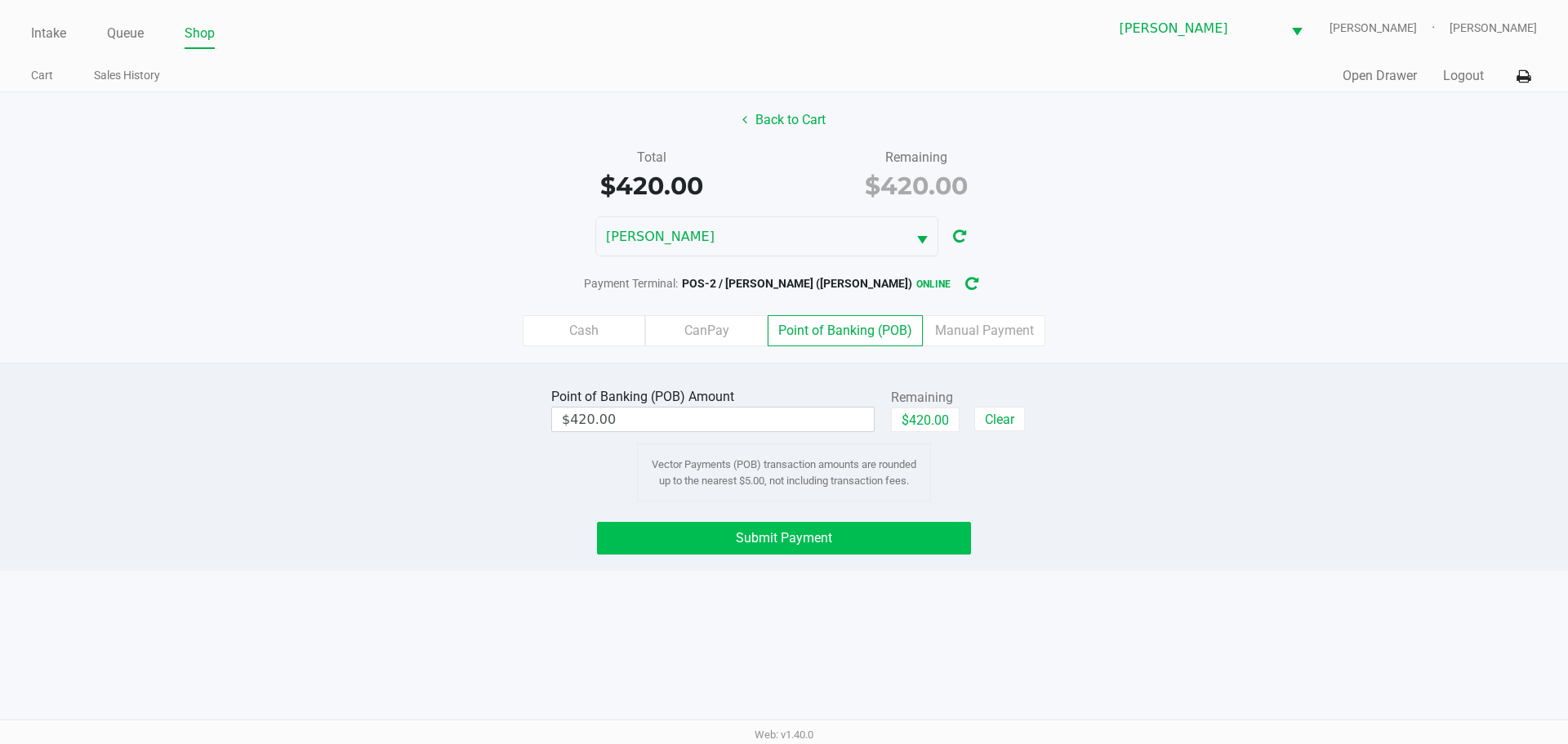
click at [805, 549] on button "Submit Payment" at bounding box center [784, 538] width 374 height 33
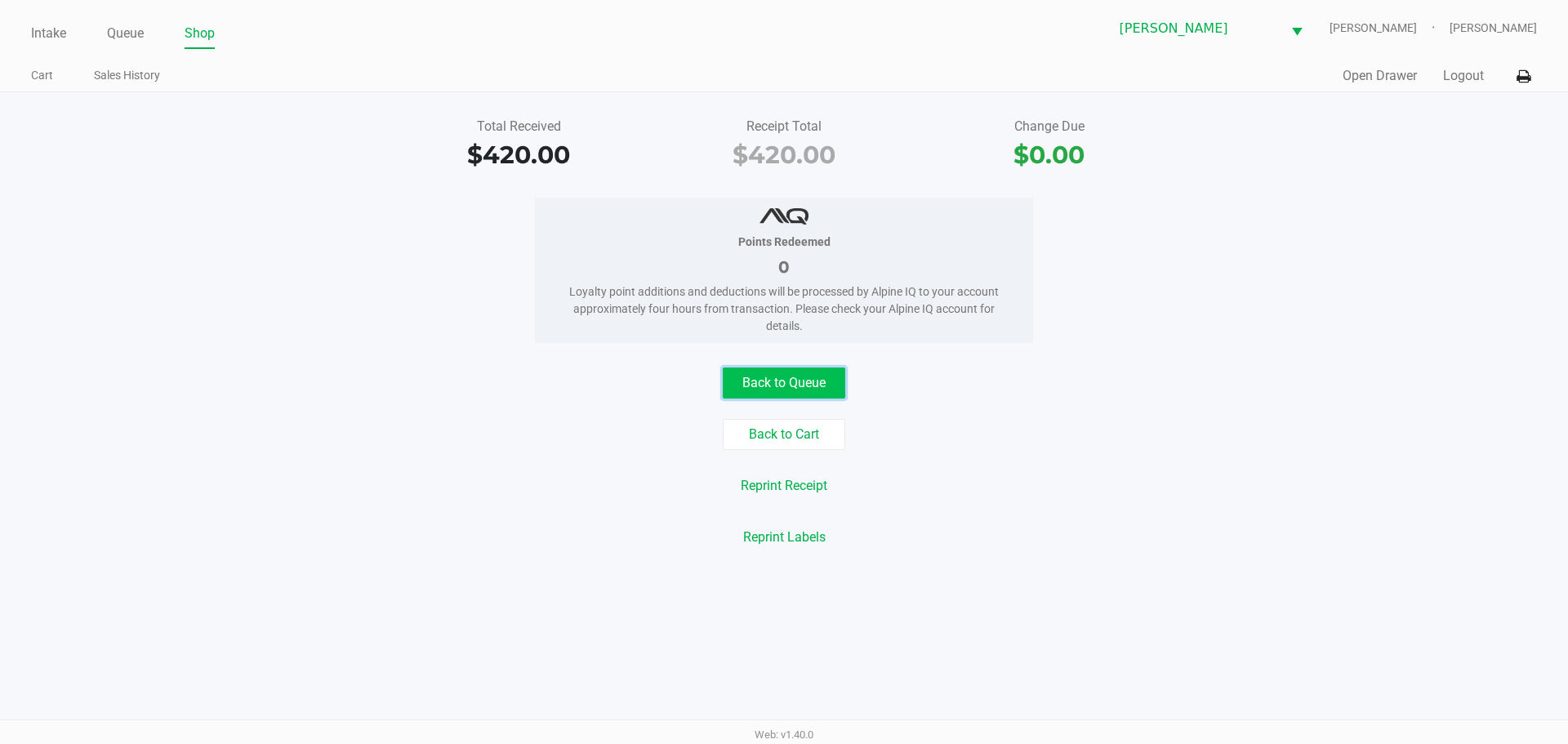
click at [815, 394] on button "Back to Queue" at bounding box center [784, 382] width 122 height 31
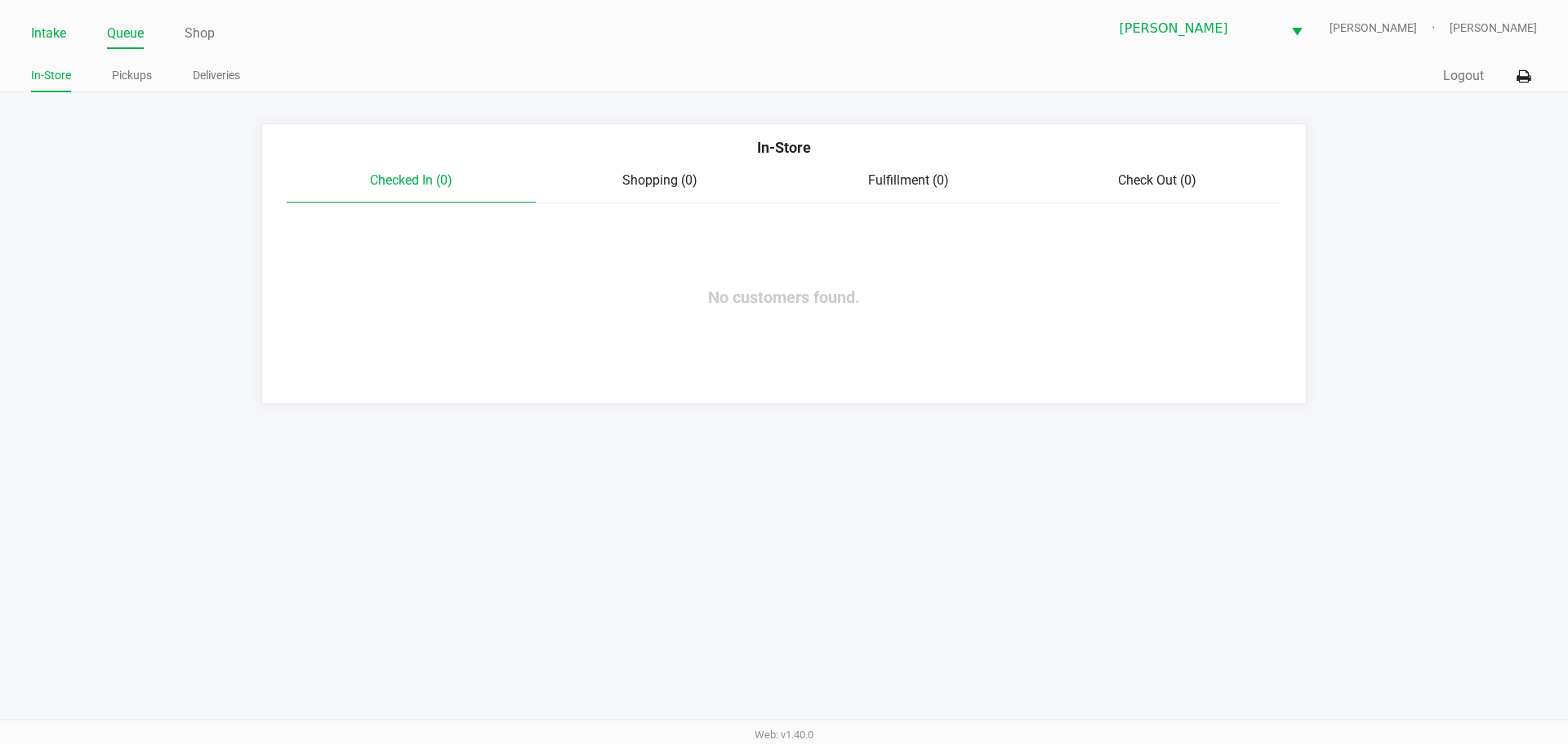
click at [47, 40] on link "Intake" at bounding box center [49, 33] width 35 height 23
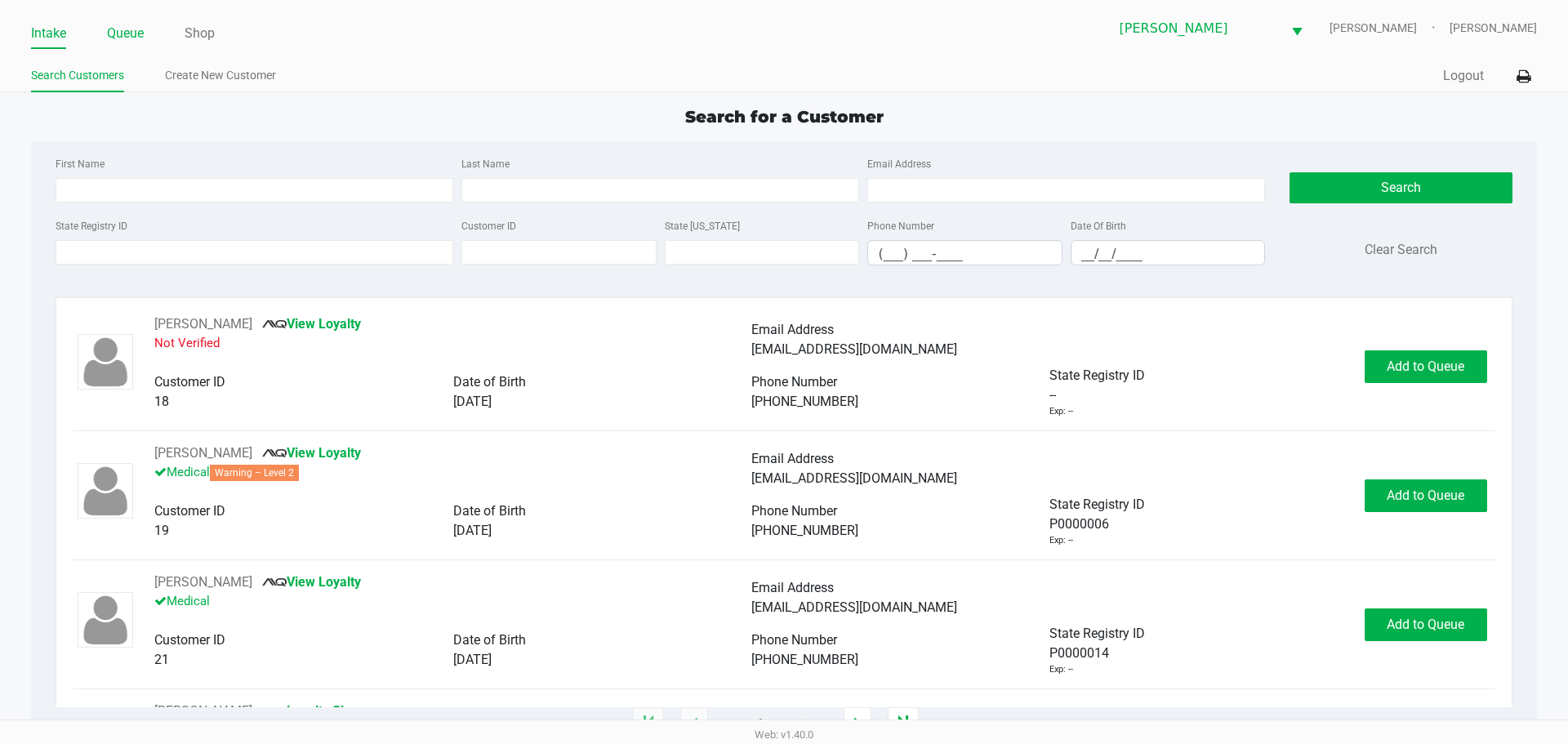
click at [128, 33] on link "Queue" at bounding box center [126, 33] width 37 height 23
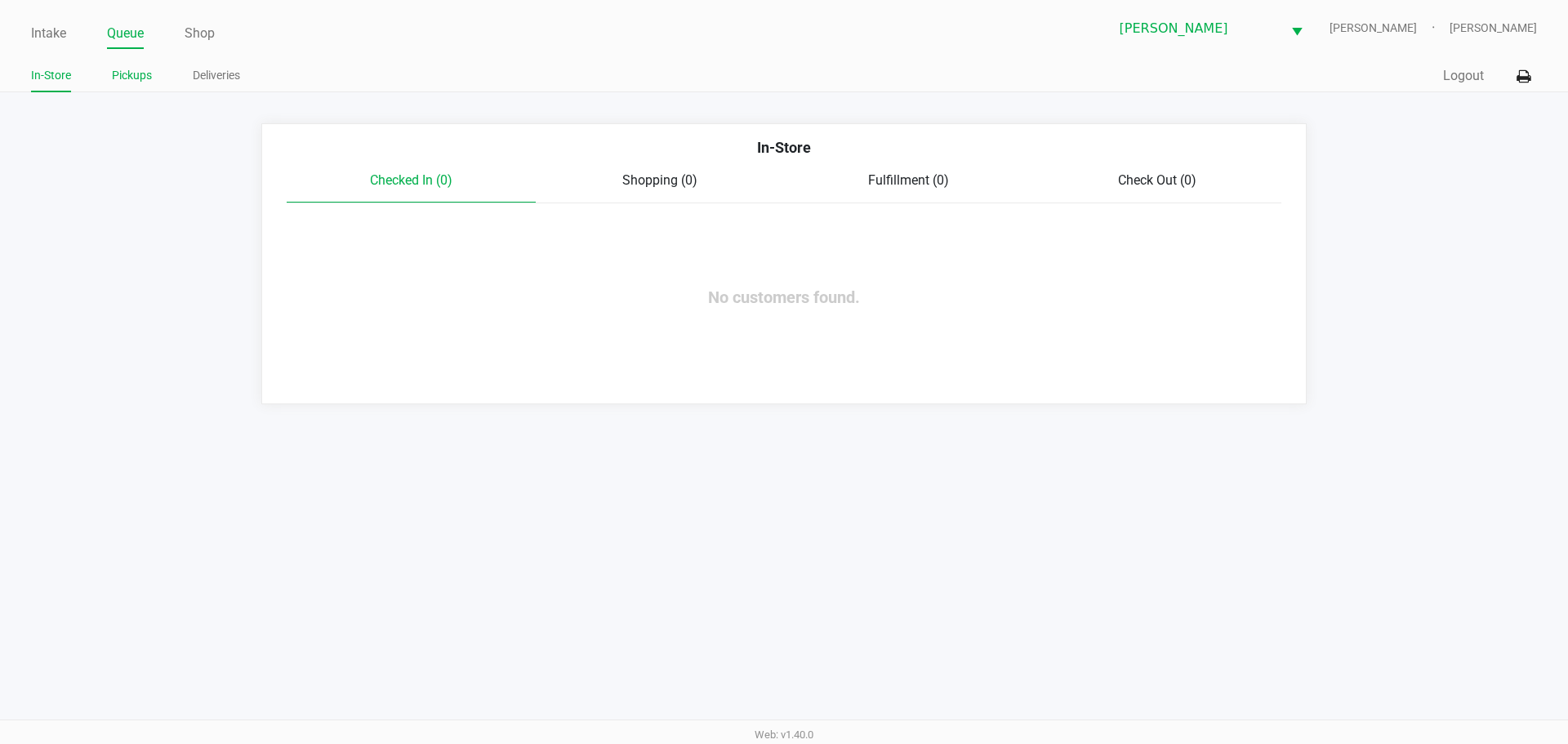
click at [133, 75] on link "Pickups" at bounding box center [132, 75] width 40 height 20
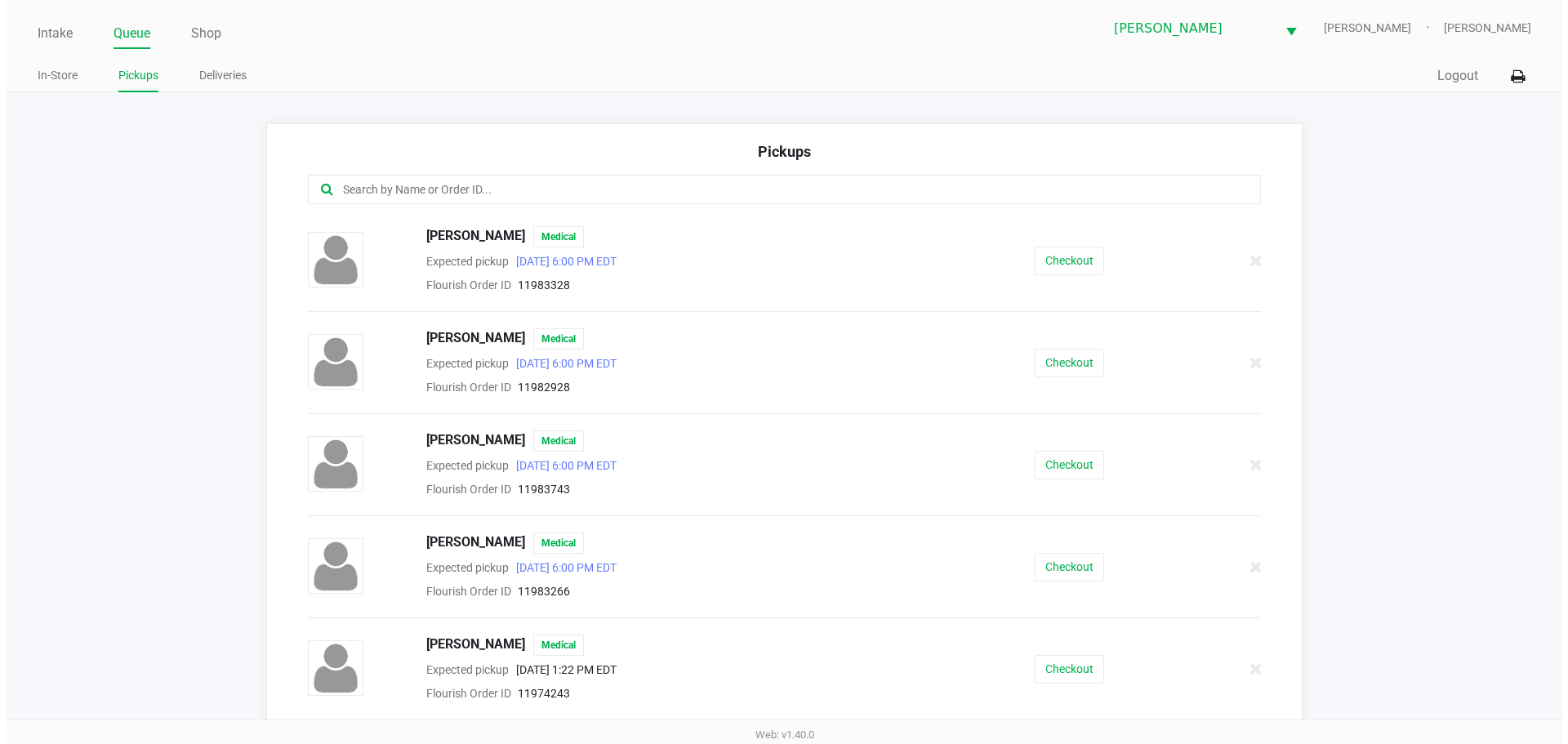
scroll to position [1268, 0]
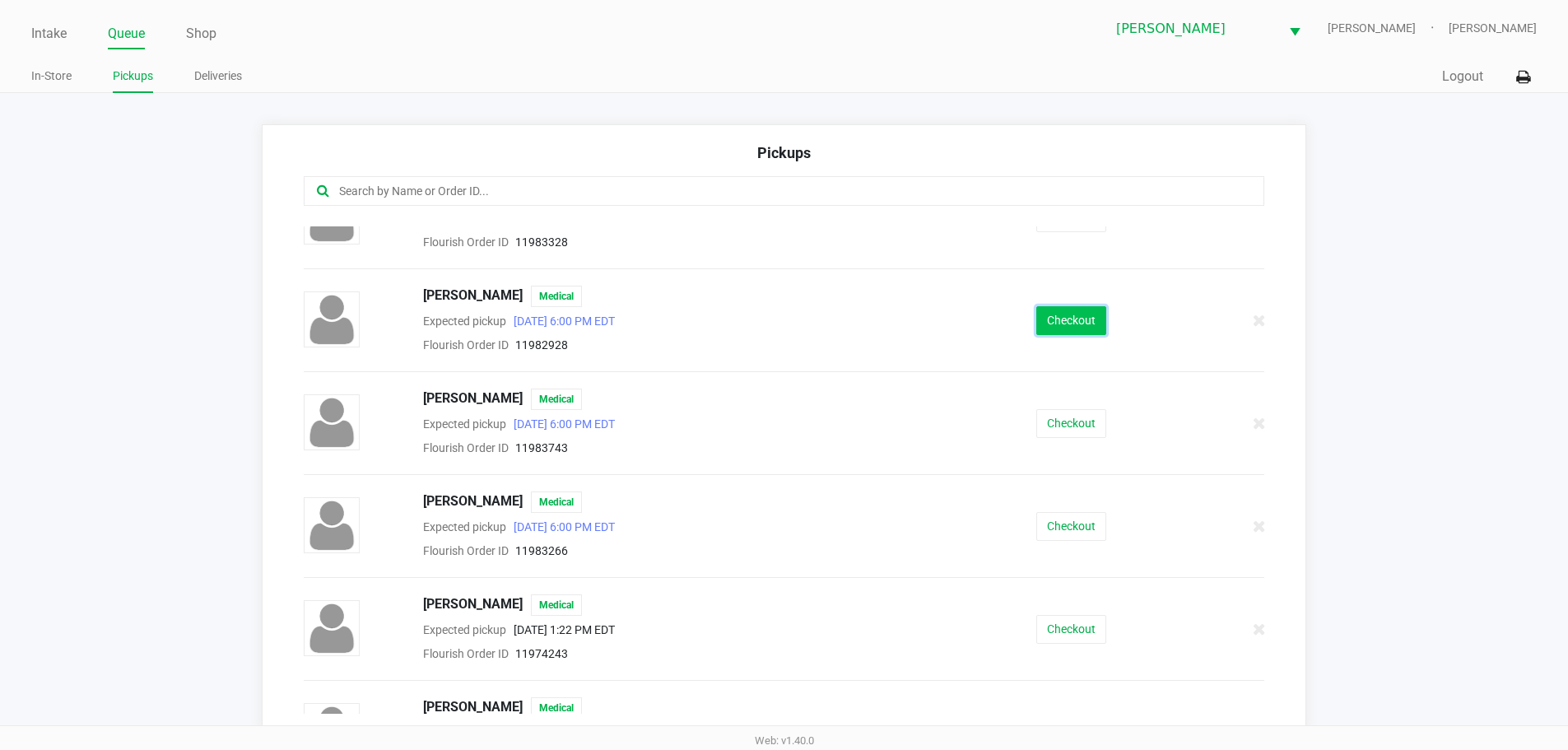
click at [1057, 318] on button "Checkout" at bounding box center [1072, 320] width 70 height 29
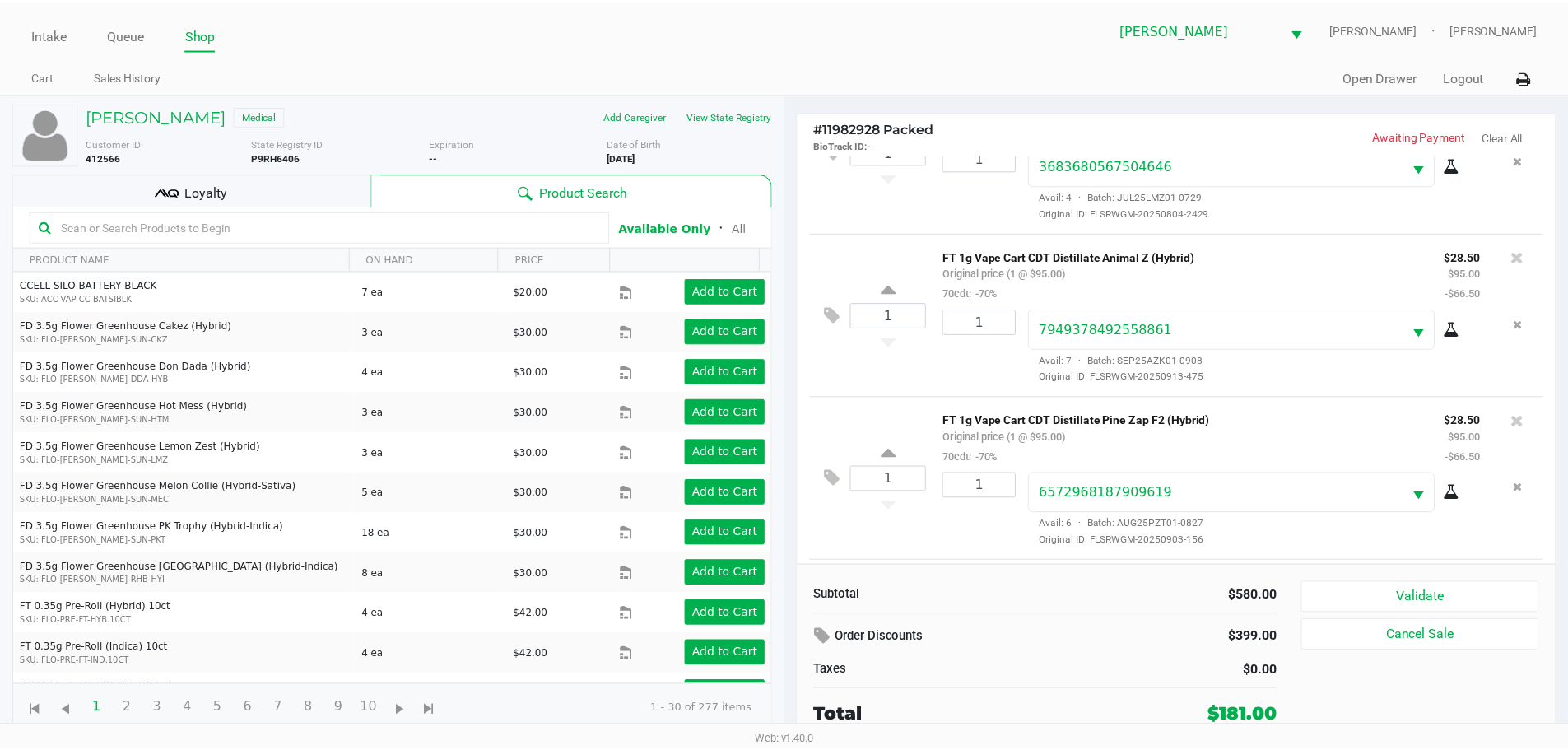
scroll to position [723, 0]
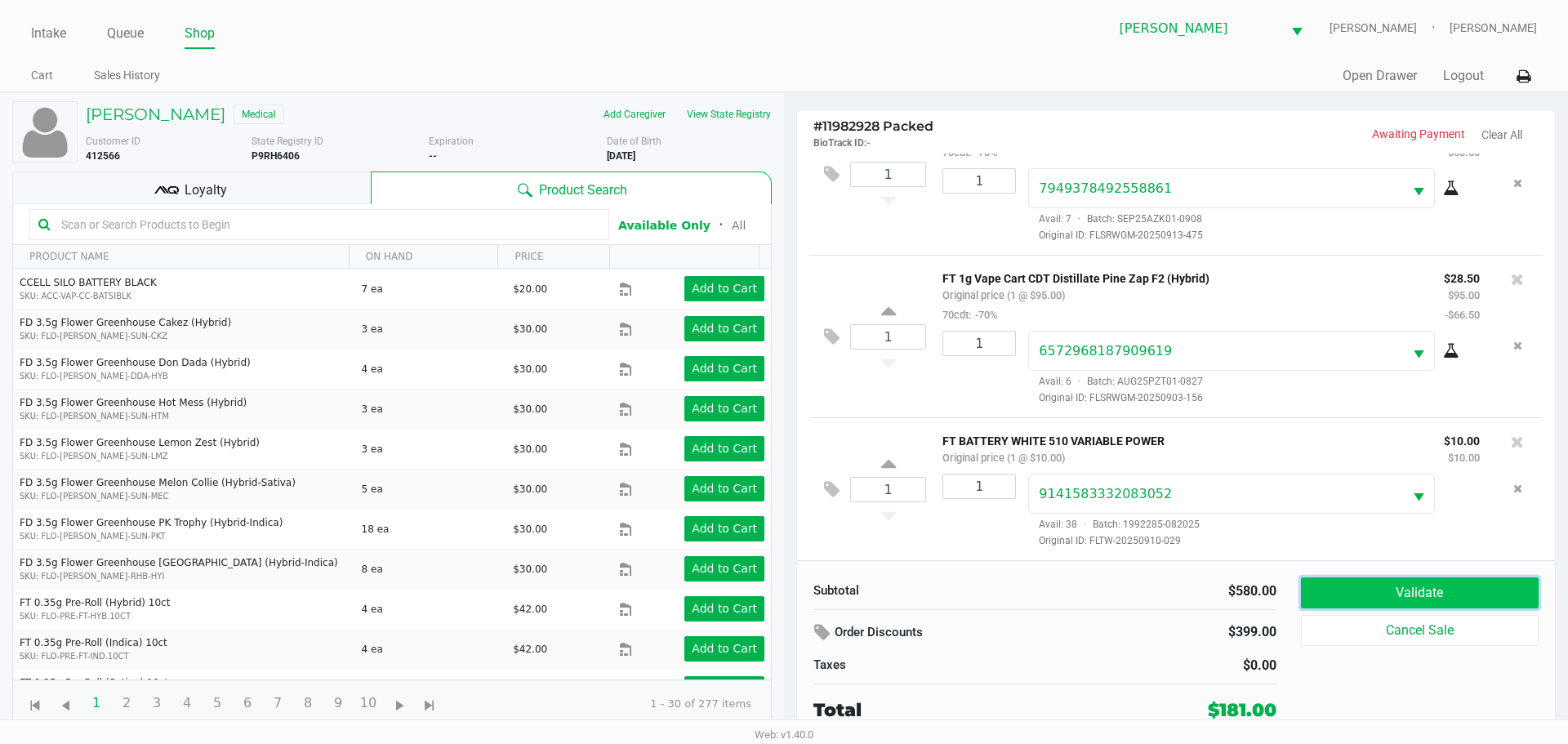
click at [1358, 591] on button "Validate" at bounding box center [1420, 592] width 237 height 31
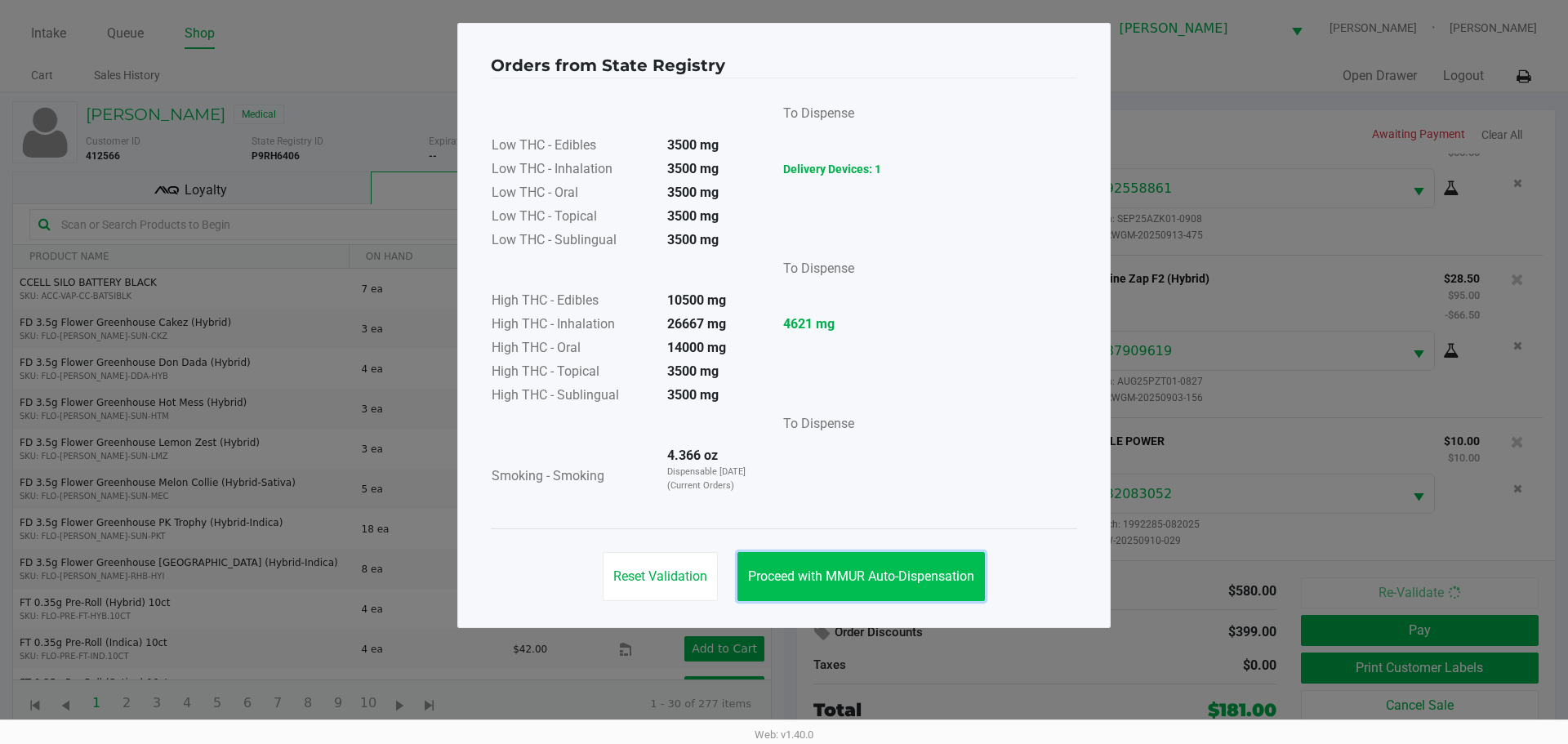
click at [878, 589] on button "Proceed with MMUR Auto-Dispensation" at bounding box center [861, 576] width 247 height 49
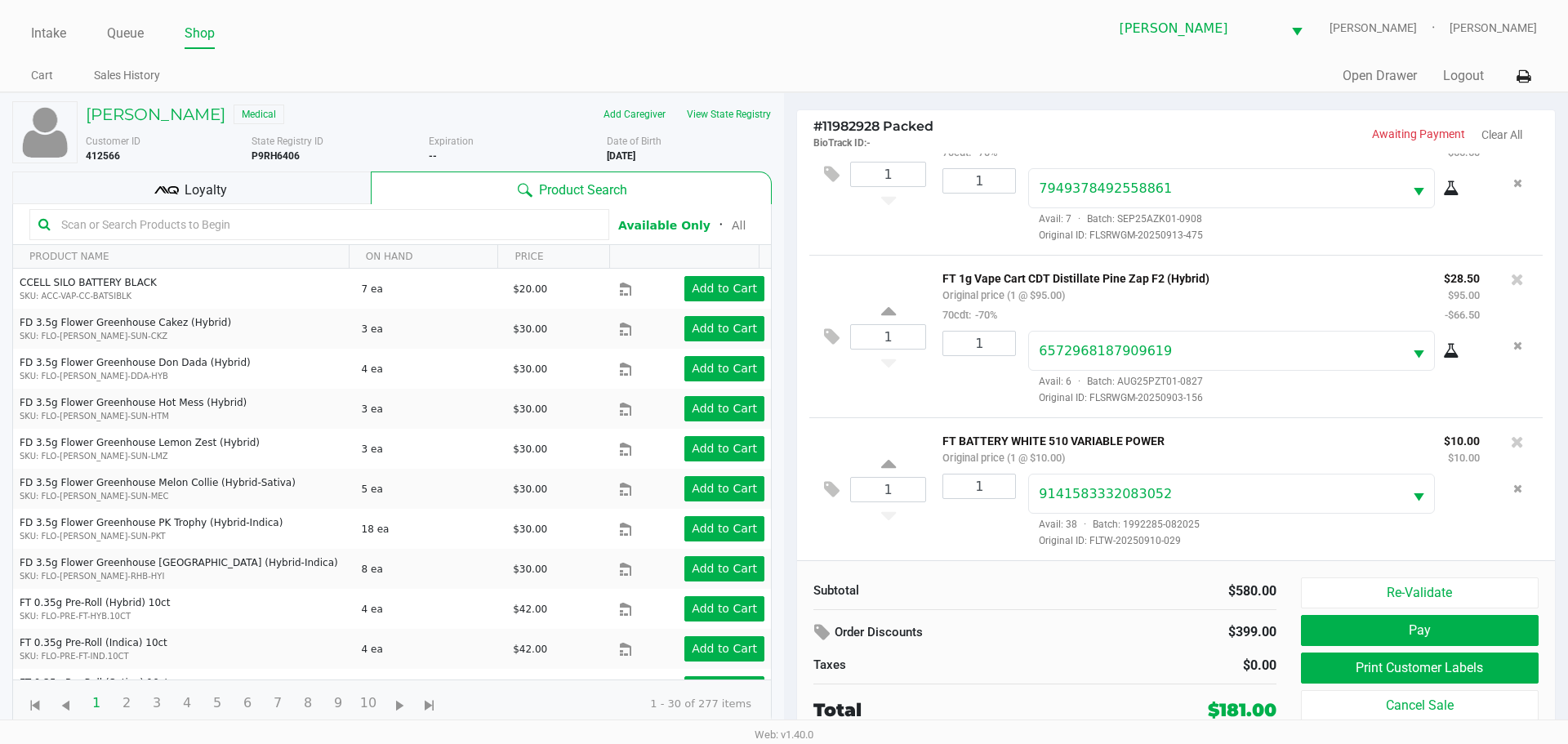
click at [302, 169] on div "SKYE MILLER Medical Add Caregiver View State Registry Customer ID 412566 State …" at bounding box center [392, 414] width 759 height 643
click at [299, 200] on div "Loyalty" at bounding box center [191, 187] width 358 height 33
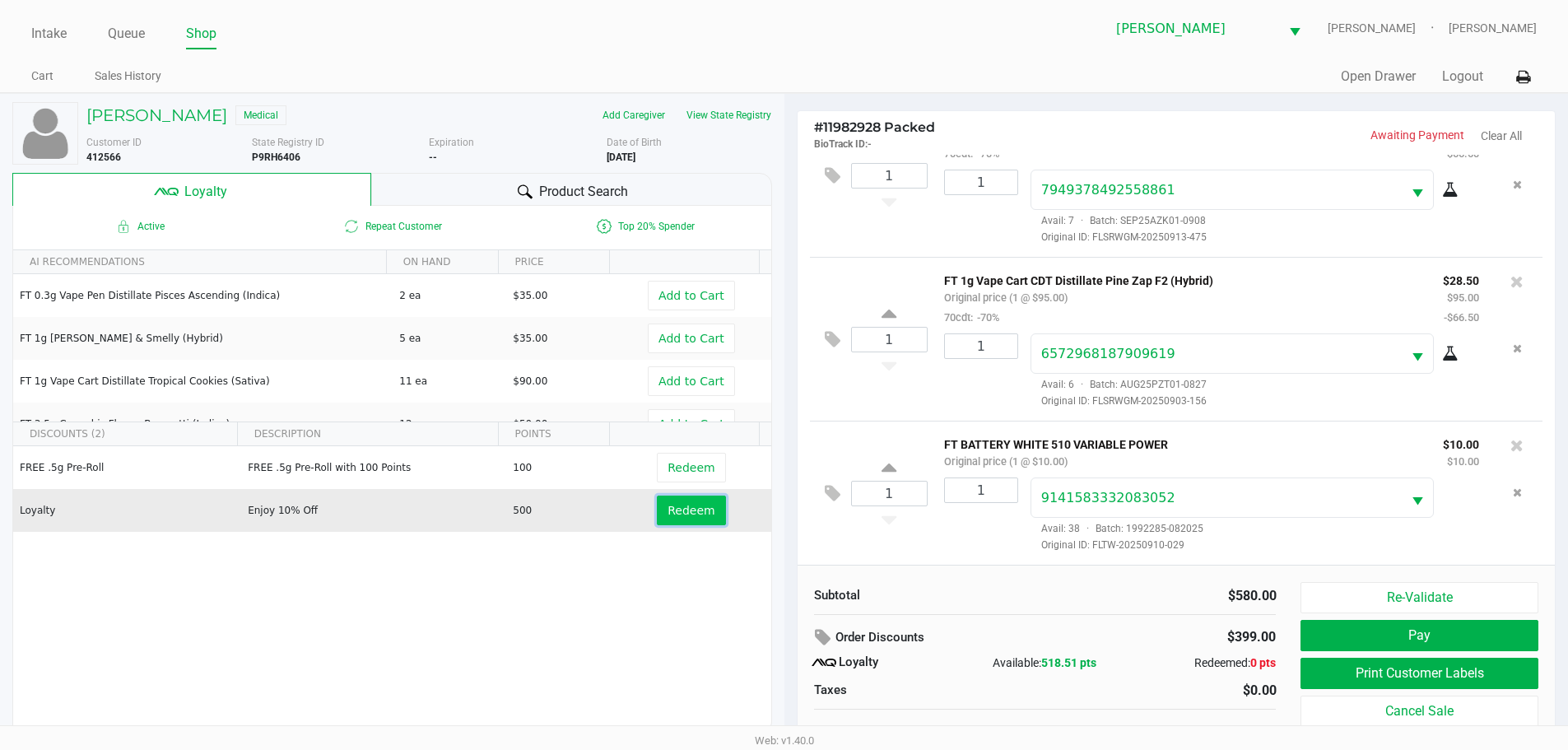
click at [686, 513] on span "Redeem" at bounding box center [690, 511] width 47 height 14
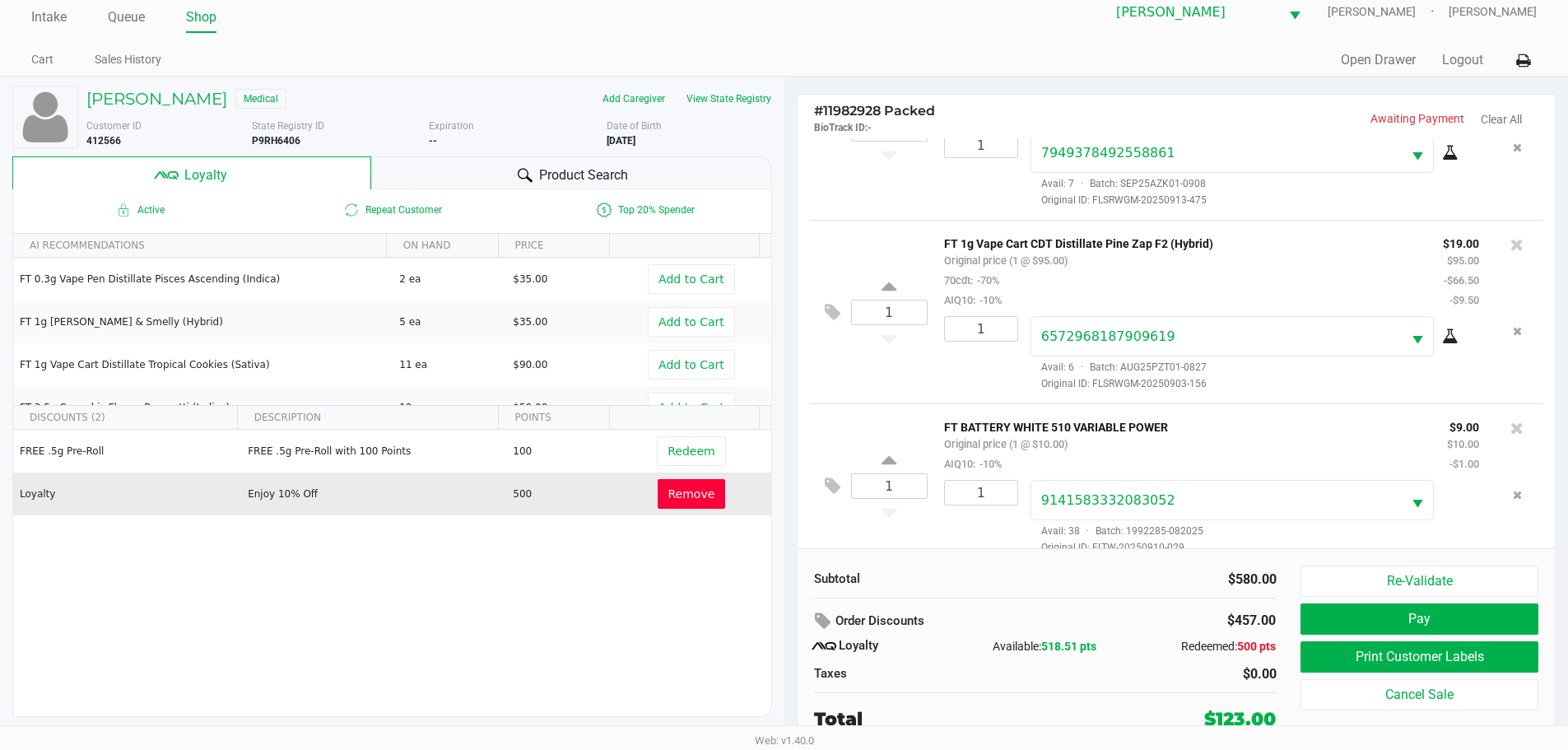
scroll to position [861, 0]
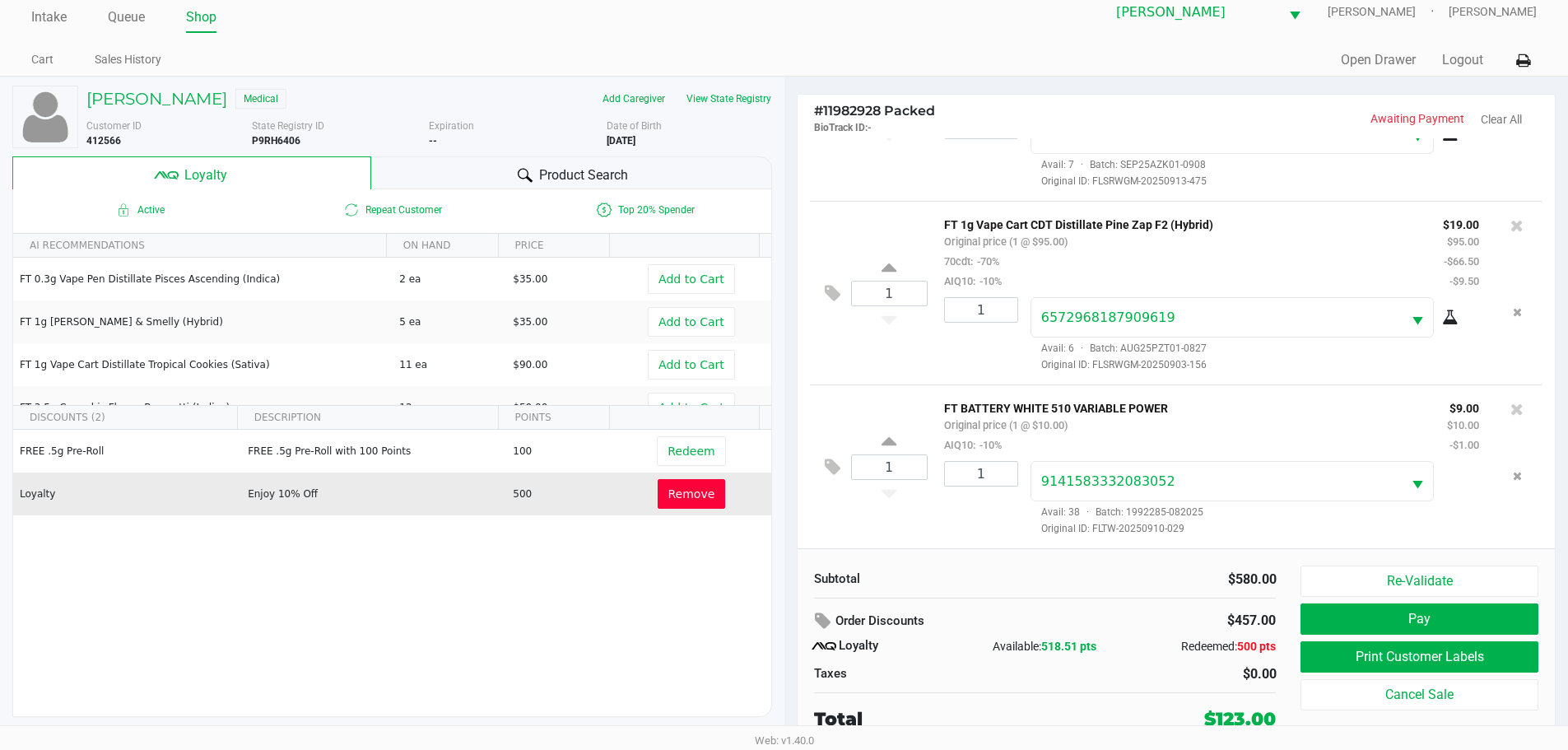
click at [820, 467] on div "1 FT BATTERY WHITE 510 VARIABLE POWER Original price (1 @ $10.00) AIQ10: -10% $…" at bounding box center [1176, 467] width 733 height 164
click at [839, 467] on icon at bounding box center [832, 467] width 15 height 19
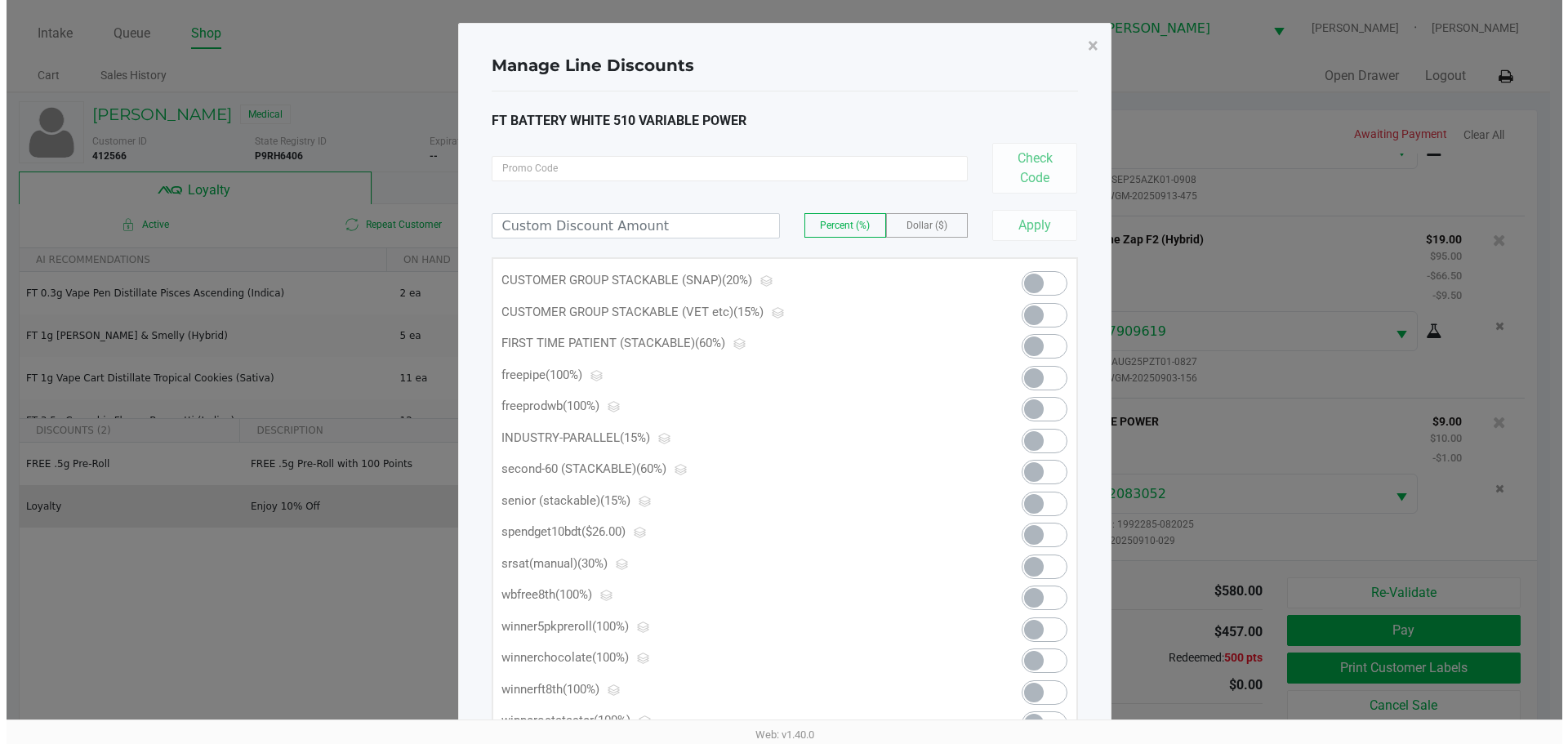
scroll to position [0, 0]
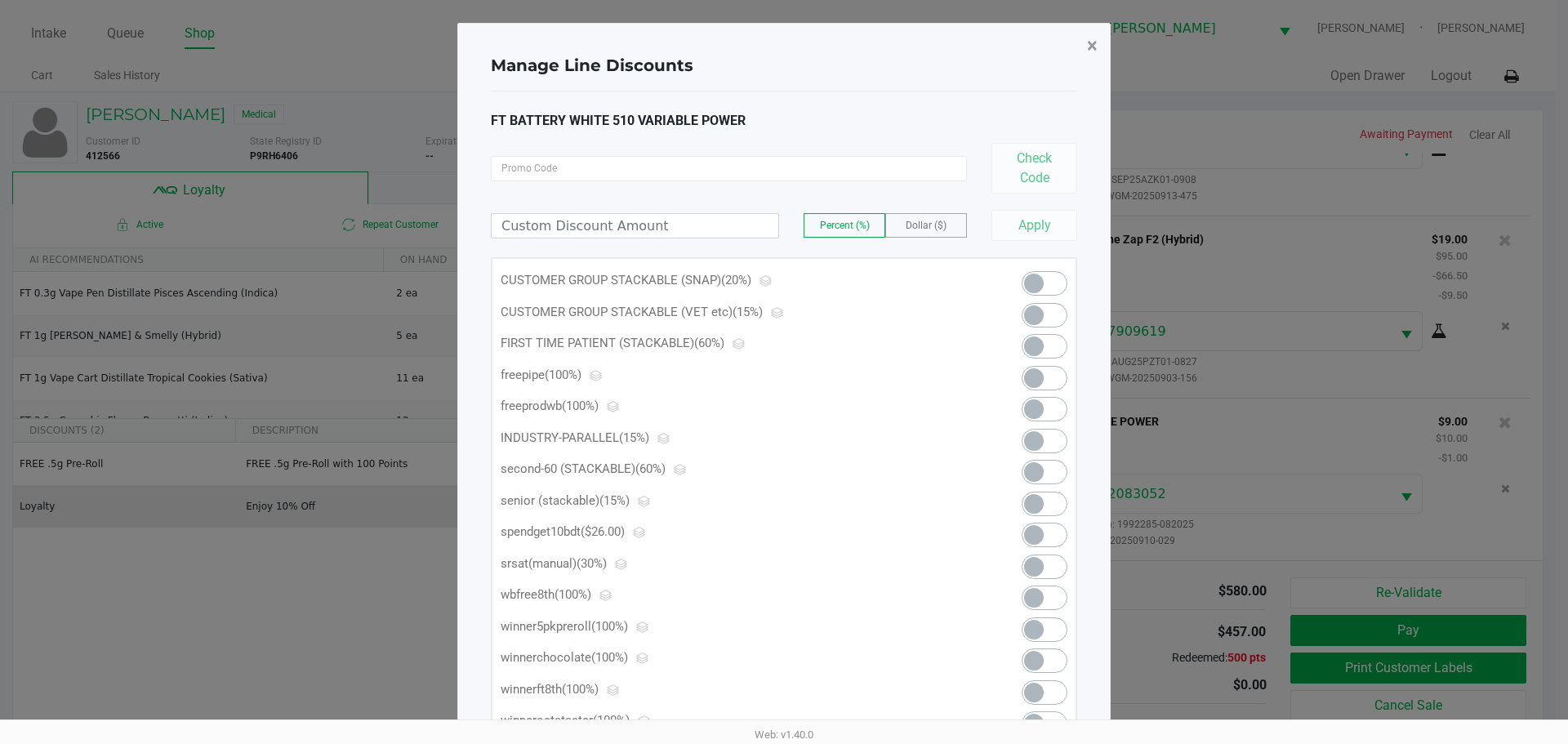
click at [1092, 48] on span "×" at bounding box center [1092, 45] width 11 height 23
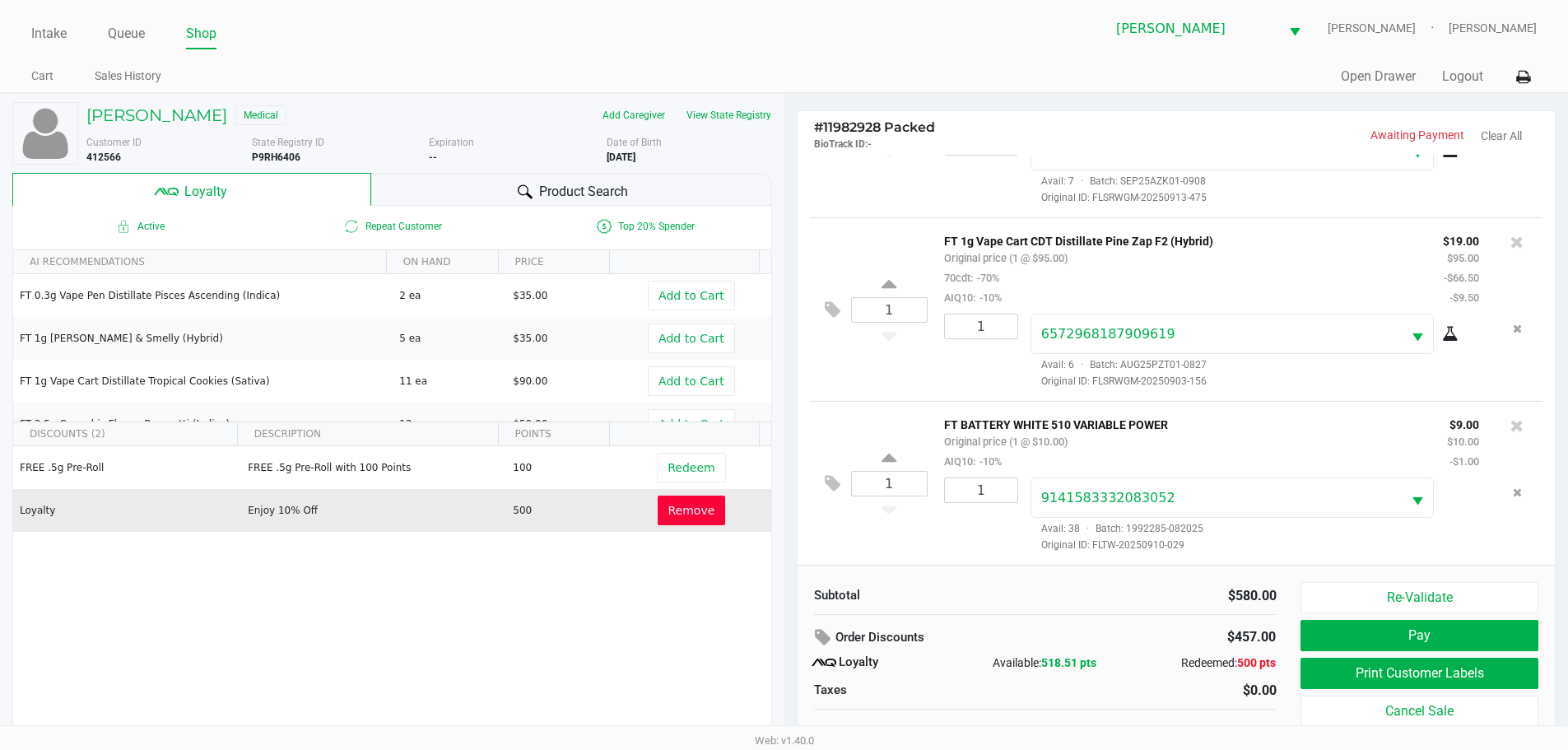
click at [121, 104] on div "SKYE MILLER Medical" at bounding box center [252, 115] width 355 height 26
click at [132, 122] on h5 "SKYE MILLER" at bounding box center [156, 115] width 140 height 19
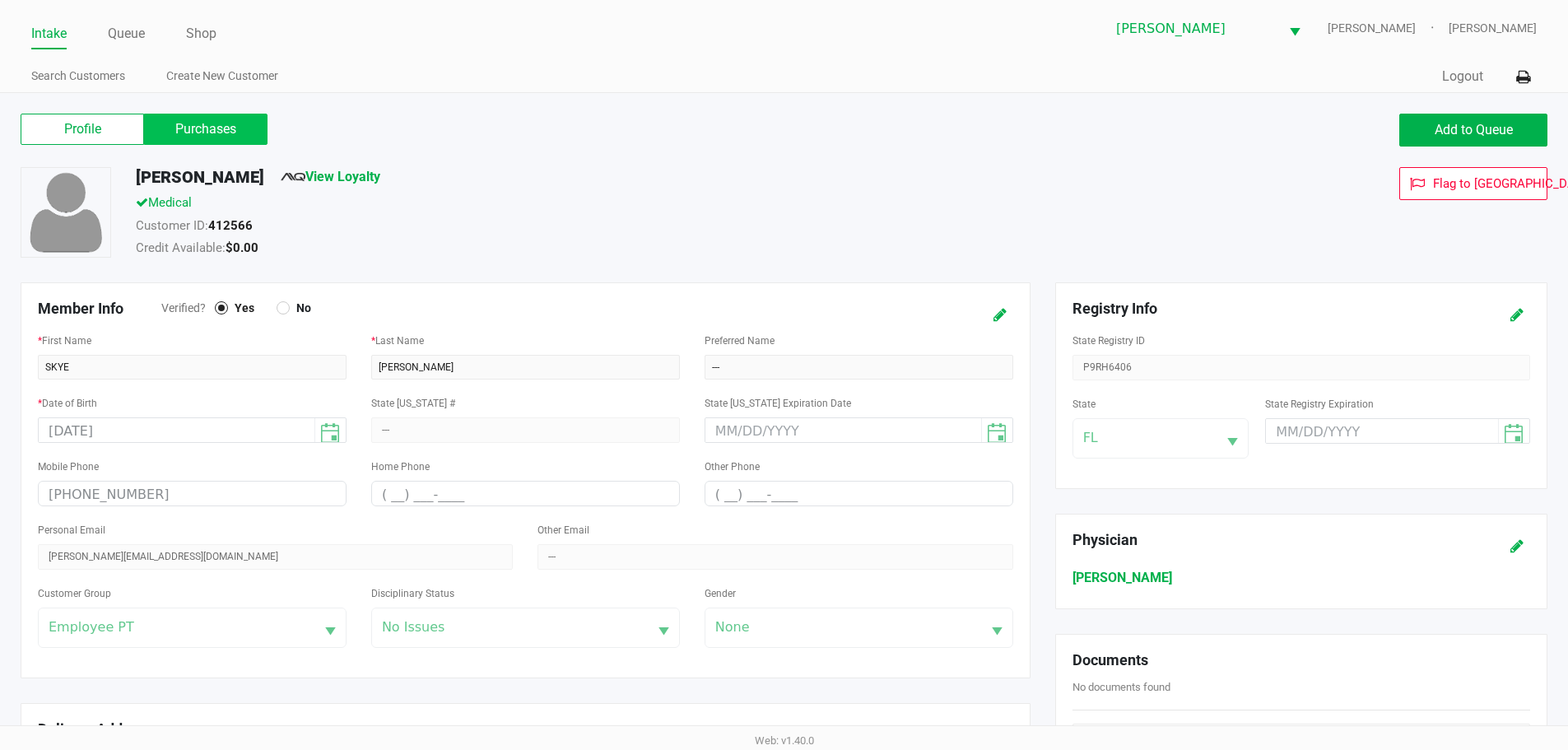
click at [203, 137] on label "Purchases" at bounding box center [206, 129] width 123 height 31
click at [0, 0] on 1 "Purchases" at bounding box center [0, 0] width 0 height 0
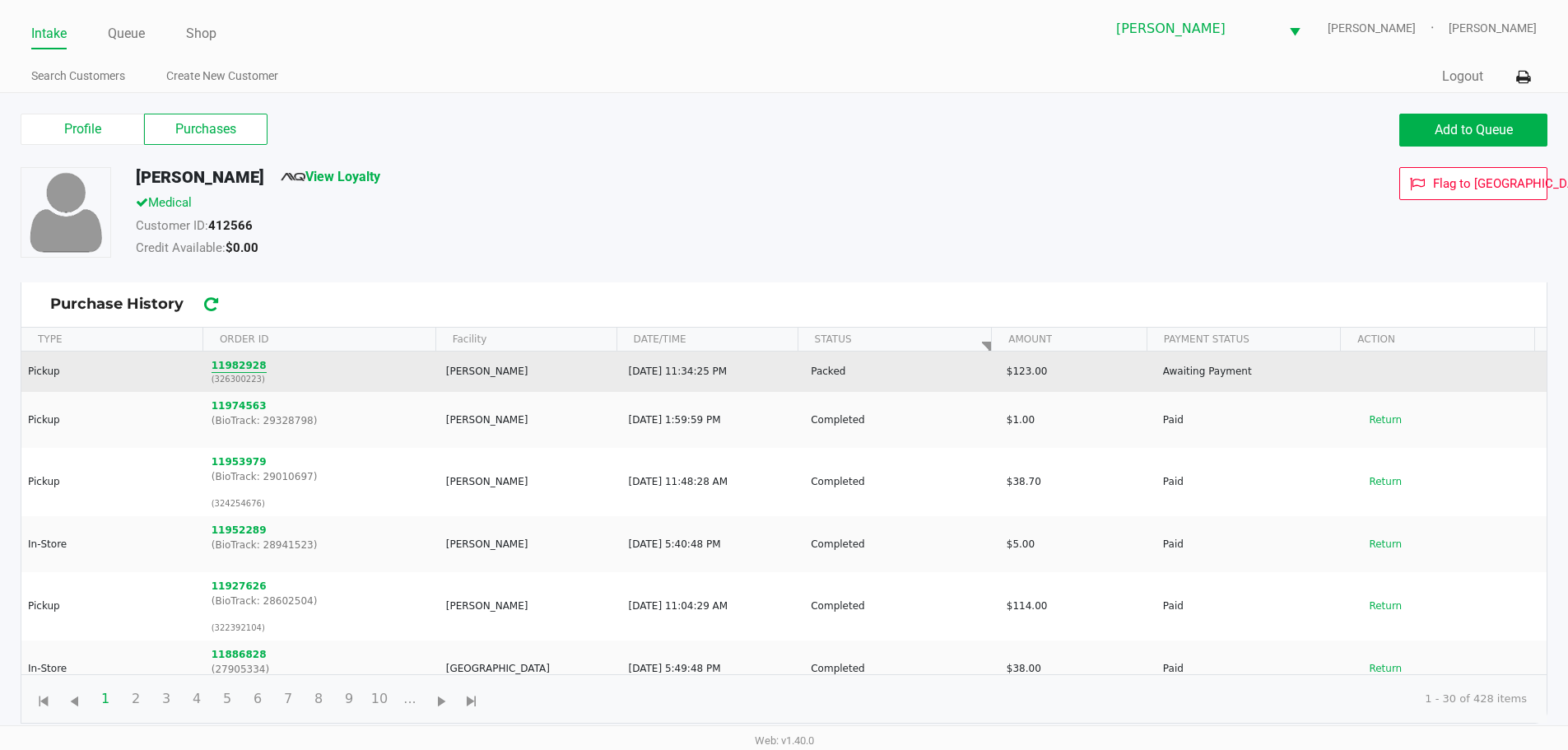
click at [236, 359] on button "11982928" at bounding box center [238, 365] width 55 height 15
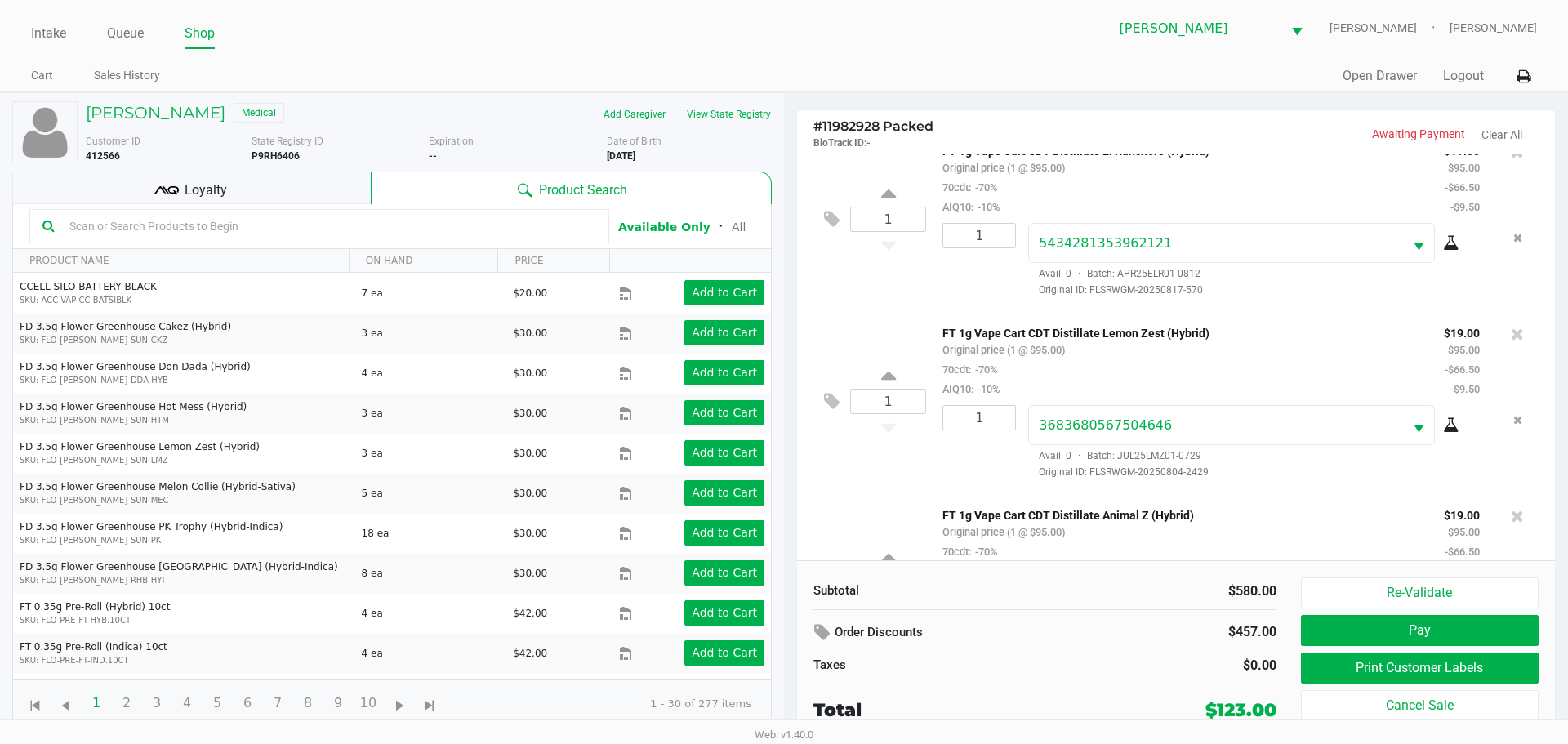
scroll to position [854, 0]
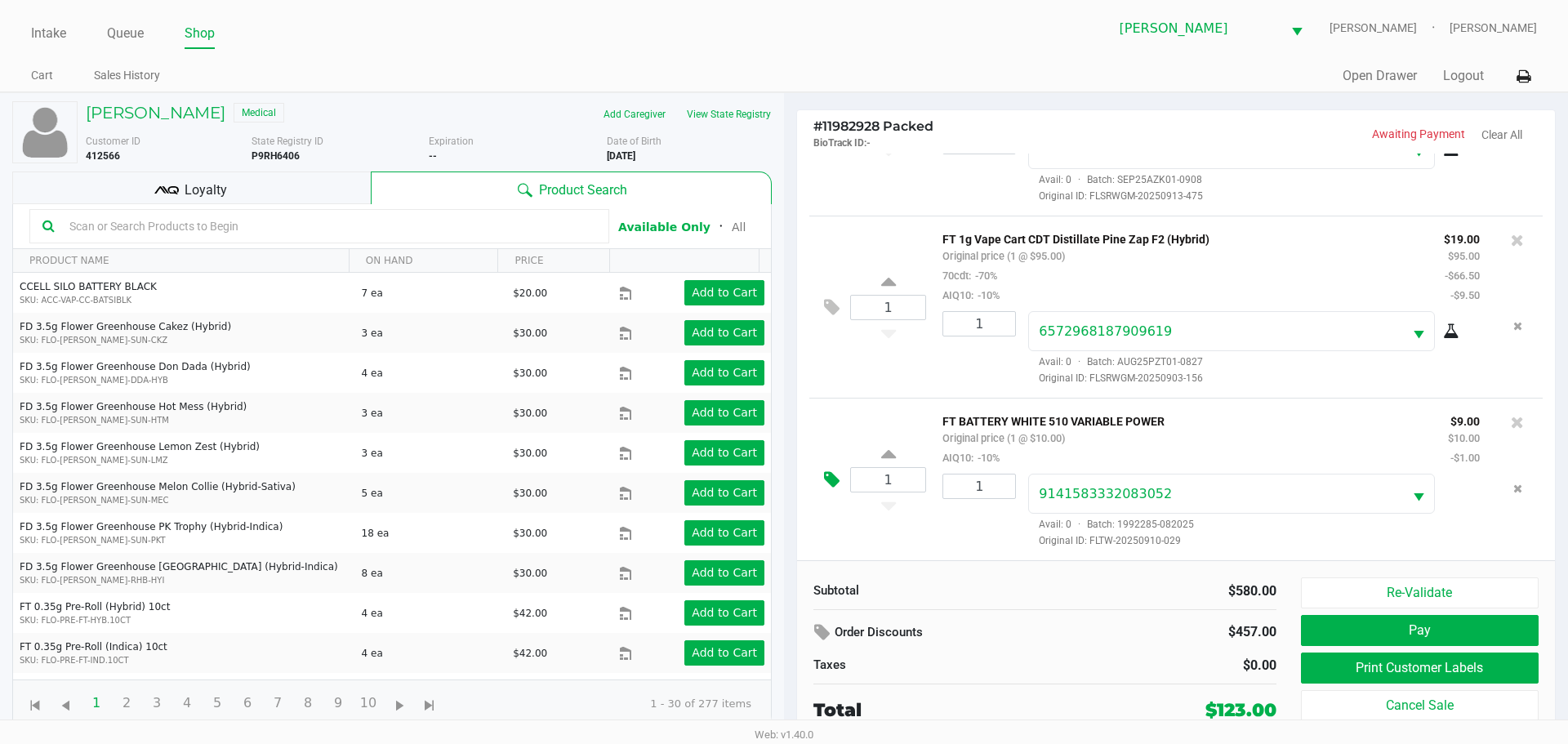
click at [833, 475] on icon at bounding box center [831, 480] width 15 height 18
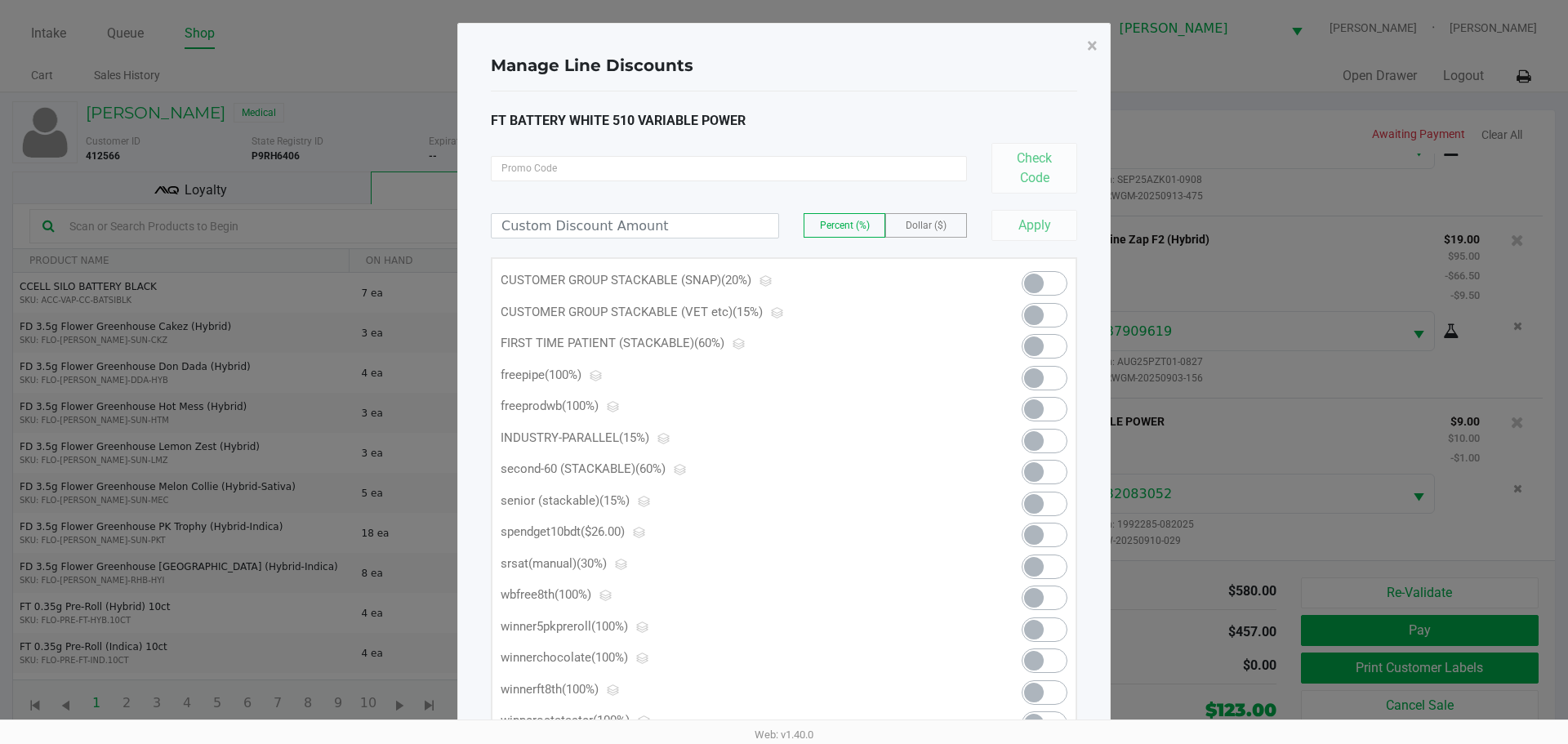
click at [1032, 313] on span at bounding box center [1034, 315] width 19 height 19
click at [1091, 47] on span "×" at bounding box center [1092, 45] width 11 height 23
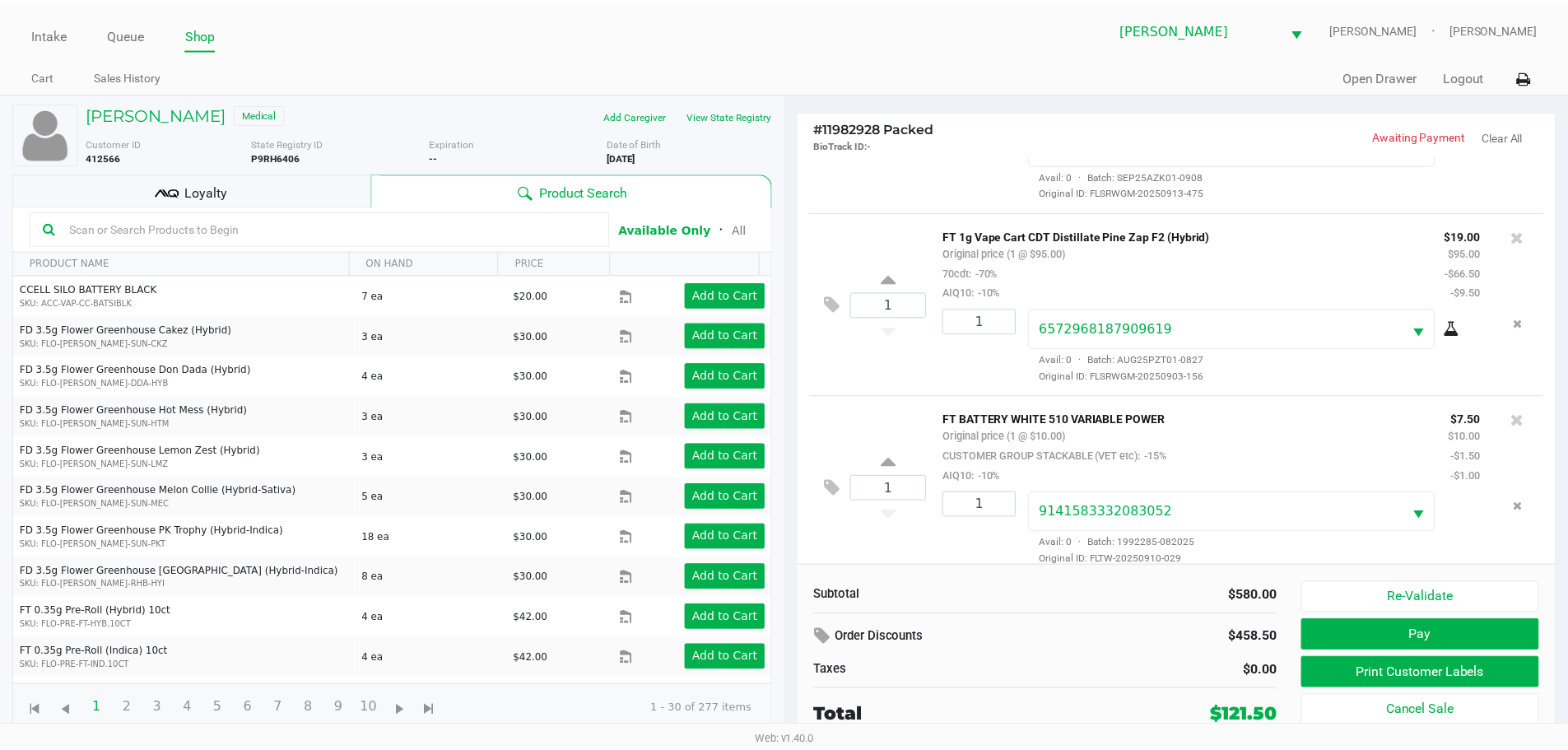
scroll to position [881, 0]
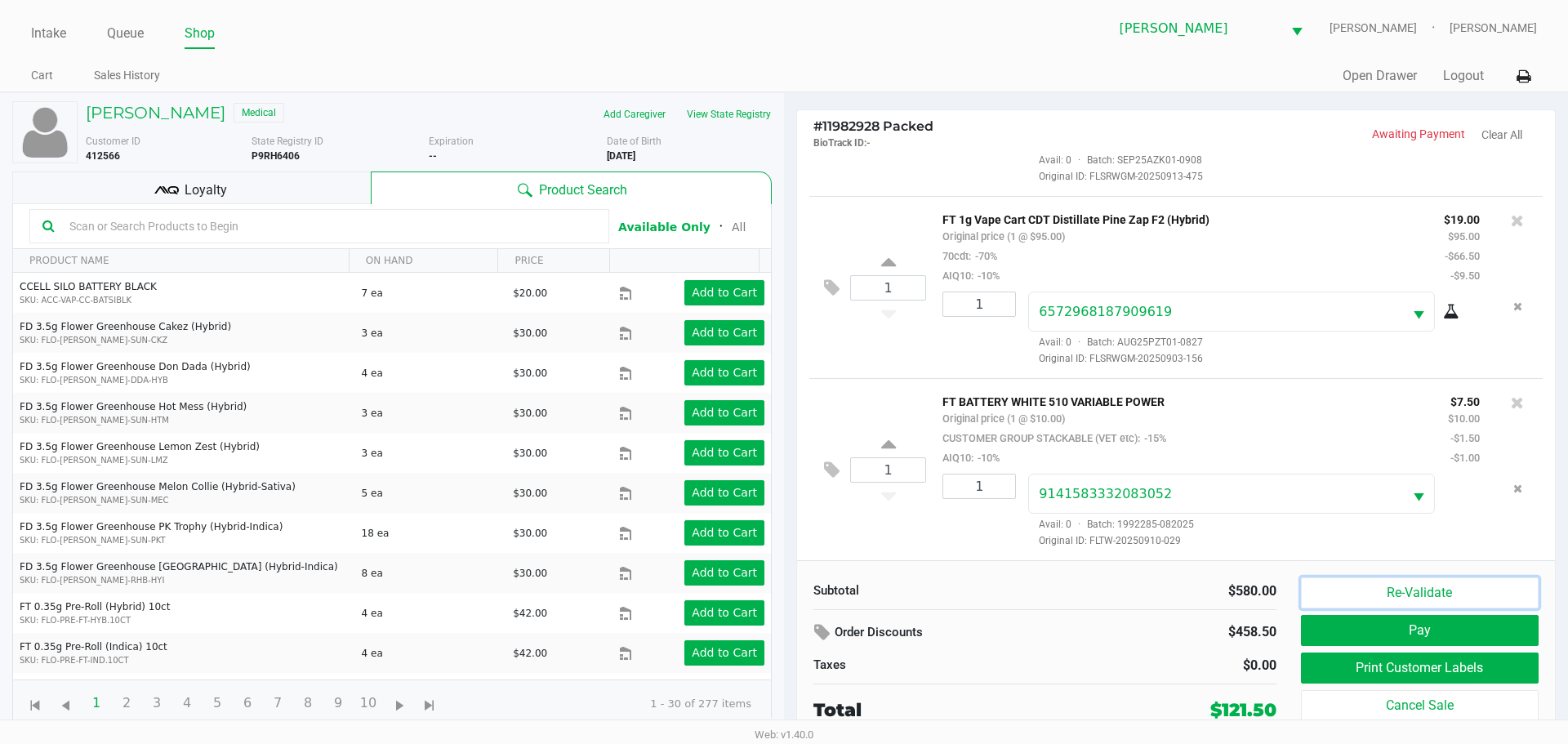
click at [1418, 600] on button "Re-Validate" at bounding box center [1420, 592] width 237 height 31
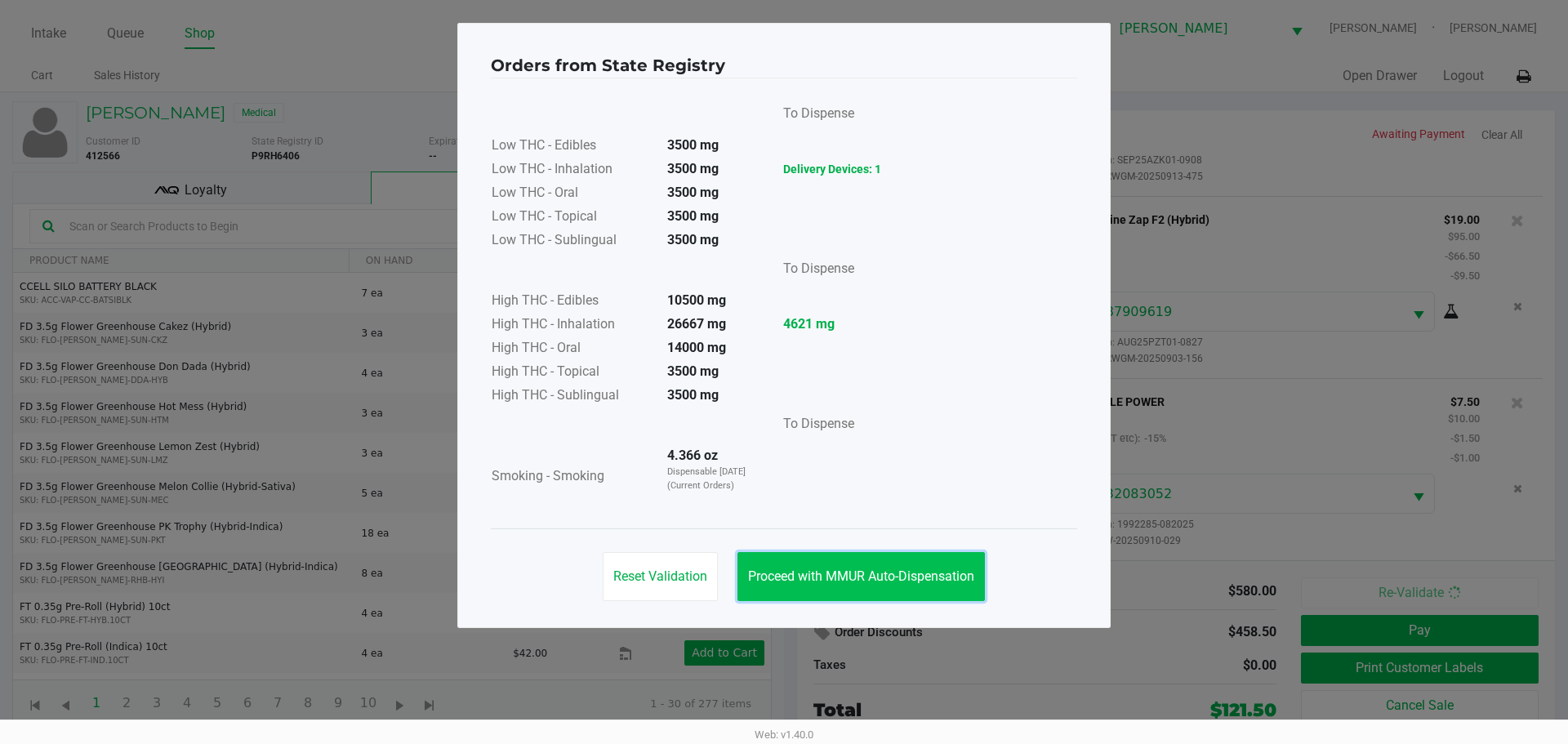
click at [803, 581] on span "Proceed with MMUR Auto-Dispensation" at bounding box center [862, 576] width 227 height 15
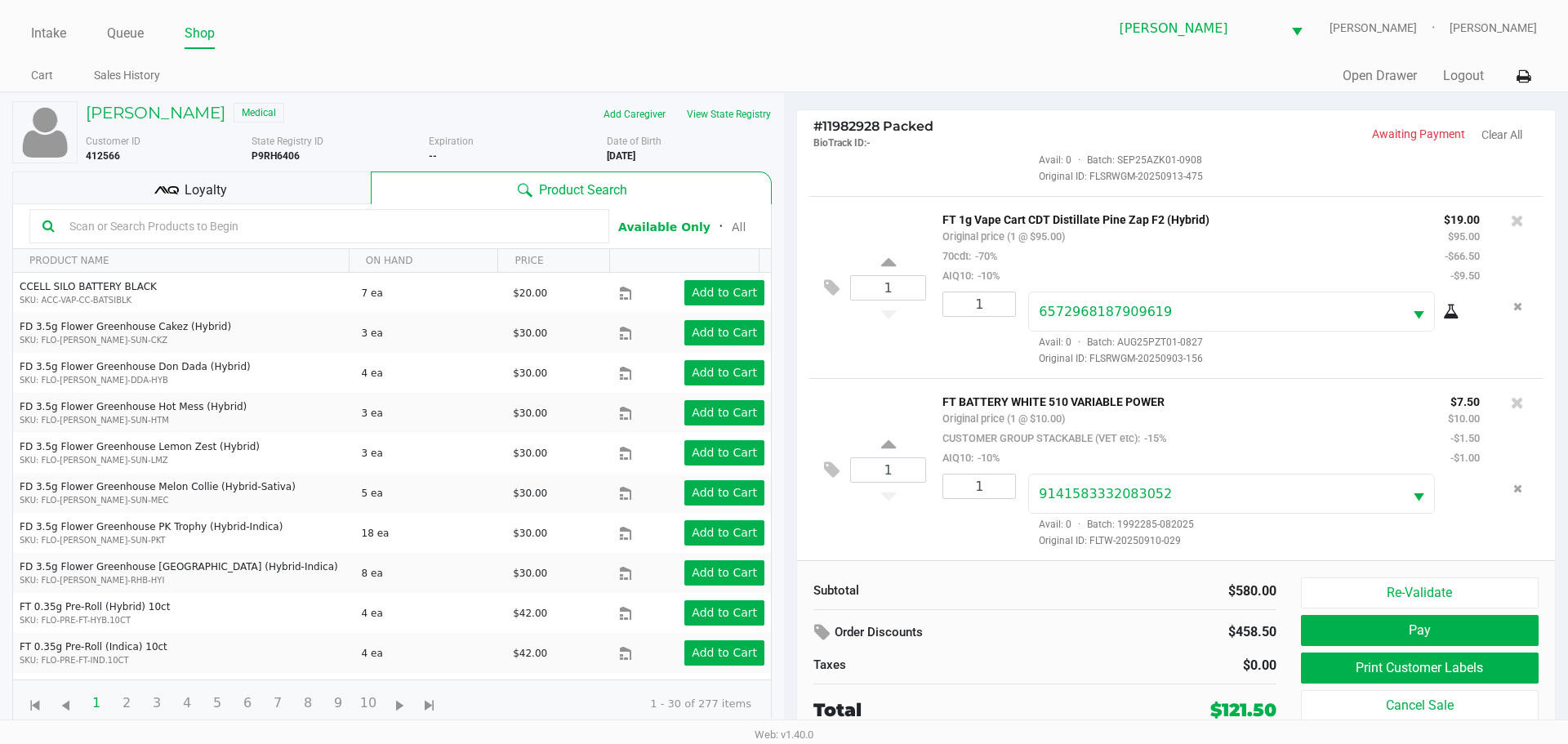
click at [314, 179] on div "Loyalty" at bounding box center [191, 187] width 358 height 33
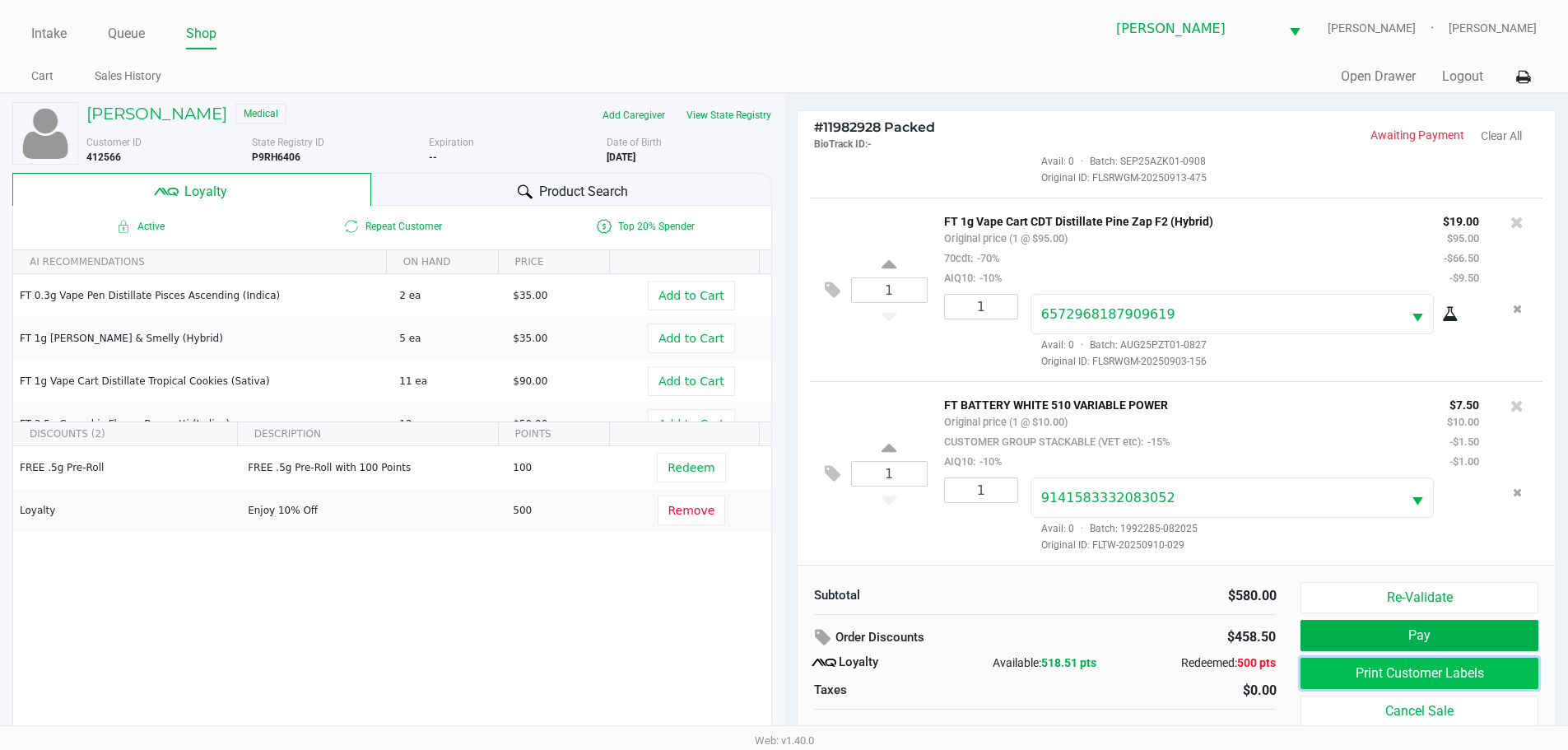
click at [1437, 669] on button "Print Customer Labels" at bounding box center [1419, 673] width 237 height 31
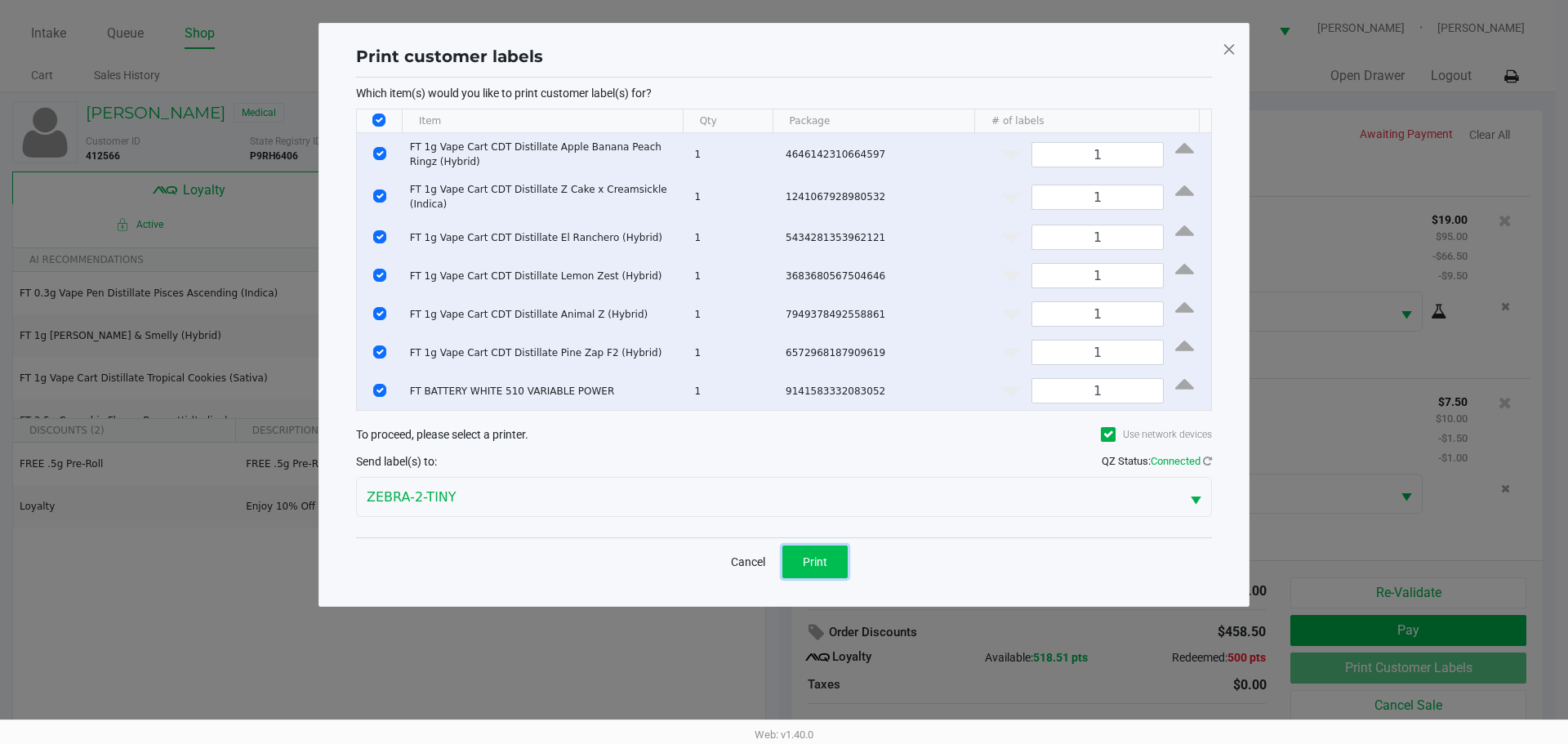
click at [814, 562] on span "Print" at bounding box center [815, 562] width 24 height 13
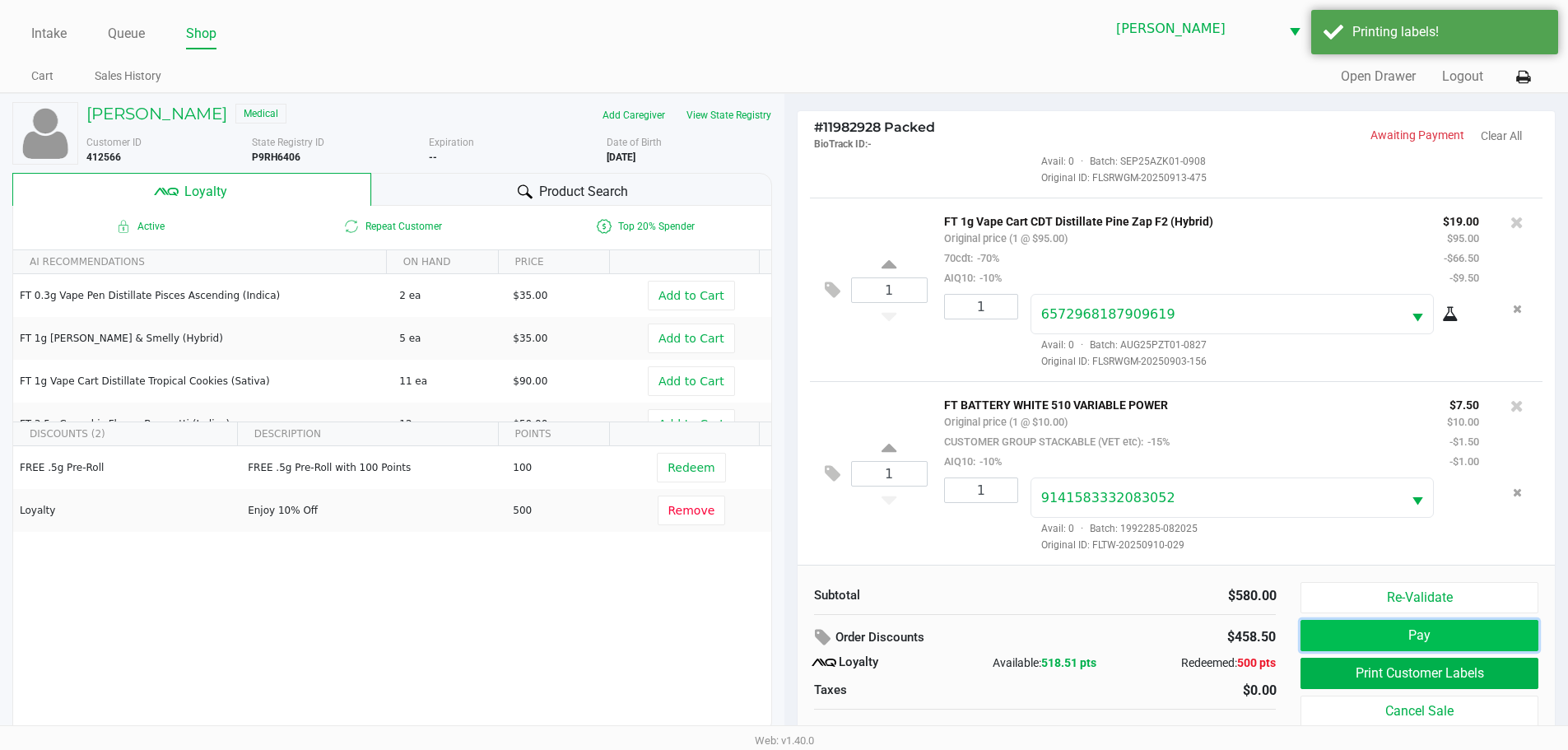
click at [1385, 642] on button "Pay" at bounding box center [1419, 635] width 237 height 31
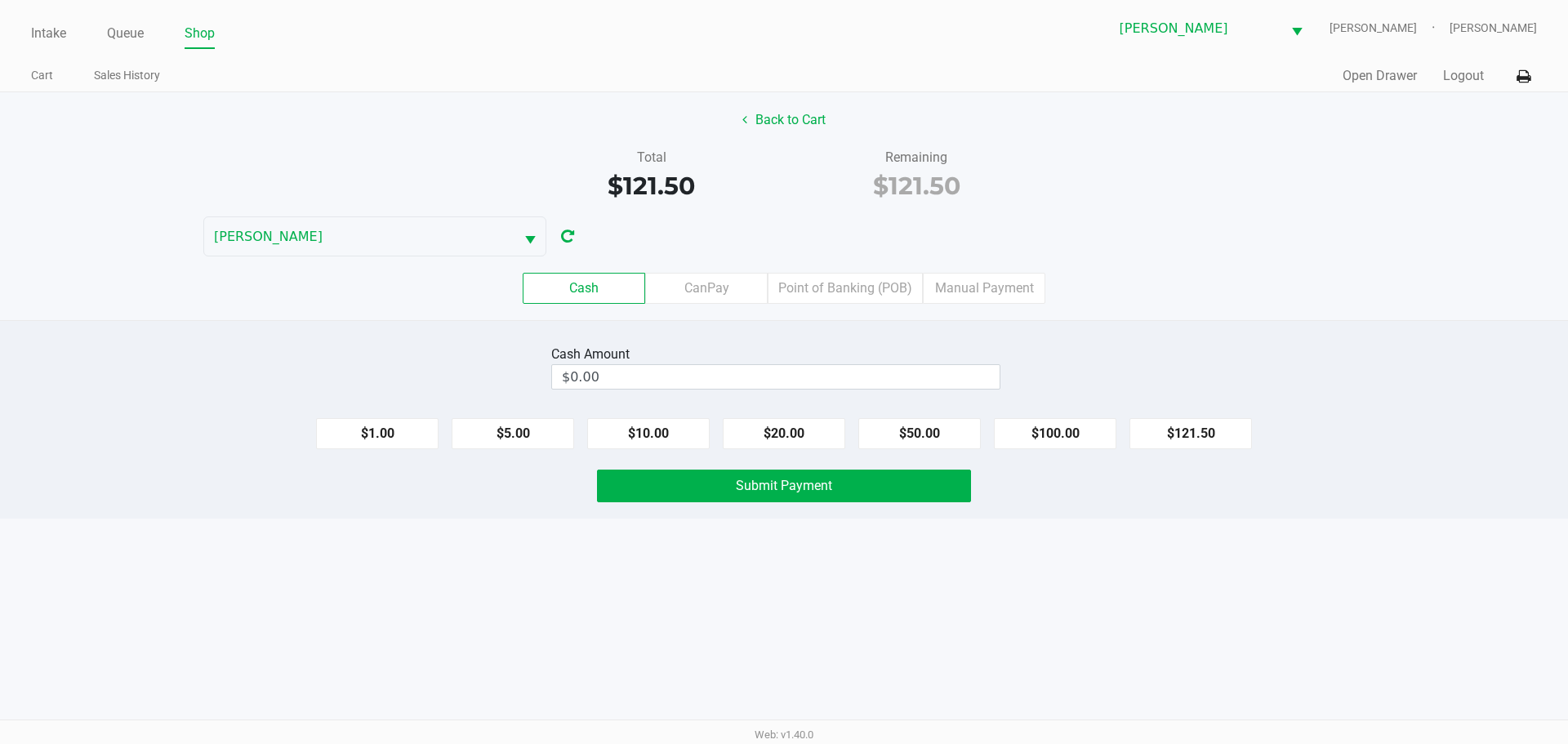
click at [1180, 198] on div "Total $121.50 Remaining $121.50" at bounding box center [784, 175] width 1592 height 56
click at [848, 275] on label "Point of Banking (POB)" at bounding box center [845, 288] width 155 height 31
click at [0, 0] on 7 "Point of Banking (POB)" at bounding box center [0, 0] width 0 height 0
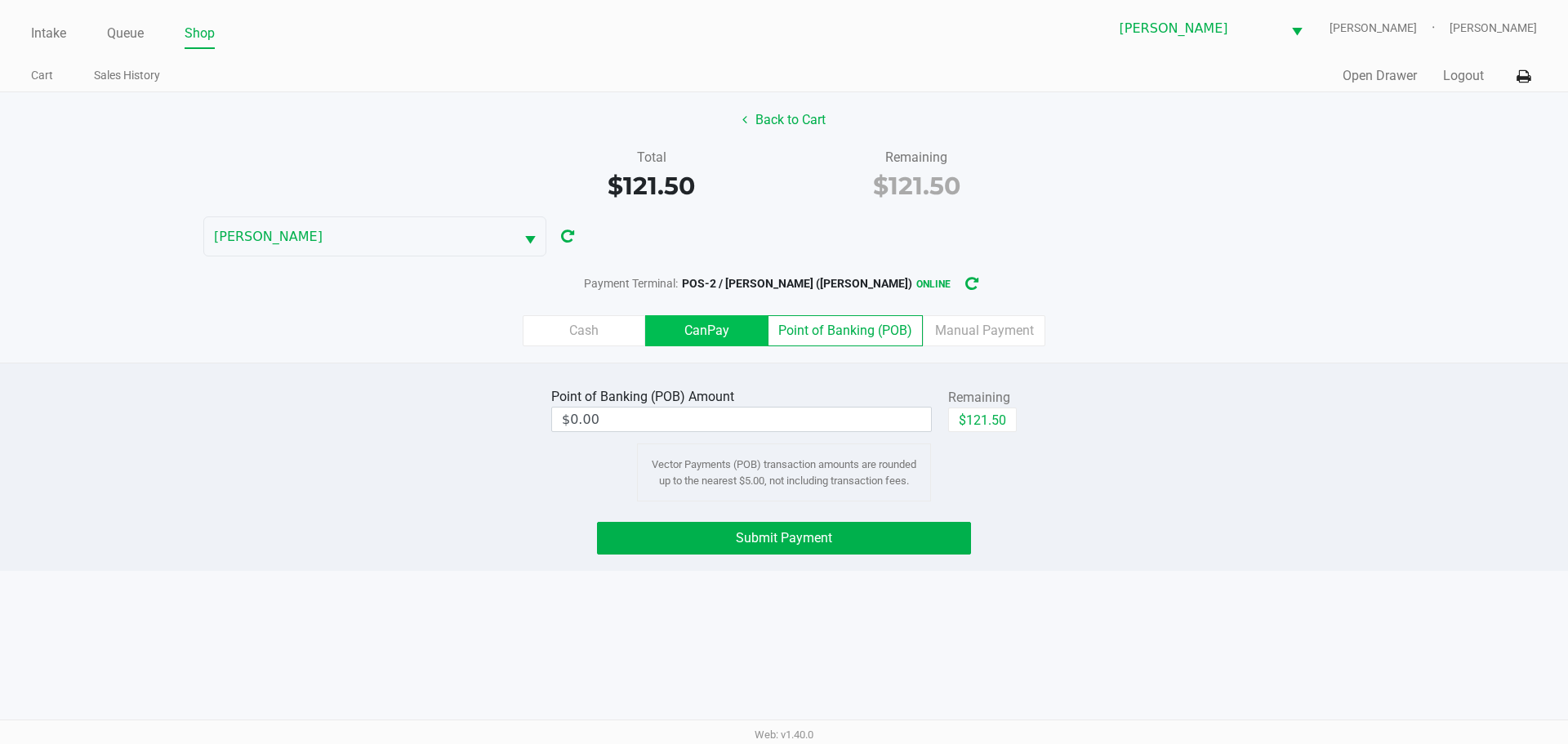
click at [705, 324] on label "CanPay" at bounding box center [706, 330] width 122 height 31
click at [0, 0] on 2 "CanPay" at bounding box center [0, 0] width 0 height 0
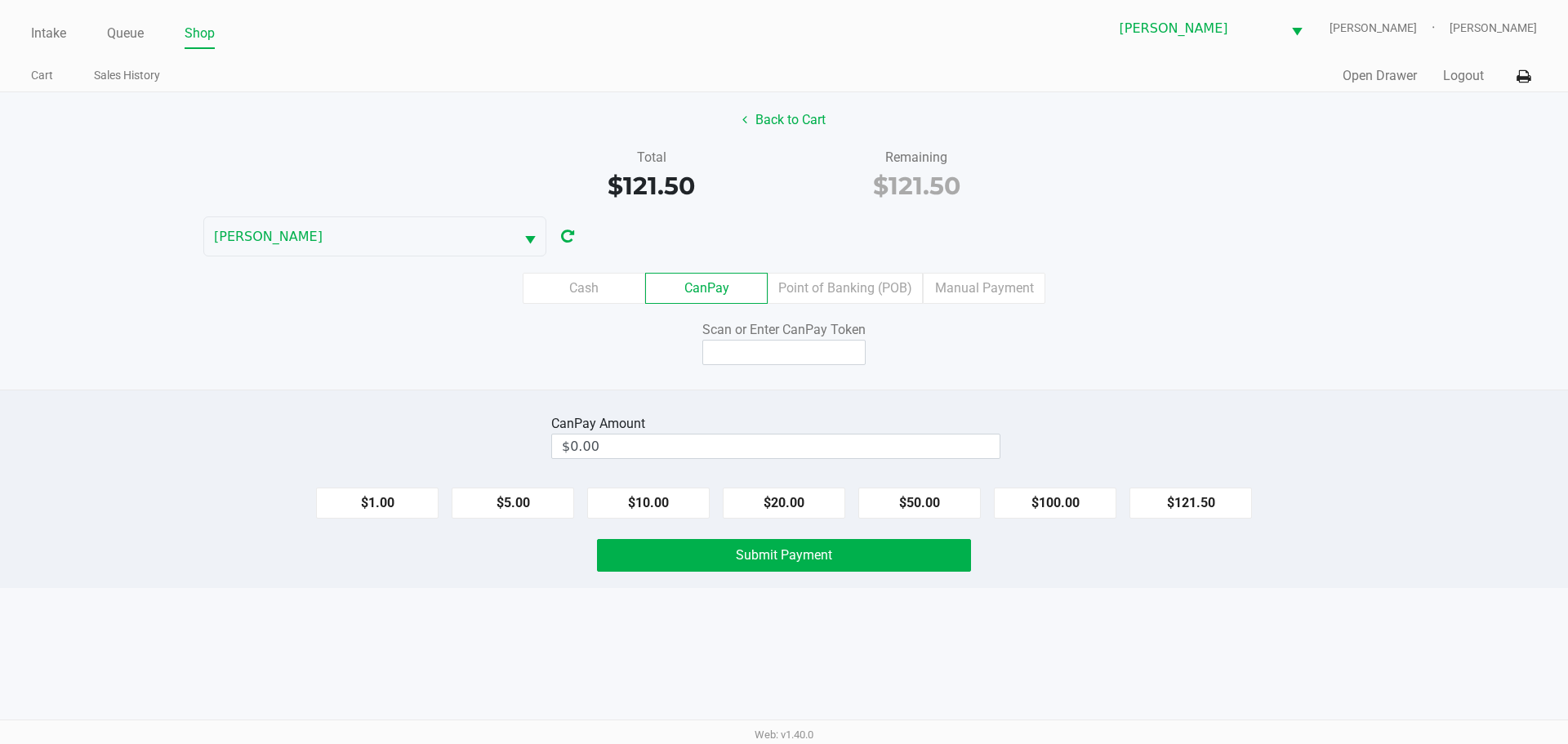
drag, startPoint x: 764, startPoint y: 325, endPoint x: 772, endPoint y: 346, distance: 22.5
click at [766, 325] on div "Scan or Enter CanPay Token" at bounding box center [784, 330] width 374 height 19
click at [771, 354] on input at bounding box center [784, 352] width 164 height 25
type input "Q3333951Q"
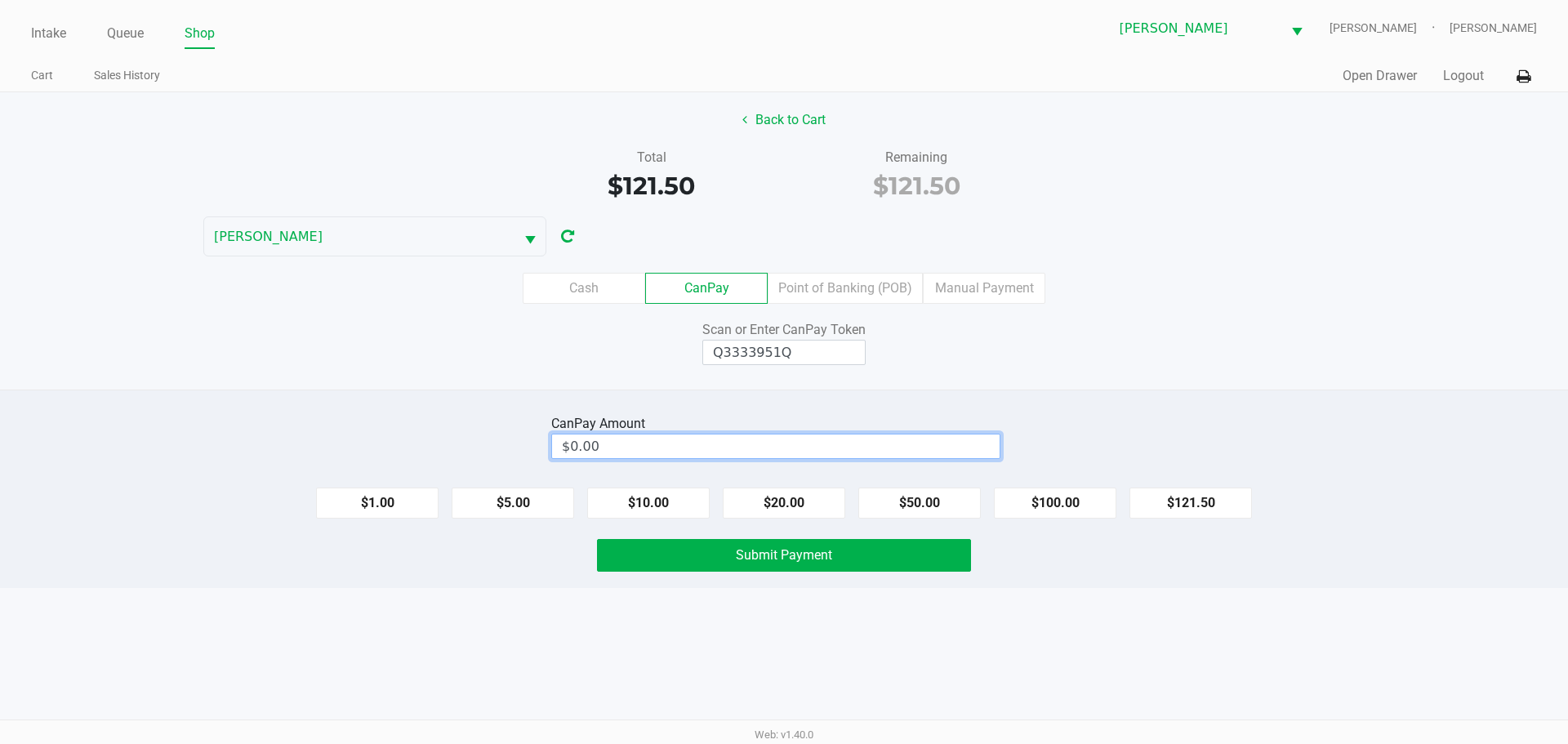
click at [849, 450] on input "$0.00" at bounding box center [775, 446] width 447 height 23
click at [1377, 286] on div "Cash CanPay Point of Banking (POB) Manual Payment" at bounding box center [784, 288] width 1568 height 31
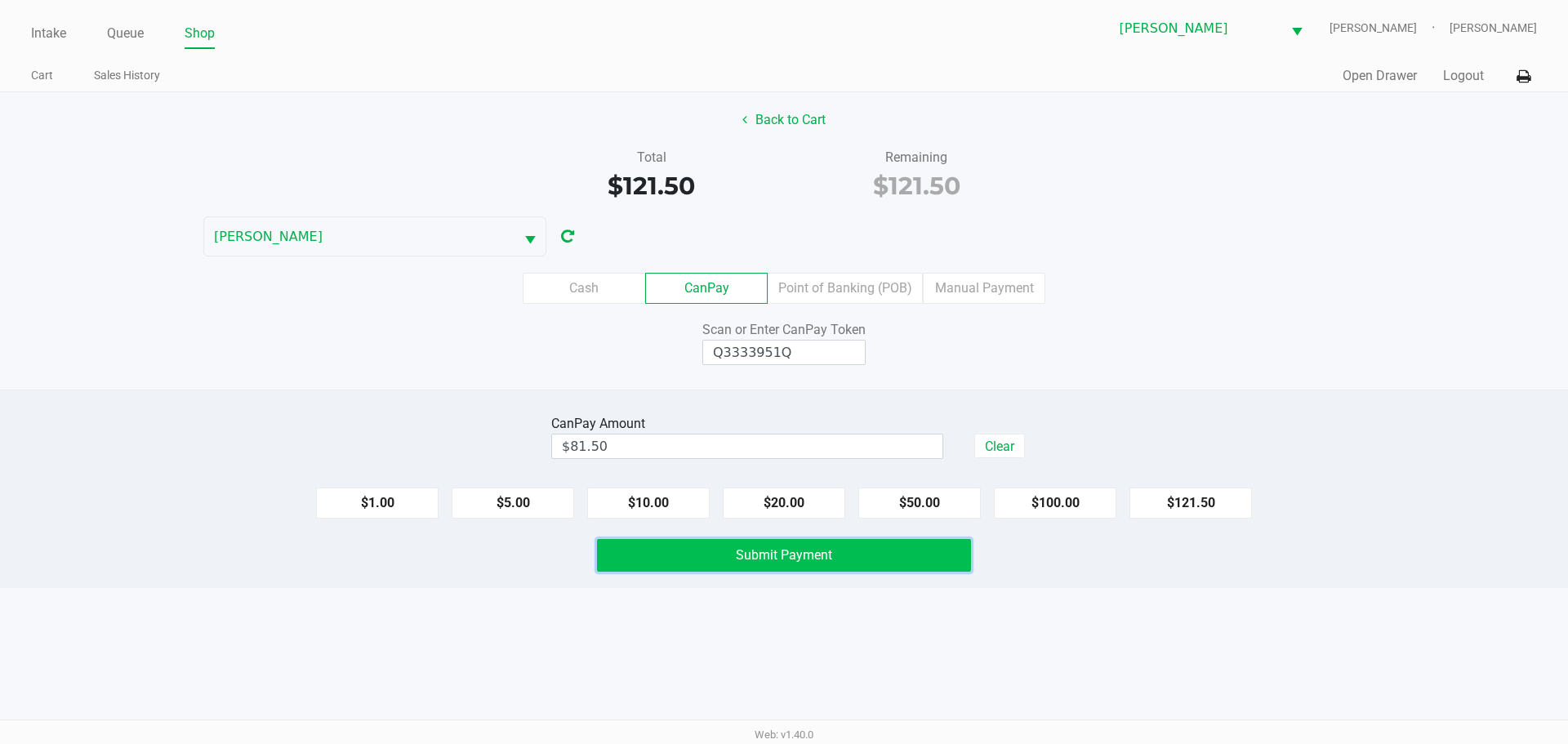
click at [897, 552] on button "Submit Payment" at bounding box center [784, 554] width 374 height 33
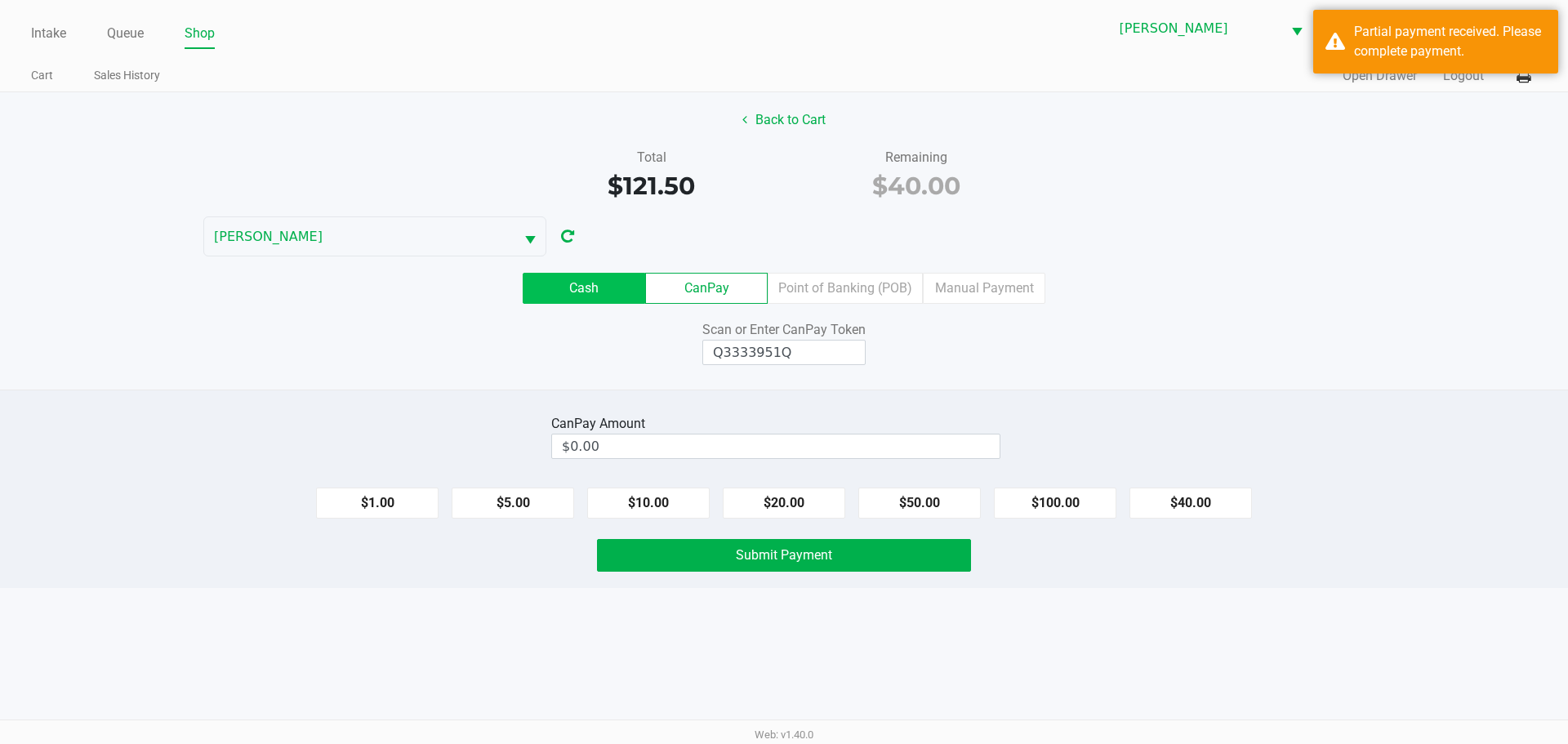
click at [558, 293] on label "Cash" at bounding box center [584, 288] width 122 height 31
click at [0, 0] on 0 "Cash" at bounding box center [0, 0] width 0 height 0
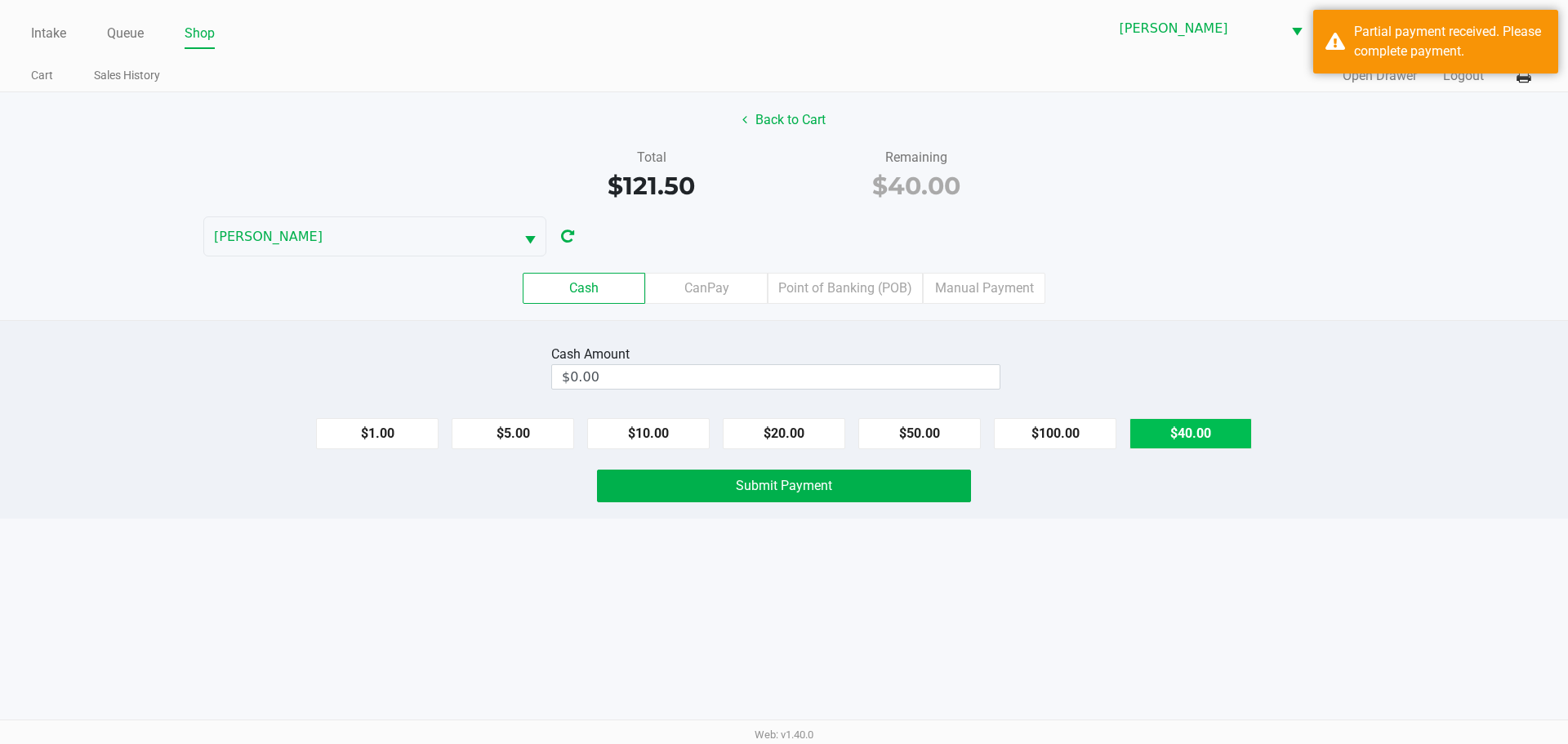
click at [1215, 425] on button "$40.00" at bounding box center [1190, 433] width 122 height 31
type input "$40.00"
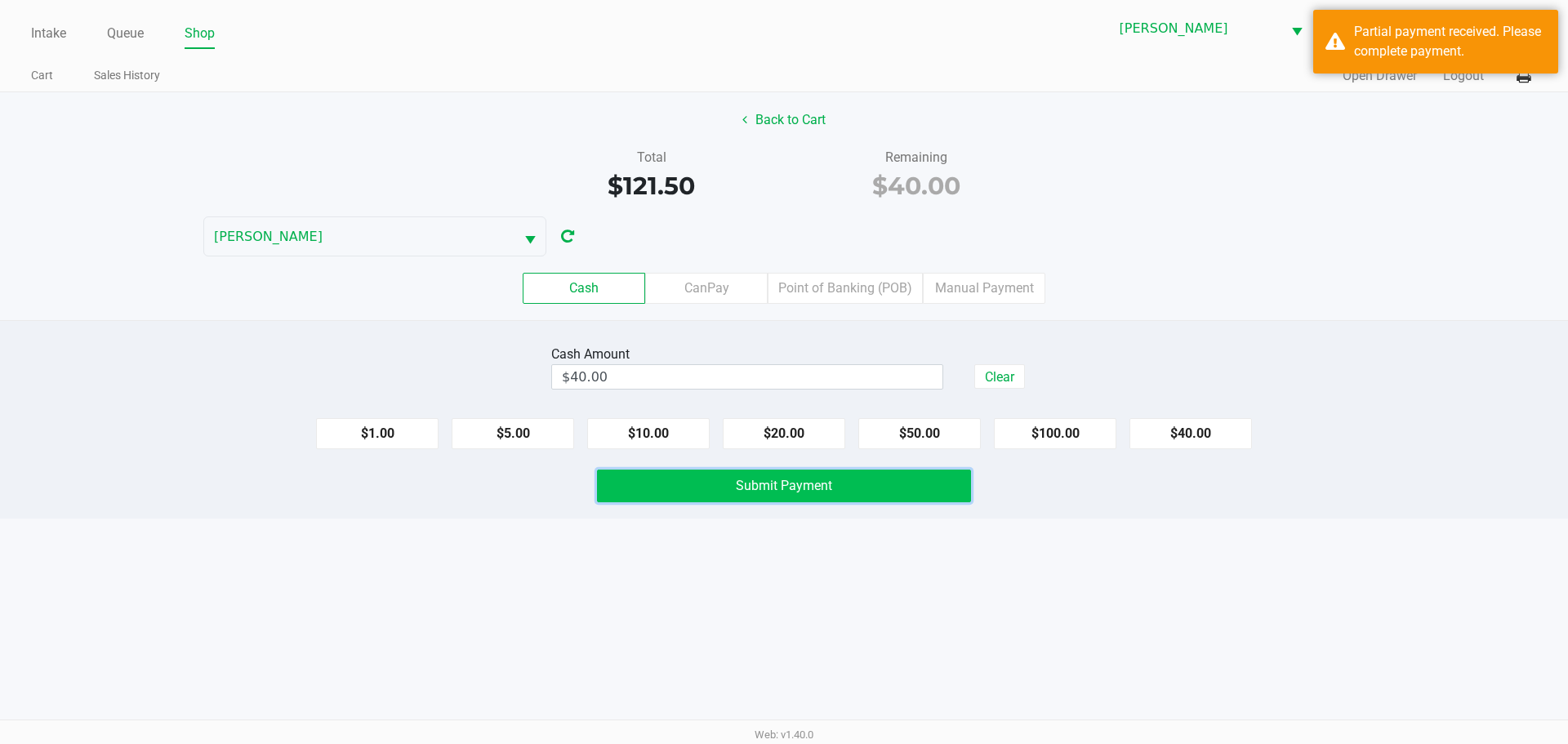
click at [836, 497] on button "Submit Payment" at bounding box center [784, 486] width 374 height 33
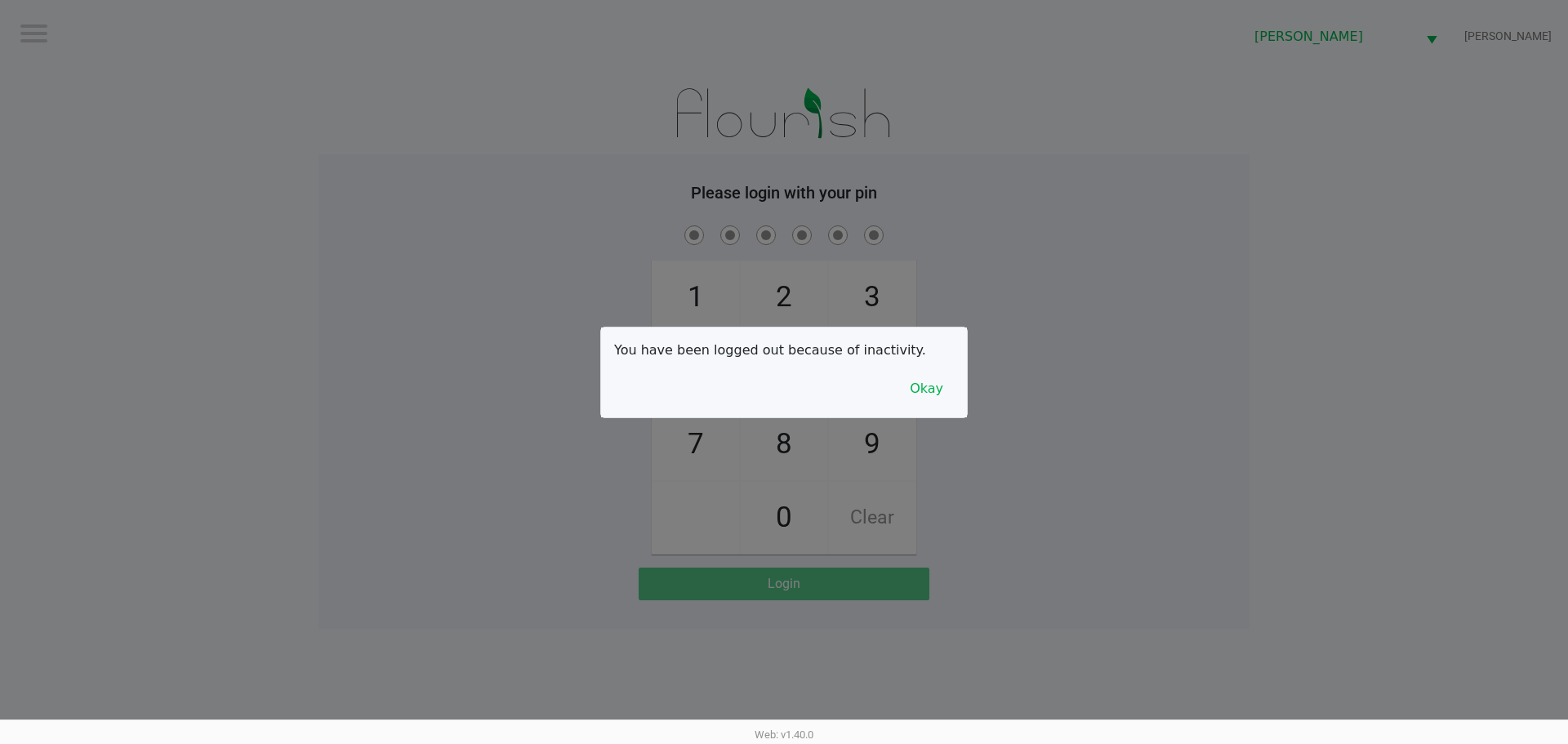
drag, startPoint x: 943, startPoint y: 370, endPoint x: 937, endPoint y: 378, distance: 10.0
click at [940, 372] on div "You have been logged out because of inactivity. Okay" at bounding box center [784, 372] width 366 height 90
click at [937, 378] on button "Okay" at bounding box center [926, 388] width 55 height 31
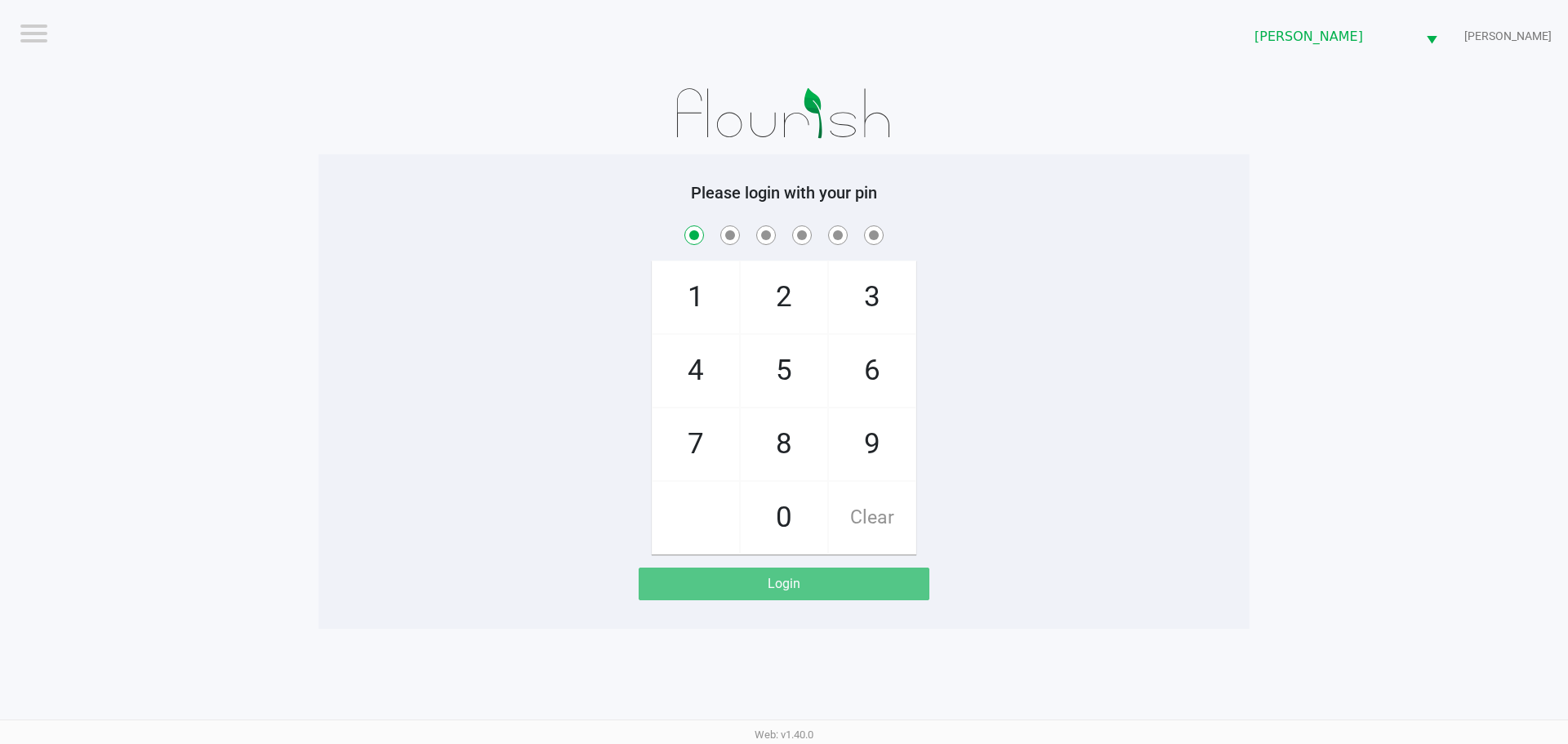
checkbox input "true"
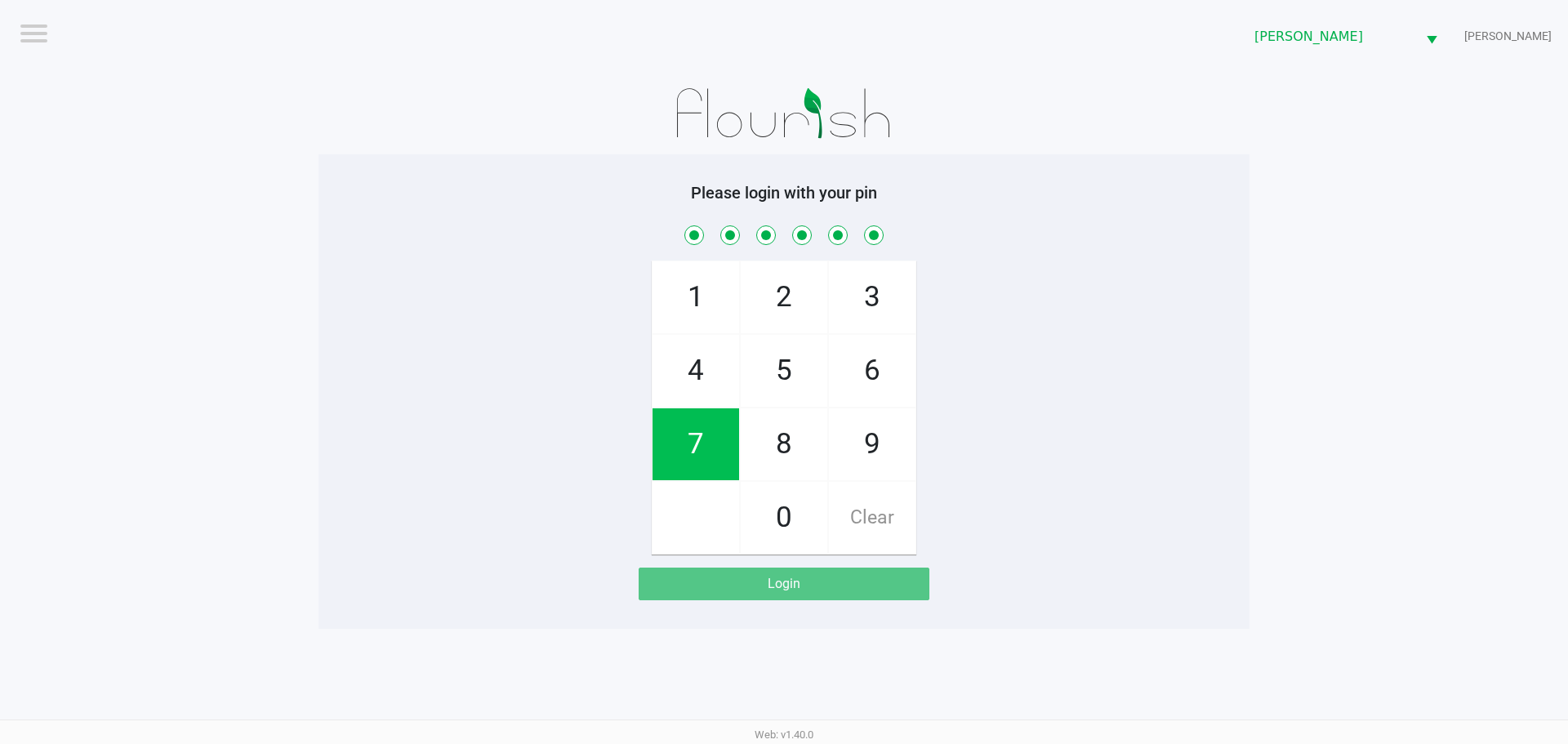
checkbox input "true"
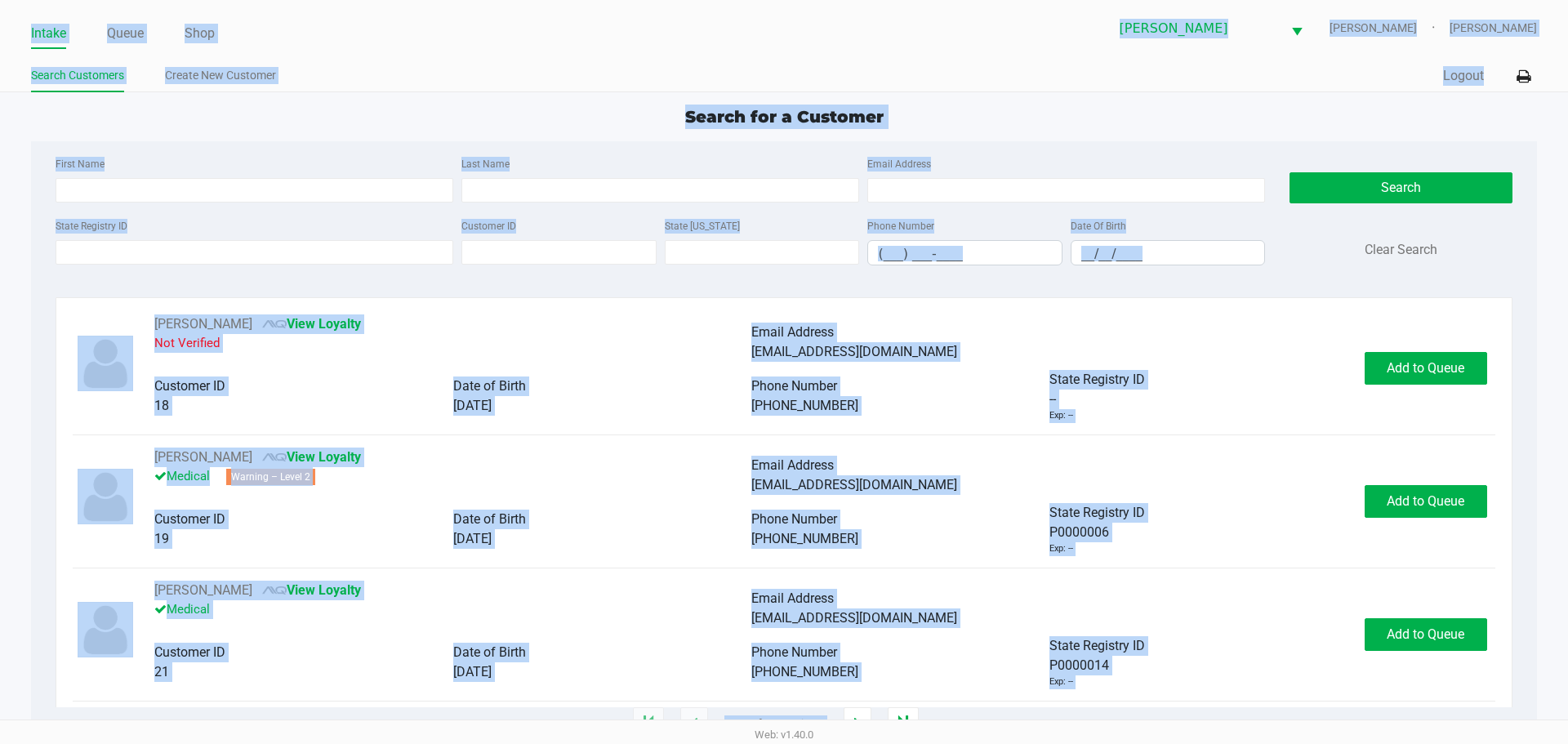
click at [639, 130] on div "Search for a Customer First Name Last Name Email Address State Registry ID Cust…" at bounding box center [784, 414] width 1505 height 620
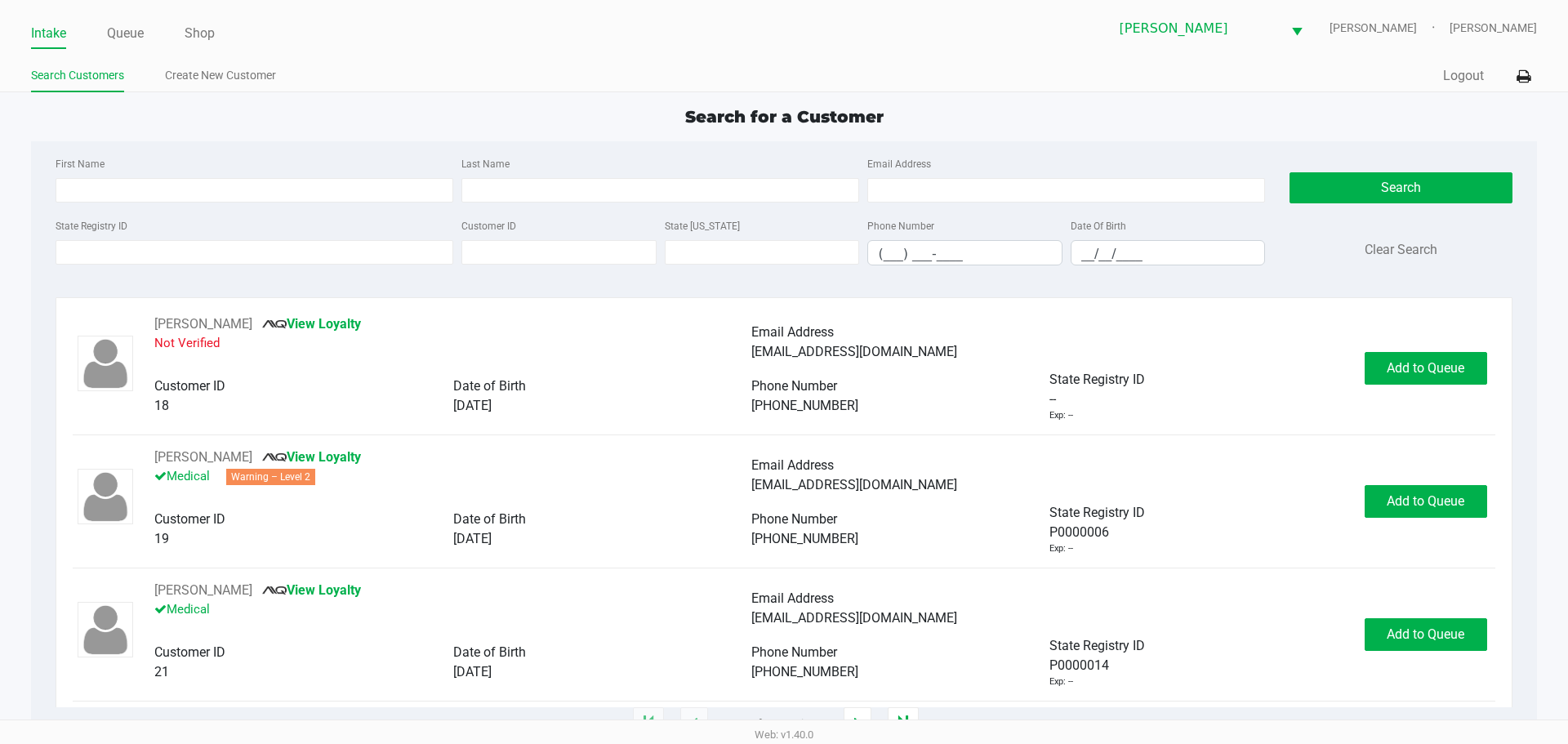
click at [103, 28] on ul "Intake Queue Shop" at bounding box center [408, 34] width 753 height 28
drag, startPoint x: 115, startPoint y: 27, endPoint x: 124, endPoint y: 34, distance: 11.4
click at [115, 25] on link "Queue" at bounding box center [126, 33] width 37 height 23
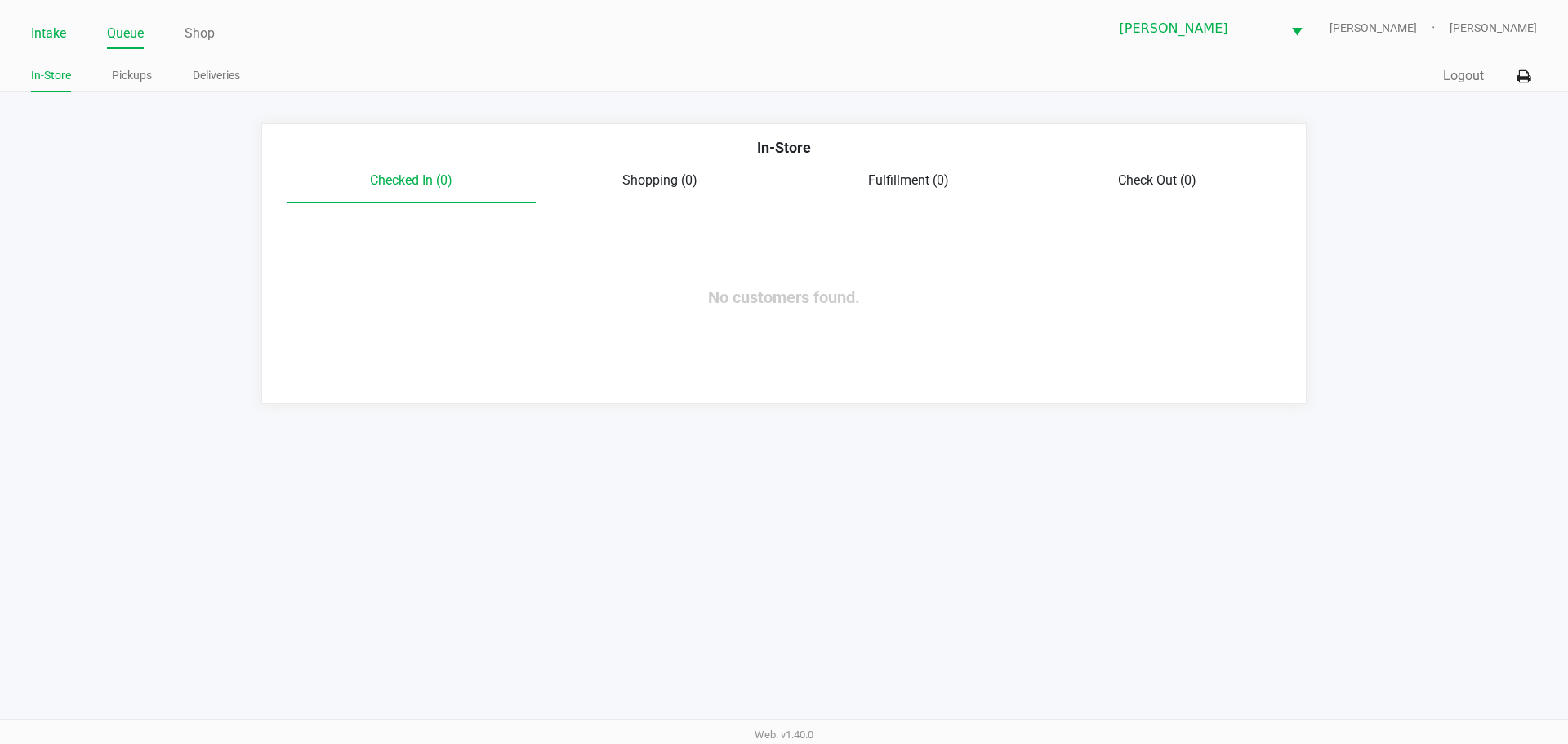
click at [55, 34] on link "Intake" at bounding box center [49, 33] width 35 height 23
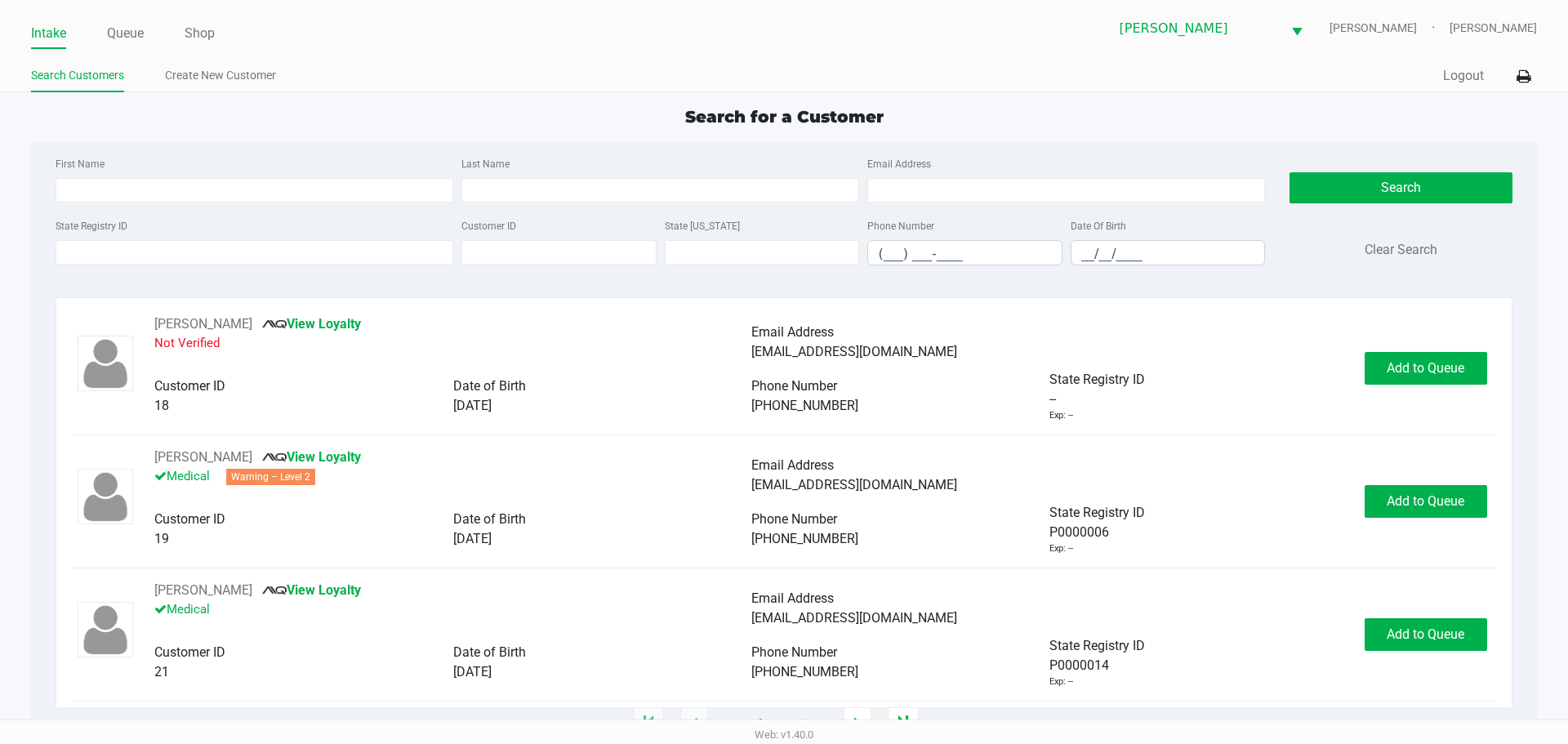
click at [337, 138] on div "Search for a Customer First Name Last Name Email Address State Registry ID Cust…" at bounding box center [784, 414] width 1505 height 620
click at [209, 269] on div "State Registry ID Customer ID State ID Phone Number (___) ___-____ Date Of Birt…" at bounding box center [659, 247] width 1217 height 63
click at [195, 258] on input "State Registry ID" at bounding box center [254, 252] width 398 height 24
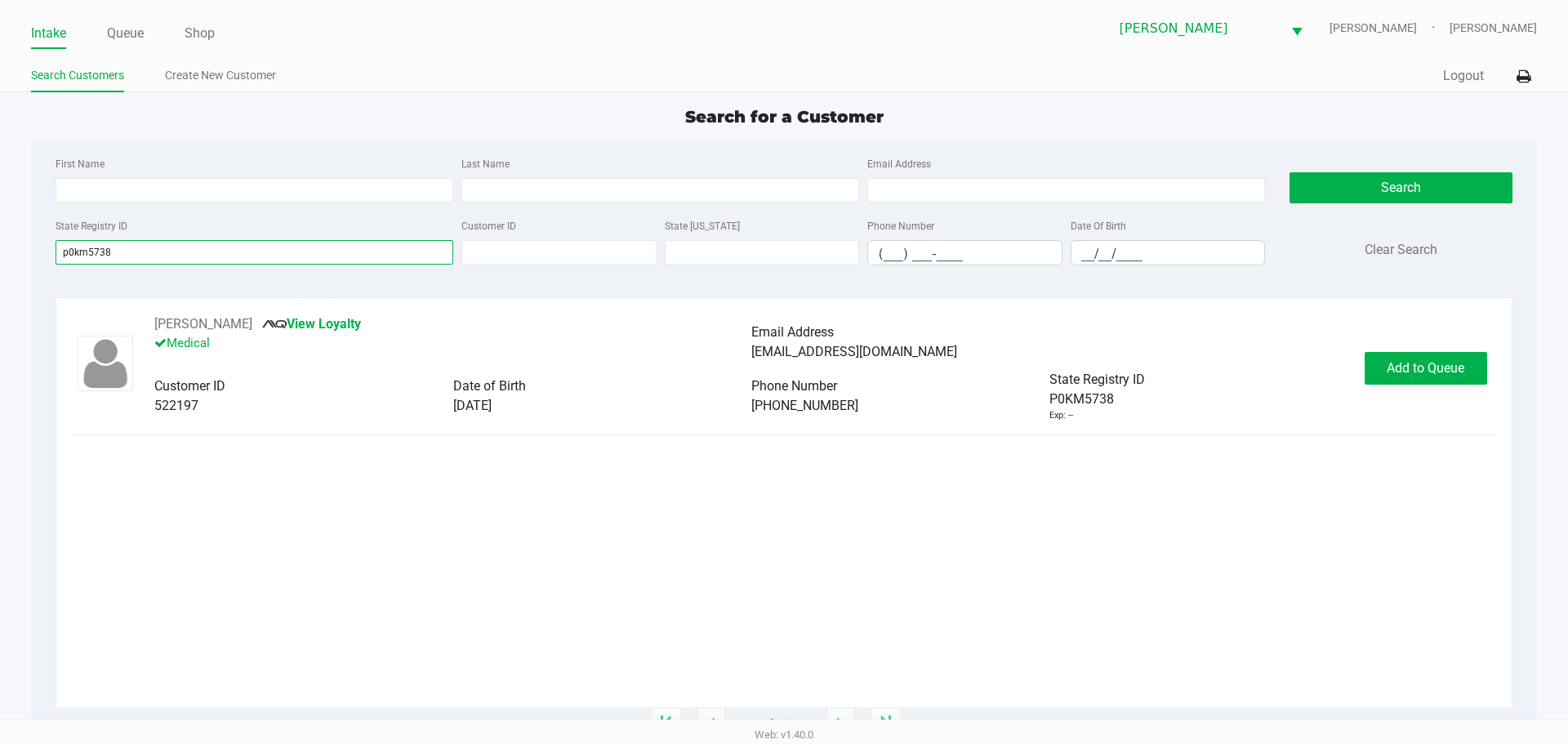
type input "p0km5738"
click at [189, 312] on div "BRIAN FERRO View Loyalty Medical Email Address bdf1500@gmail.com Customer ID 52…" at bounding box center [784, 510] width 1456 height 427
click at [187, 320] on button "BRIAN FERRO" at bounding box center [203, 324] width 98 height 19
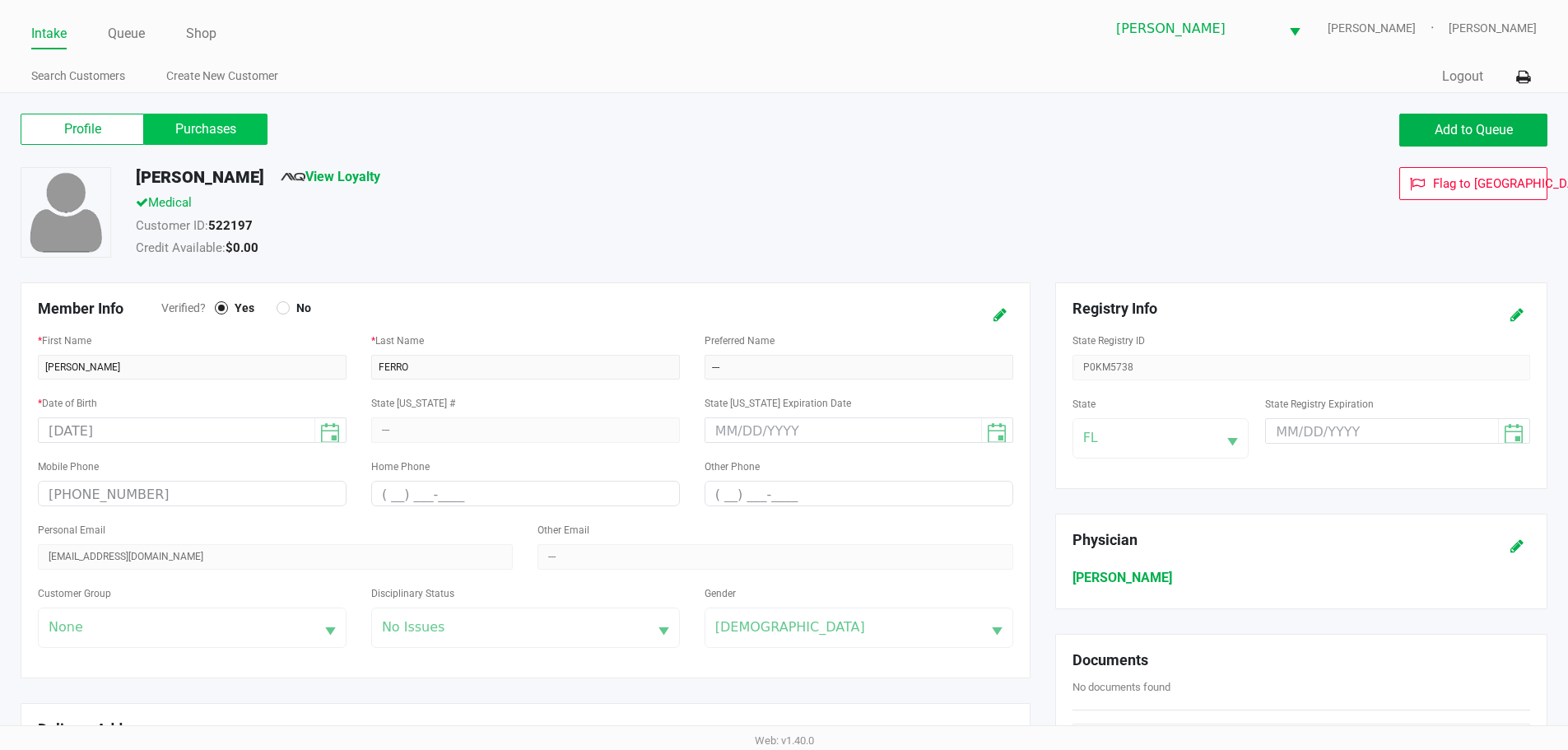
click at [213, 127] on label "Purchases" at bounding box center [206, 129] width 123 height 31
click at [0, 0] on 1 "Purchases" at bounding box center [0, 0] width 0 height 0
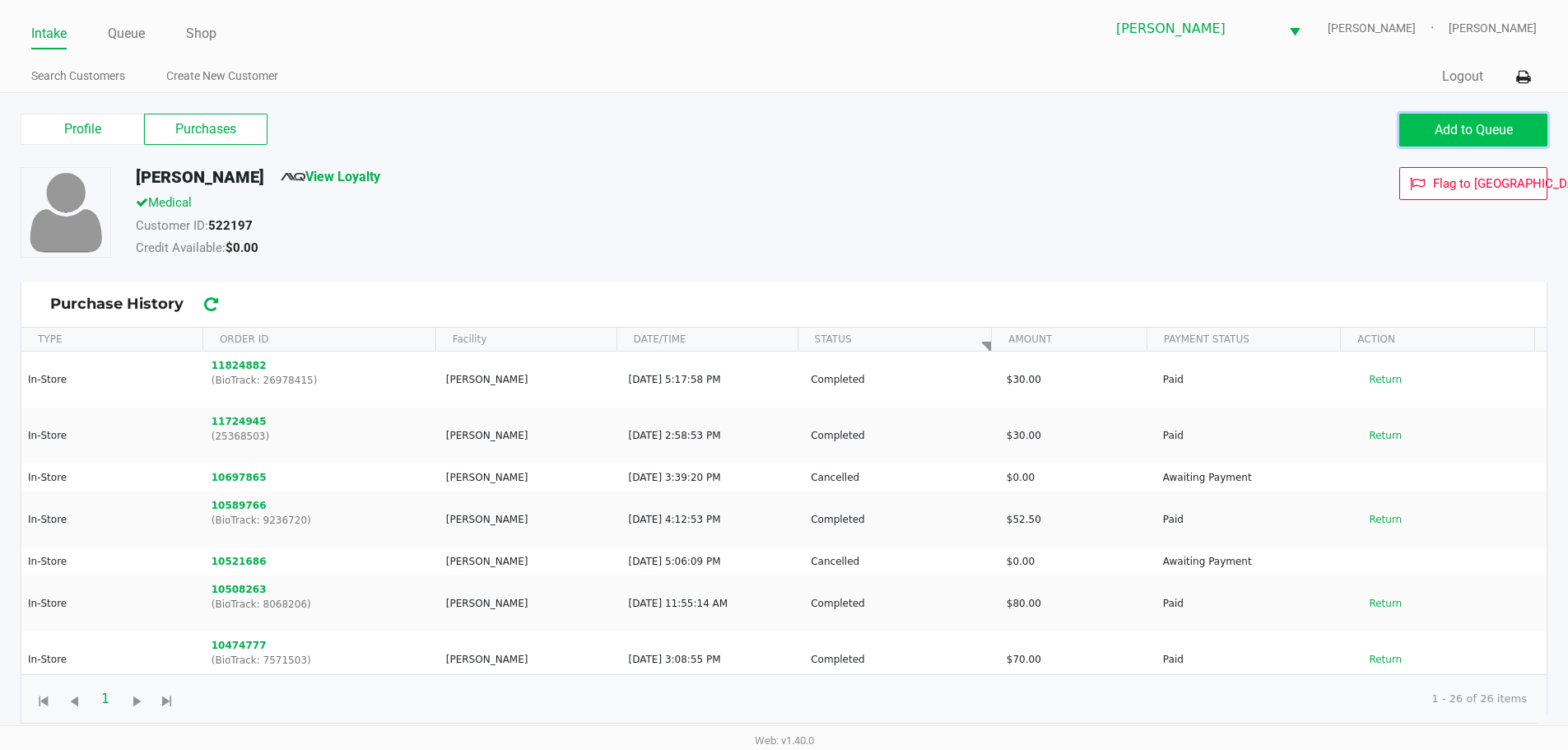
click at [1457, 114] on button "Add to Queue" at bounding box center [1473, 129] width 148 height 33
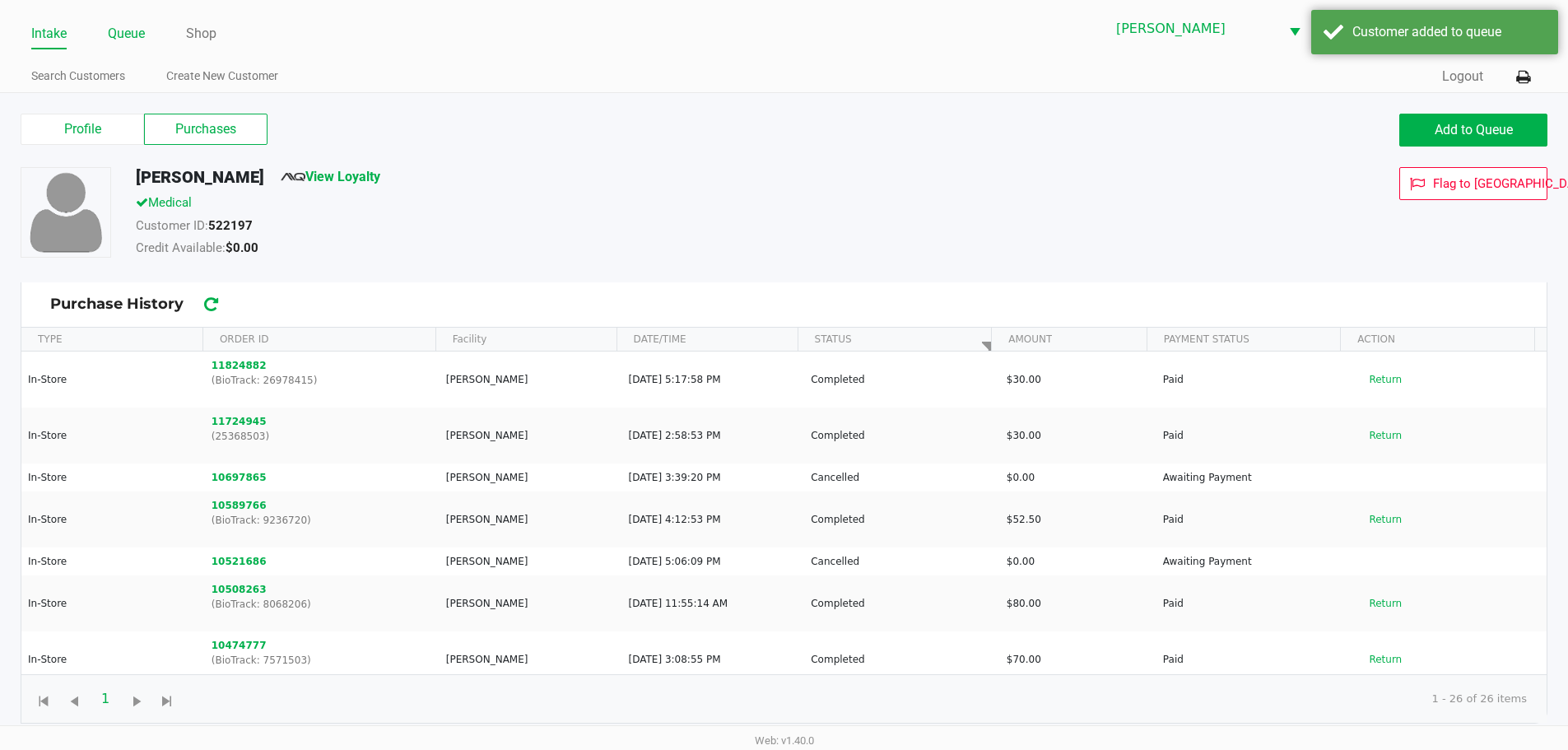
click at [125, 31] on link "Queue" at bounding box center [127, 33] width 37 height 23
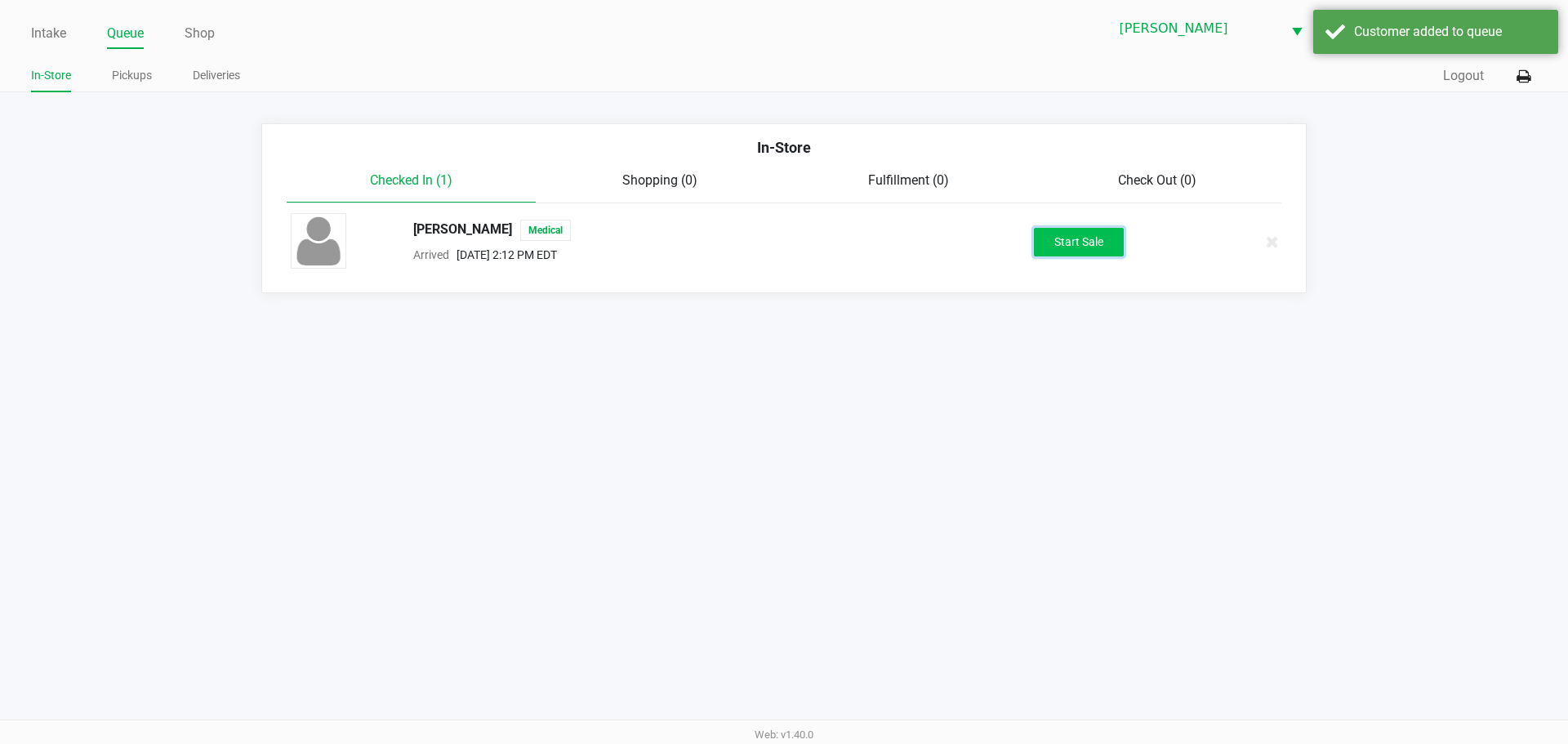
click at [1050, 247] on button "Start Sale" at bounding box center [1078, 242] width 90 height 29
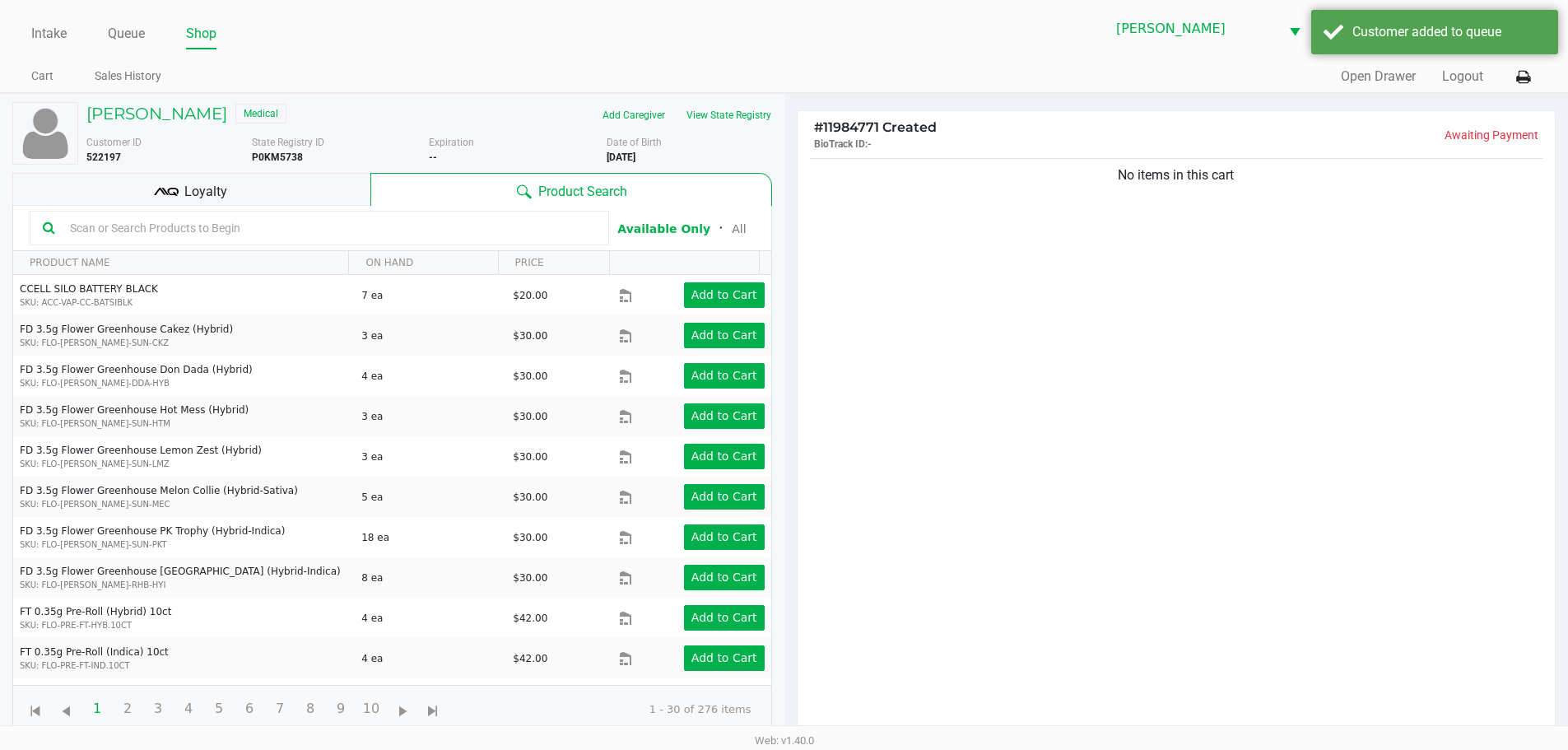
click at [238, 189] on div "Loyalty" at bounding box center [191, 189] width 358 height 33
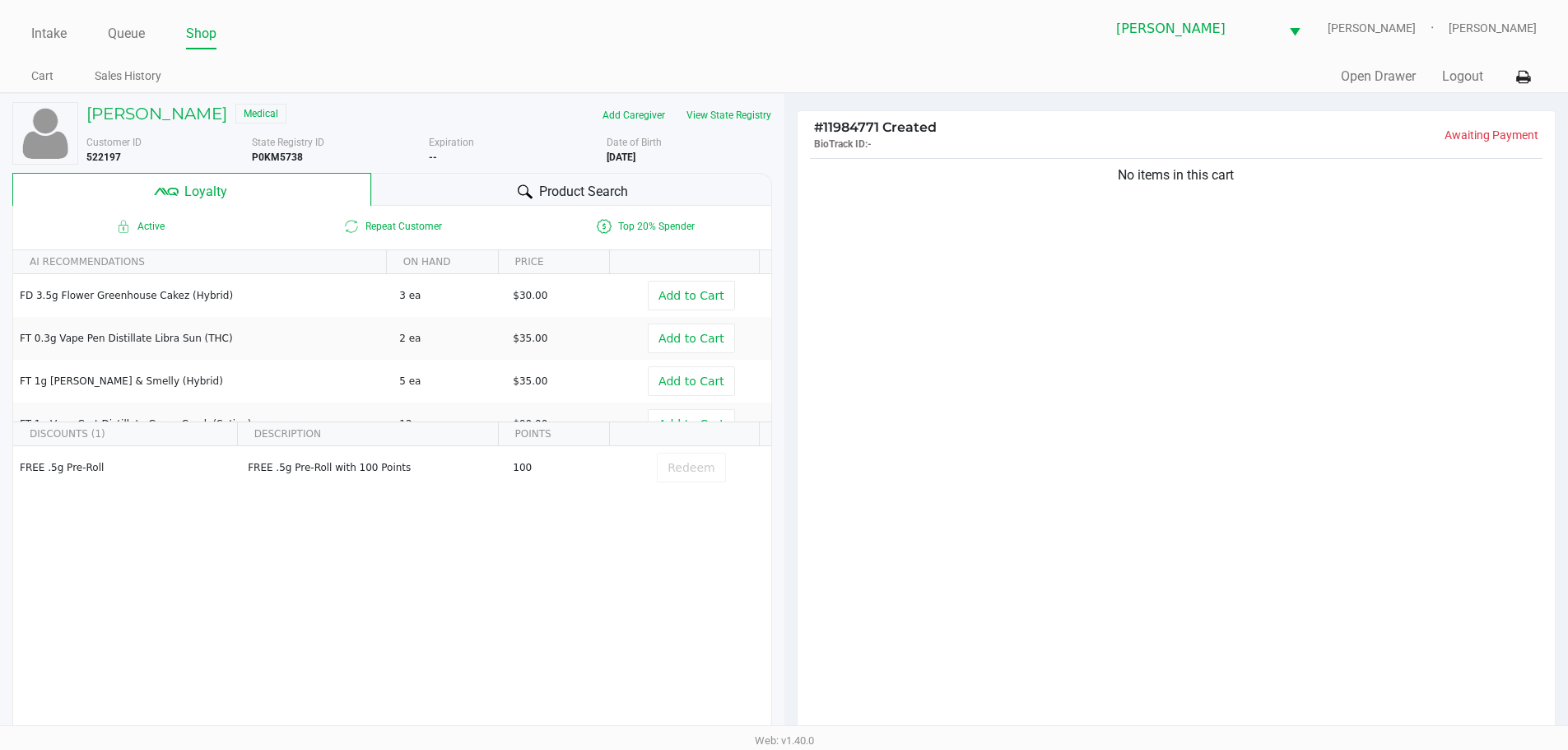
click at [866, 380] on div "No items in this cart" at bounding box center [1176, 450] width 759 height 591
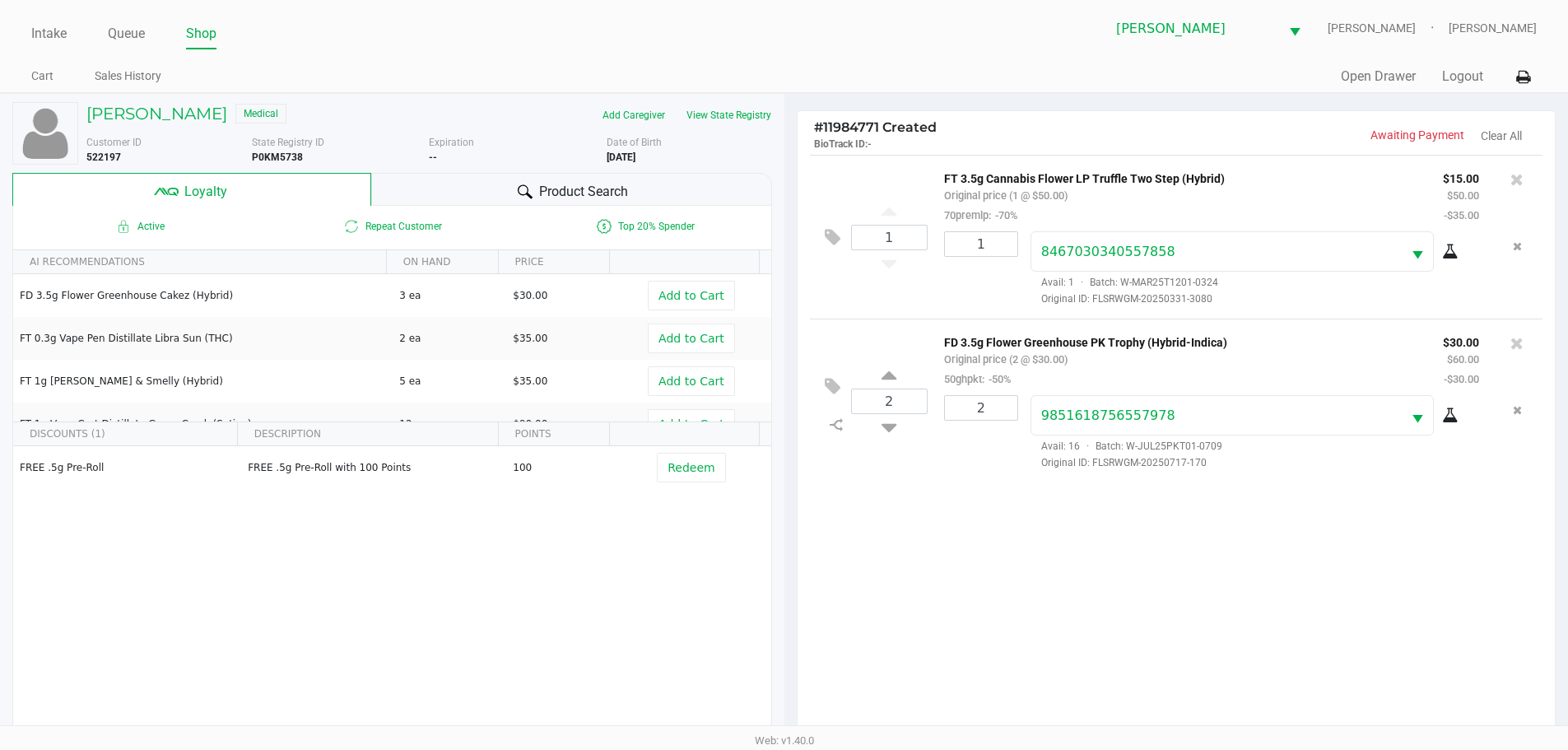
scroll to position [198, 0]
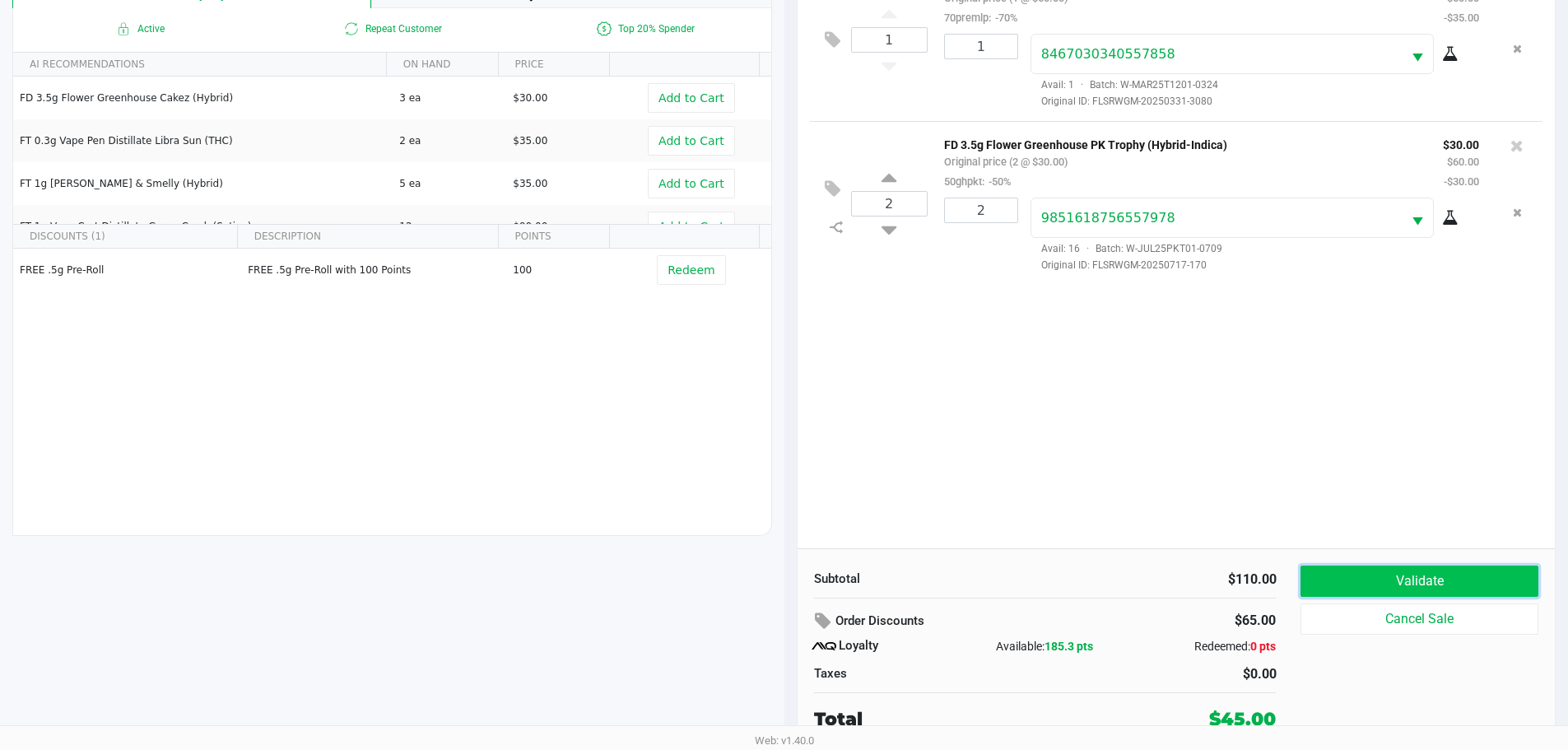
click at [1383, 578] on button "Validate" at bounding box center [1419, 581] width 237 height 31
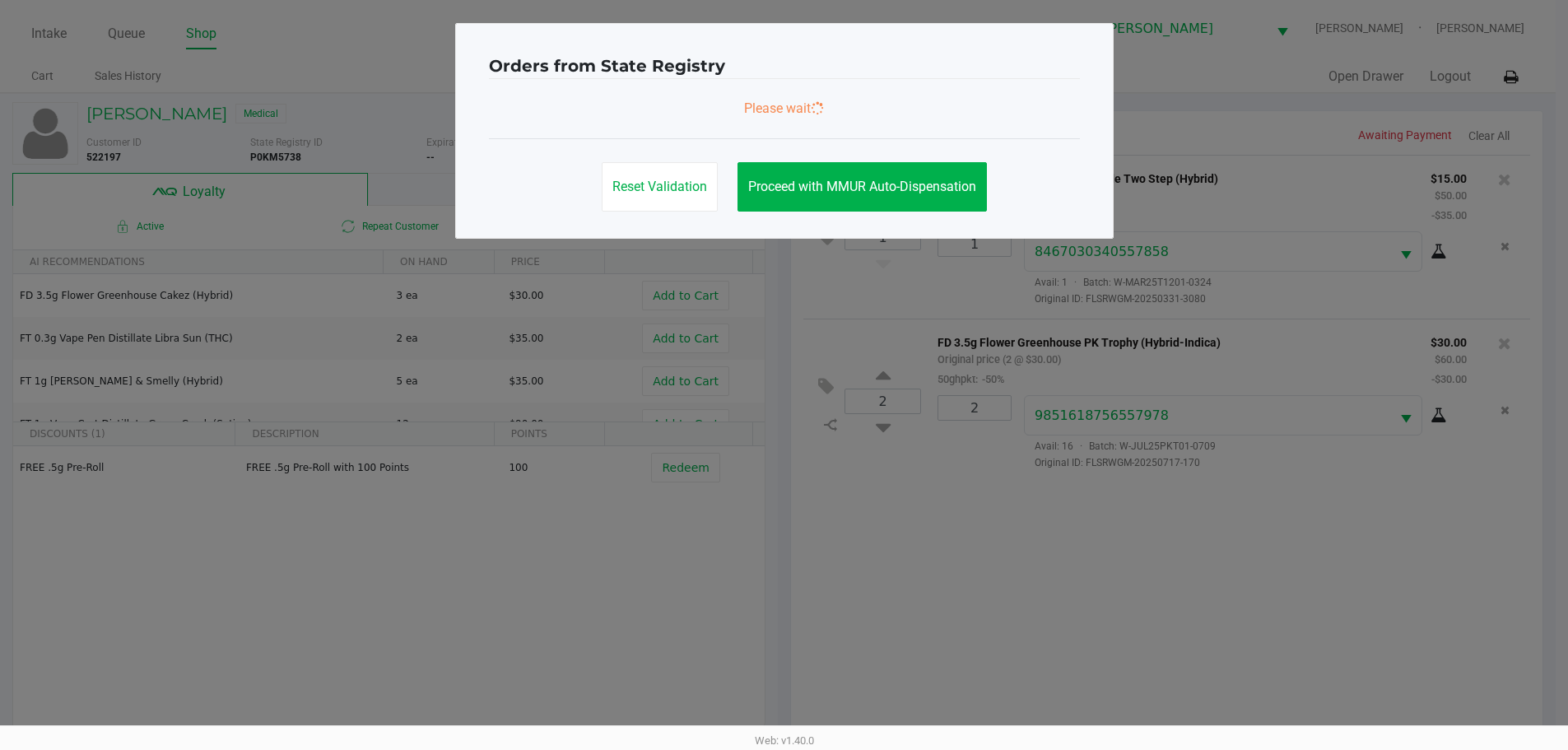
scroll to position [0, 0]
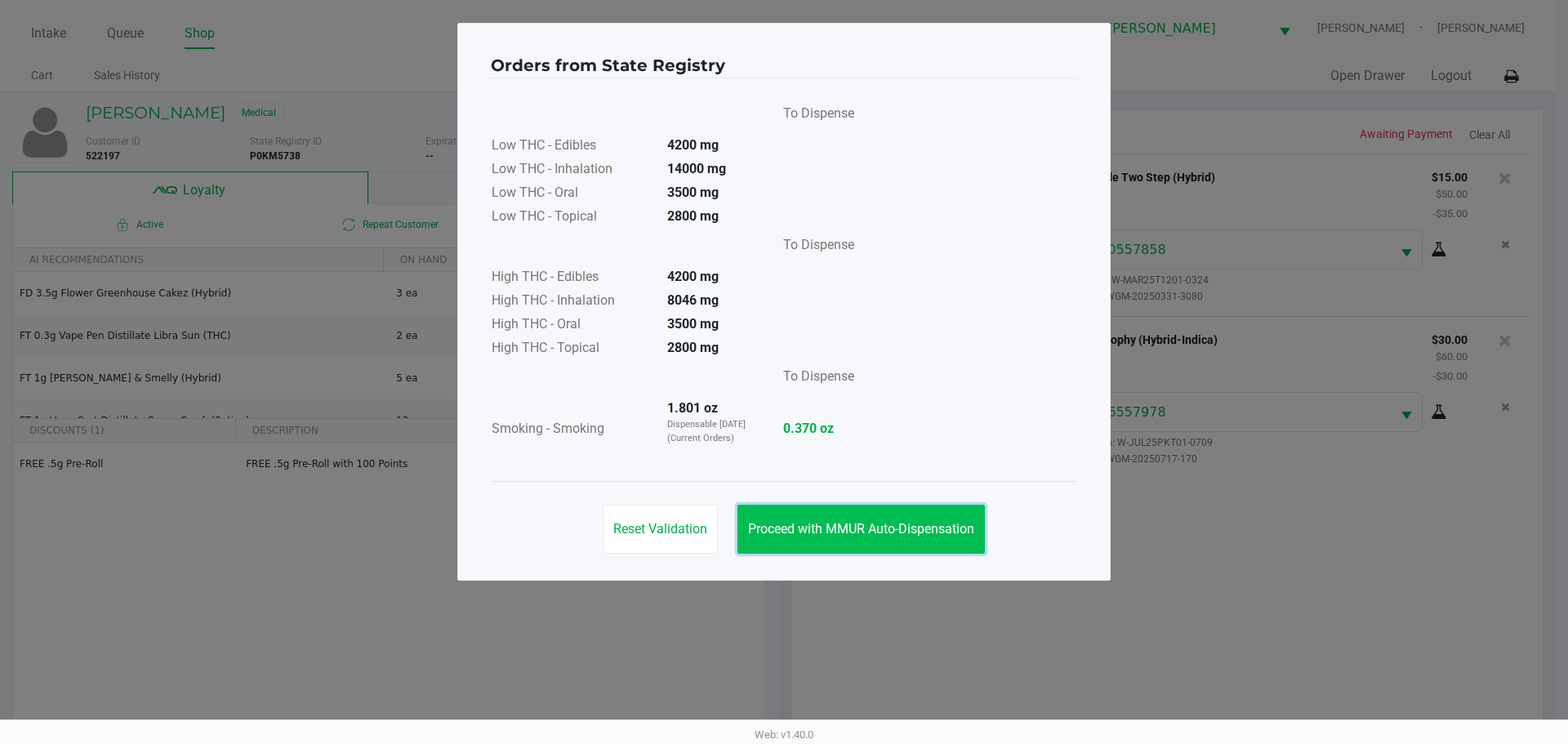
click at [851, 536] on span "Proceed with MMUR Auto-Dispensation" at bounding box center [862, 528] width 227 height 15
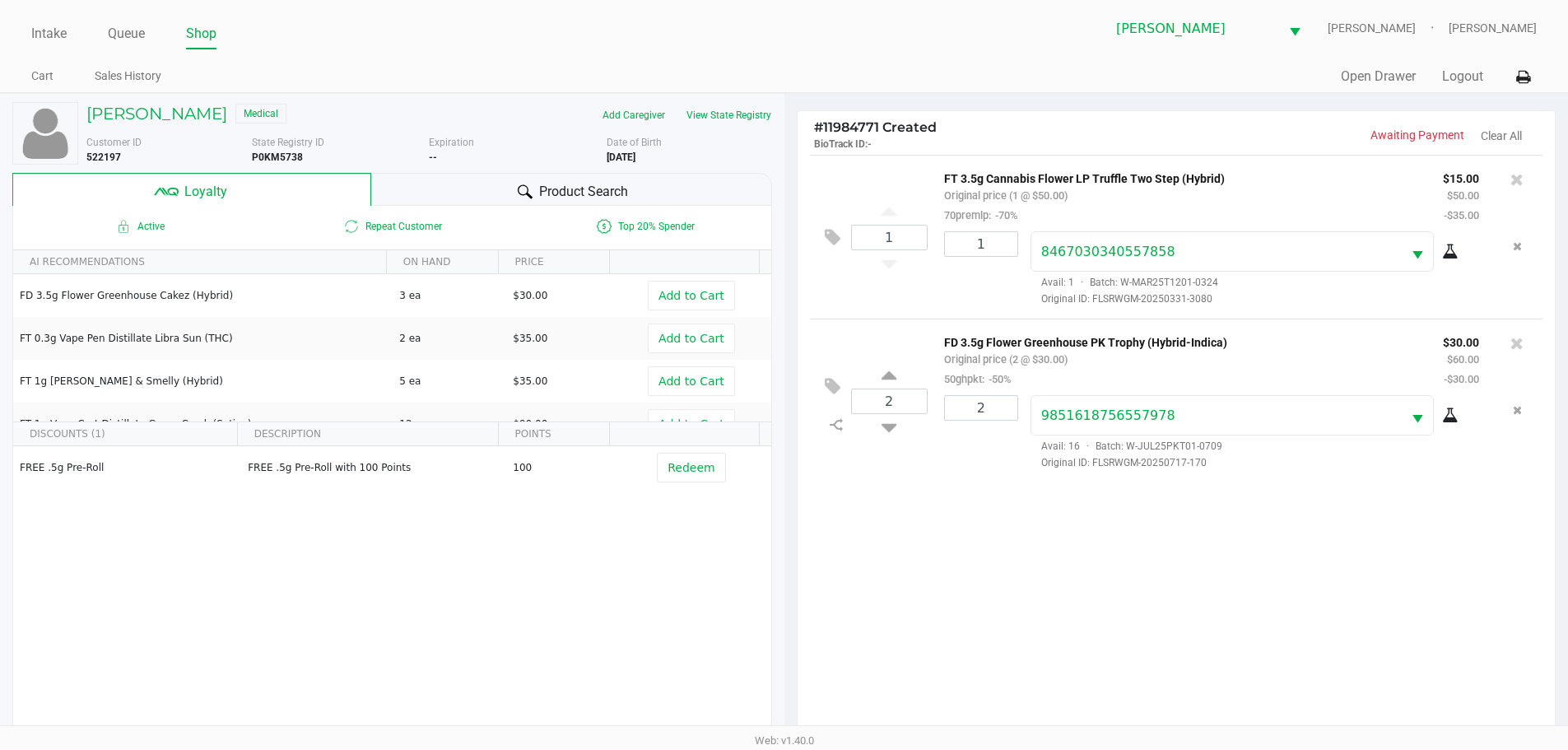
scroll to position [198, 0]
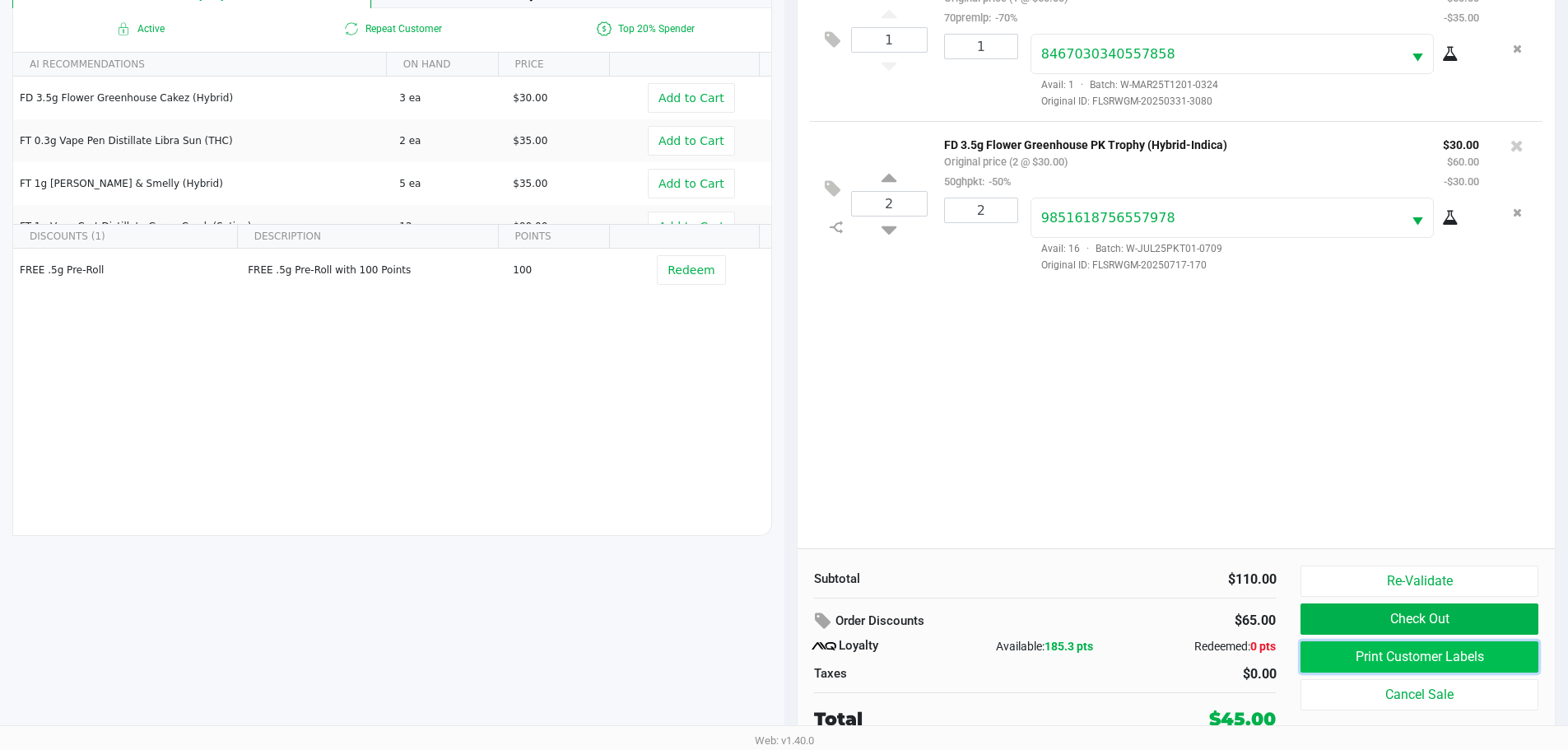
click at [1406, 660] on button "Print Customer Labels" at bounding box center [1419, 656] width 237 height 31
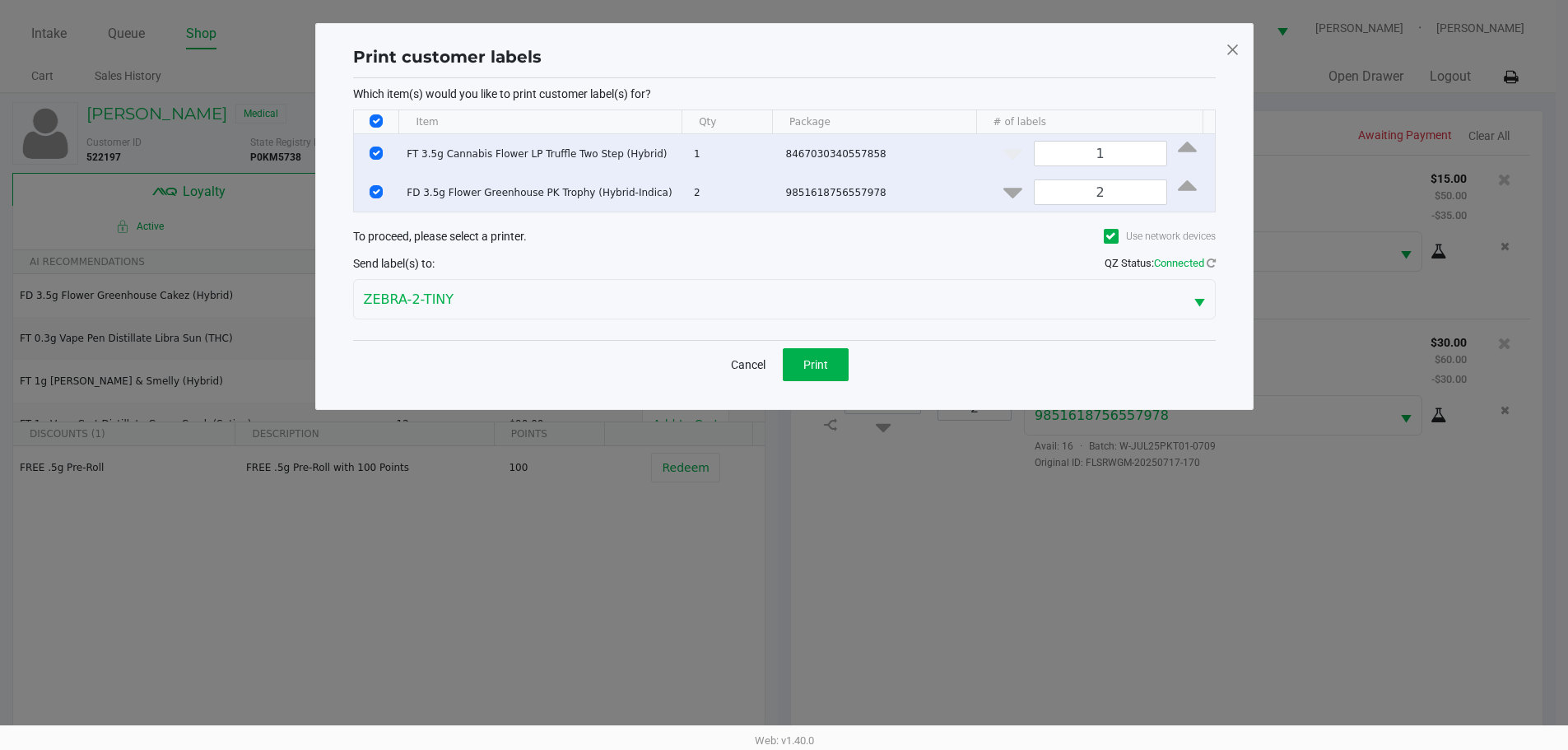
scroll to position [0, 0]
click at [807, 371] on button "Print" at bounding box center [822, 364] width 66 height 33
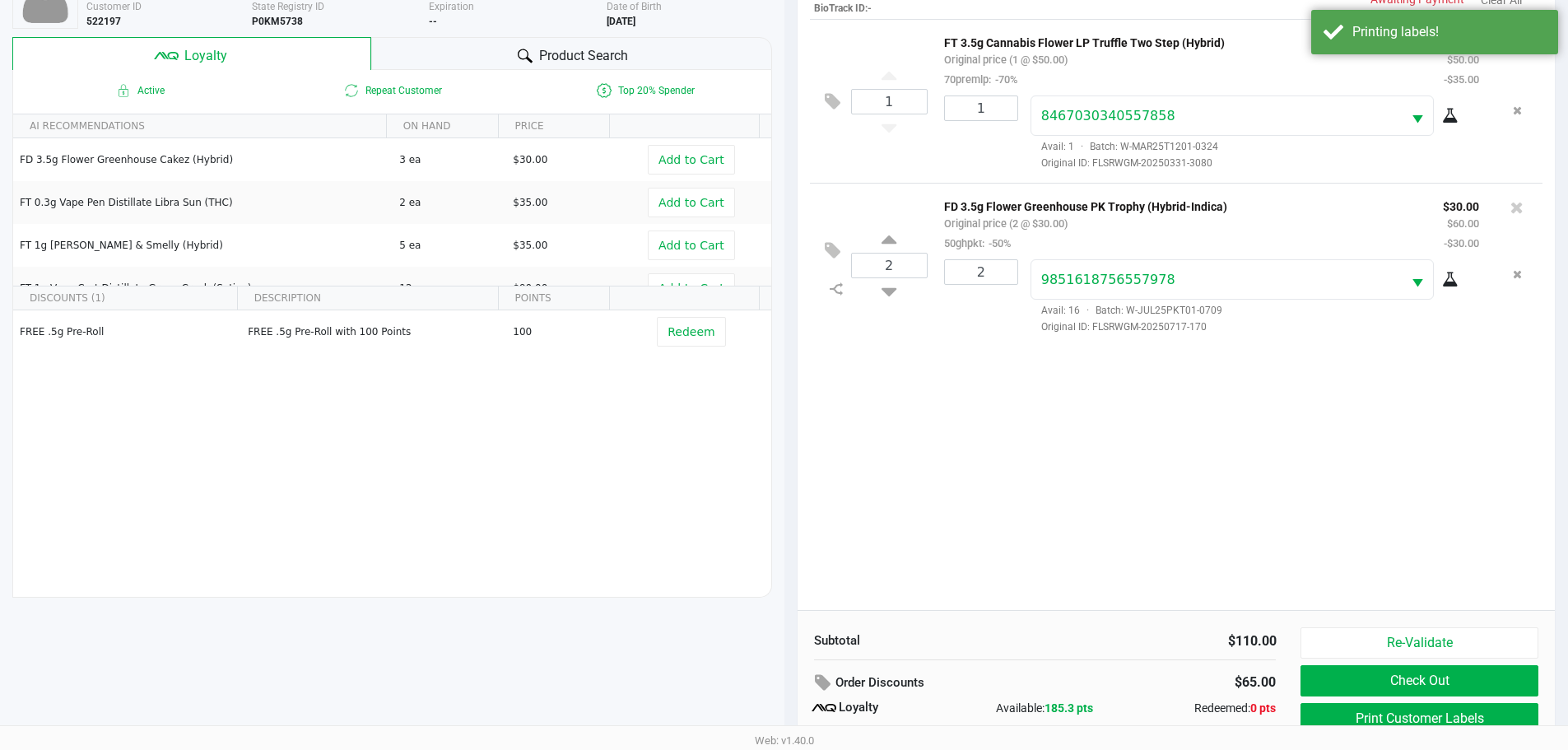
scroll to position [198, 0]
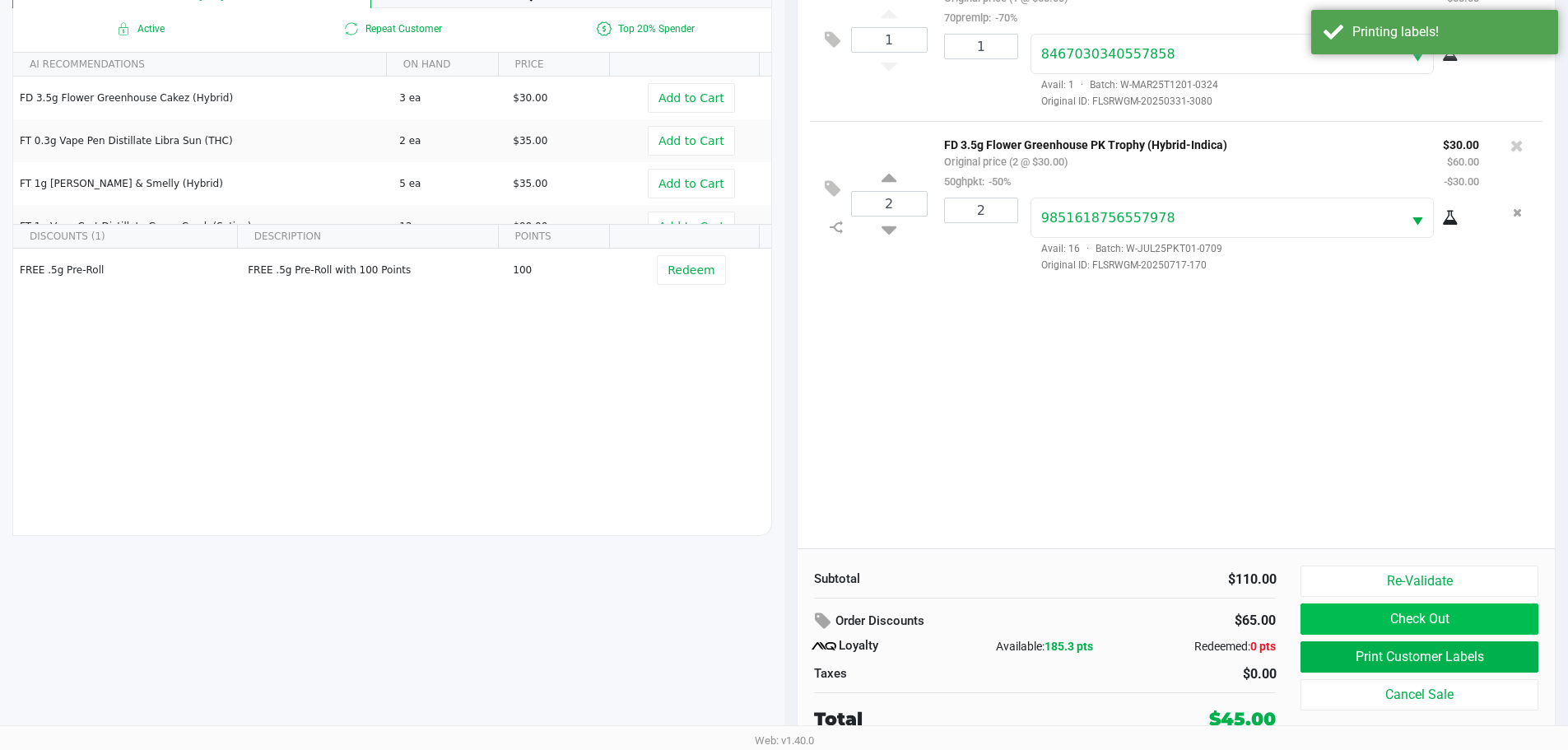
click at [1420, 616] on button "Check Out" at bounding box center [1419, 619] width 237 height 31
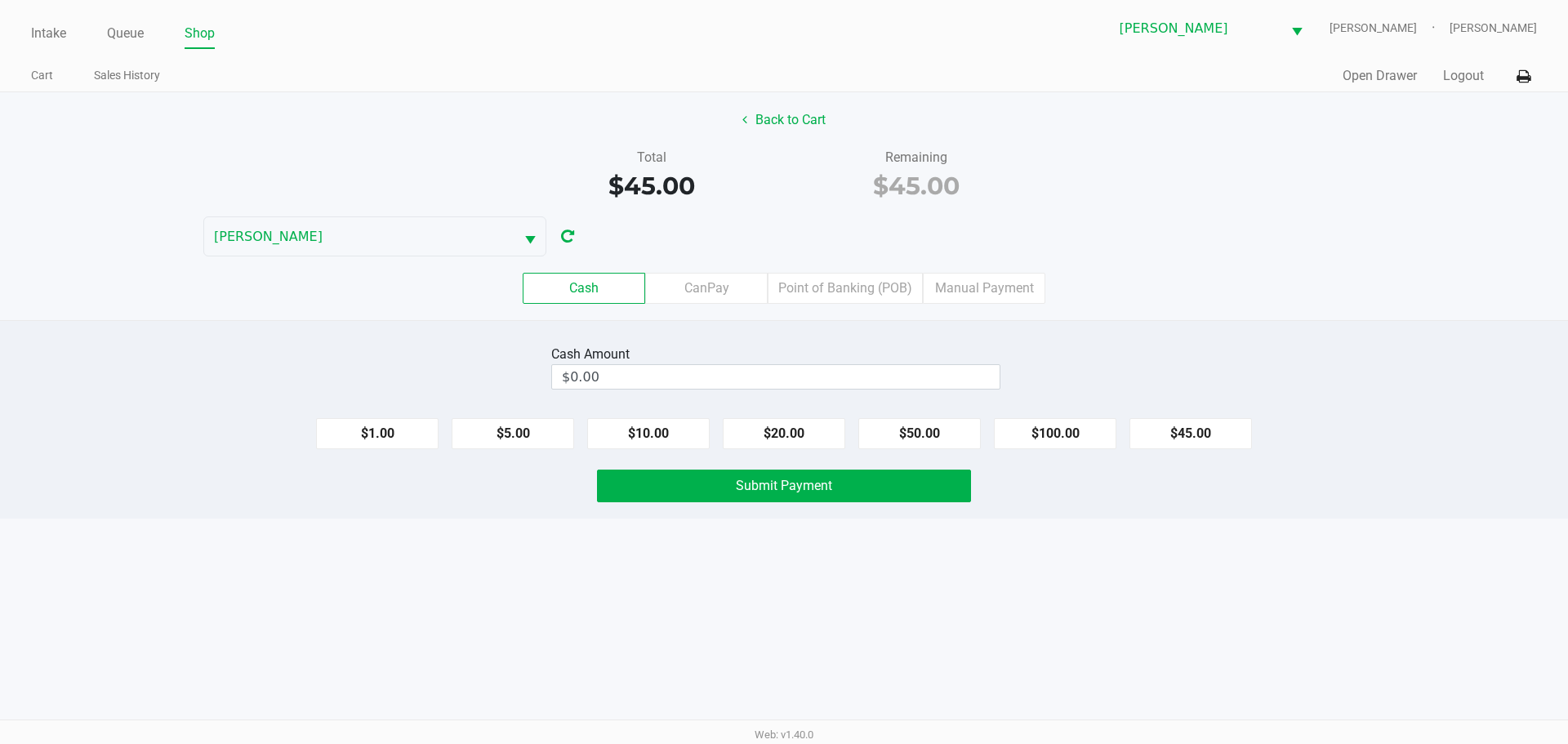
click at [1107, 146] on div "Back to Cart Total $45.00 Remaining $45.00 CHARLIE-SIMPSON Cash CanPay Point of…" at bounding box center [784, 206] width 1568 height 228
click at [990, 177] on div "$45.00" at bounding box center [916, 186] width 241 height 37
click at [812, 117] on button "Back to Cart" at bounding box center [784, 120] width 105 height 31
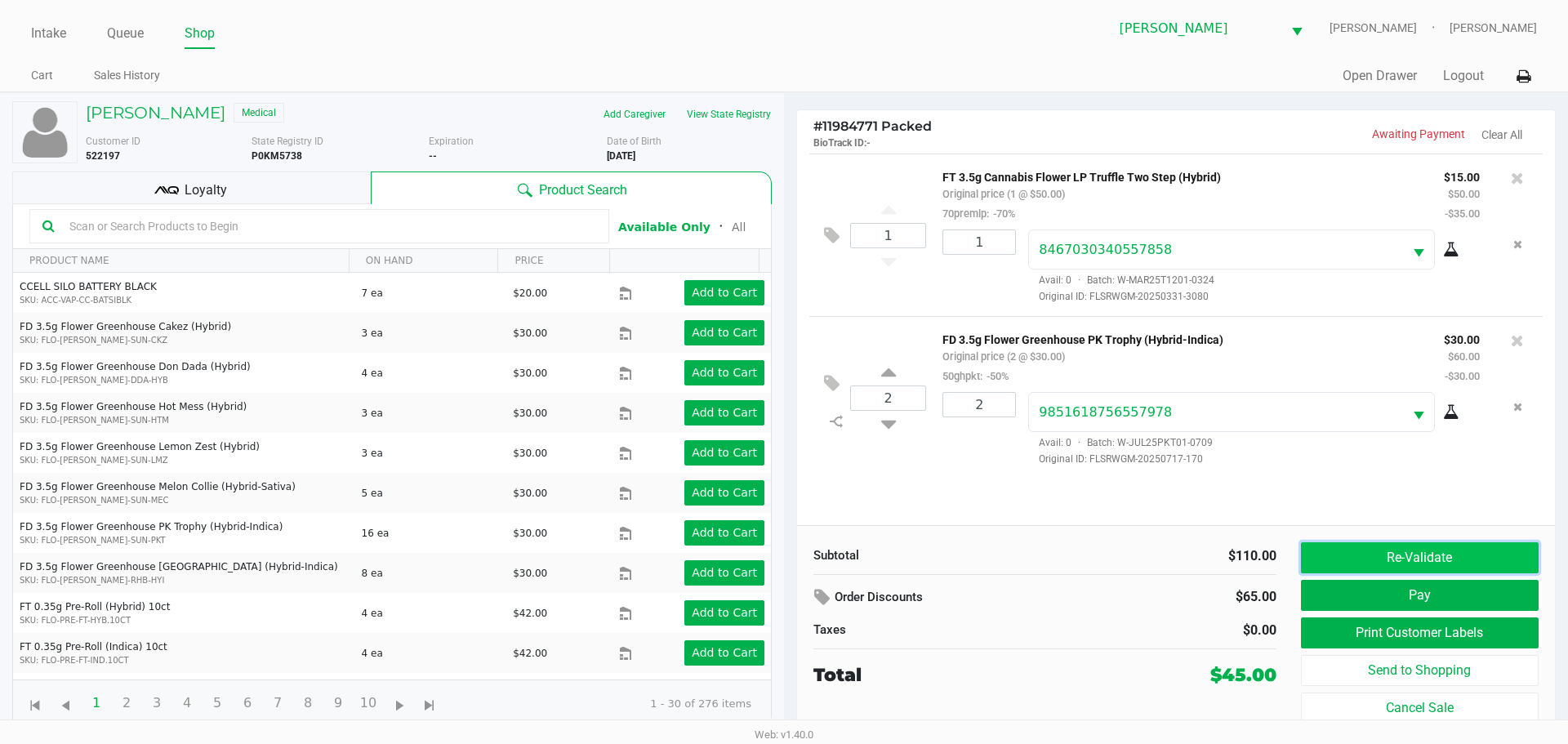
click at [1335, 547] on button "Re-Validate" at bounding box center [1420, 557] width 237 height 31
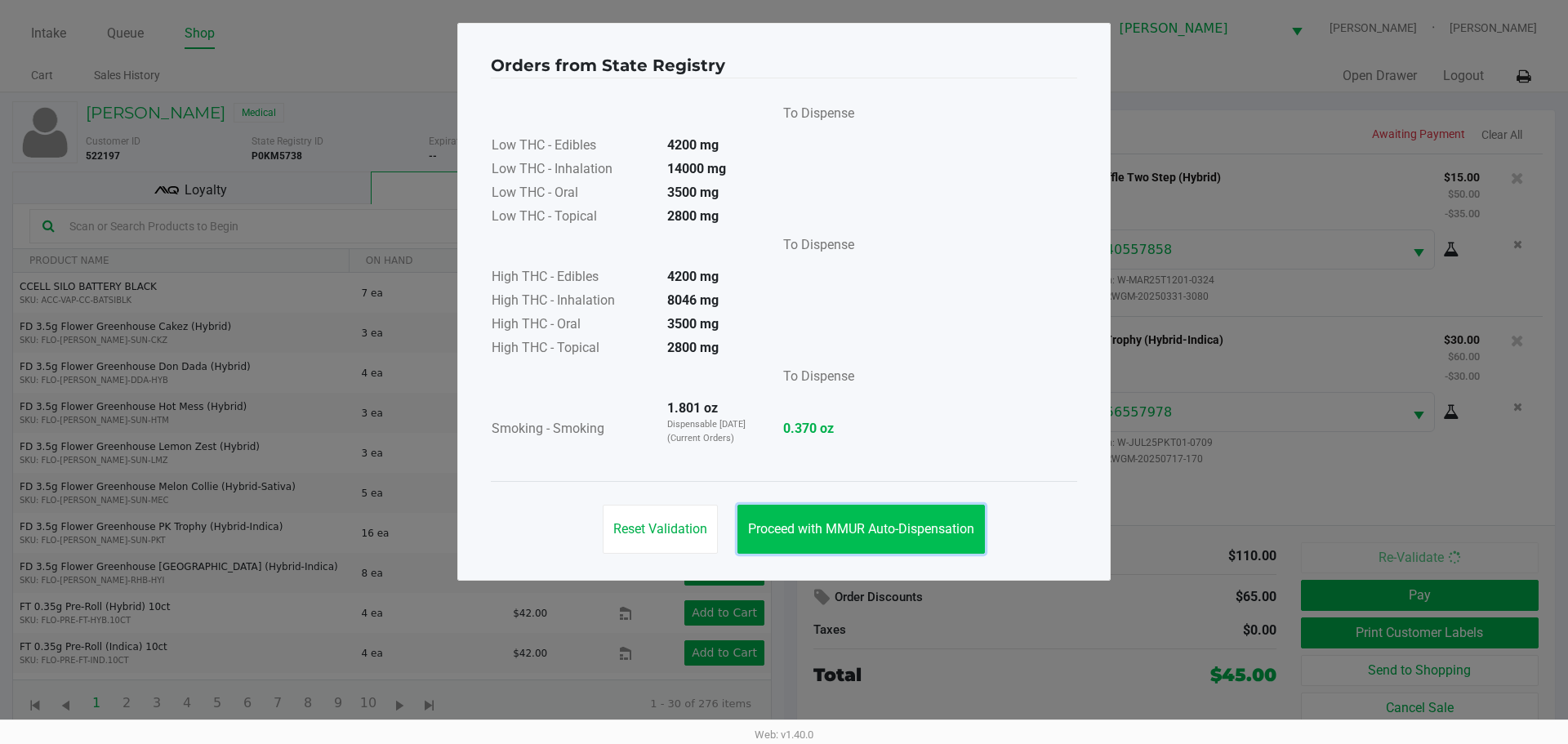
click at [891, 520] on button "Proceed with MMUR Auto-Dispensation" at bounding box center [861, 529] width 247 height 49
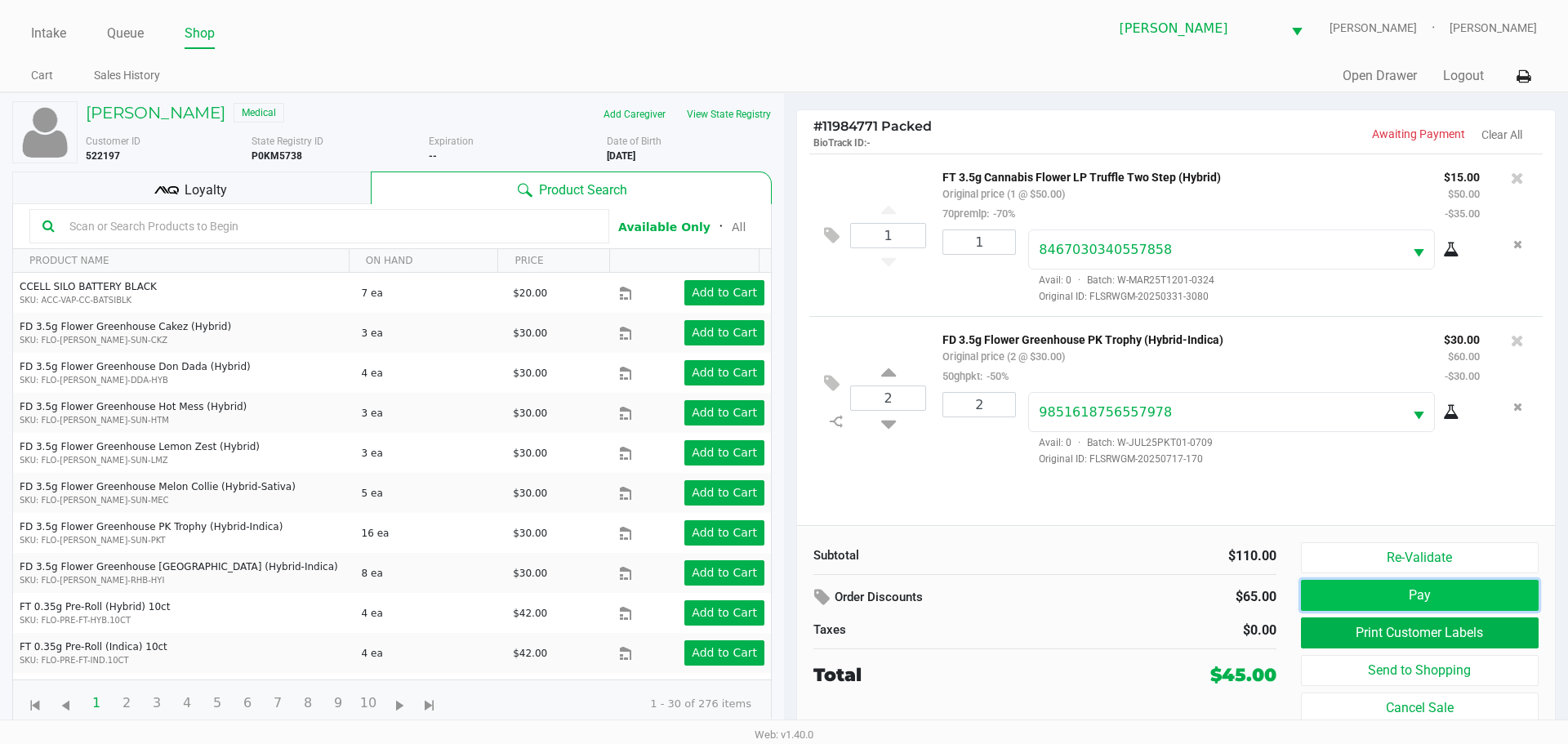
click at [1392, 591] on button "Pay" at bounding box center [1420, 595] width 237 height 31
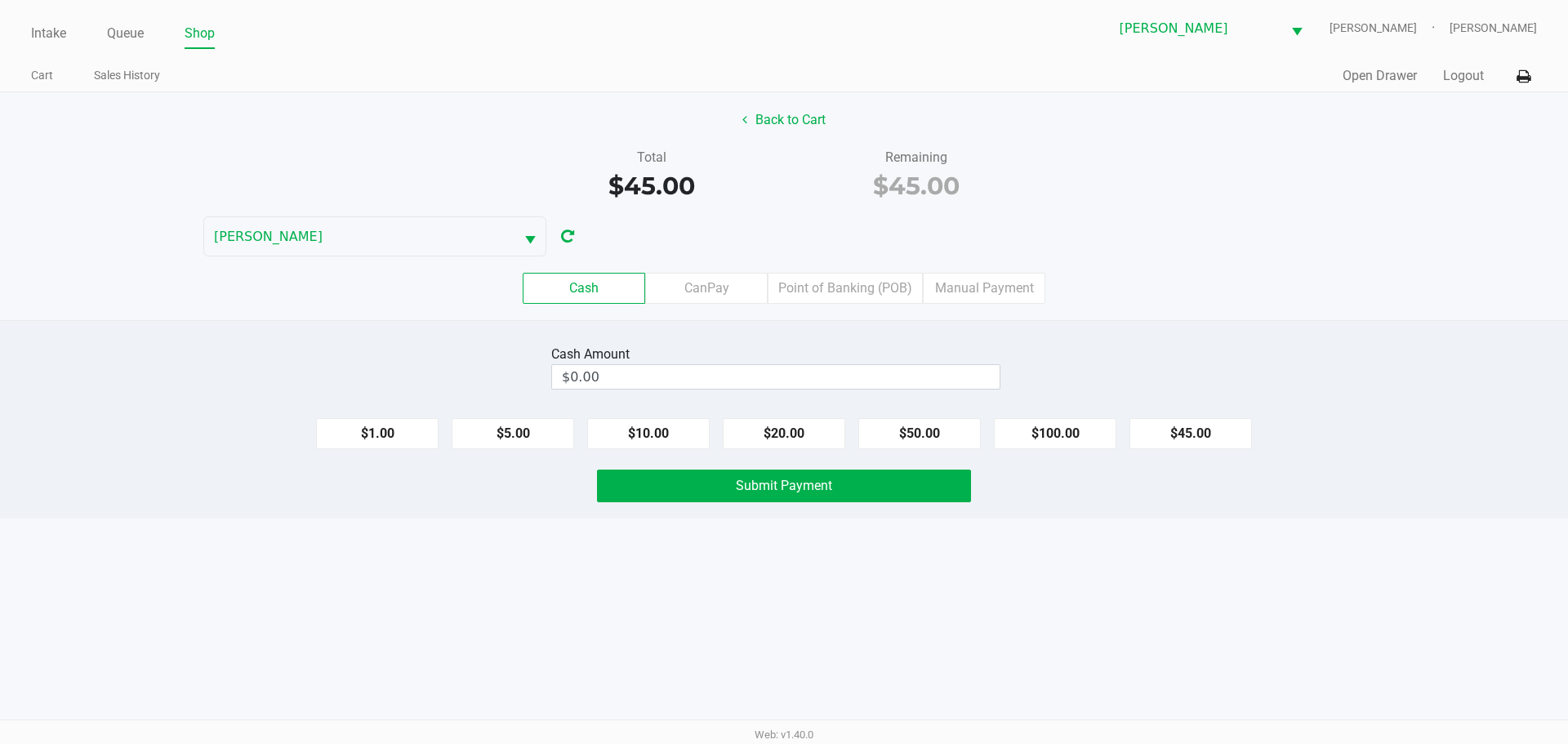
click at [1188, 211] on div "Back to Cart Total $45.00 Remaining $45.00 CHARLIE-SIMPSON Cash CanPay Point of…" at bounding box center [784, 206] width 1568 height 228
click at [1060, 248] on div "Back to Cart Total $45.00 Remaining $45.00 CHARLIE-SIMPSON Cash CanPay Point of…" at bounding box center [784, 206] width 1568 height 228
click at [1106, 293] on div "Cash CanPay Point of Banking (POB) Manual Payment" at bounding box center [784, 288] width 1568 height 31
click at [769, 132] on button "Back to Cart" at bounding box center [784, 120] width 105 height 31
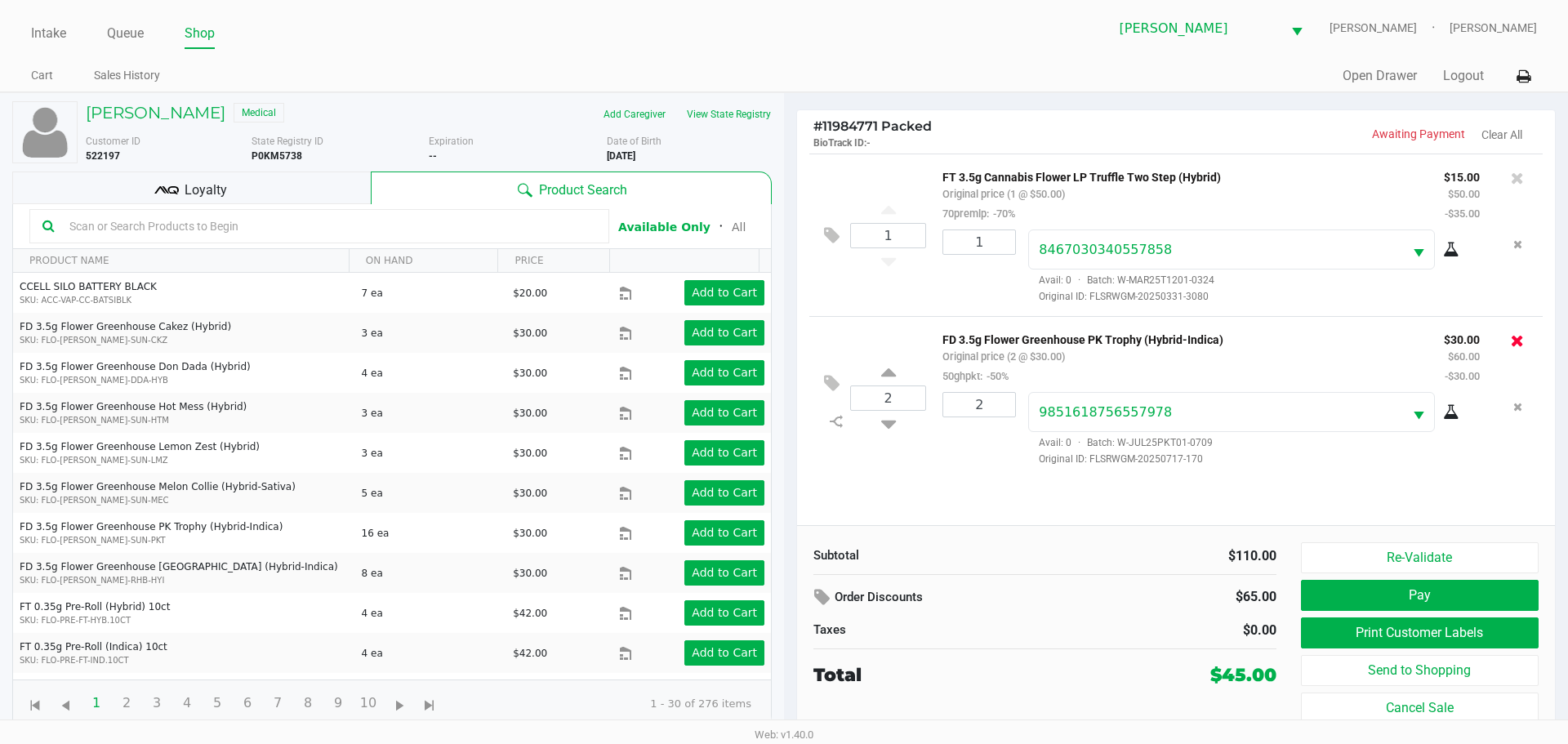
click at [1514, 347] on icon at bounding box center [1518, 340] width 13 height 16
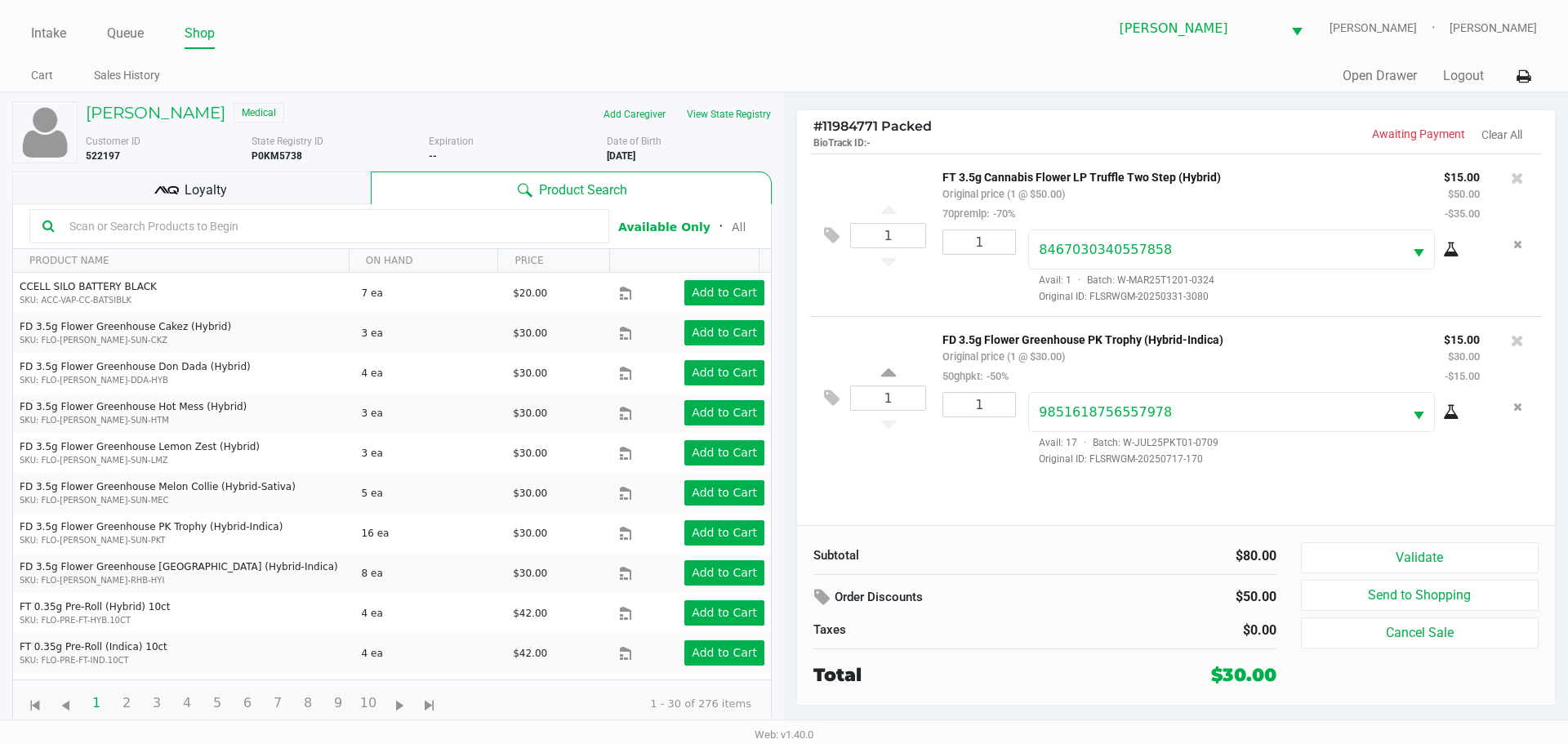
drag, startPoint x: 1387, startPoint y: 536, endPoint x: 1390, endPoint y: 544, distance: 8.5
click at [1387, 537] on div "Subtotal $80.00 Order Discounts $50.00 Taxes $0.00 Total $30.00 Validate Send t…" at bounding box center [1175, 615] width 758 height 179
click at [1390, 546] on button "Validate" at bounding box center [1420, 557] width 237 height 31
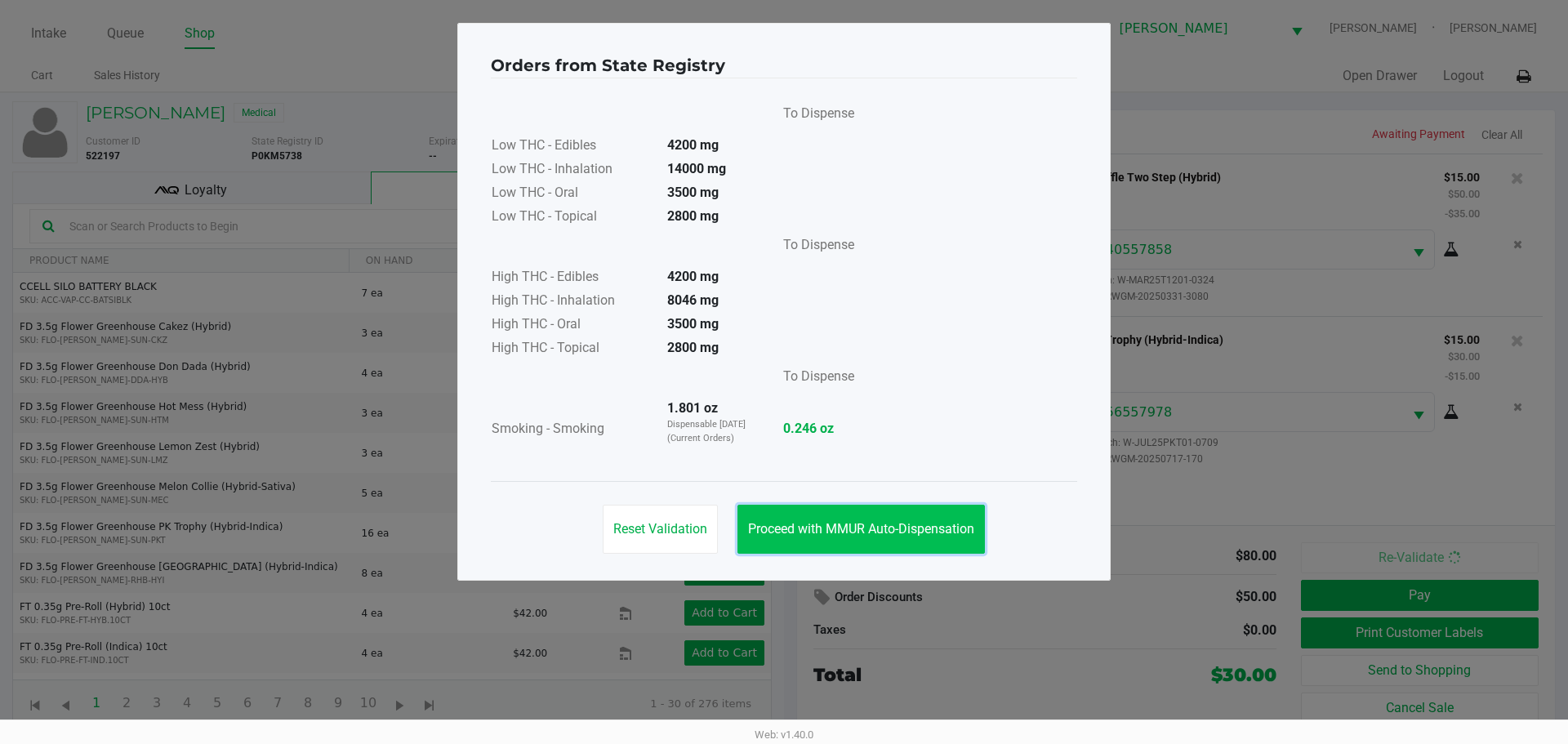
click at [913, 505] on button "Proceed with MMUR Auto-Dispensation" at bounding box center [861, 529] width 247 height 49
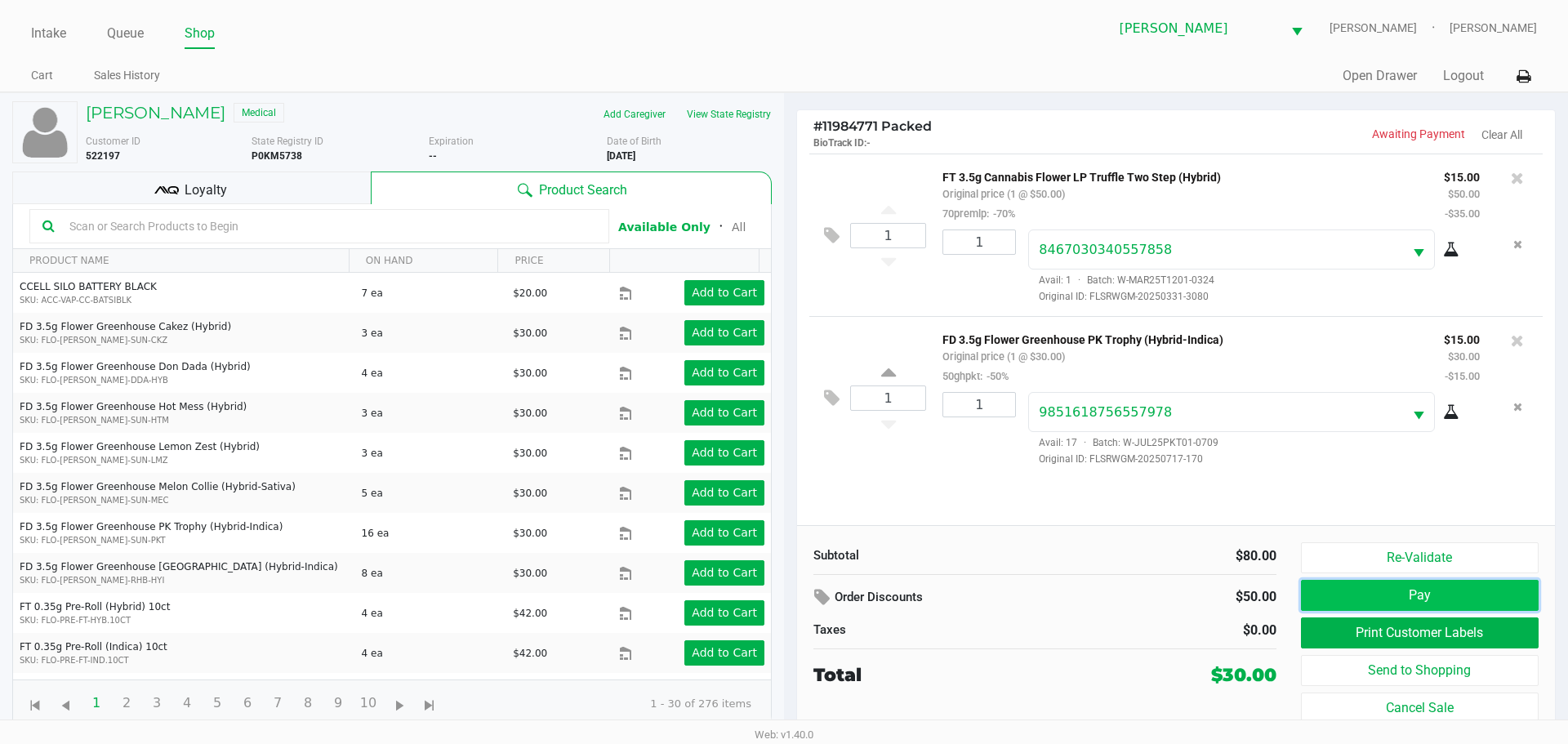
click at [1431, 591] on button "Pay" at bounding box center [1420, 595] width 237 height 31
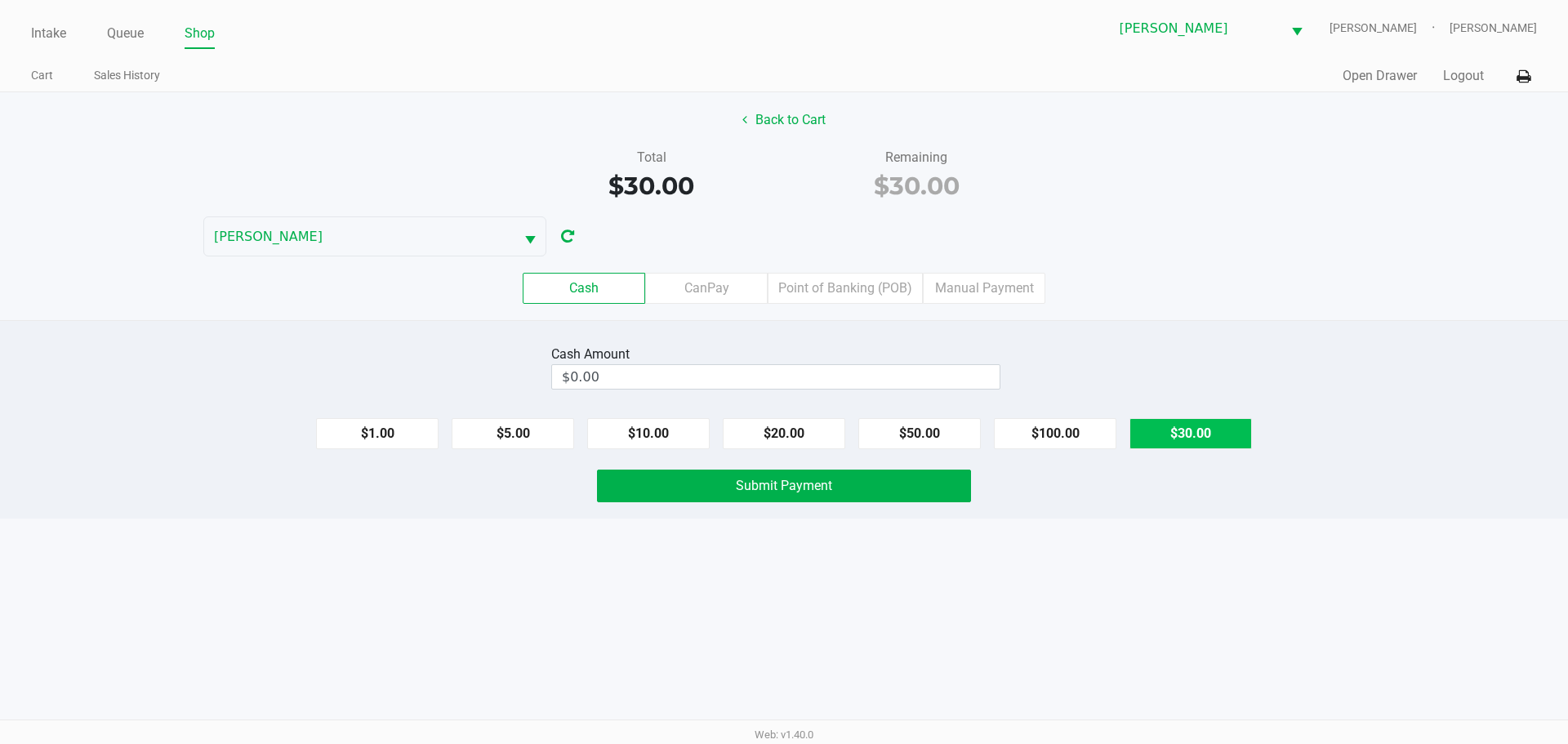
click at [1197, 424] on button "$30.00" at bounding box center [1190, 433] width 122 height 31
type input "$30.00"
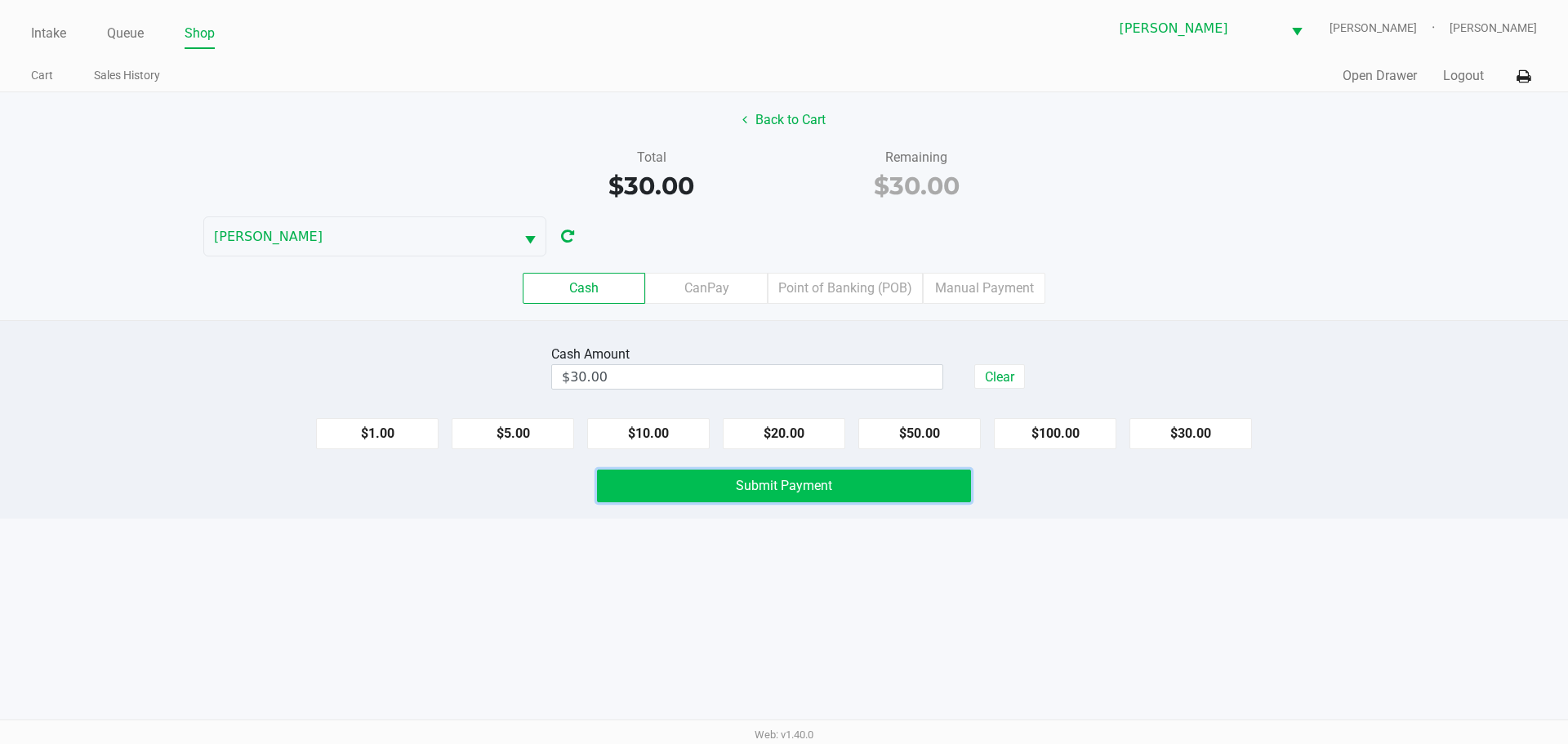
click at [763, 487] on span "Submit Payment" at bounding box center [784, 485] width 96 height 15
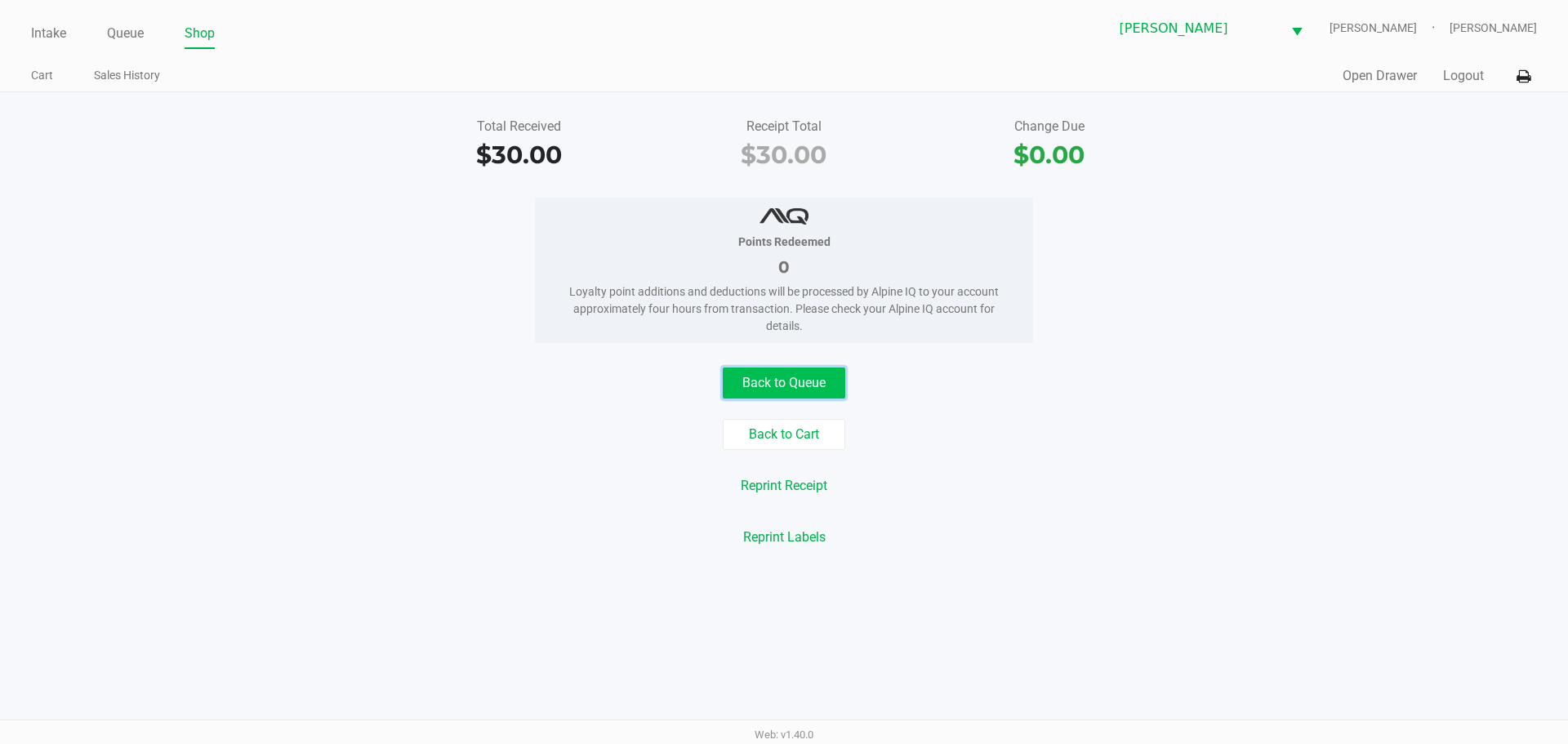
click at [774, 393] on button "Back to Queue" at bounding box center [784, 382] width 122 height 31
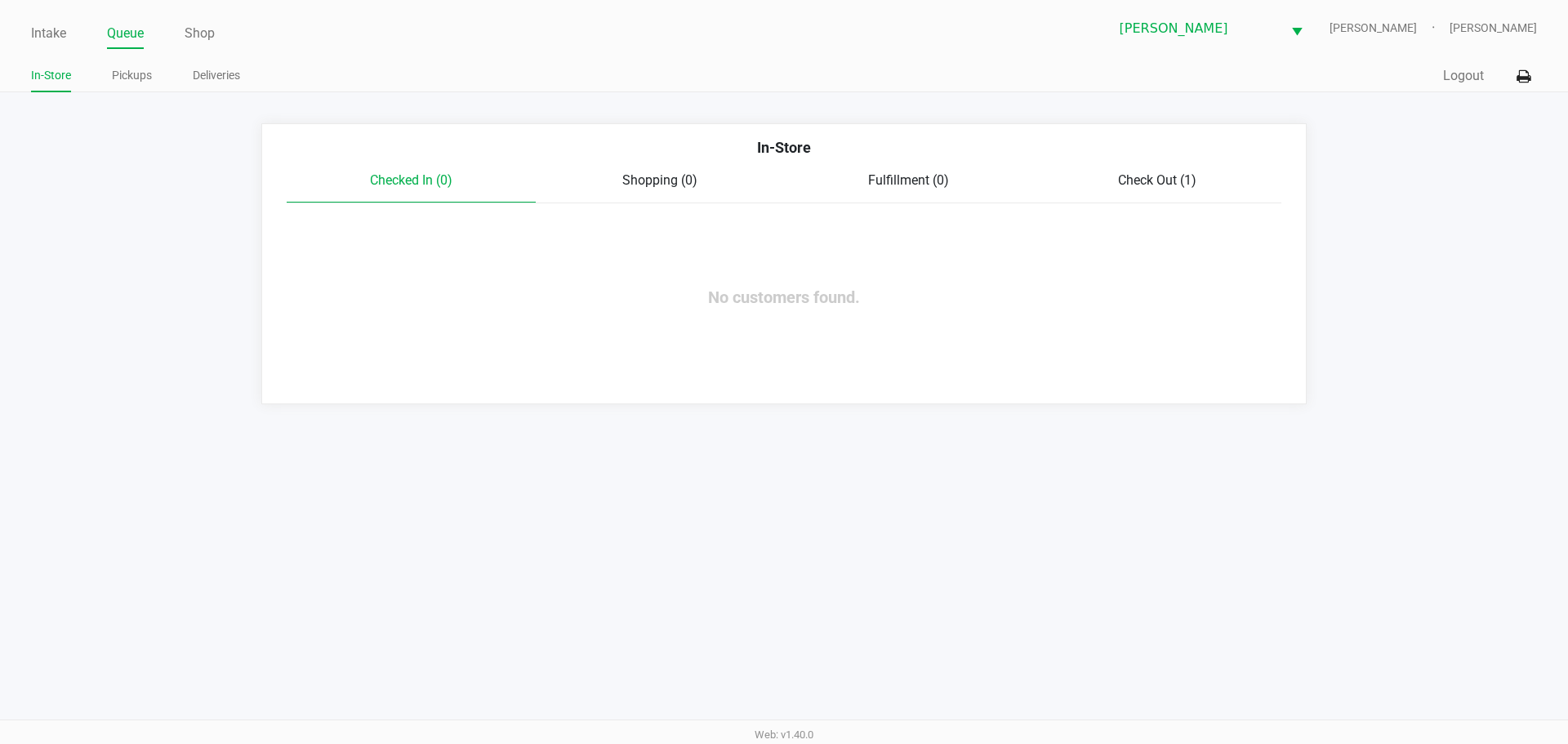
click at [50, 43] on link "Intake" at bounding box center [49, 33] width 35 height 23
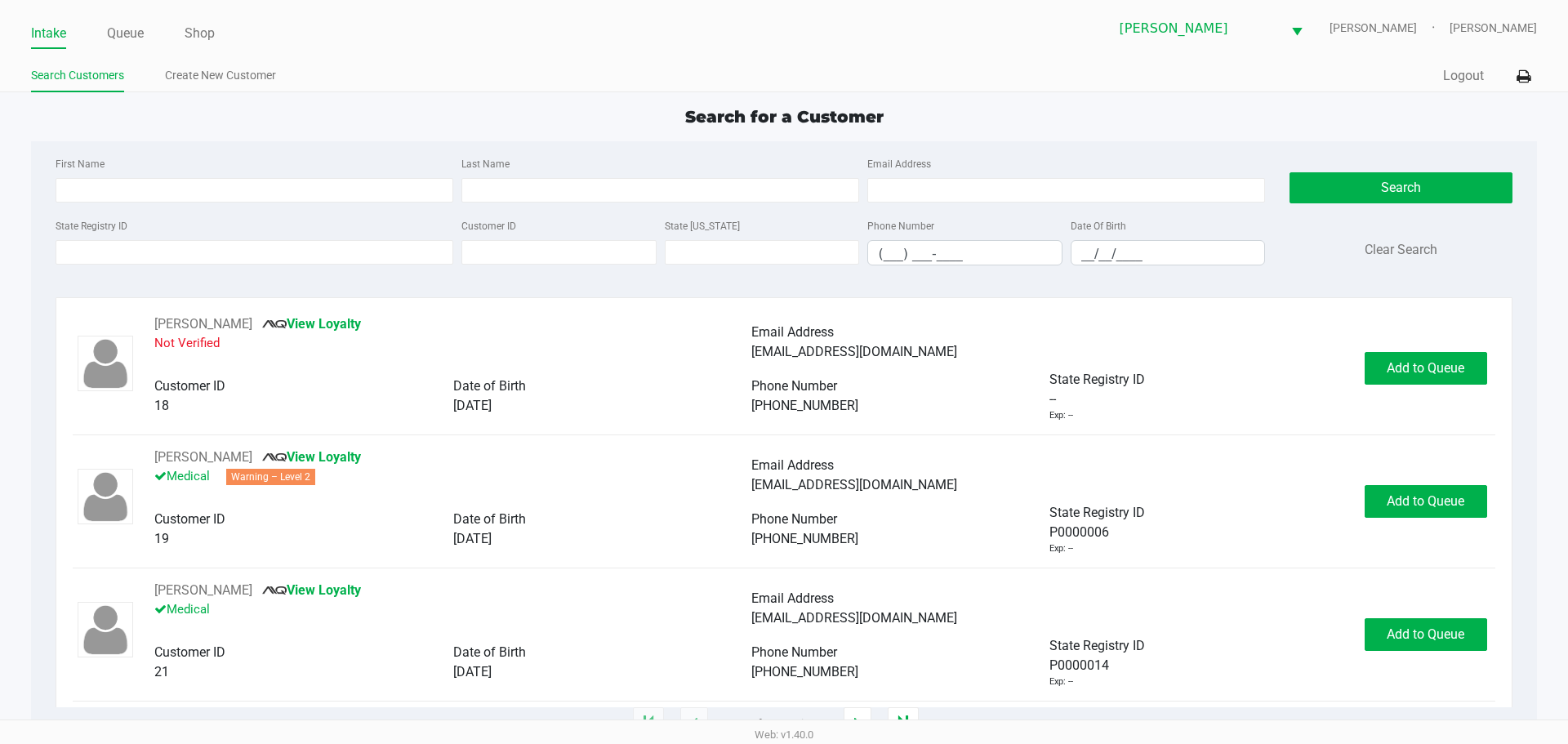
click at [123, 19] on div "Intake Queue Shop" at bounding box center [408, 33] width 753 height 30
click at [129, 32] on link "Queue" at bounding box center [126, 33] width 37 height 23
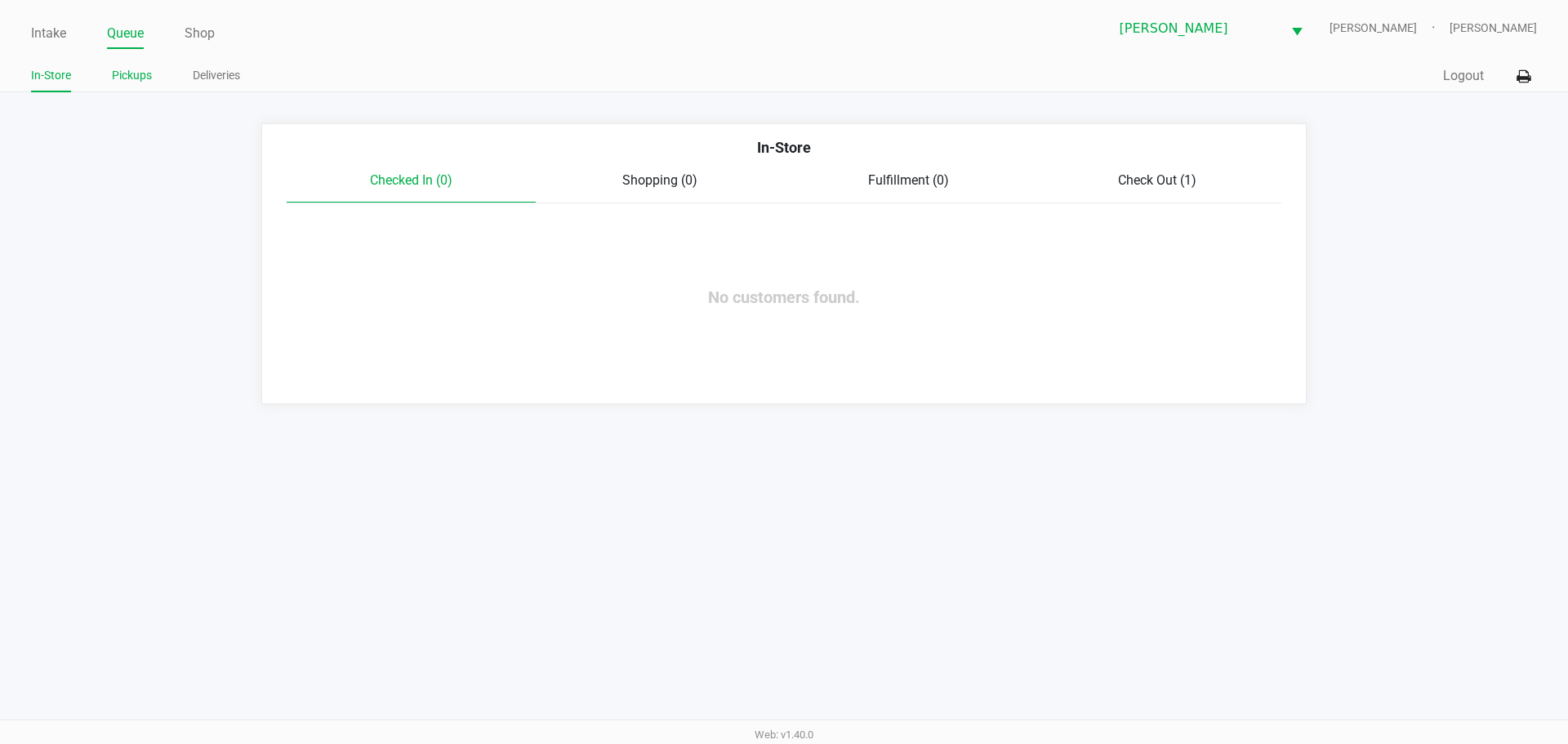
click at [126, 82] on link "Pickups" at bounding box center [132, 75] width 40 height 20
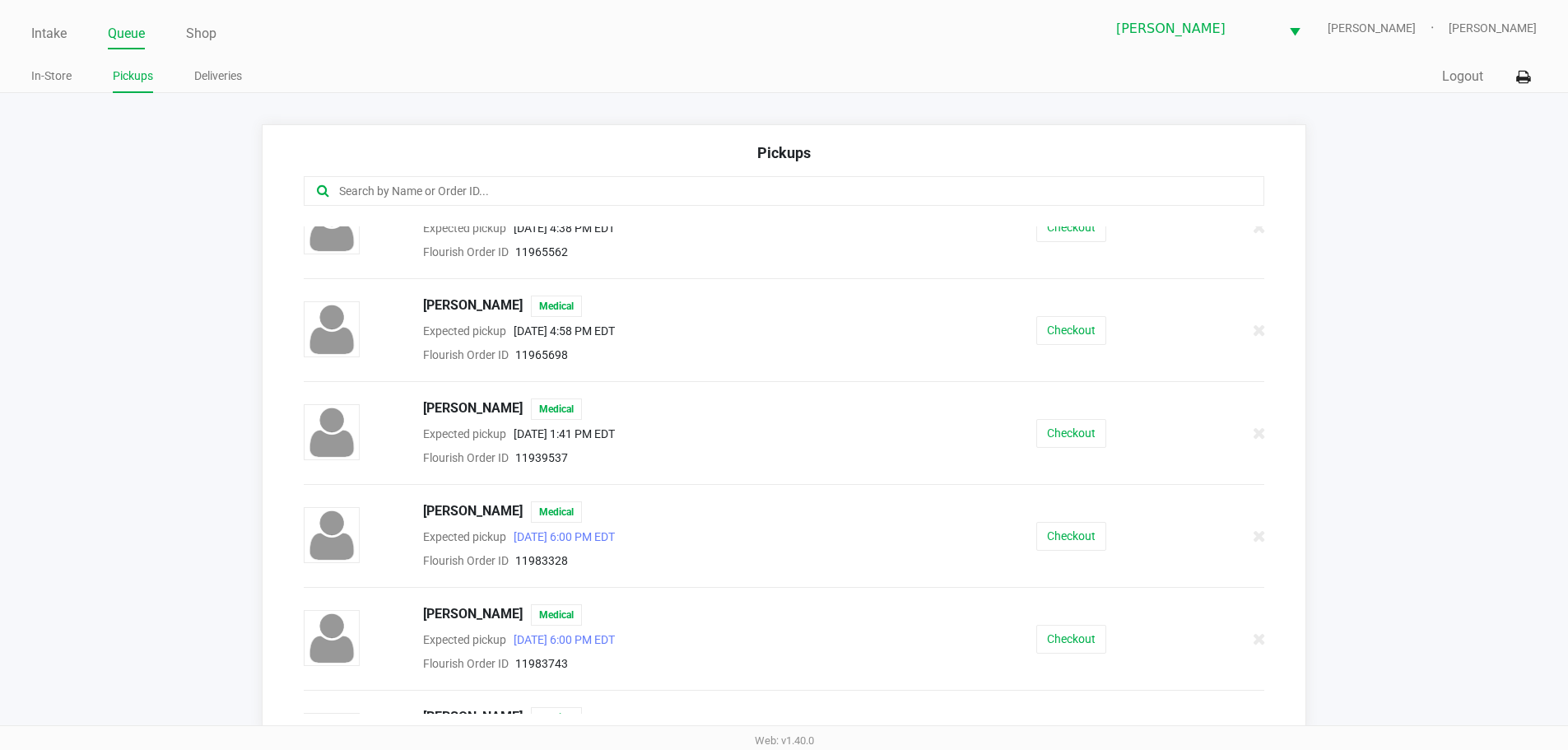
scroll to position [1331, 0]
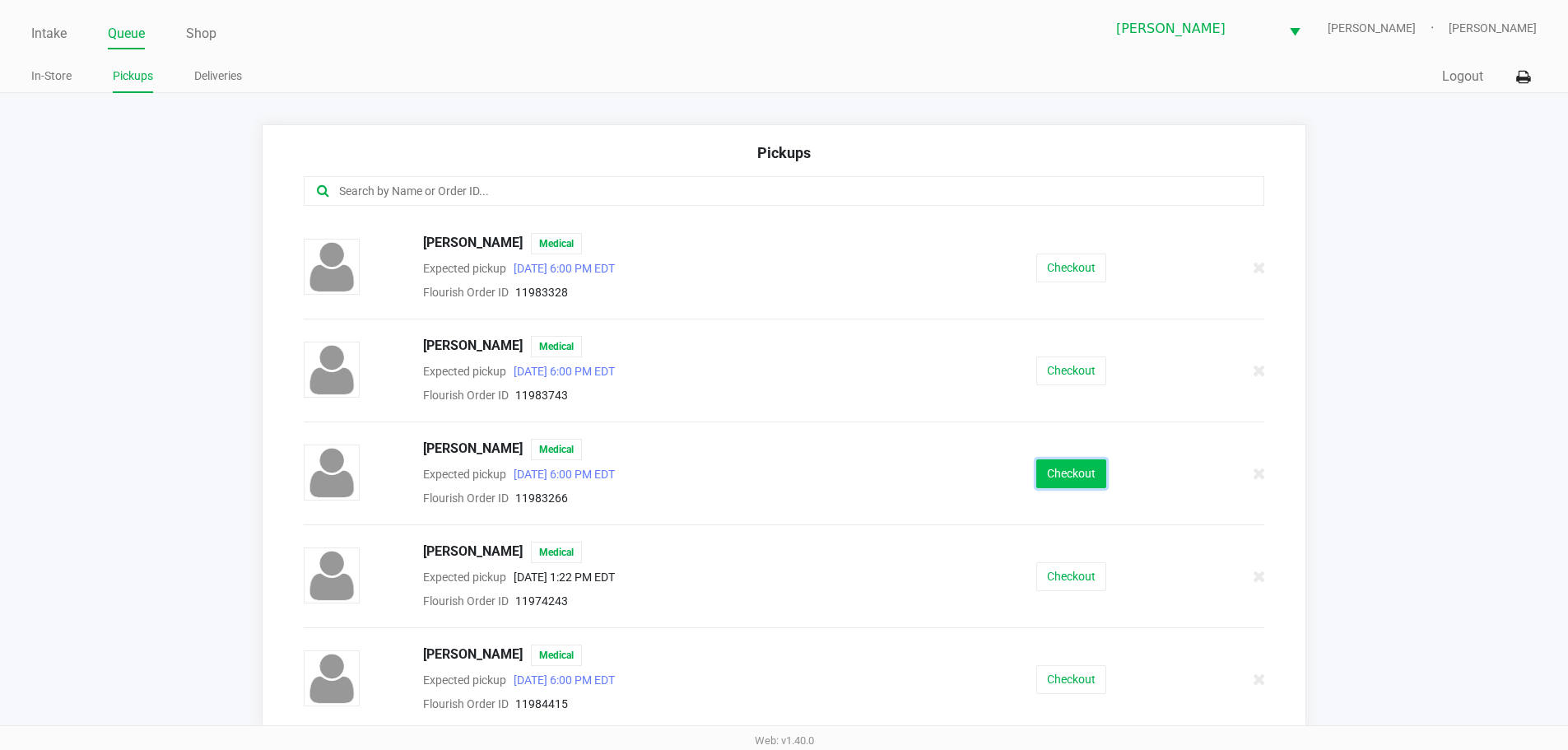
click at [1055, 475] on button "Checkout" at bounding box center [1072, 474] width 70 height 29
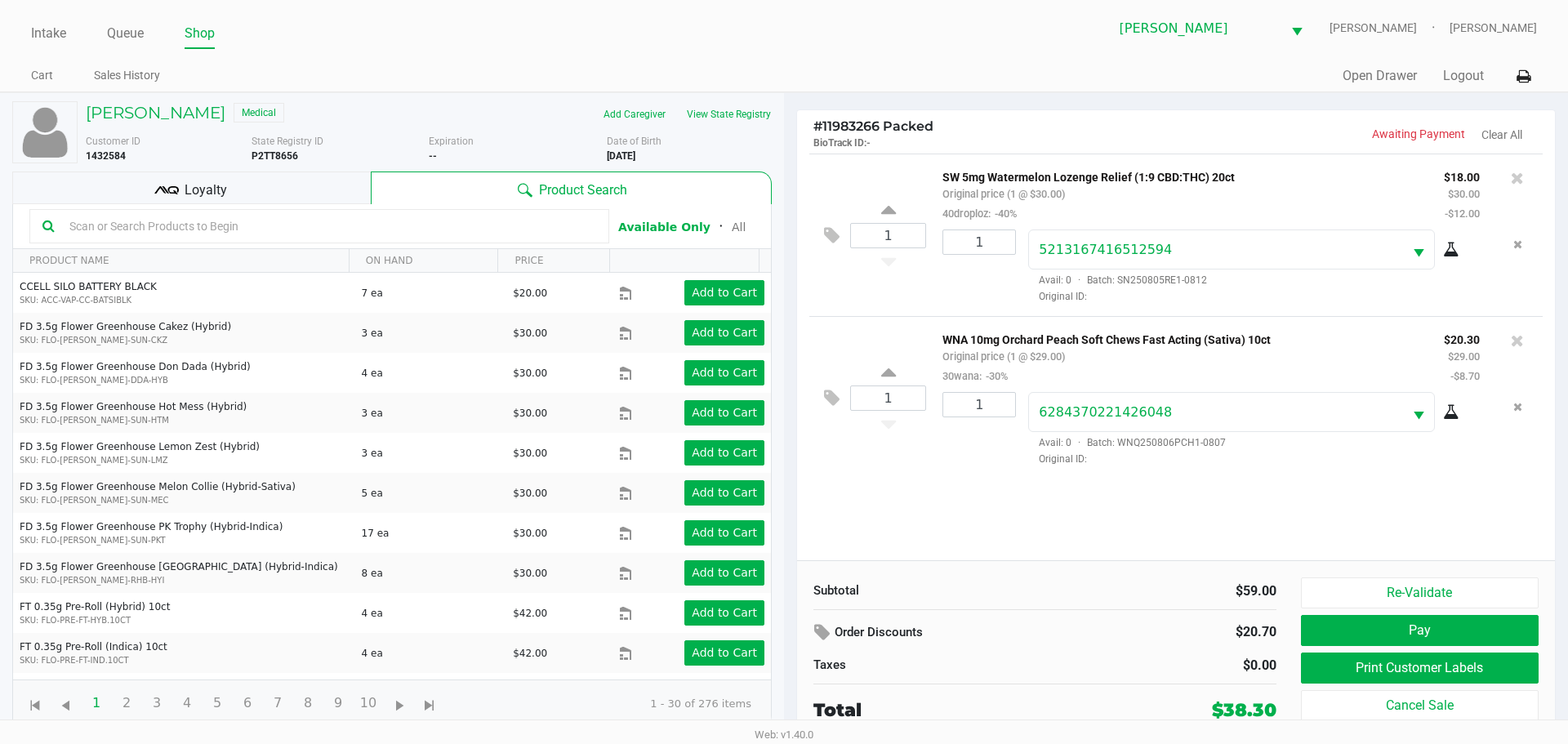
click at [263, 180] on div "Loyalty" at bounding box center [191, 187] width 358 height 33
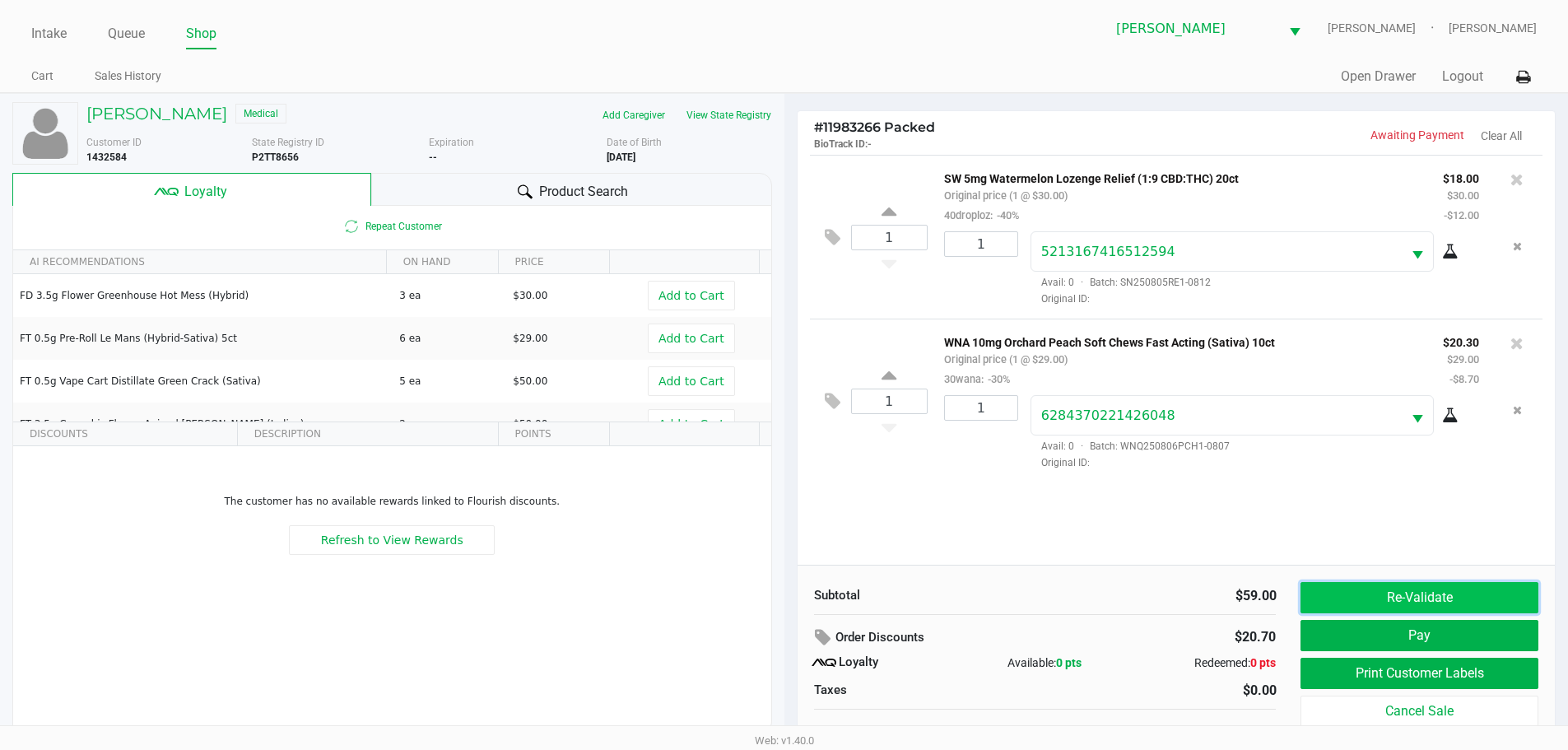
click at [1446, 590] on button "Re-Validate" at bounding box center [1419, 597] width 237 height 31
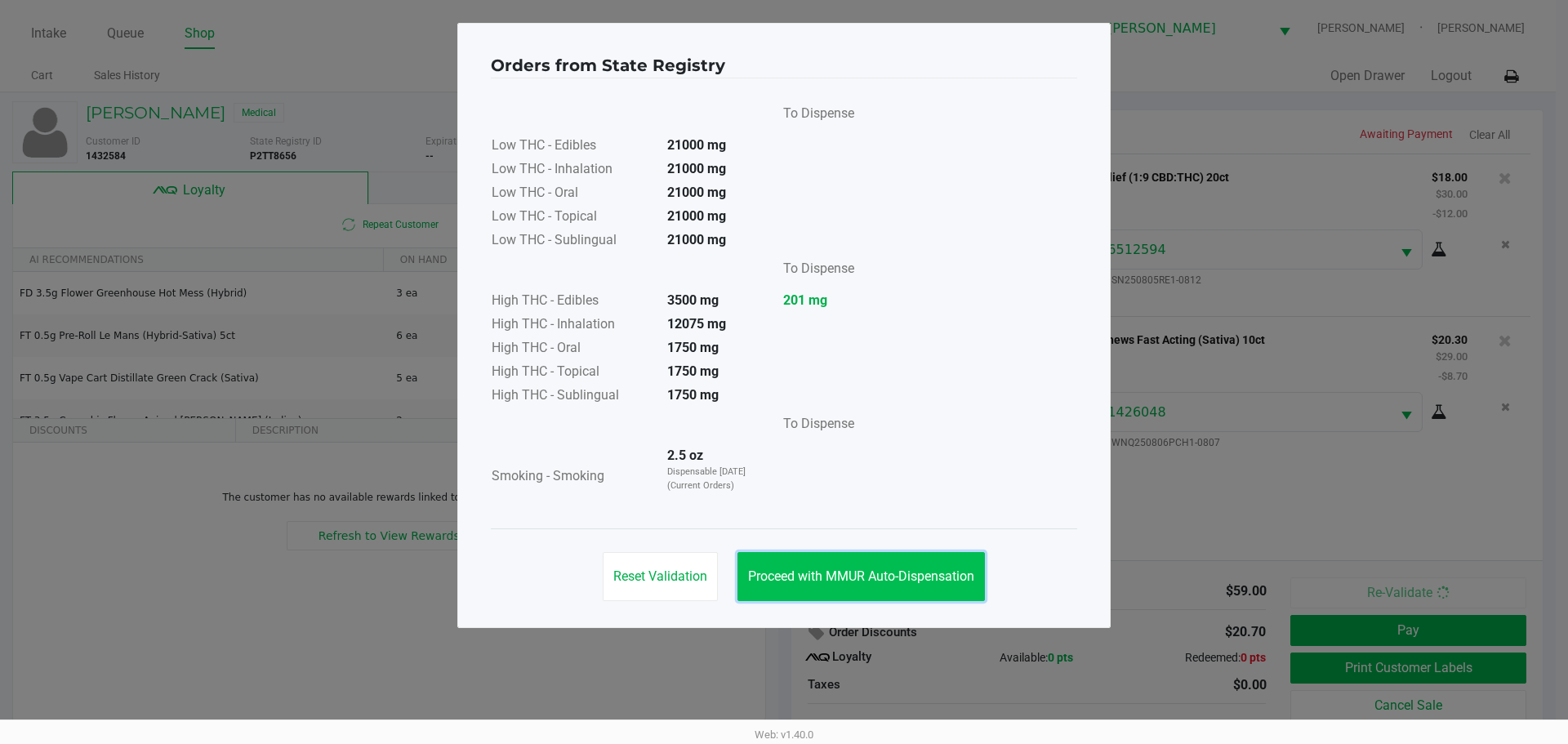
click at [880, 570] on span "Proceed with MMUR Auto-Dispensation" at bounding box center [862, 576] width 227 height 15
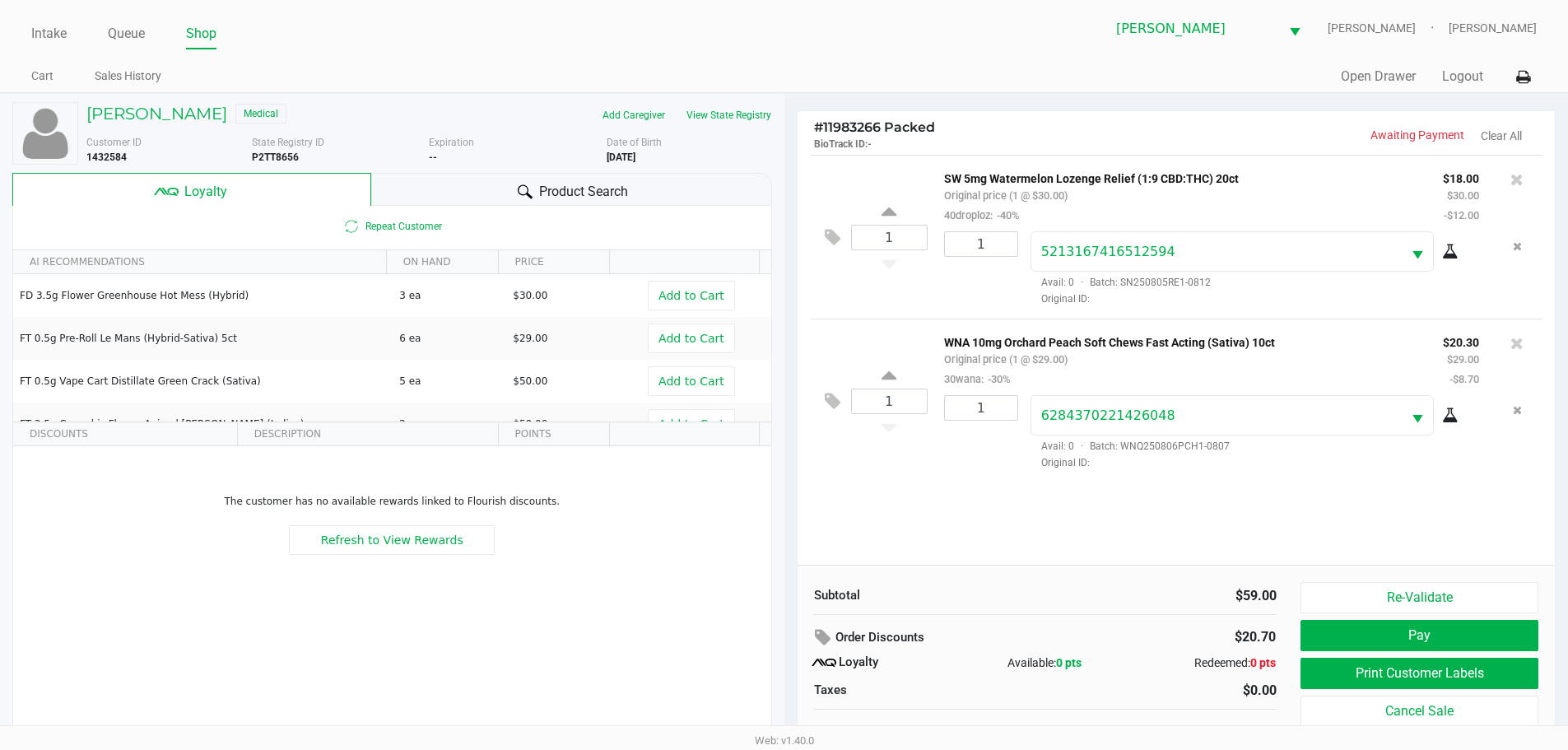
scroll to position [16, 0]
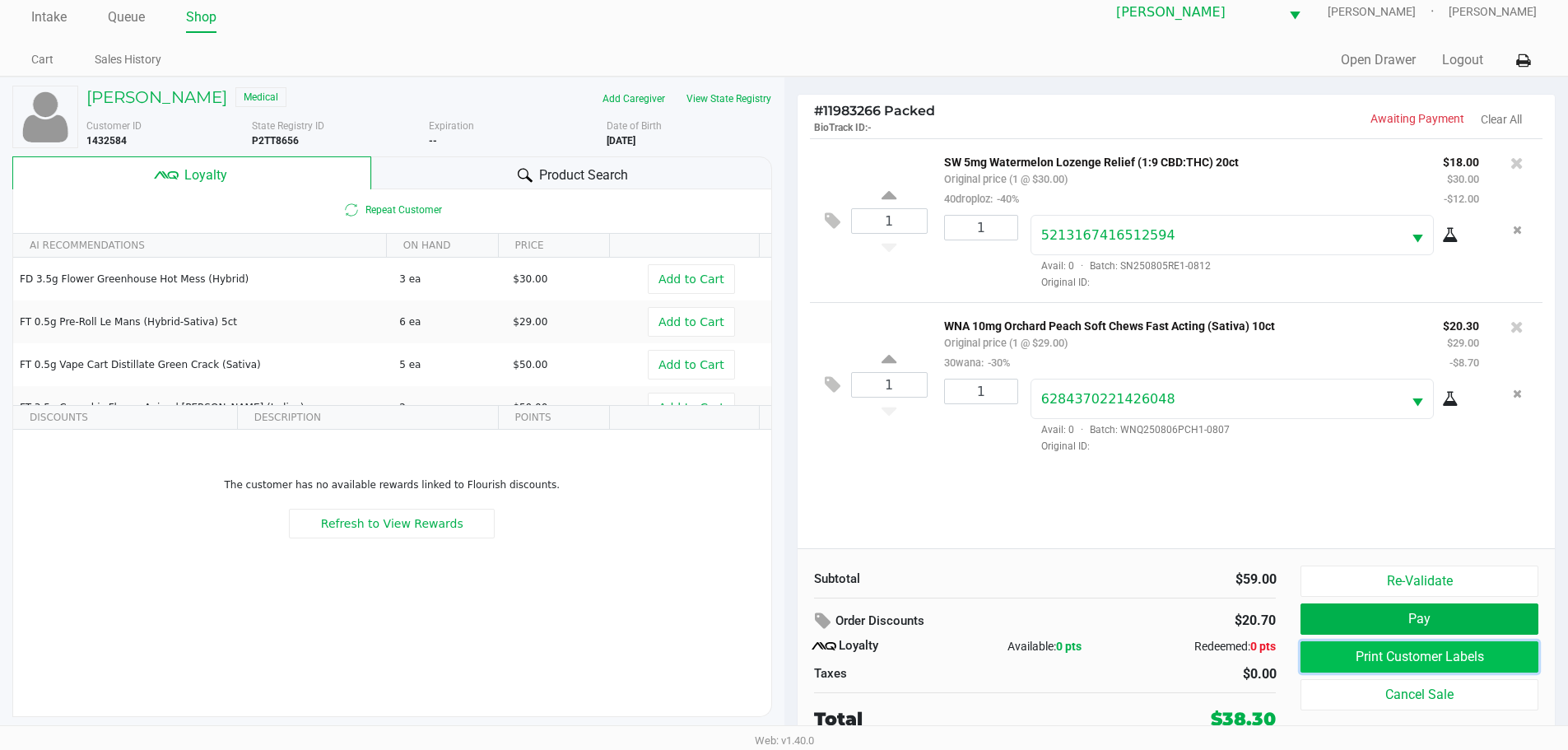
click at [1452, 647] on button "Print Customer Labels" at bounding box center [1419, 656] width 237 height 31
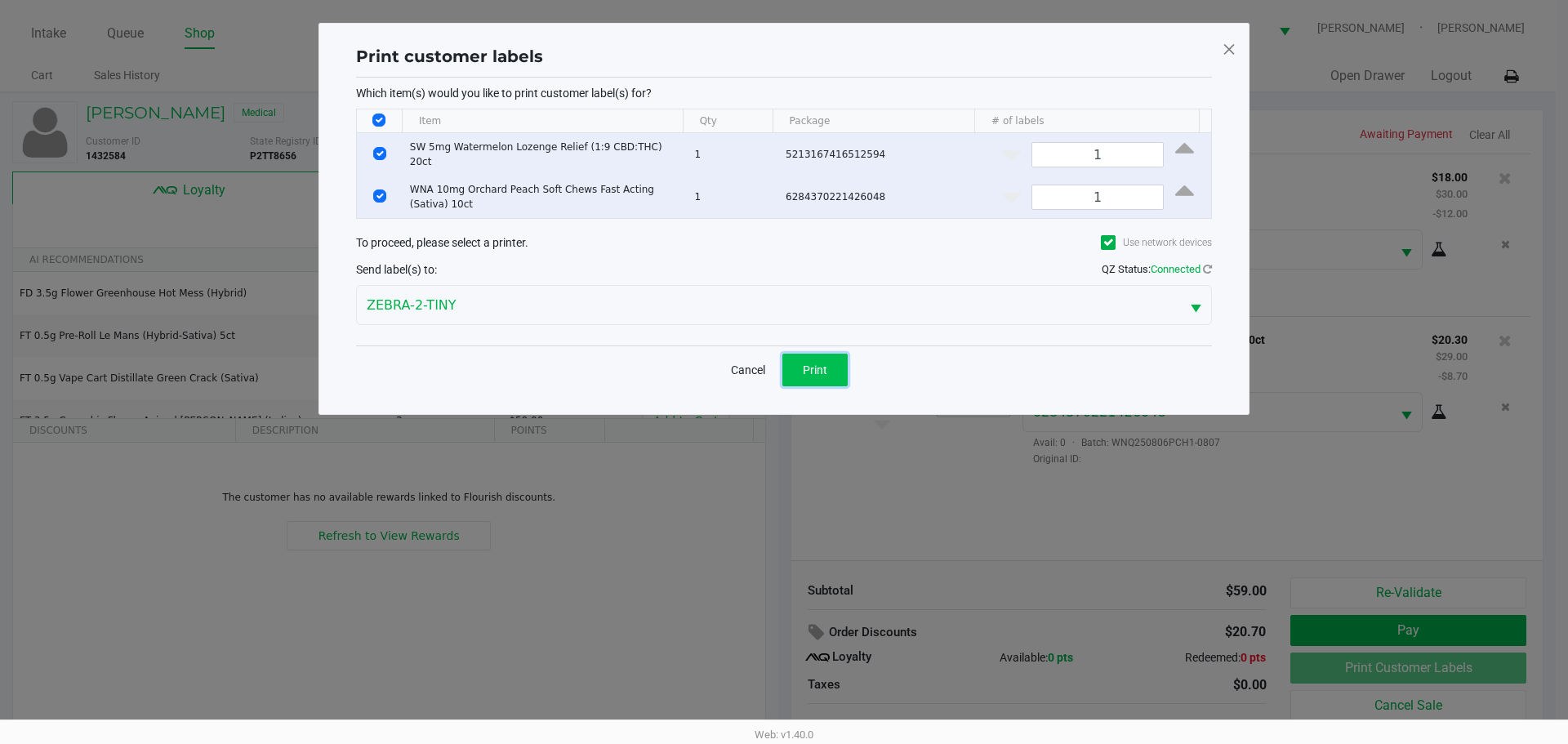
click at [836, 375] on button "Print" at bounding box center [815, 370] width 65 height 33
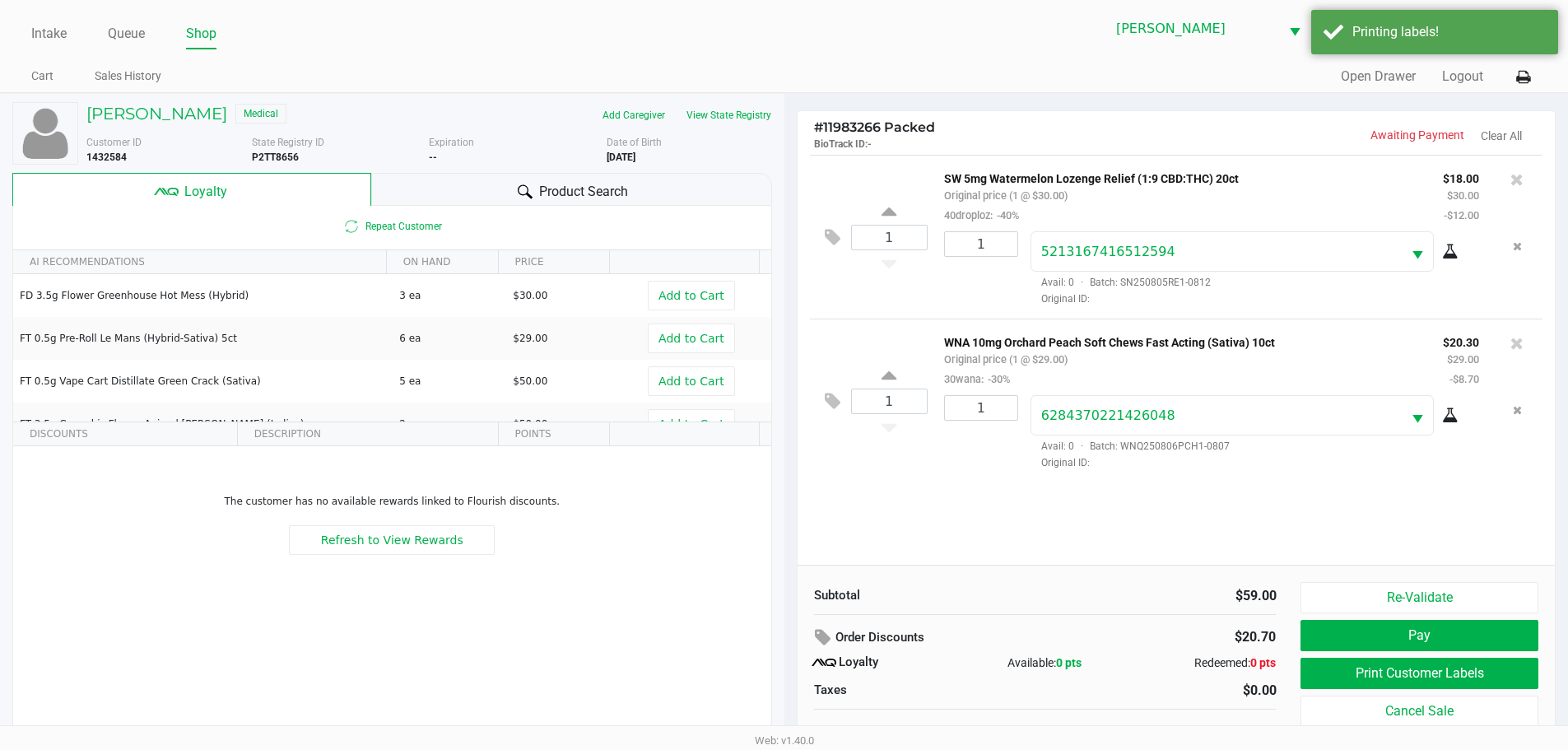
scroll to position [16, 0]
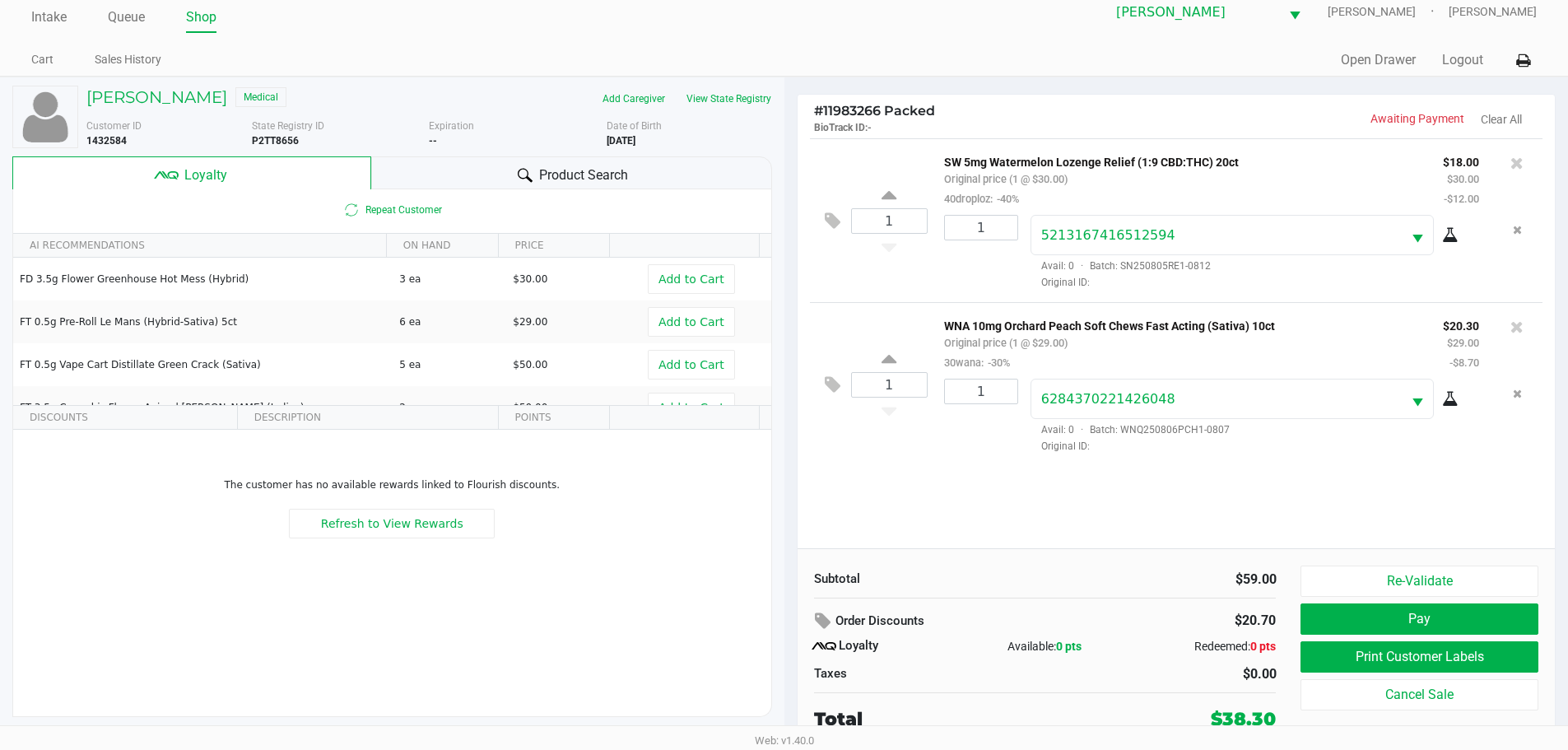
click at [1200, 503] on div "1 SW 5mg Watermelon Lozenge Relief (1:9 CBD:THC) 20ct Original price (1 @ $30.0…" at bounding box center [1176, 343] width 759 height 410
click at [1007, 501] on div "1 SW 5mg Watermelon Lozenge Relief (1:9 CBD:THC) 20ct Original price (1 @ $30.0…" at bounding box center [1176, 343] width 759 height 410
click at [1401, 583] on button "Re-Validate" at bounding box center [1419, 581] width 237 height 31
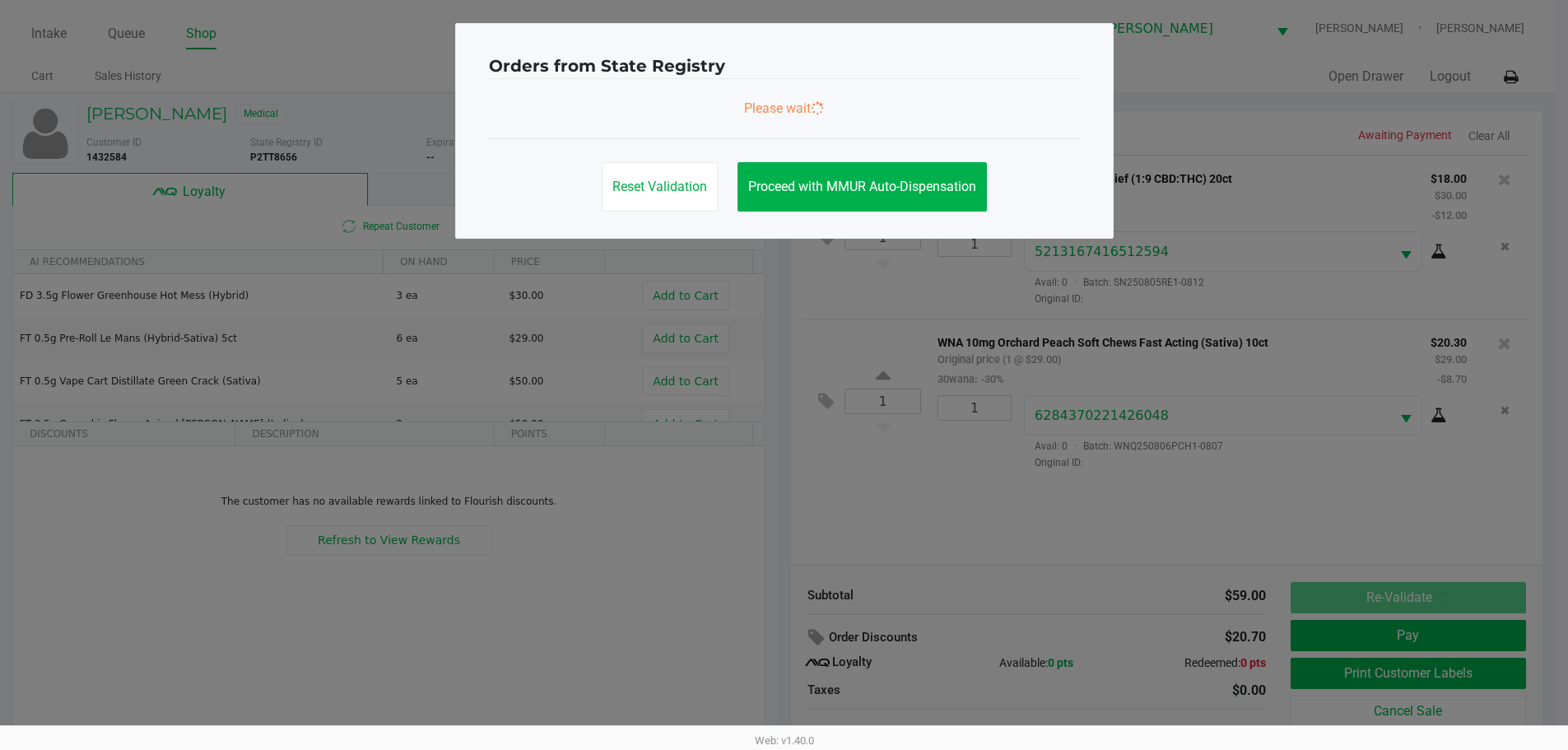
scroll to position [0, 0]
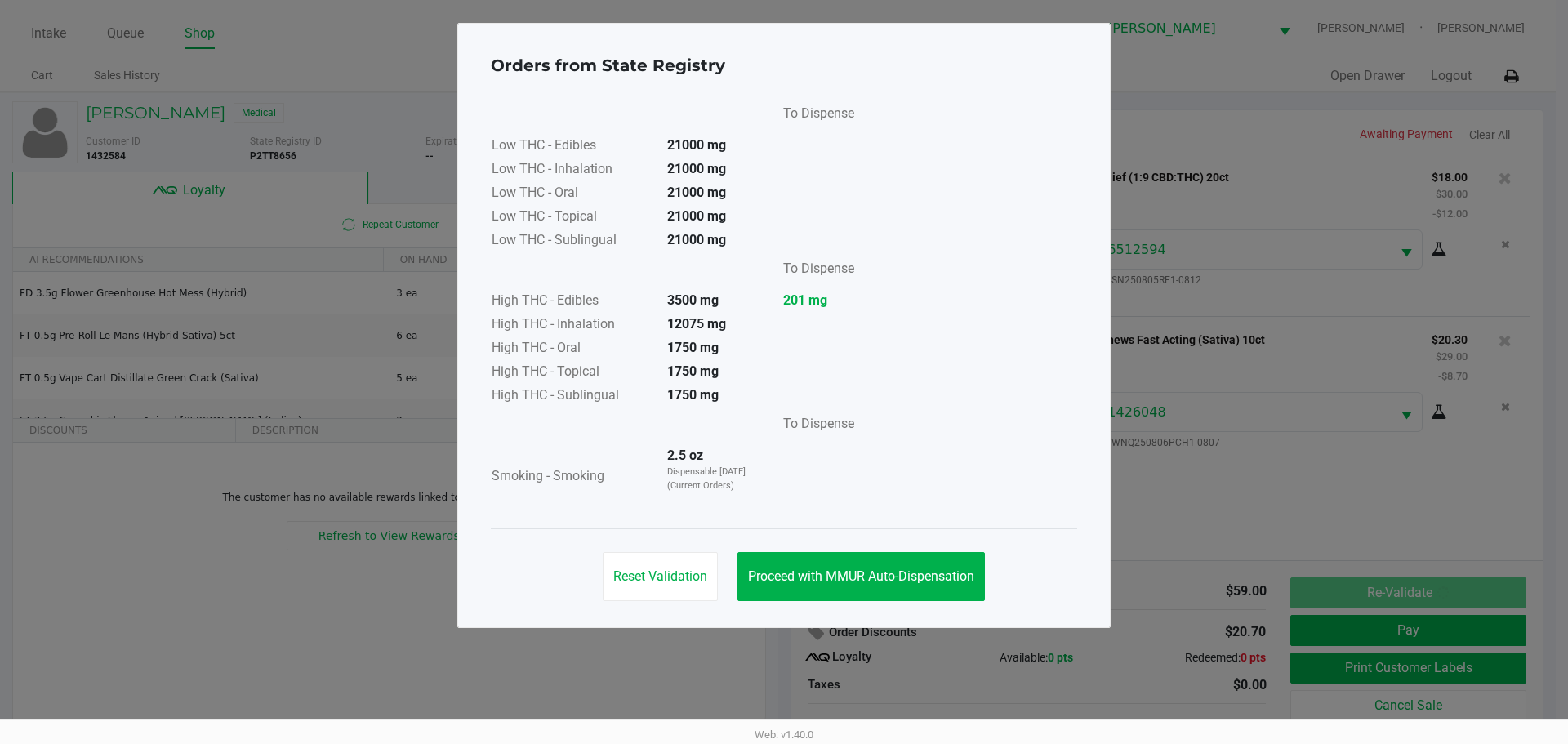
click at [818, 592] on button "Proceed with MMUR Auto-Dispensation" at bounding box center [861, 576] width 247 height 49
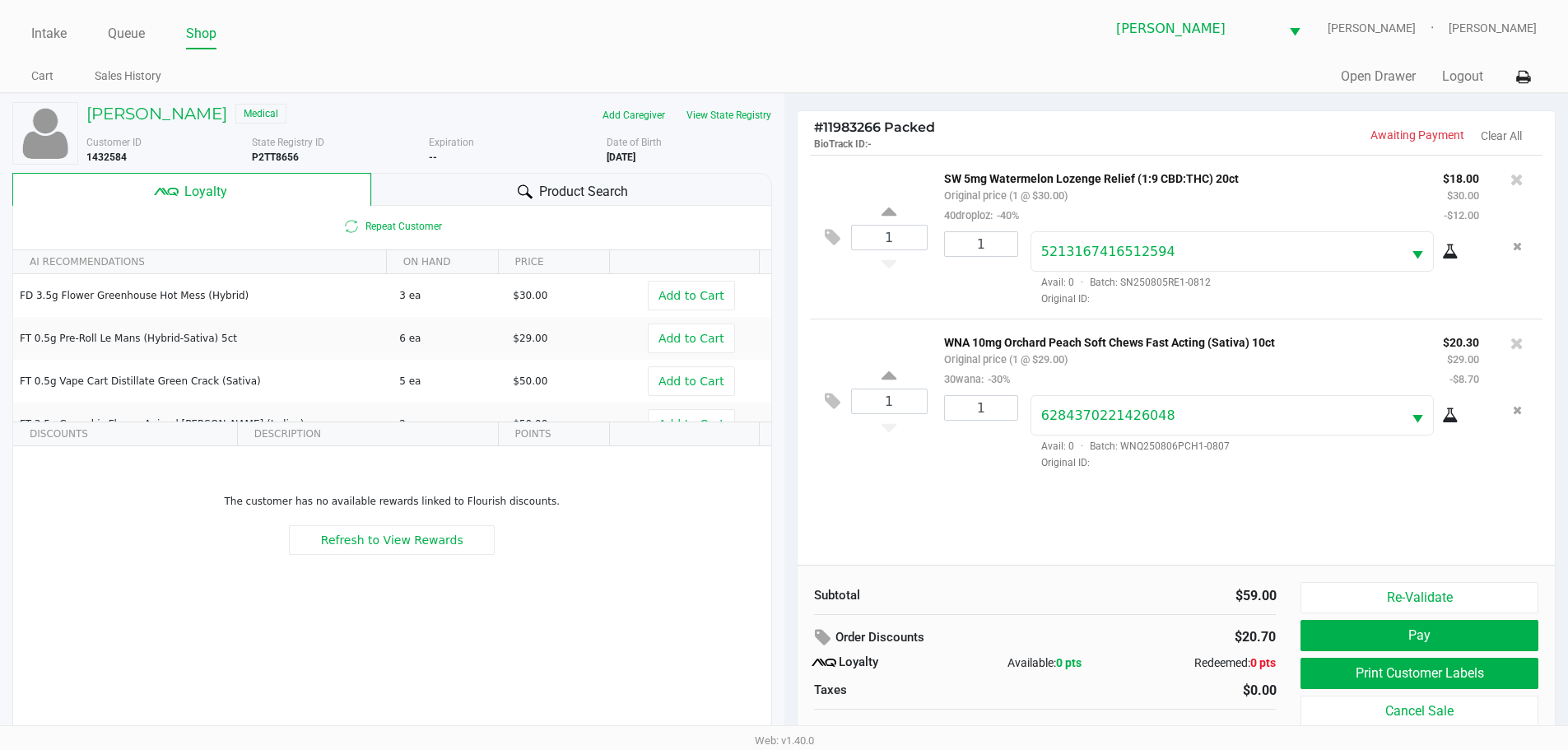
scroll to position [16, 0]
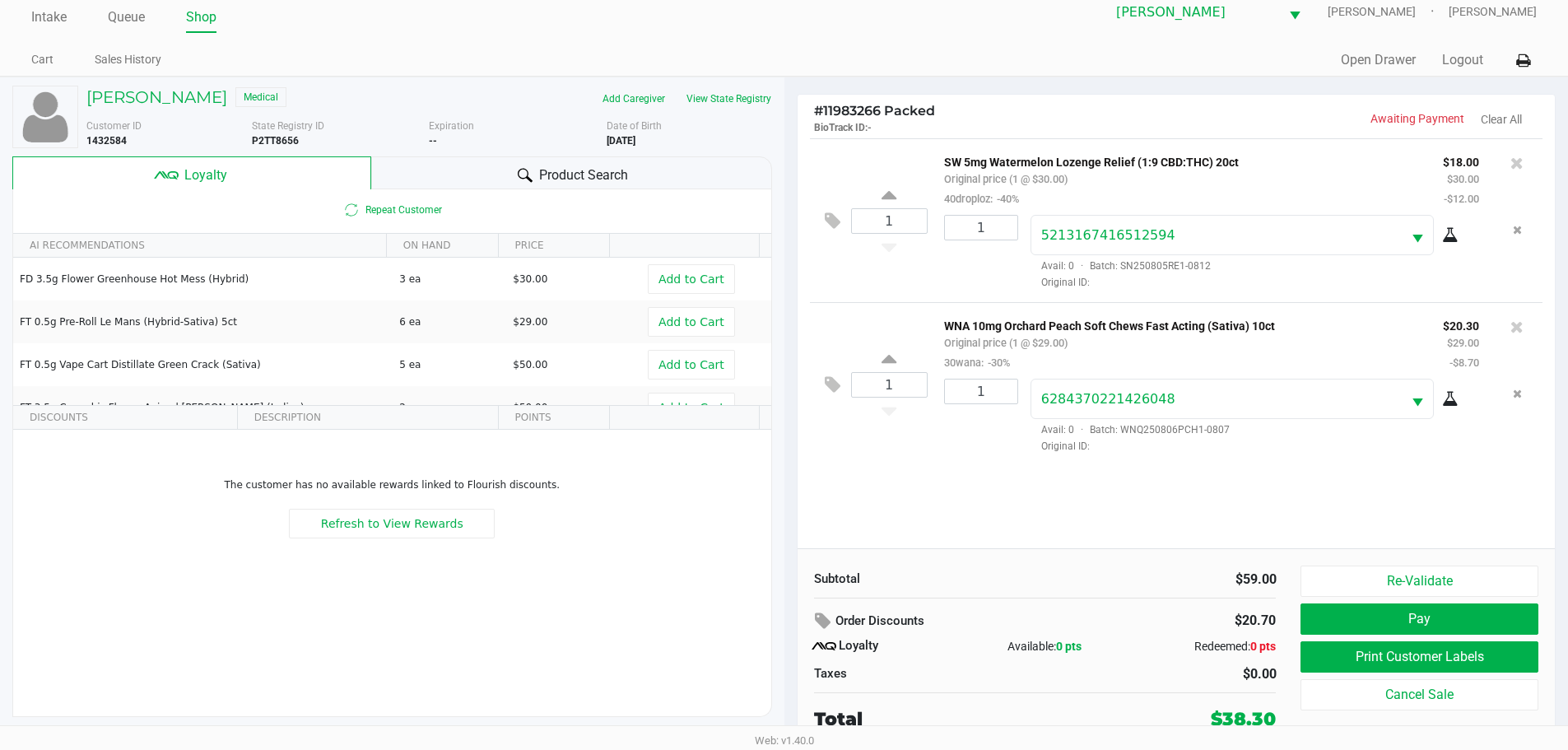
click at [1427, 665] on button "Print Customer Labels" at bounding box center [1419, 656] width 237 height 31
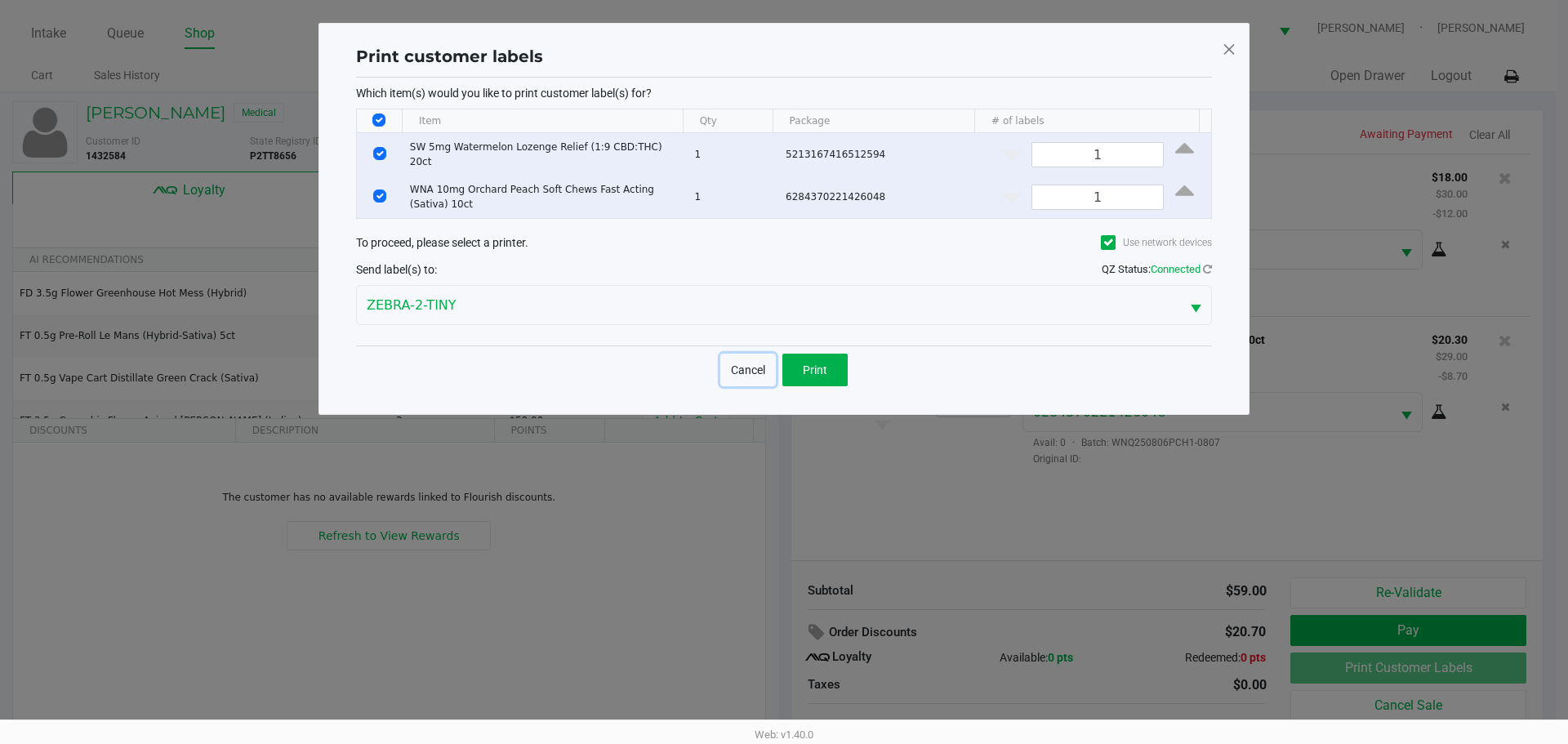
click at [743, 358] on button "Cancel" at bounding box center [748, 370] width 55 height 33
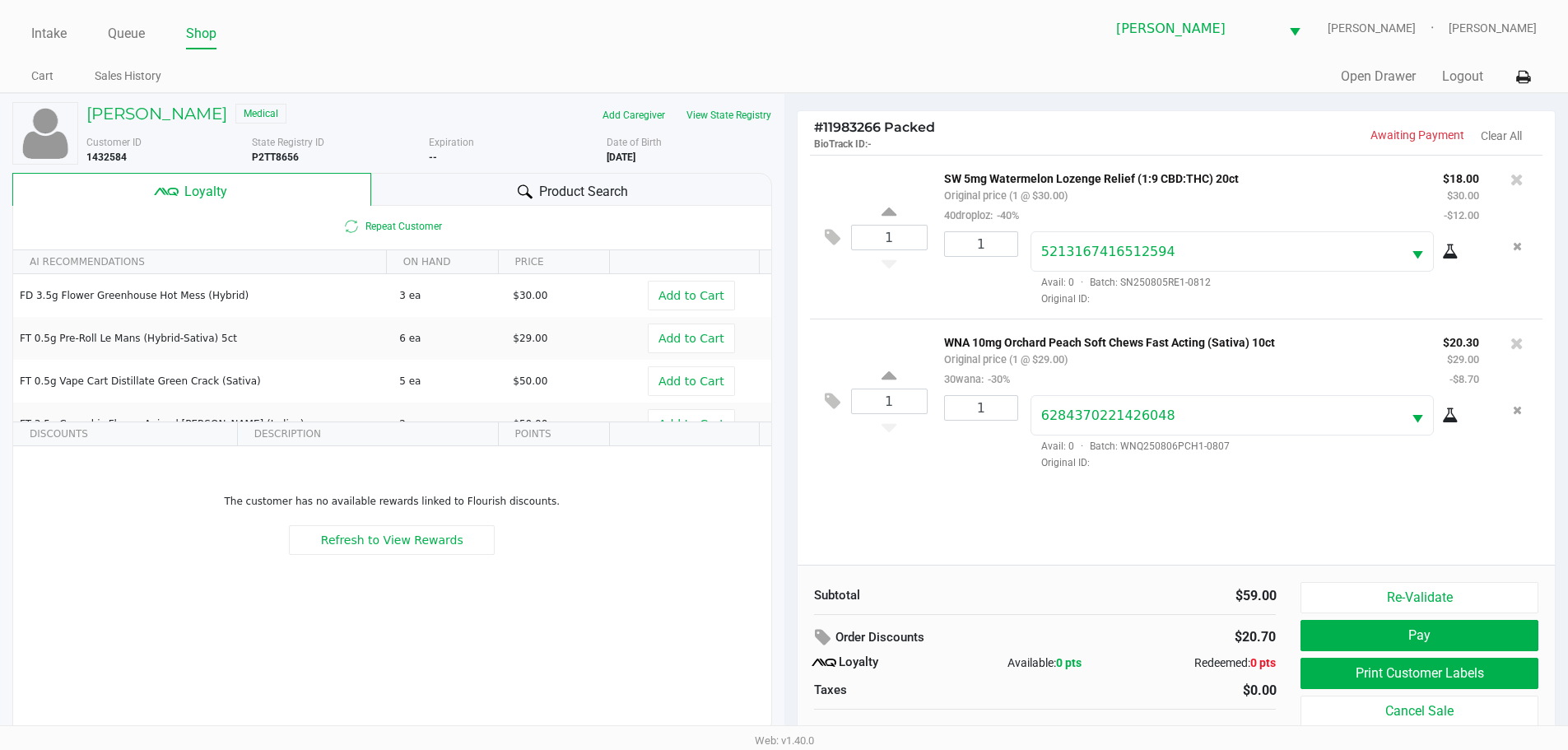
click at [599, 178] on div "Product Search" at bounding box center [572, 189] width 401 height 33
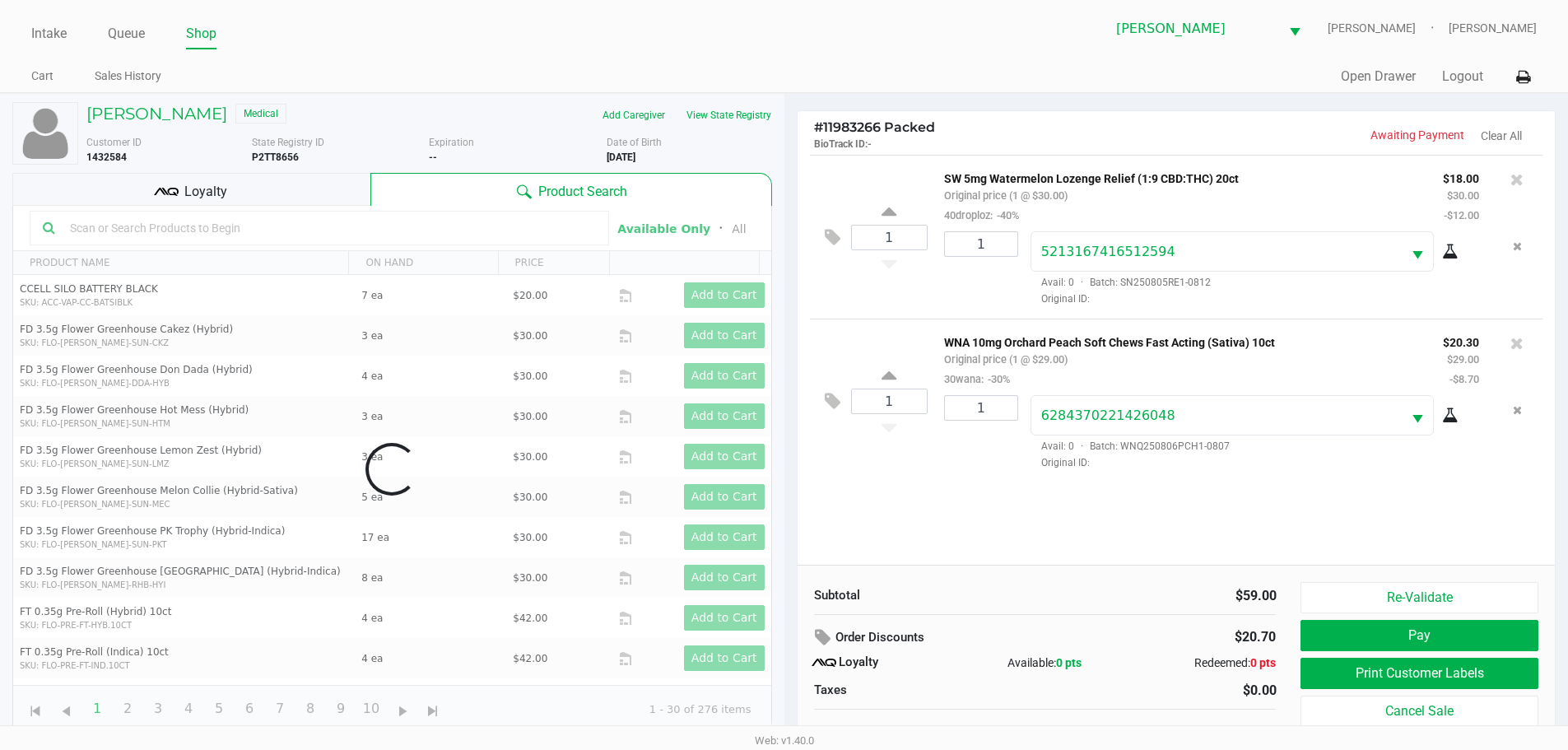
click at [310, 189] on div "Loyalty" at bounding box center [191, 189] width 358 height 33
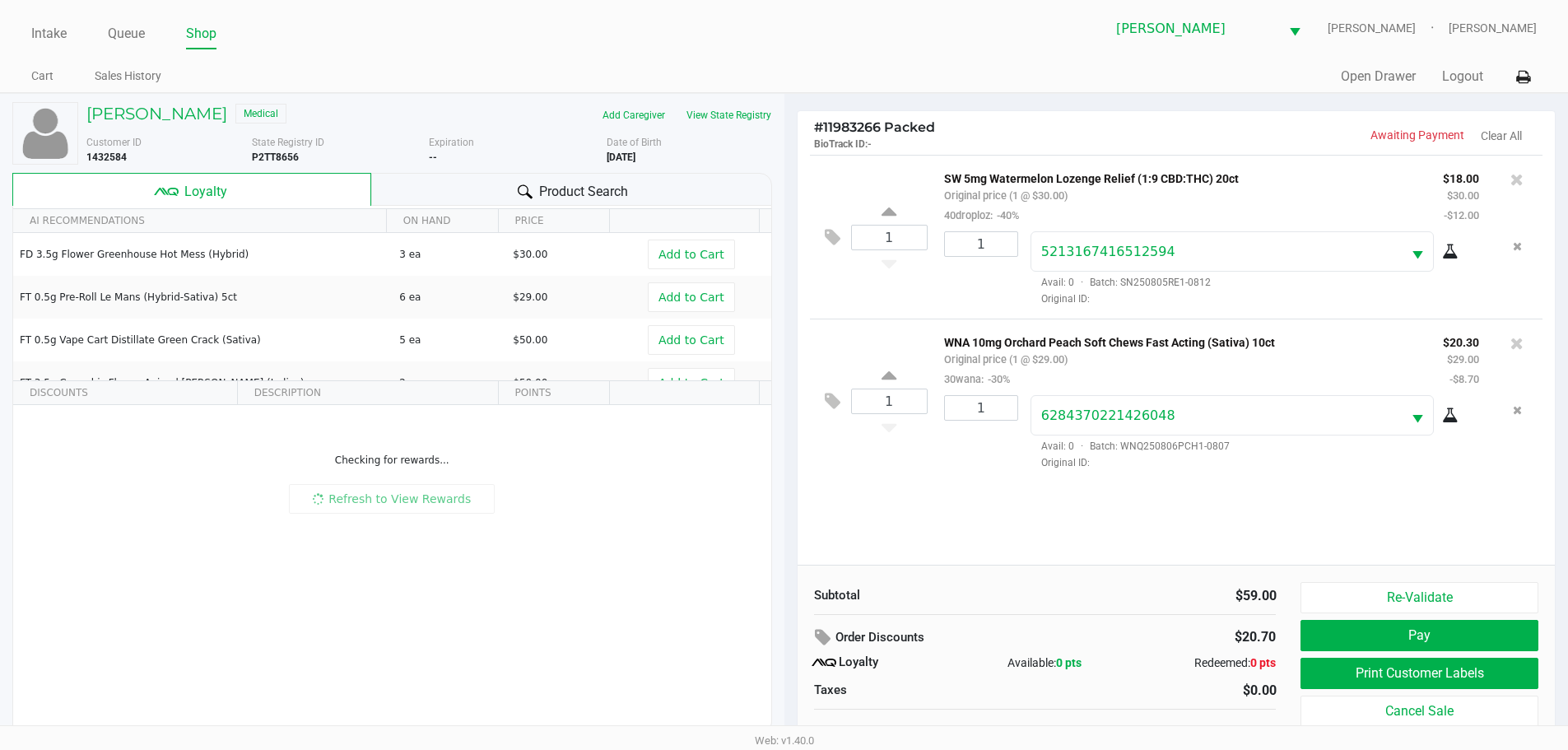
scroll to position [16, 0]
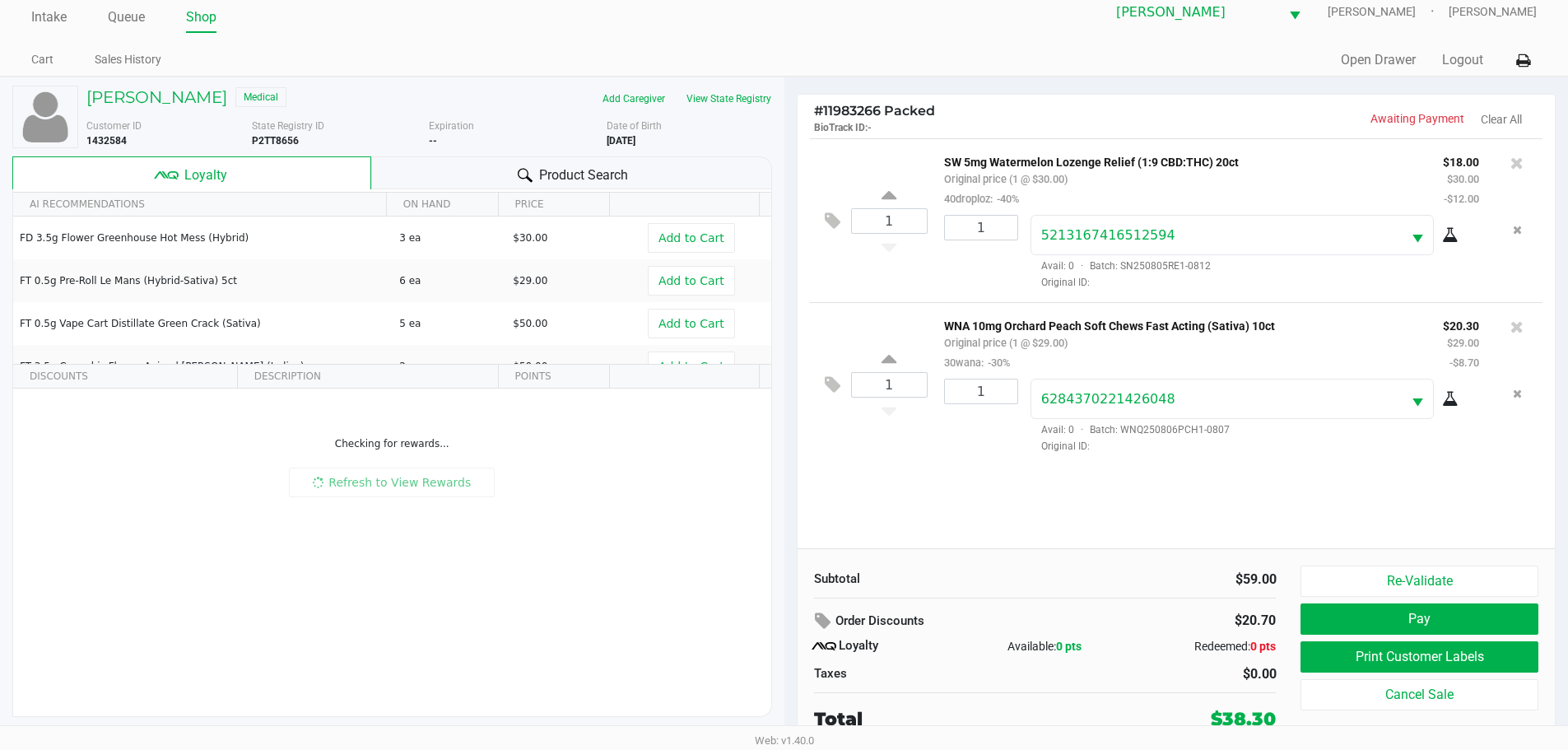
click at [1419, 578] on button "Re-Validate" at bounding box center [1419, 581] width 237 height 31
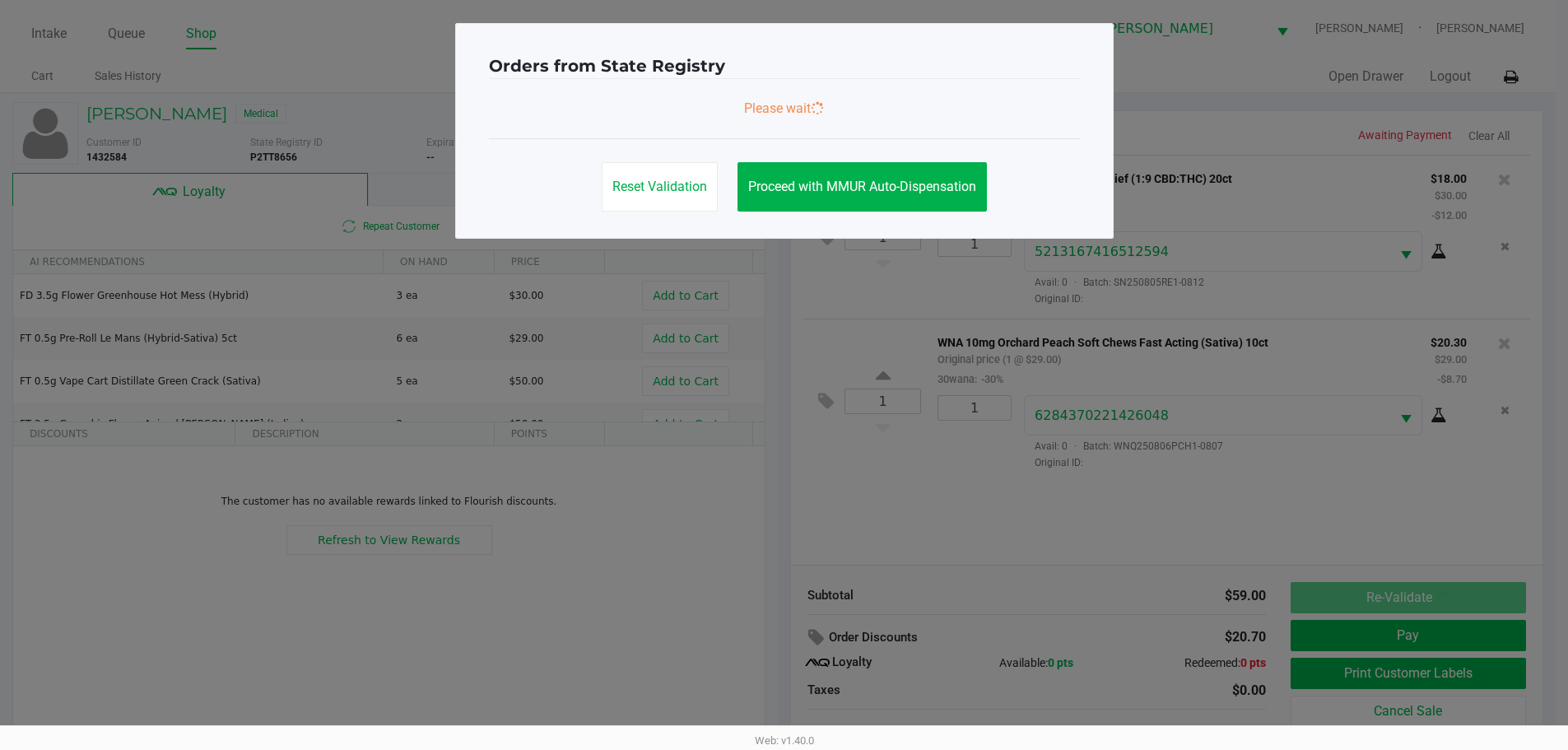
scroll to position [0, 0]
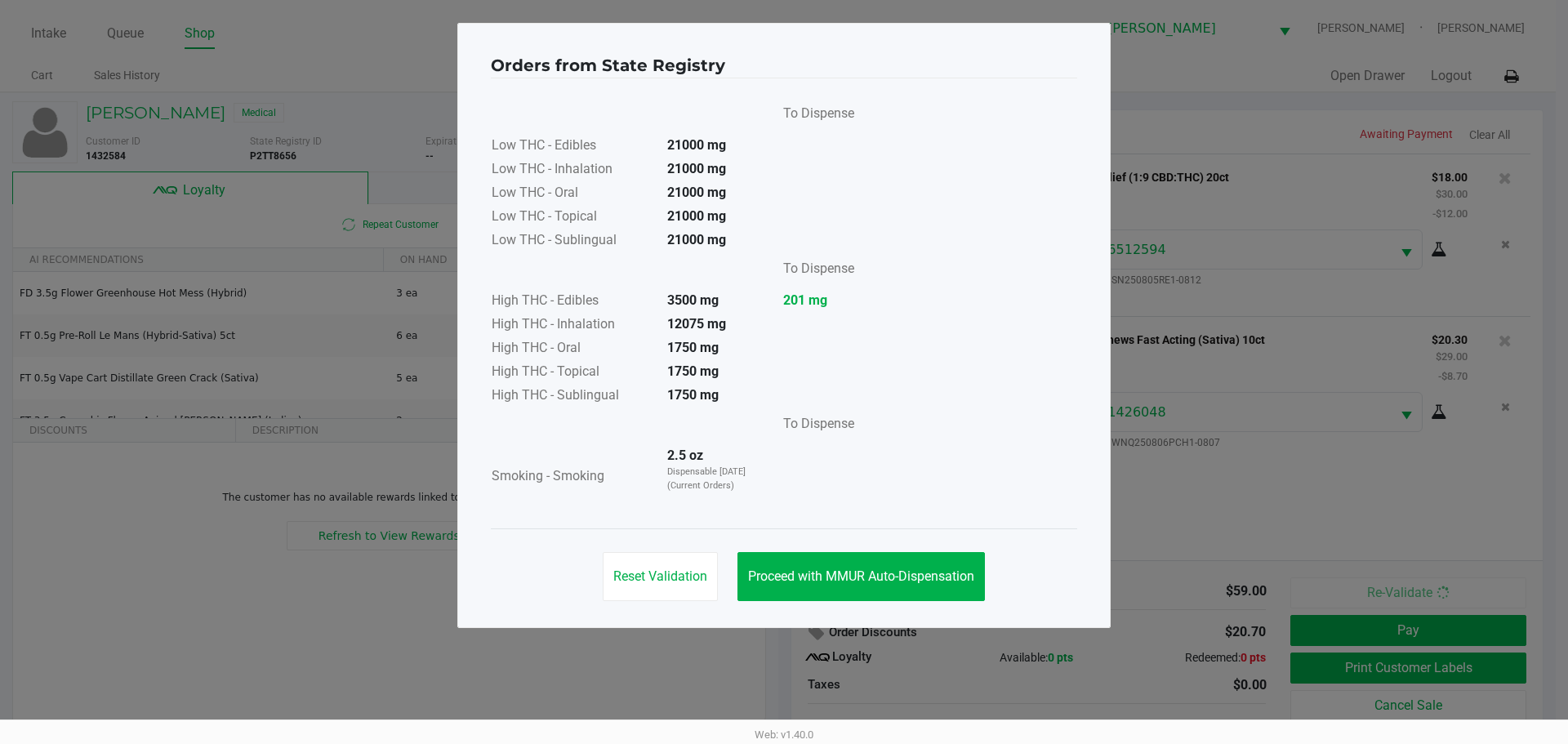
click at [865, 522] on div "To Dispense Low THC - Edibles 21000 mg Low THC - Inhalation 21000 mg Low THC - …" at bounding box center [784, 303] width 586 height 450
click at [883, 594] on button "Proceed with MMUR Auto-Dispensation" at bounding box center [861, 576] width 247 height 49
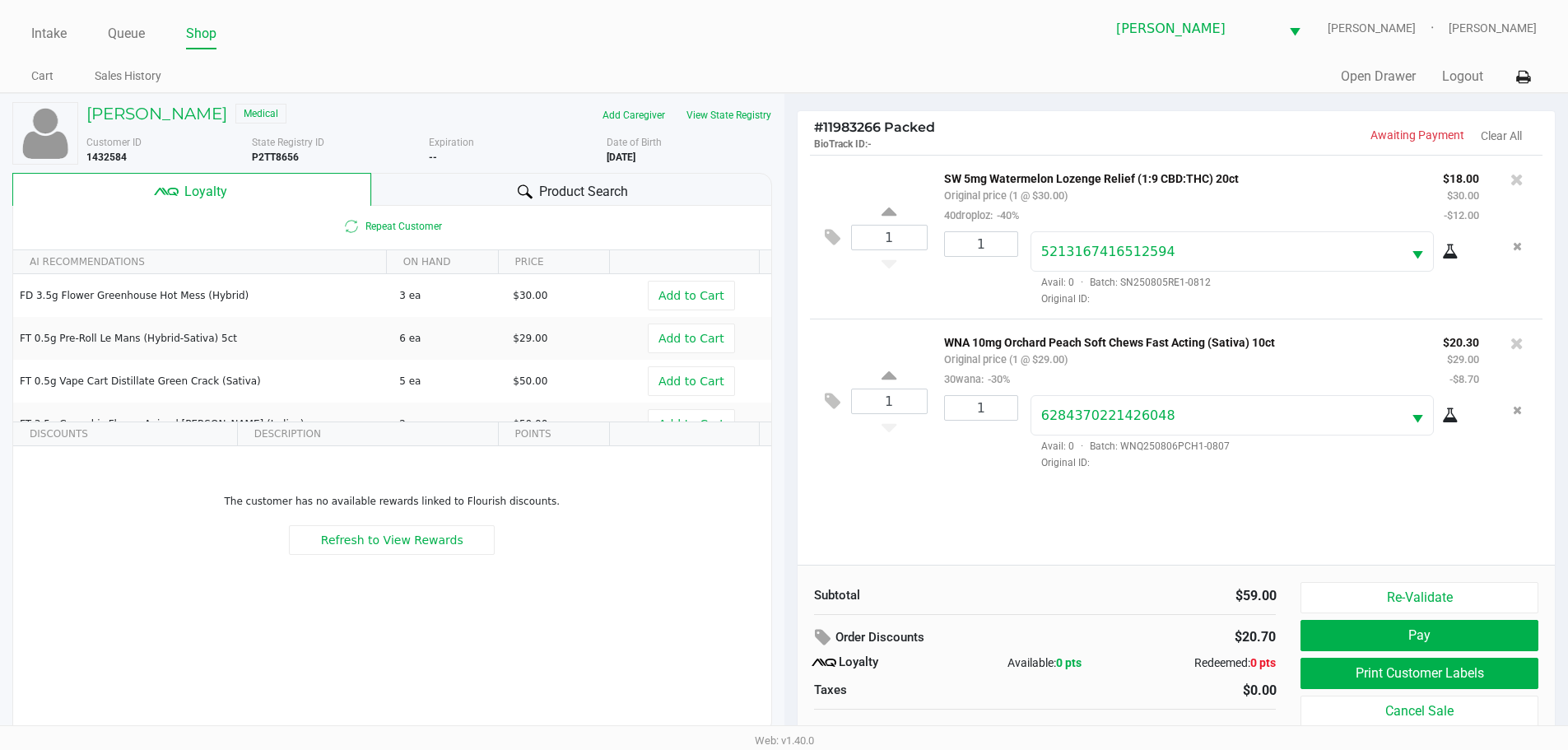
scroll to position [16, 0]
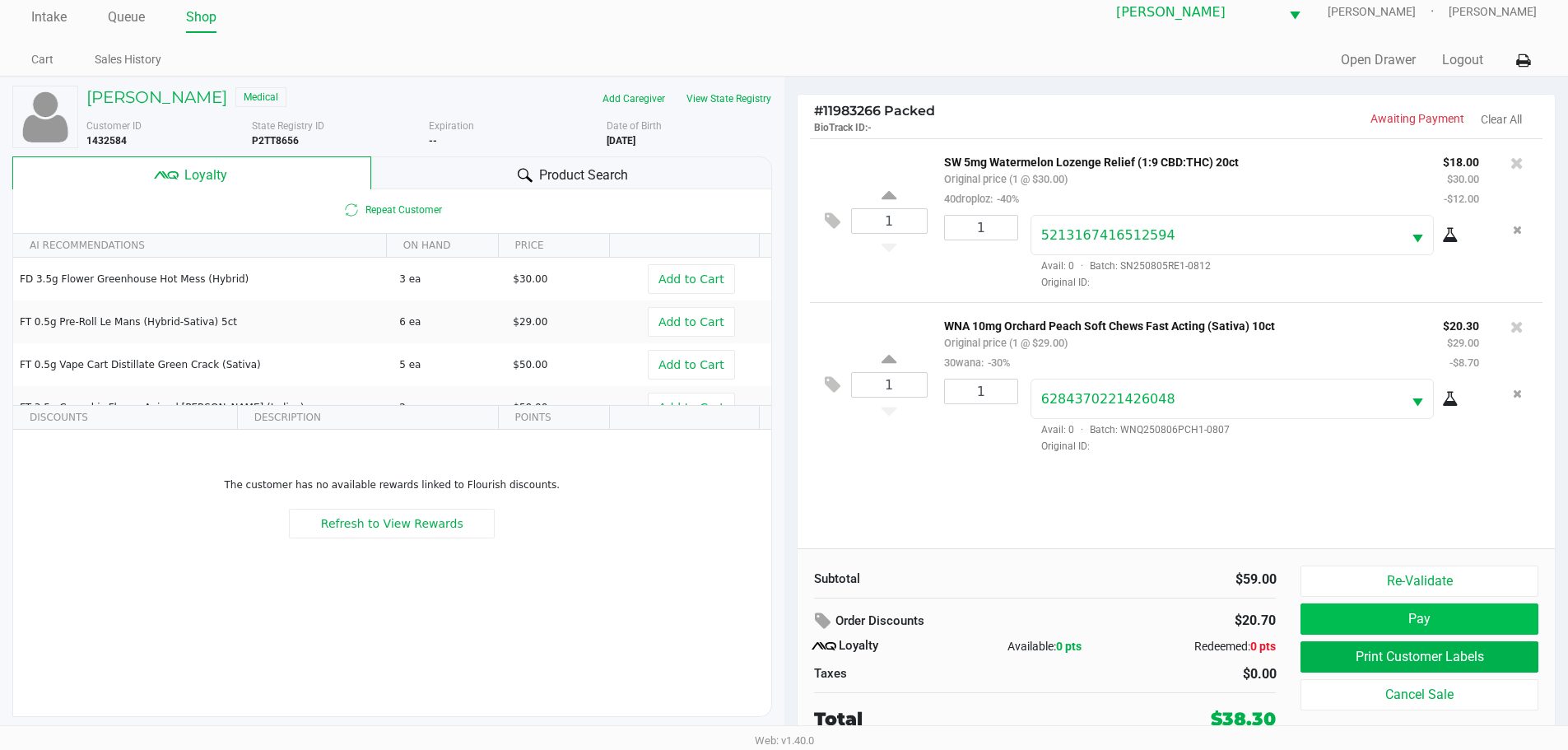
click at [1395, 625] on button "Pay" at bounding box center [1419, 619] width 237 height 31
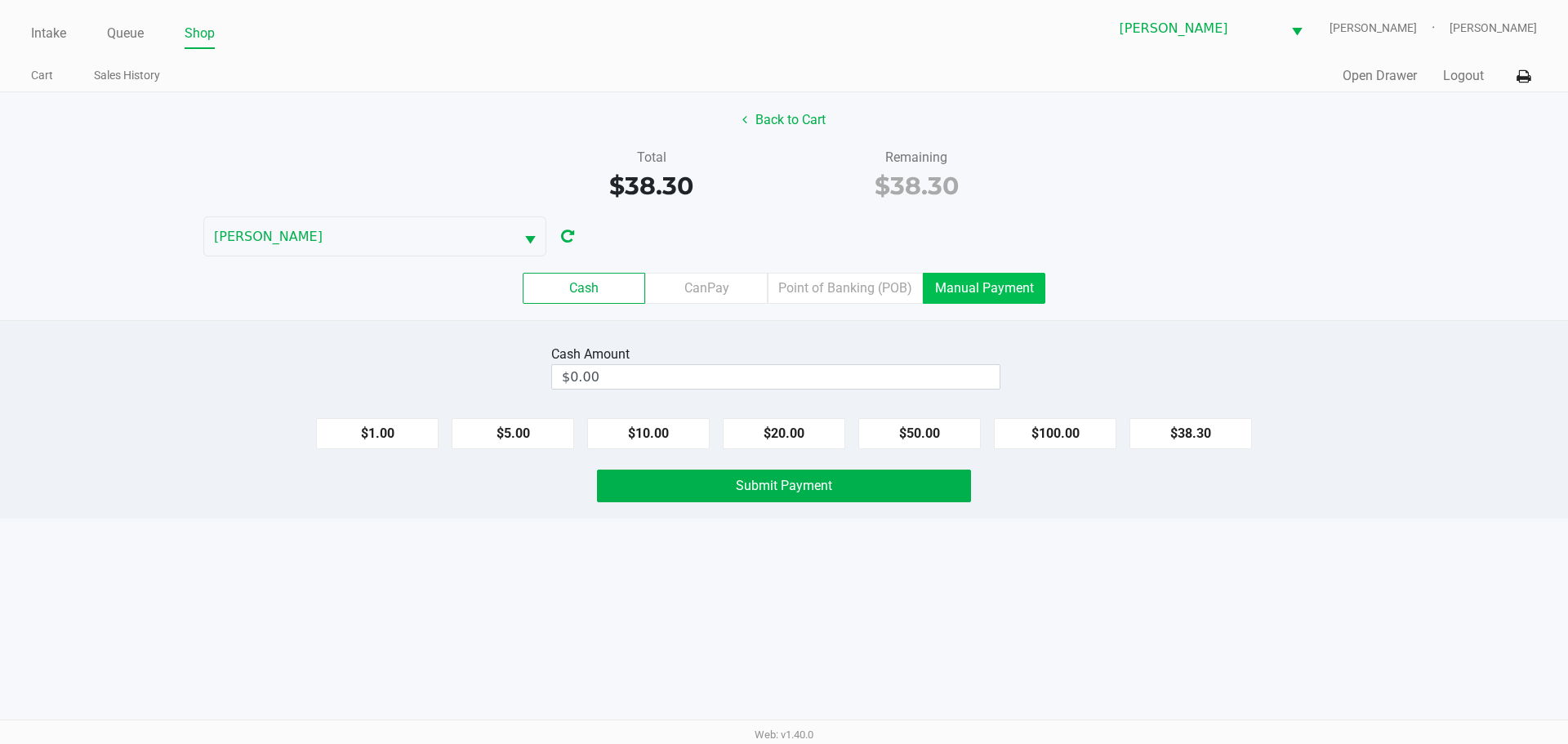
click at [954, 278] on label "Manual Payment" at bounding box center [984, 288] width 122 height 31
click at [0, 0] on 8 "Manual Payment" at bounding box center [0, 0] width 0 height 0
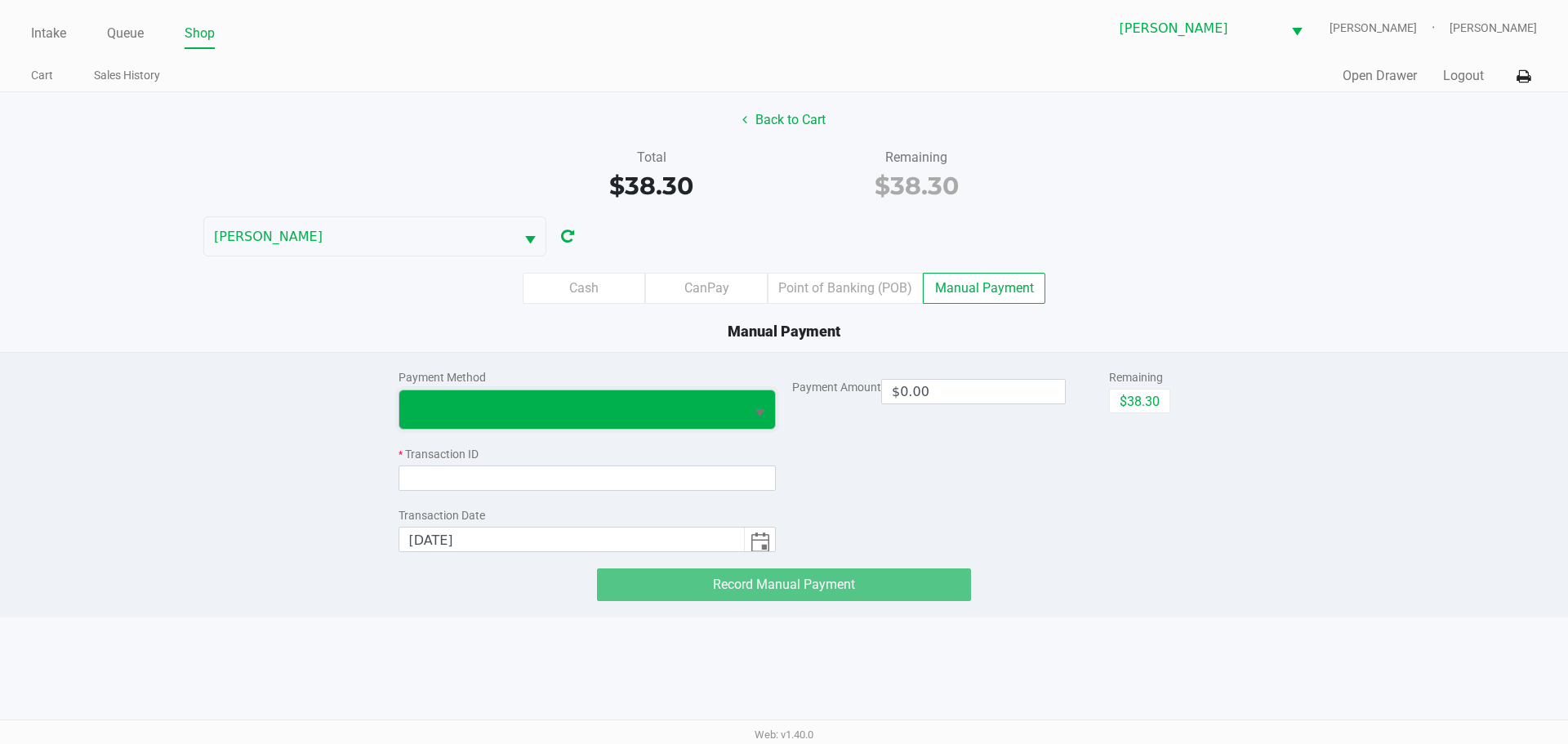
click at [450, 419] on span at bounding box center [572, 409] width 346 height 39
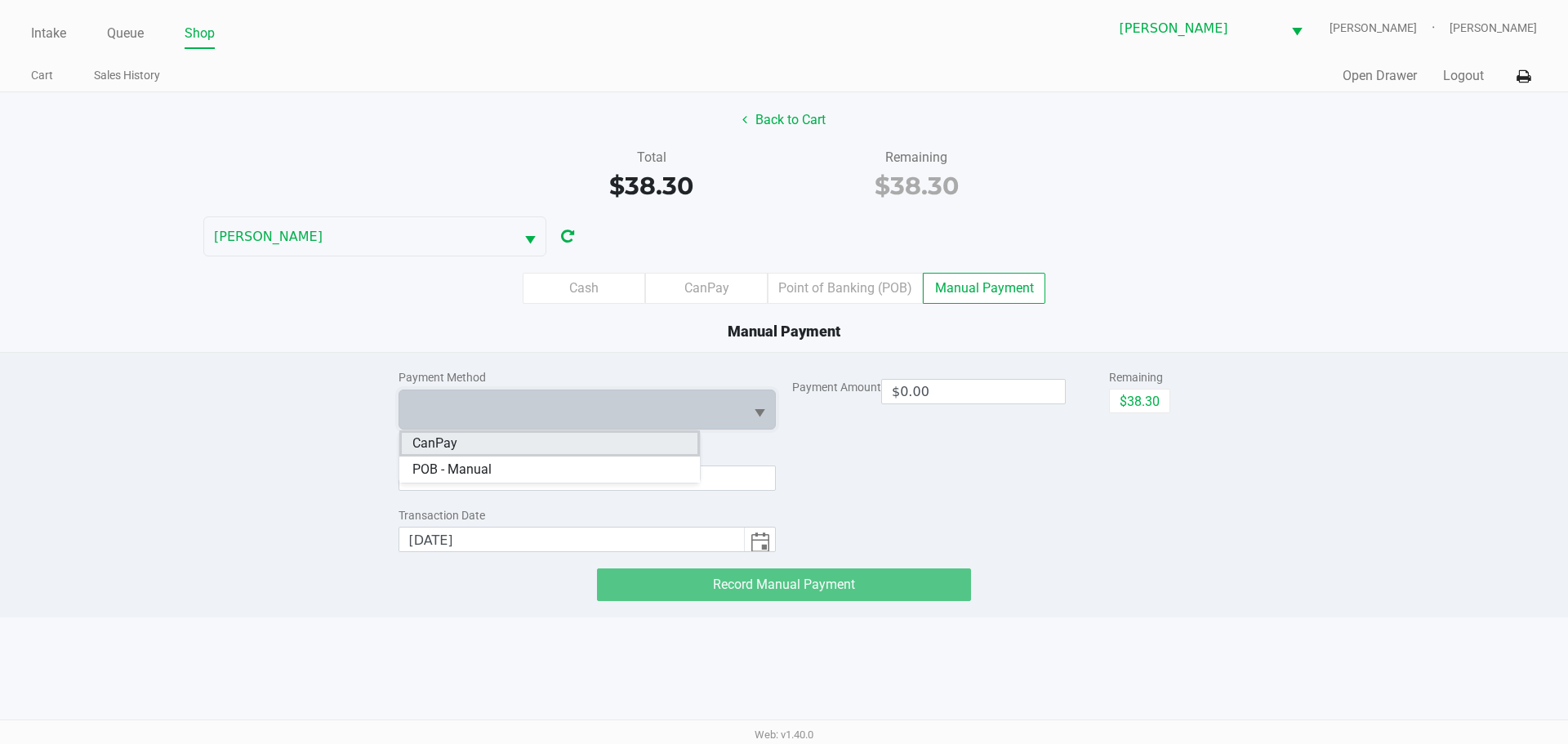
click at [465, 446] on li "CanPay" at bounding box center [550, 443] width 300 height 26
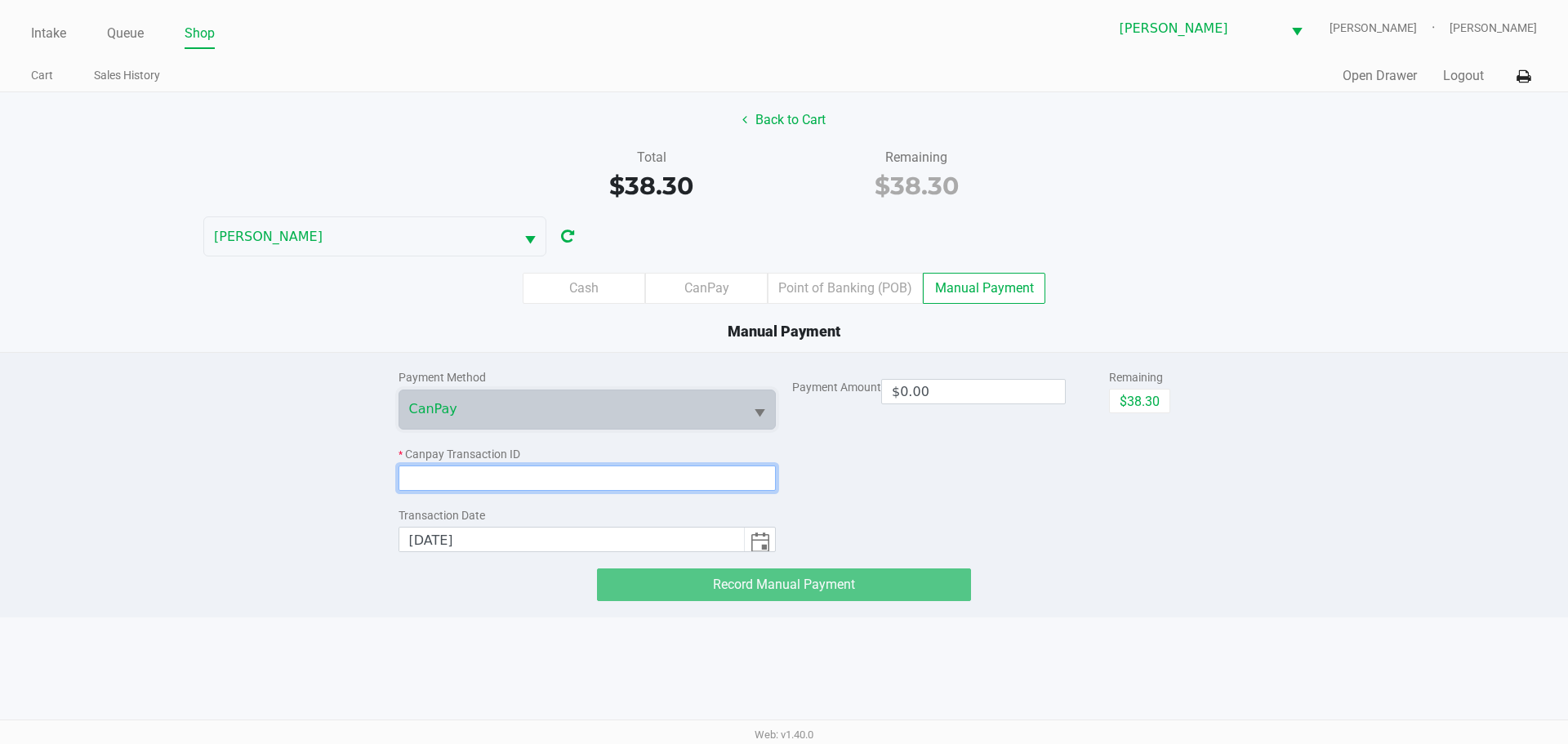
click at [489, 486] on input at bounding box center [587, 478] width 378 height 25
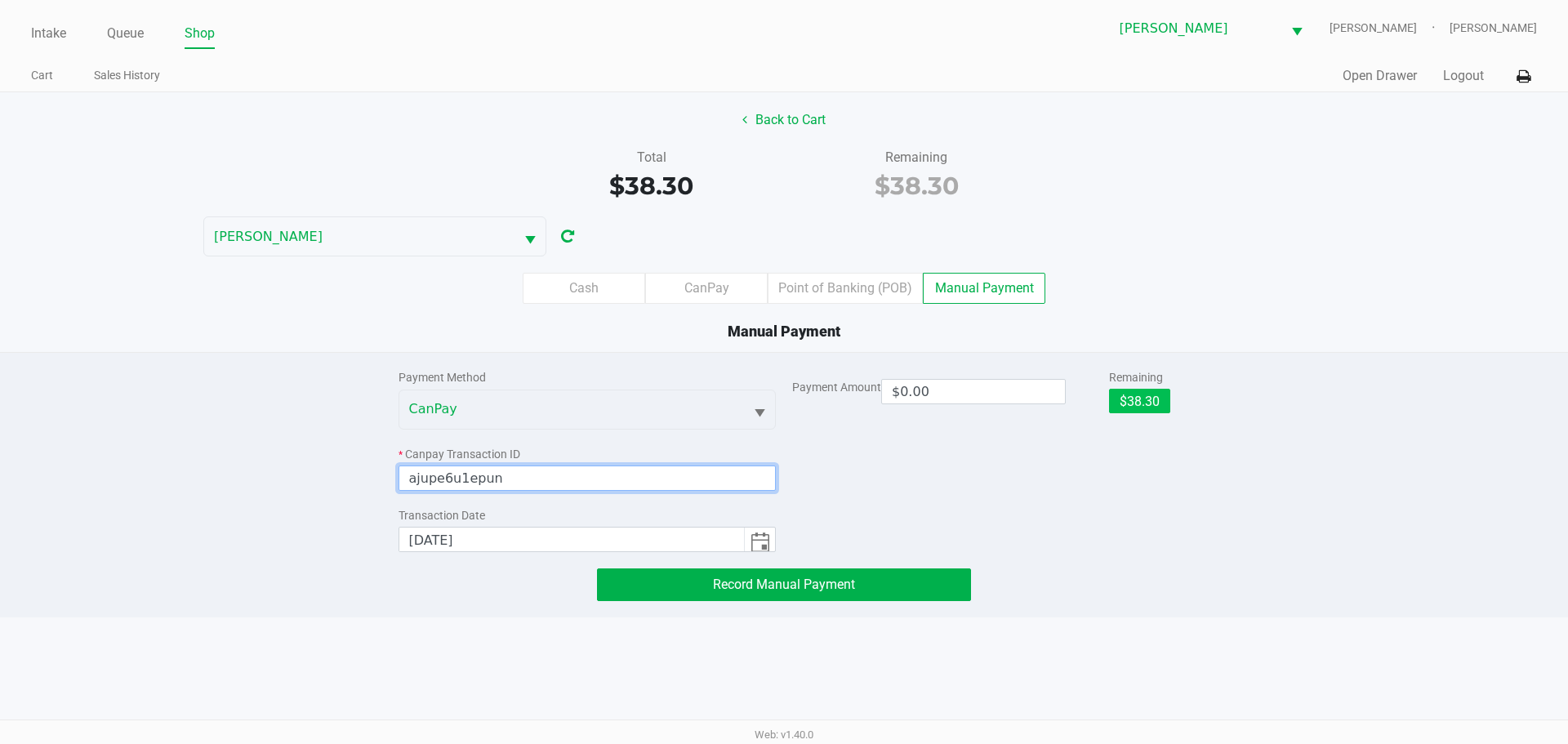
type input "ajupe6u1epun"
click at [1124, 391] on button "$38.30" at bounding box center [1139, 400] width 61 height 24
type input "$38.30"
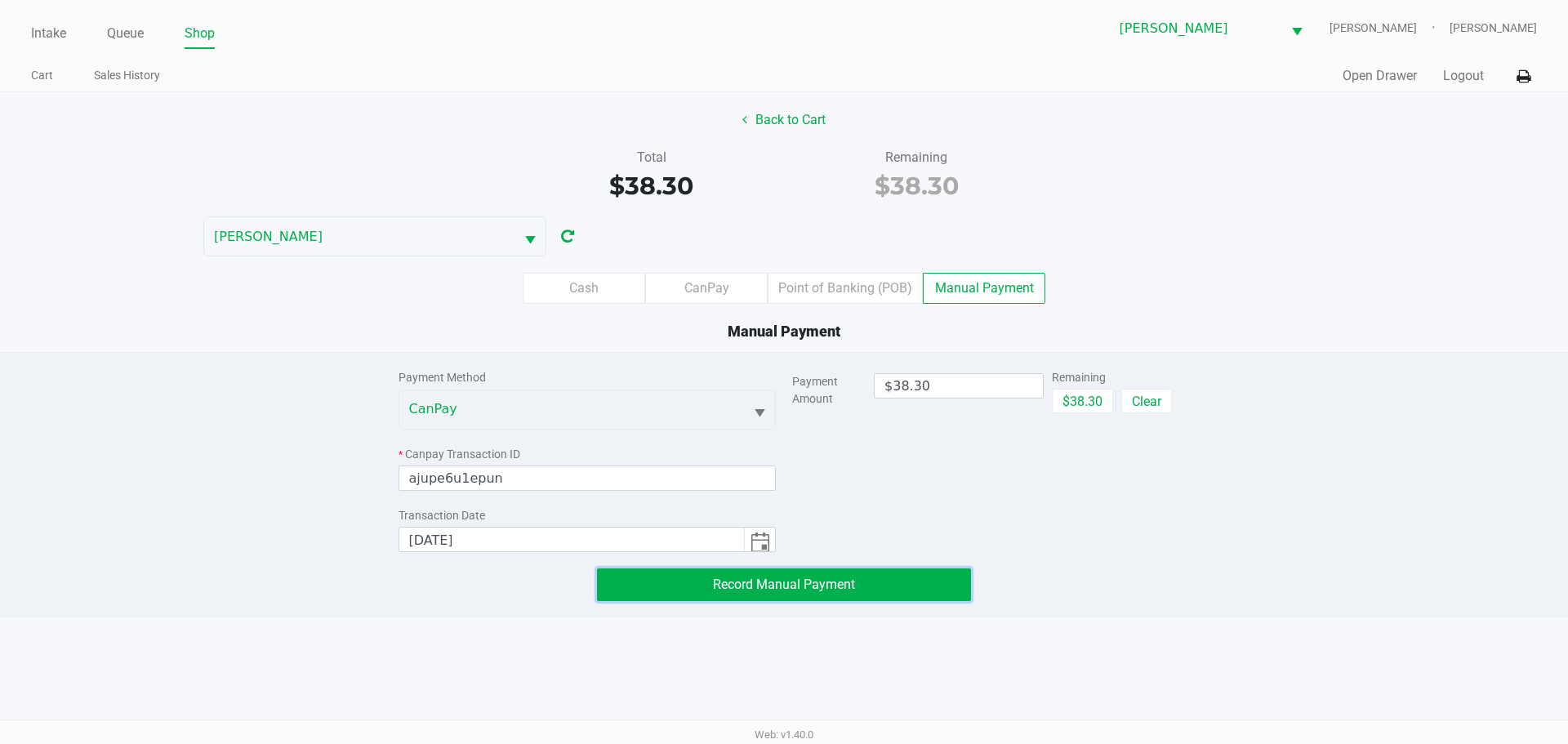
click at [945, 583] on button "Record Manual Payment" at bounding box center [784, 585] width 374 height 33
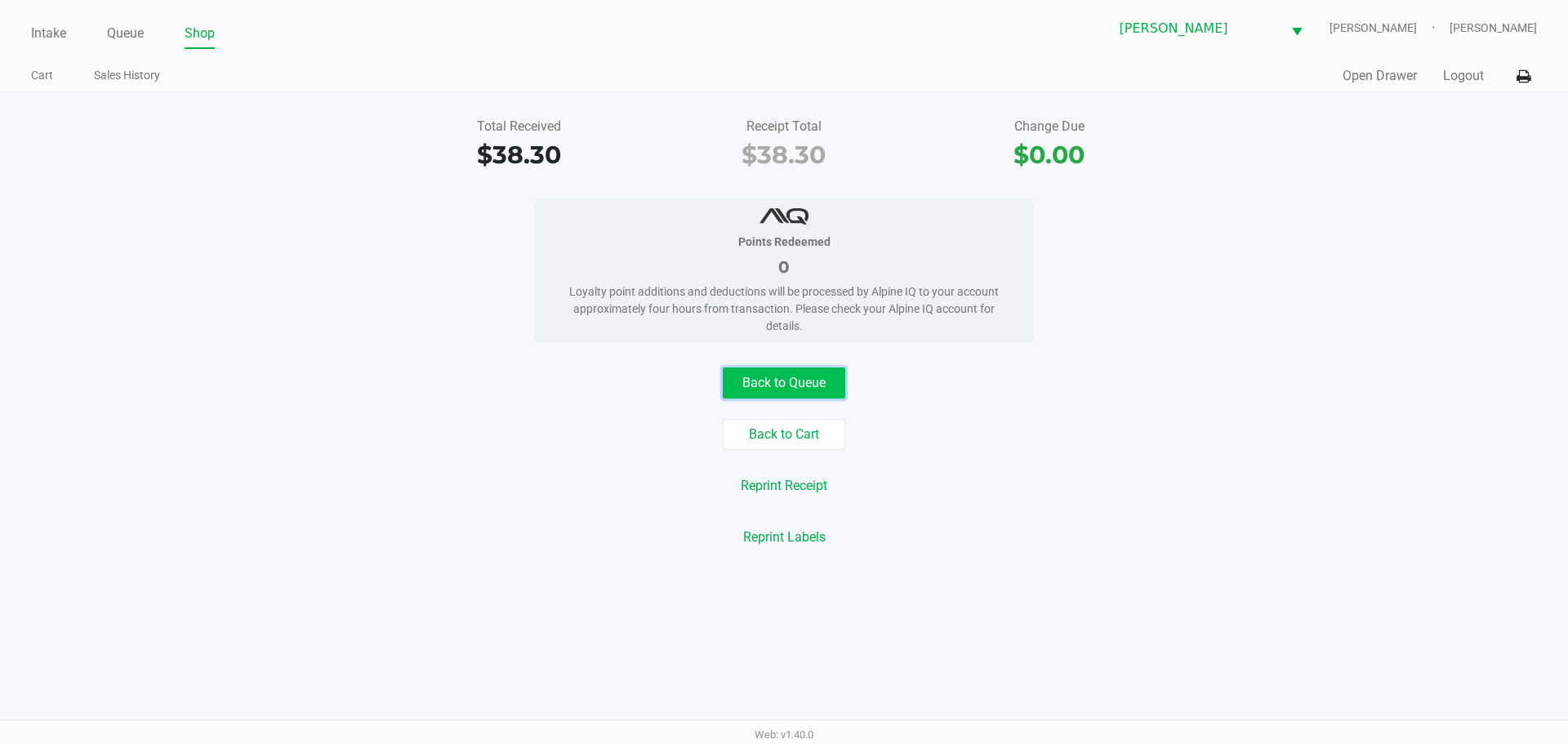
click at [785, 382] on button "Back to Queue" at bounding box center [784, 382] width 122 height 31
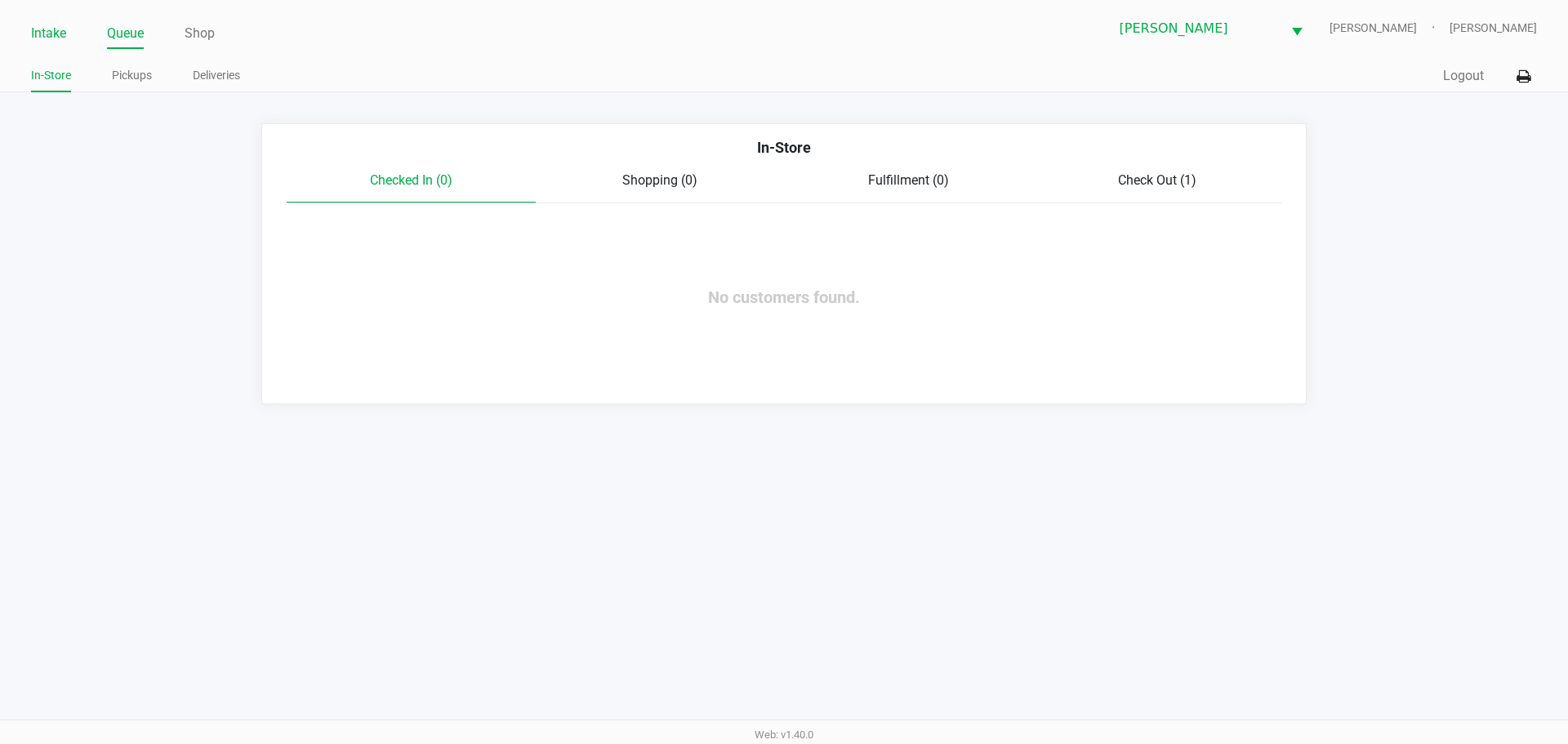
click at [42, 25] on link "Intake" at bounding box center [49, 33] width 35 height 23
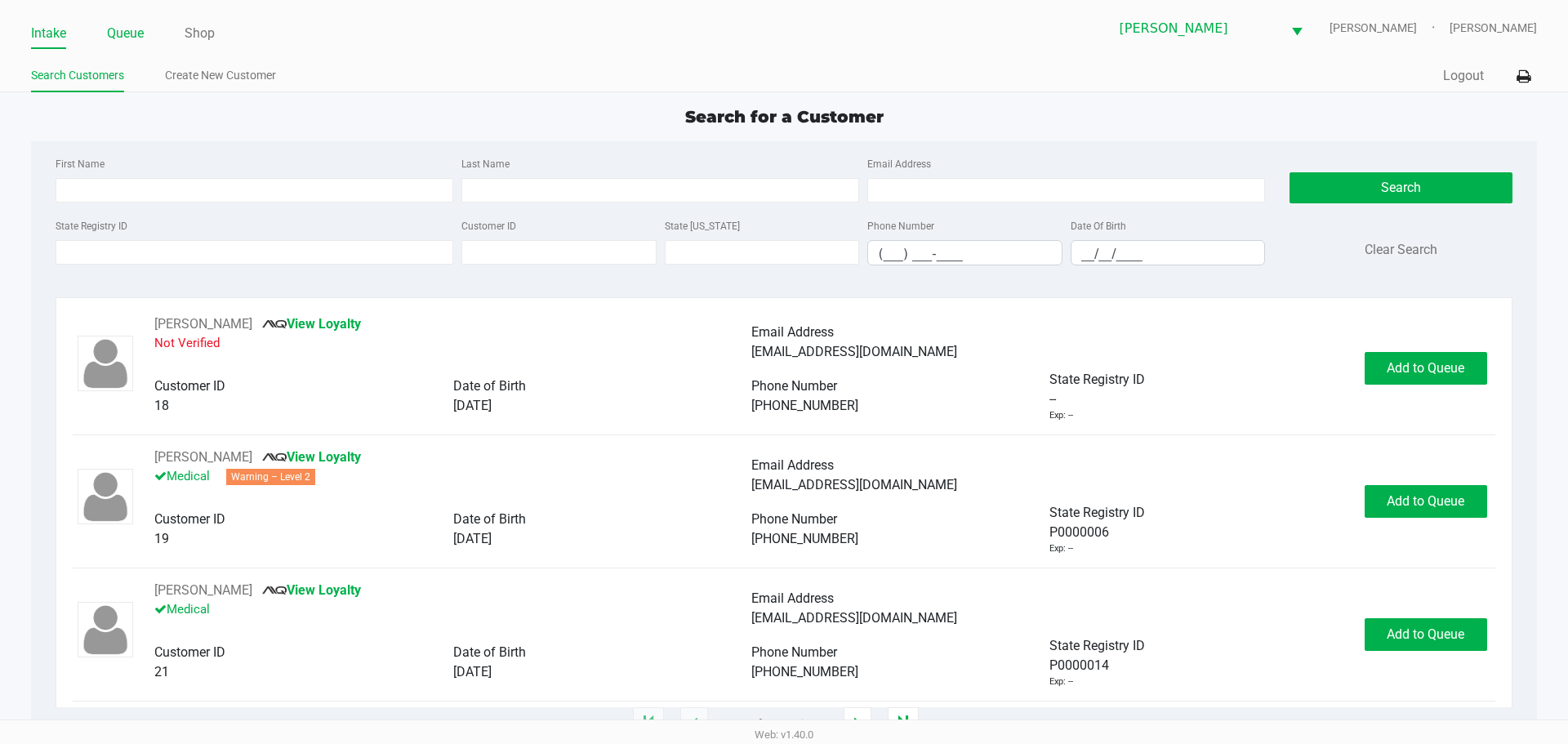
click at [129, 36] on link "Queue" at bounding box center [126, 33] width 37 height 23
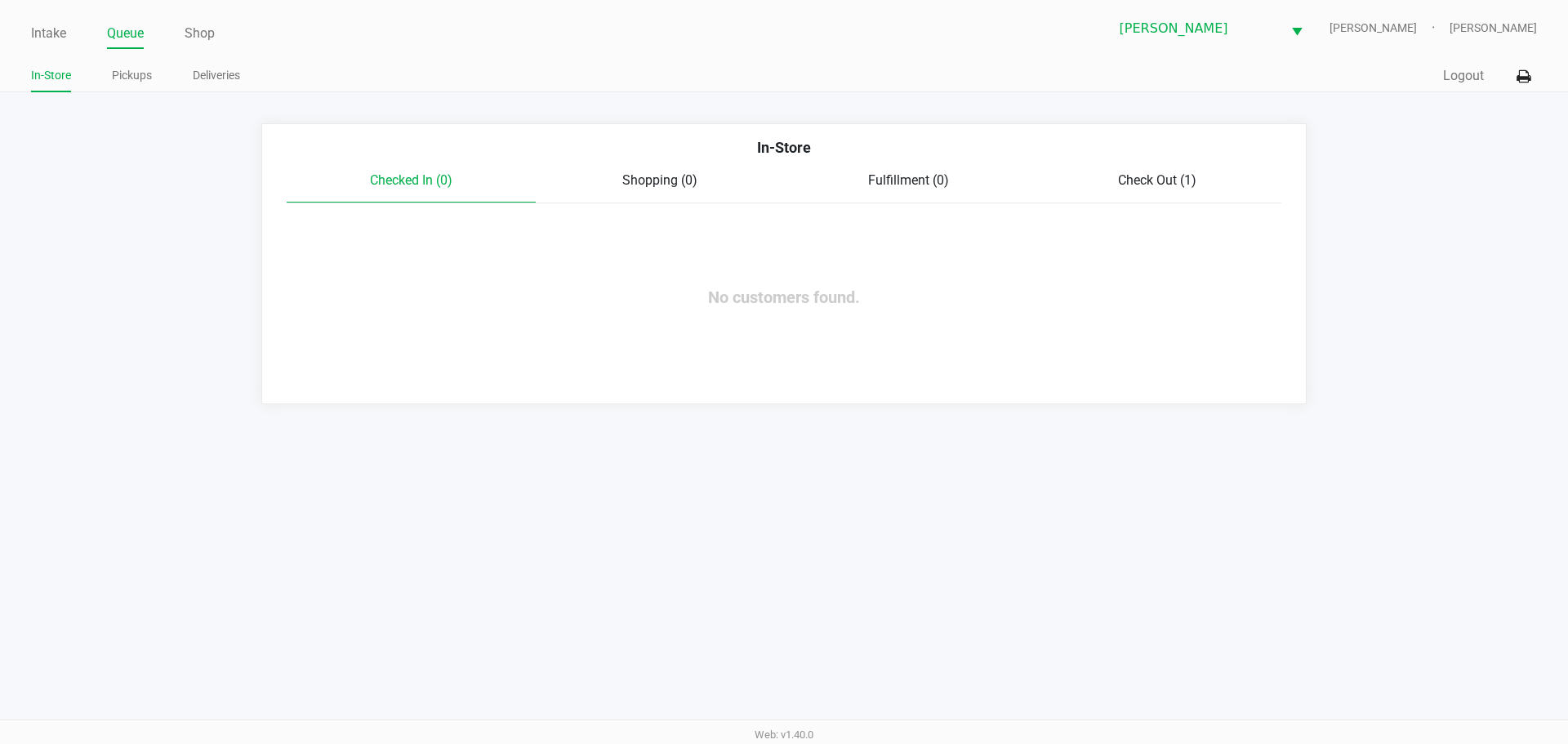
click at [141, 69] on link "Pickups" at bounding box center [132, 75] width 40 height 20
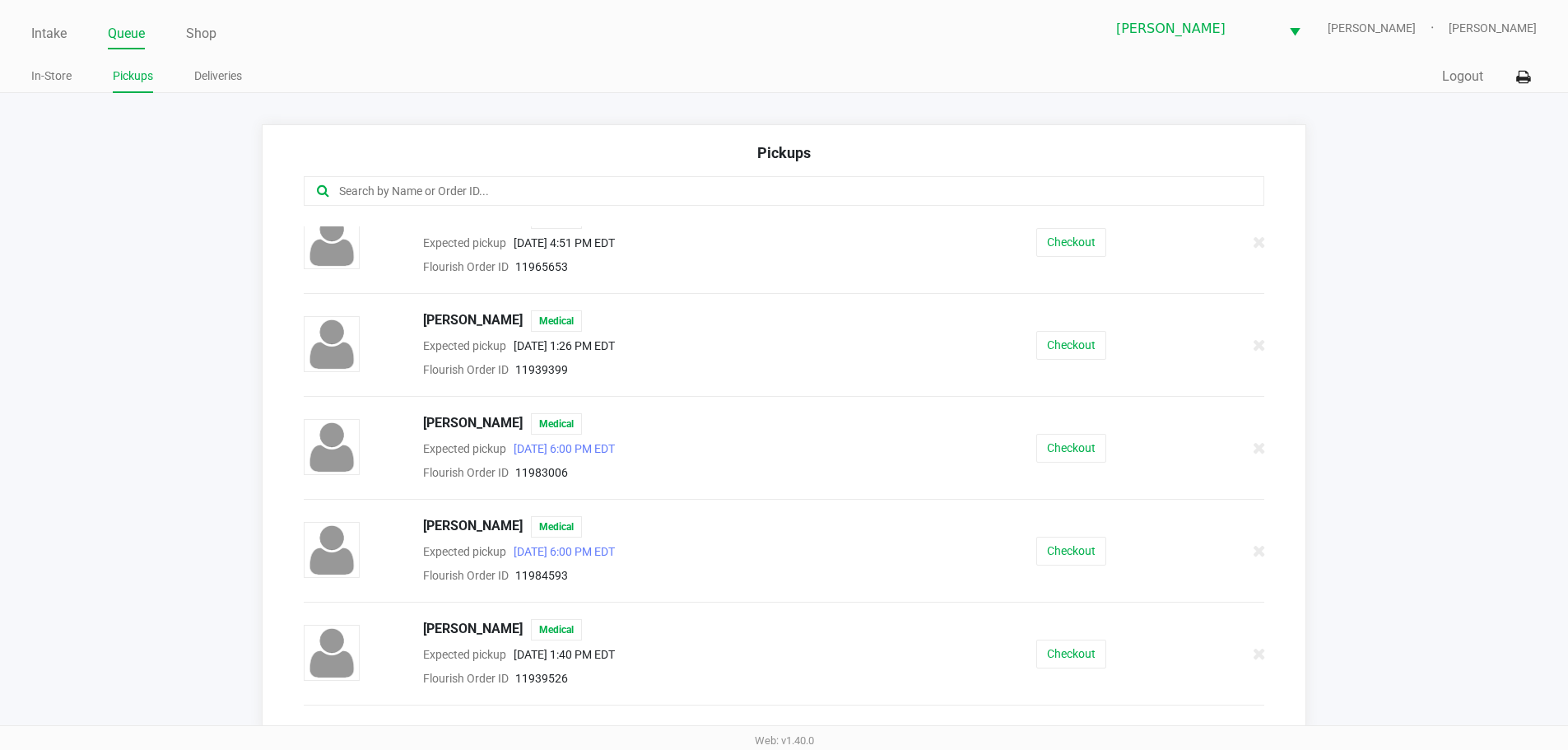
scroll to position [532, 0]
click at [1066, 552] on button "Checkout" at bounding box center [1072, 553] width 70 height 29
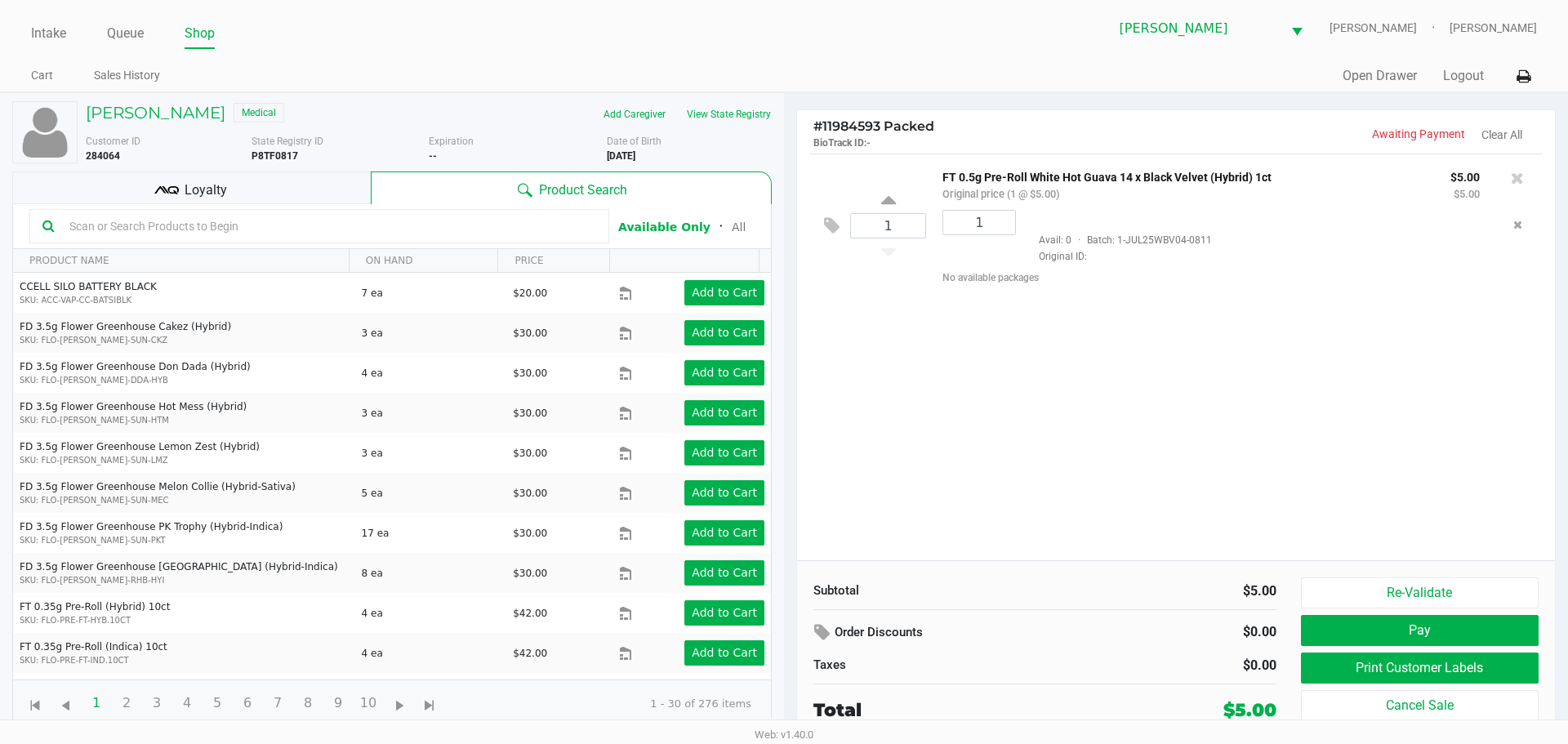
click at [347, 188] on div "Loyalty" at bounding box center [191, 187] width 358 height 33
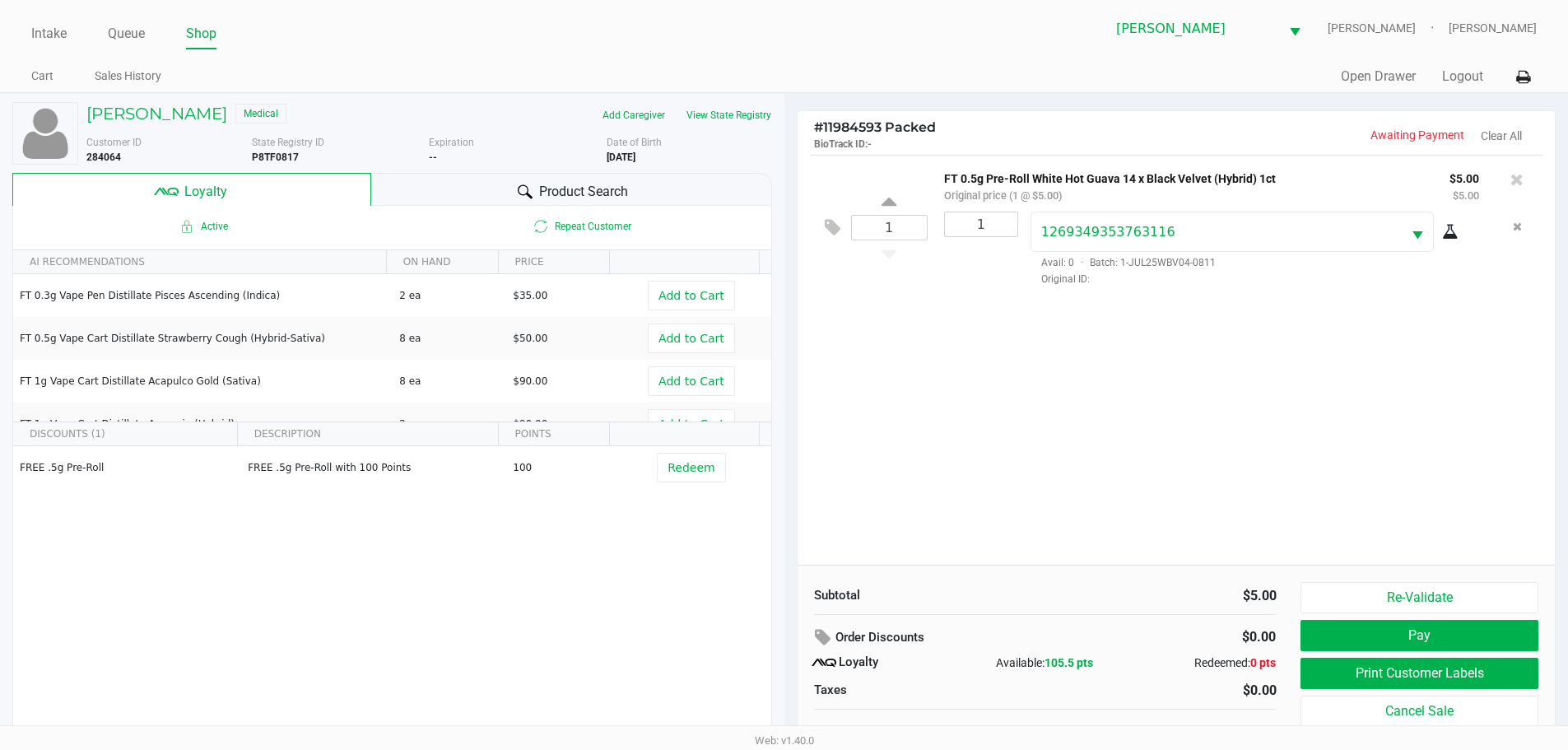
scroll to position [16, 0]
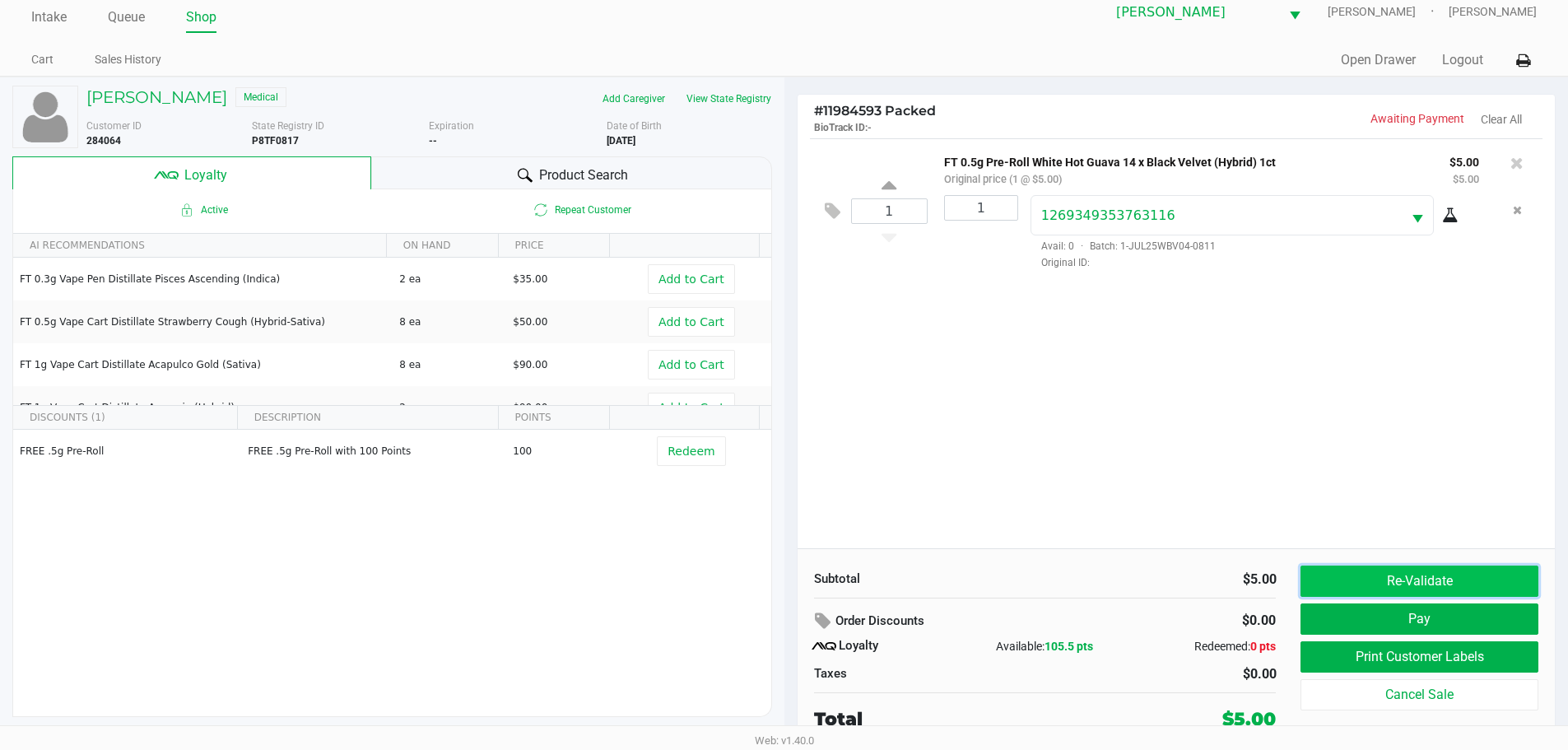
click at [1404, 583] on button "Re-Validate" at bounding box center [1419, 581] width 237 height 31
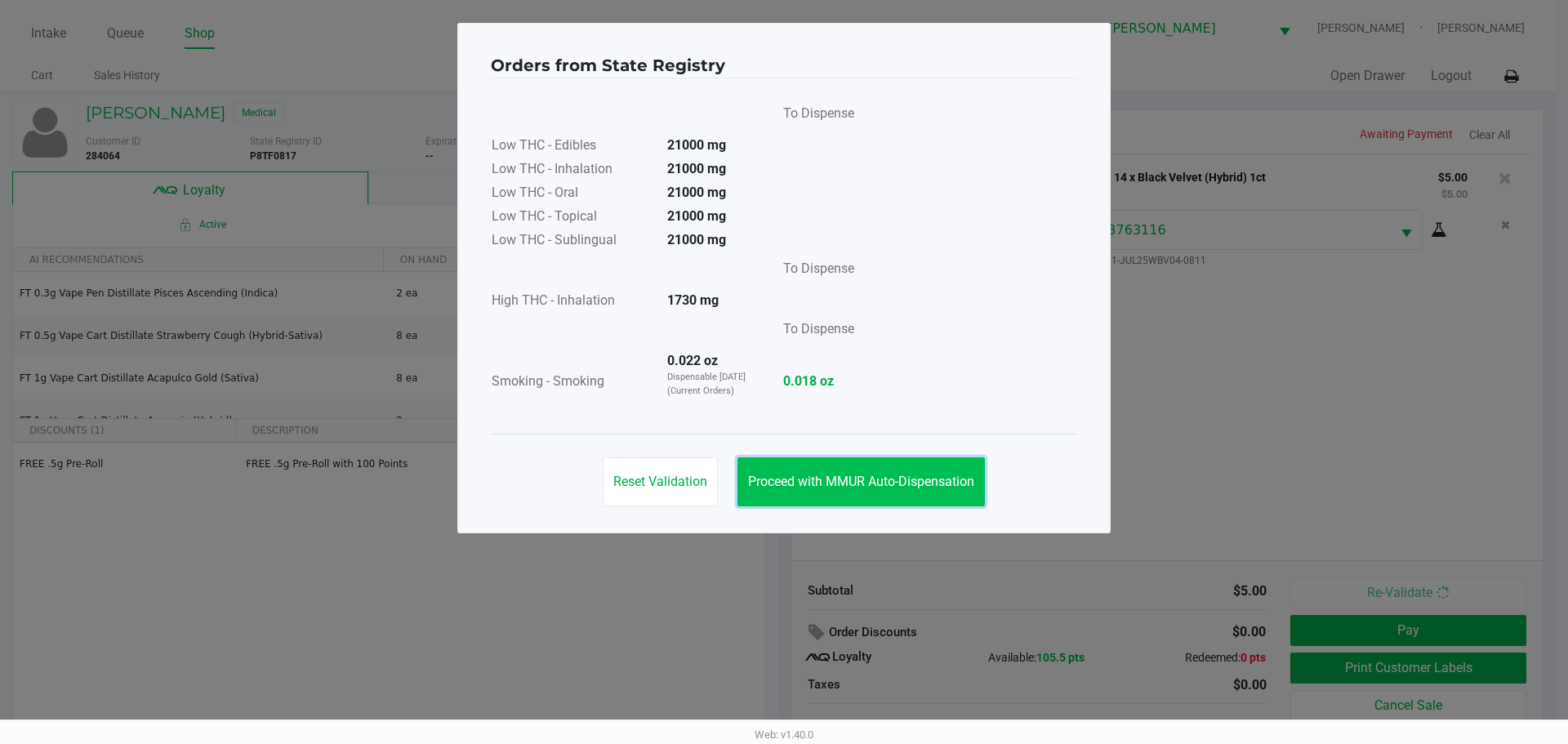
click at [820, 496] on button "Proceed with MMUR Auto-Dispensation" at bounding box center [861, 481] width 247 height 49
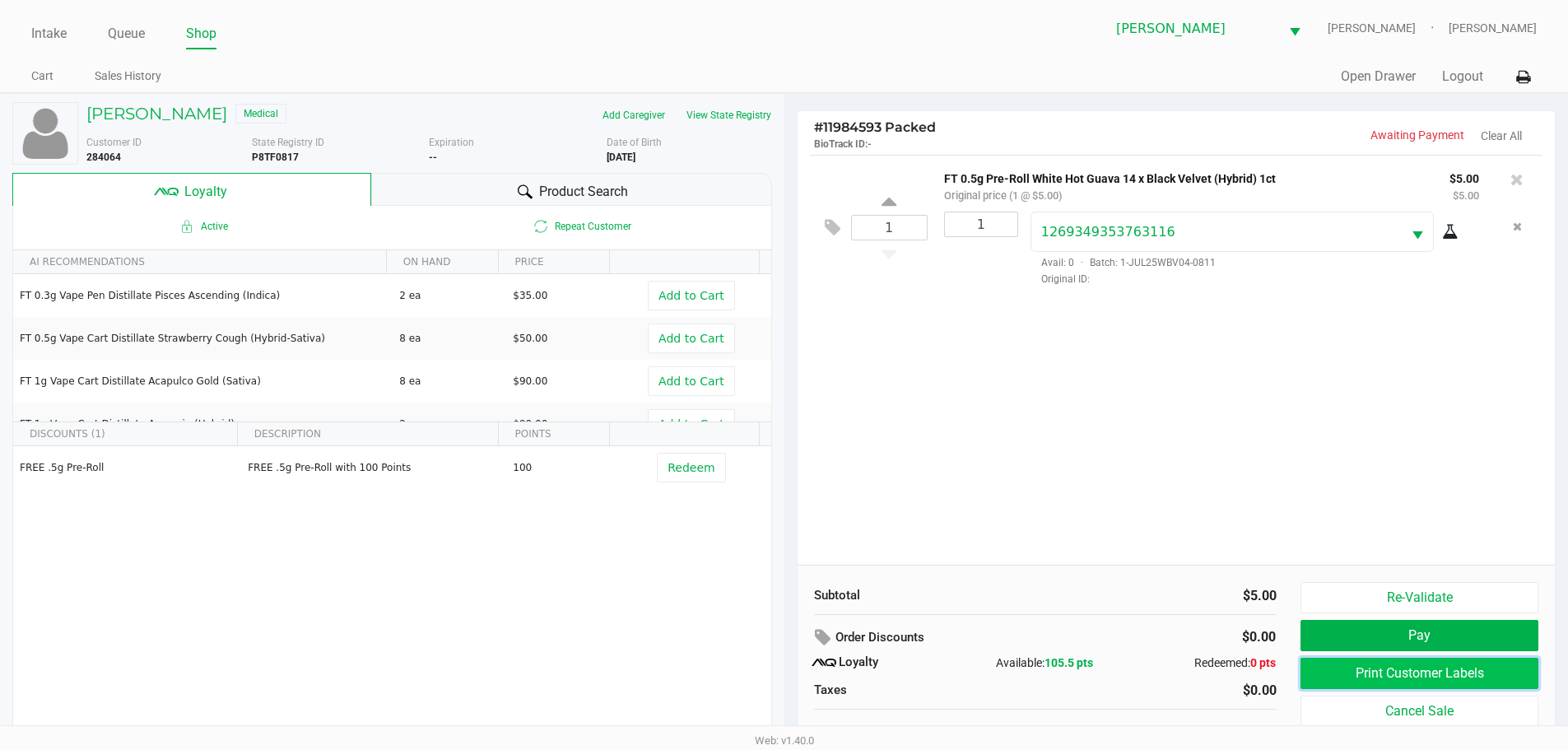
click at [1399, 680] on button "Print Customer Labels" at bounding box center [1419, 673] width 237 height 31
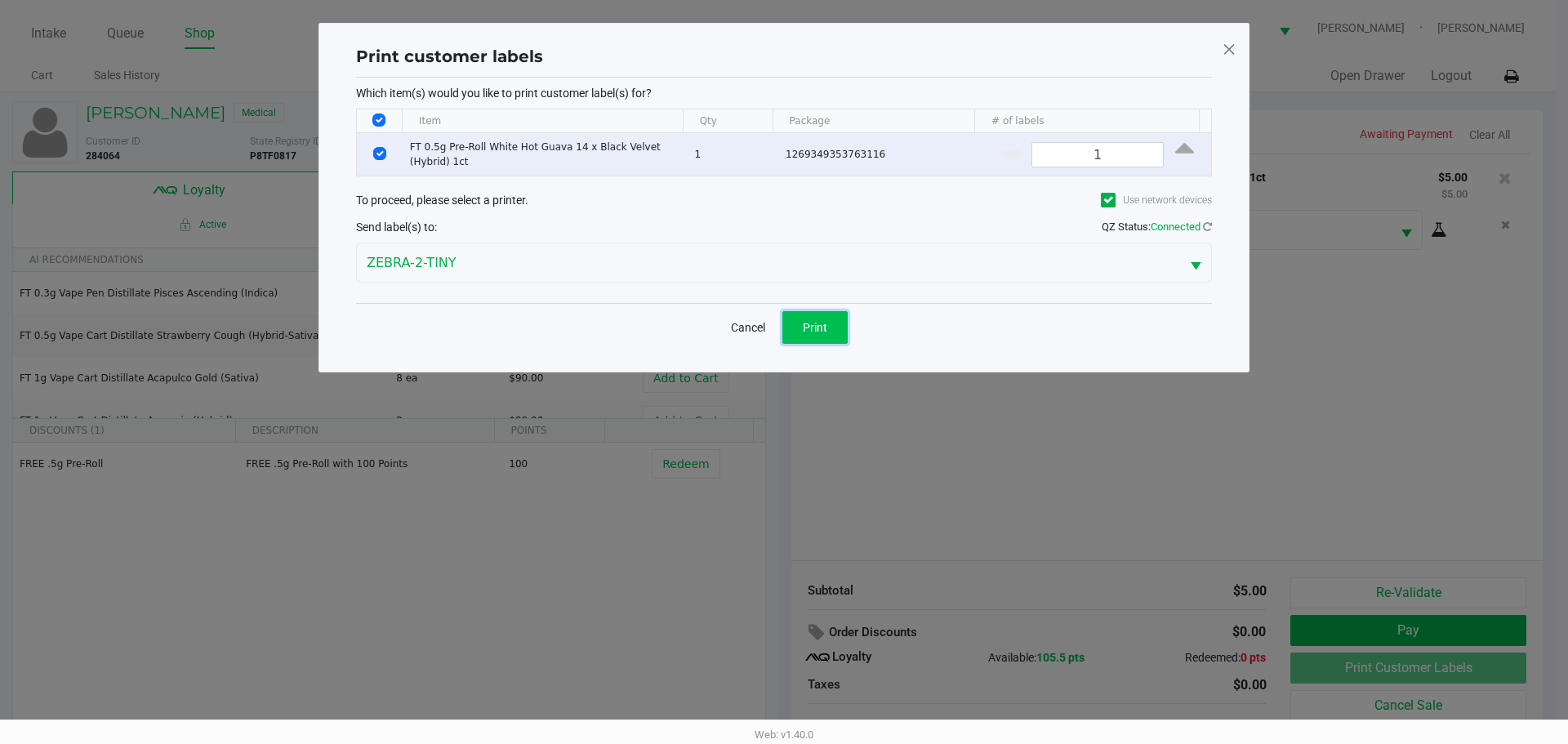
click at [800, 330] on button "Print" at bounding box center [815, 327] width 65 height 33
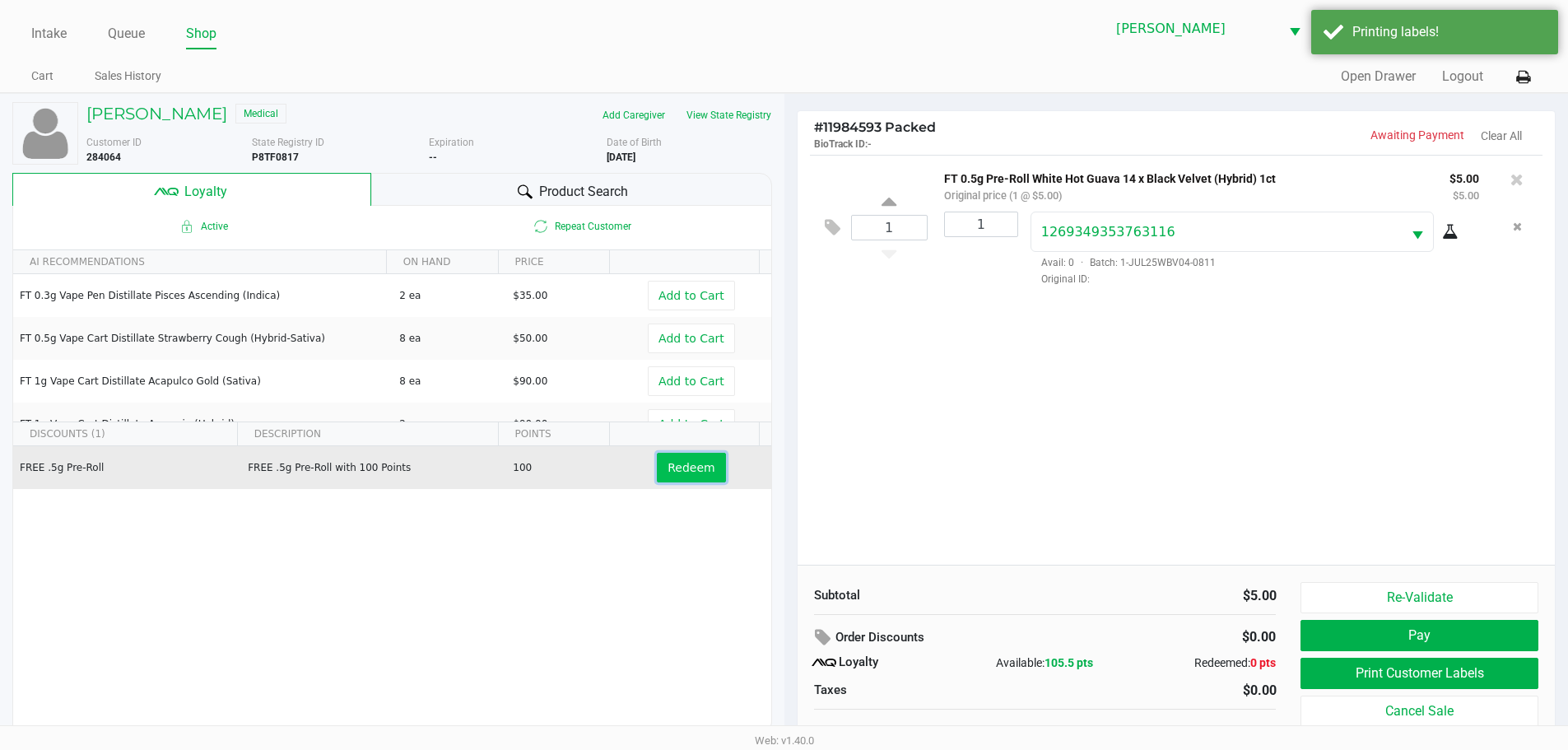
click at [678, 471] on span "Redeem" at bounding box center [690, 468] width 47 height 14
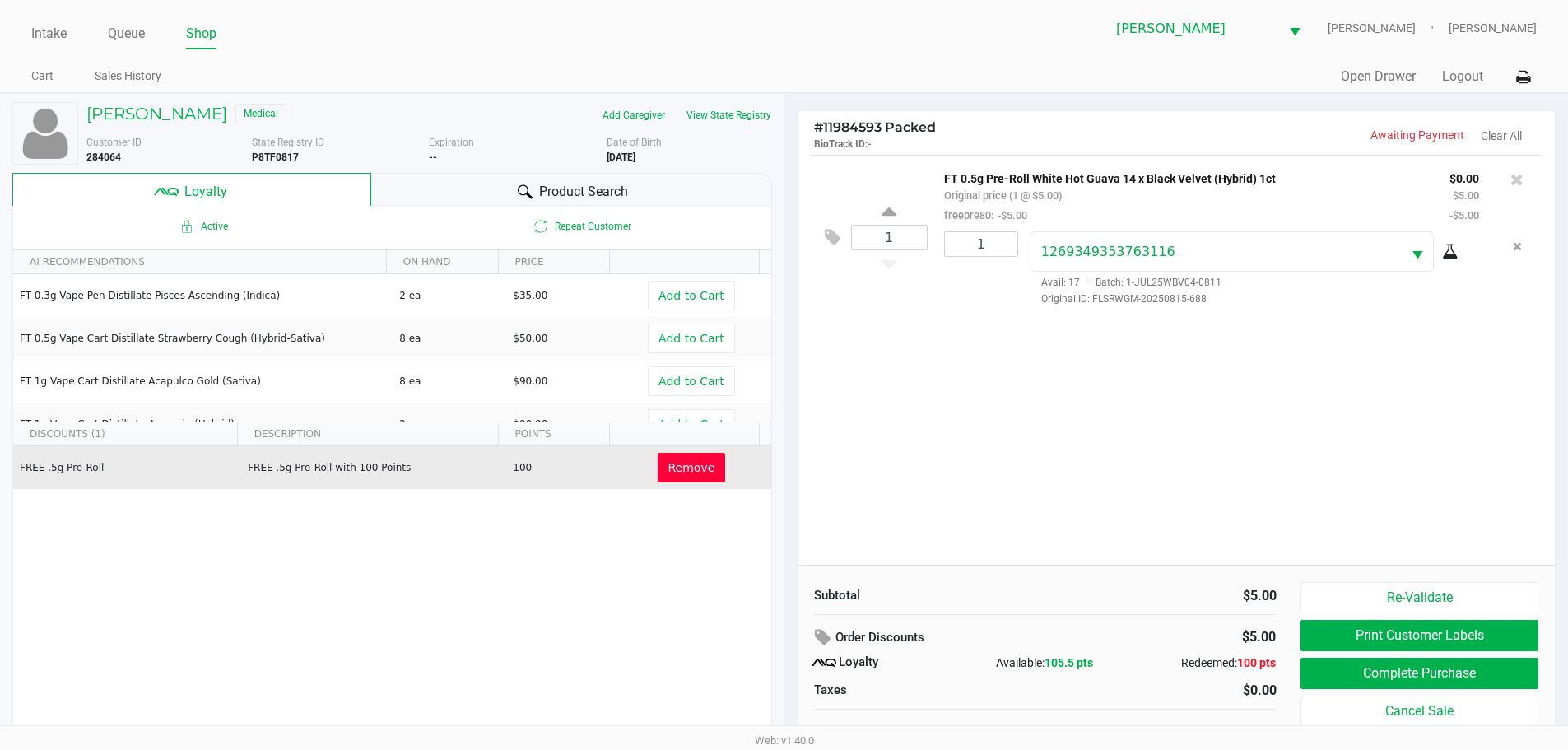
scroll to position [57, 0]
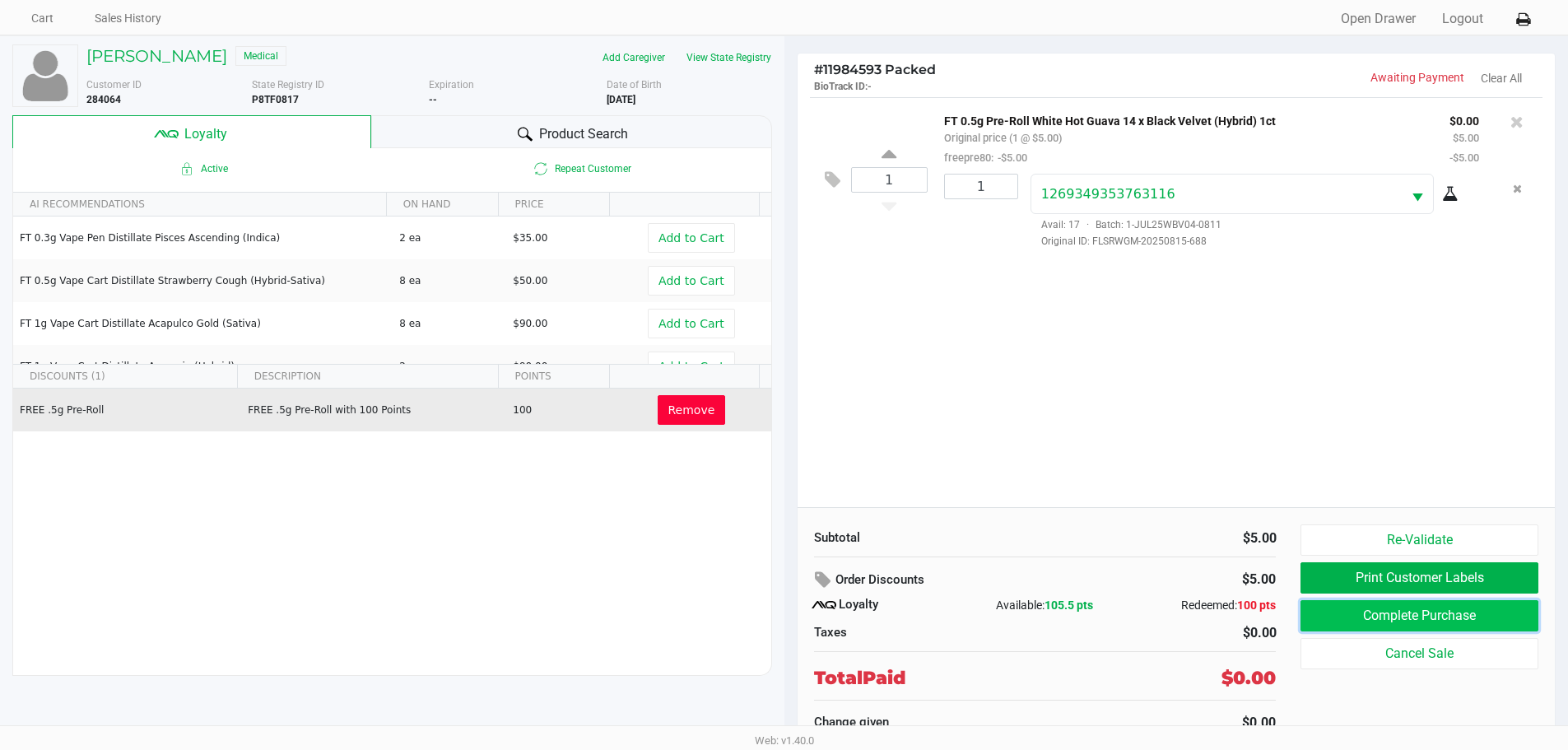
click at [1414, 613] on button "Complete Purchase" at bounding box center [1419, 616] width 237 height 31
